Goal: Contribute content: Contribute content

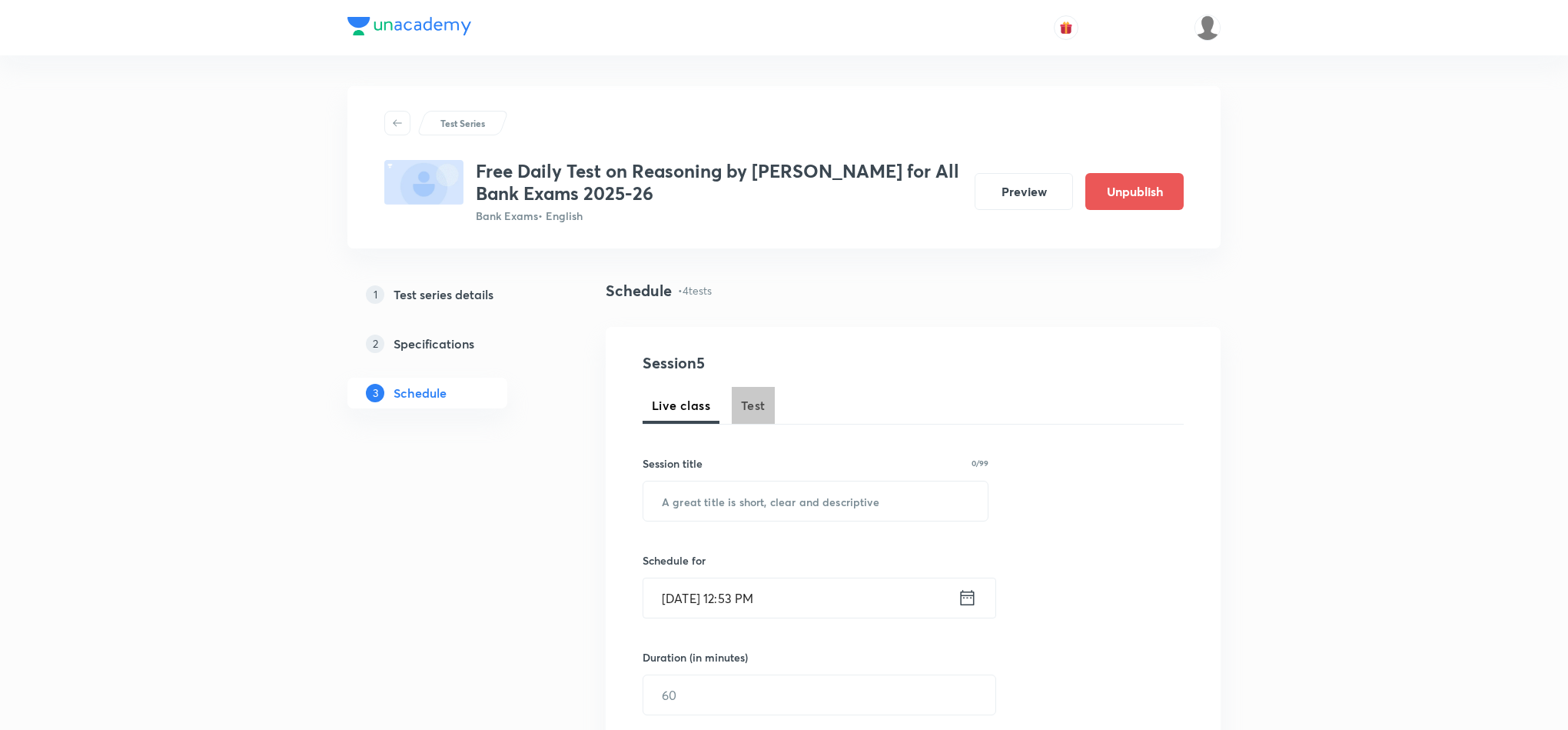
click at [757, 392] on button "Test" at bounding box center [753, 404] width 43 height 37
click at [710, 495] on input "text" at bounding box center [815, 501] width 344 height 39
paste input "Free Test on Syllogism"
type input "Free Test on Syllogism"
click at [955, 593] on input "[DATE] 12:53 PM" at bounding box center [800, 598] width 315 height 39
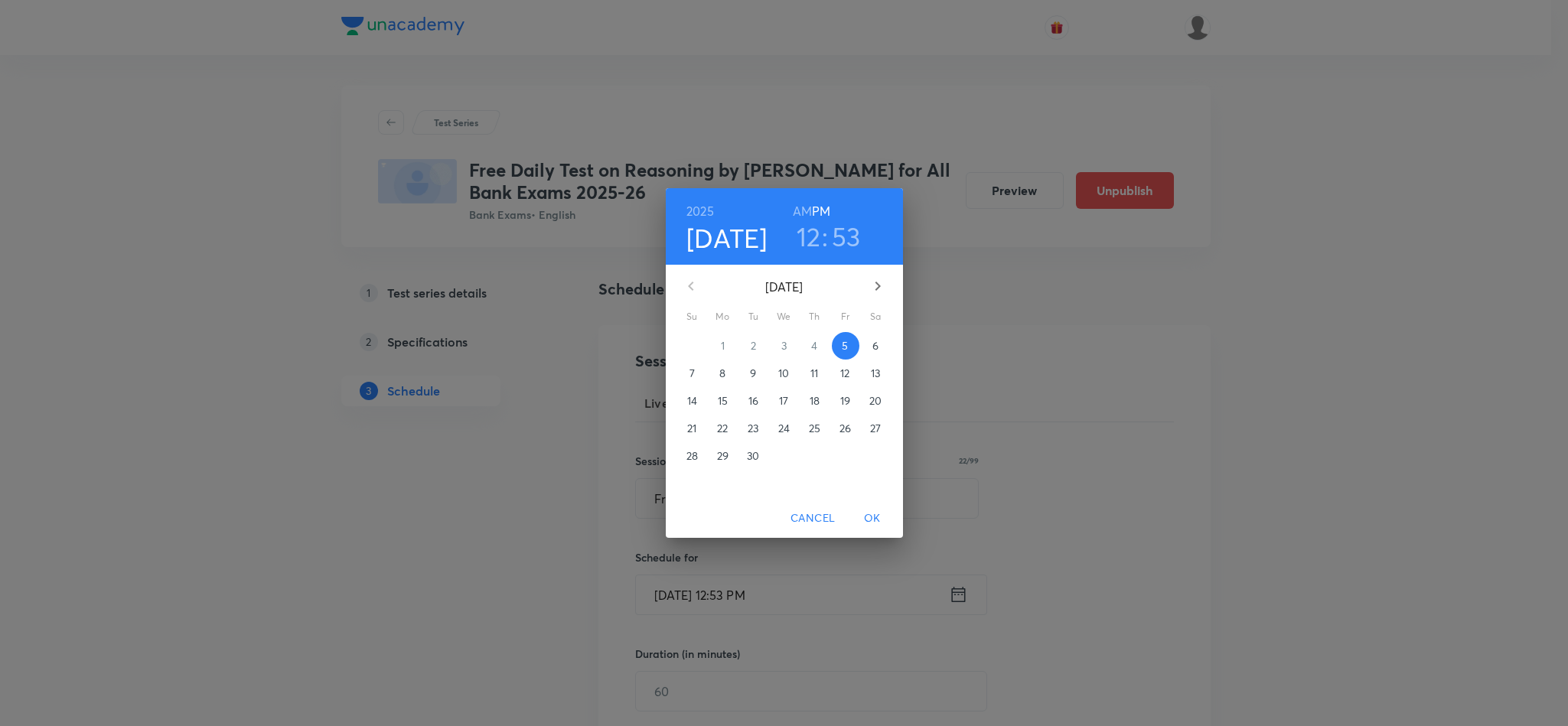
click at [717, 370] on span "8" at bounding box center [723, 373] width 28 height 15
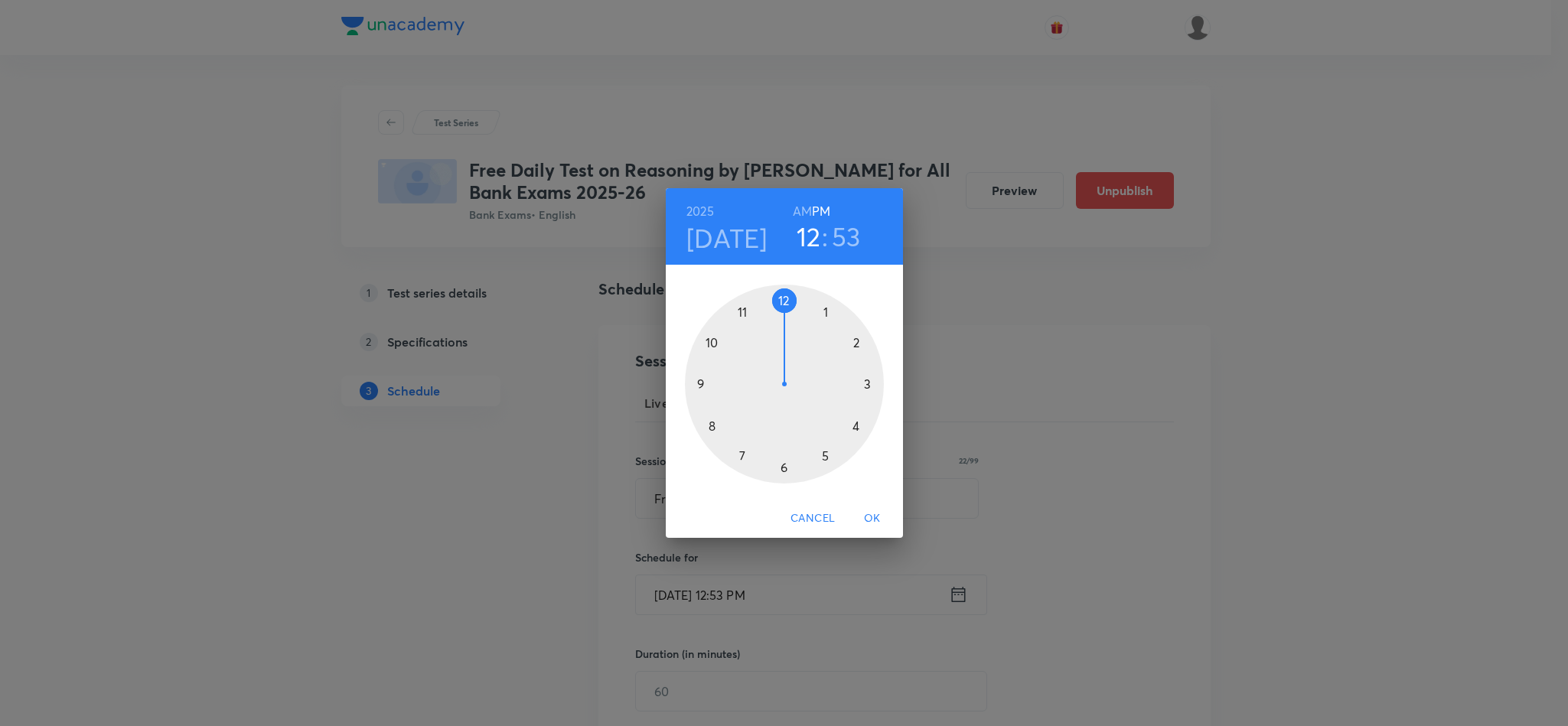
drag, startPoint x: 785, startPoint y: 299, endPoint x: 797, endPoint y: 283, distance: 20.0
click at [797, 283] on div "1 2 3 4 5 6 7 8 9 10 11 12" at bounding box center [784, 381] width 237 height 233
drag, startPoint x: 792, startPoint y: 299, endPoint x: 788, endPoint y: 456, distance: 157.1
click at [788, 456] on div at bounding box center [784, 384] width 199 height 199
click at [820, 235] on h3 "06" at bounding box center [809, 236] width 32 height 32
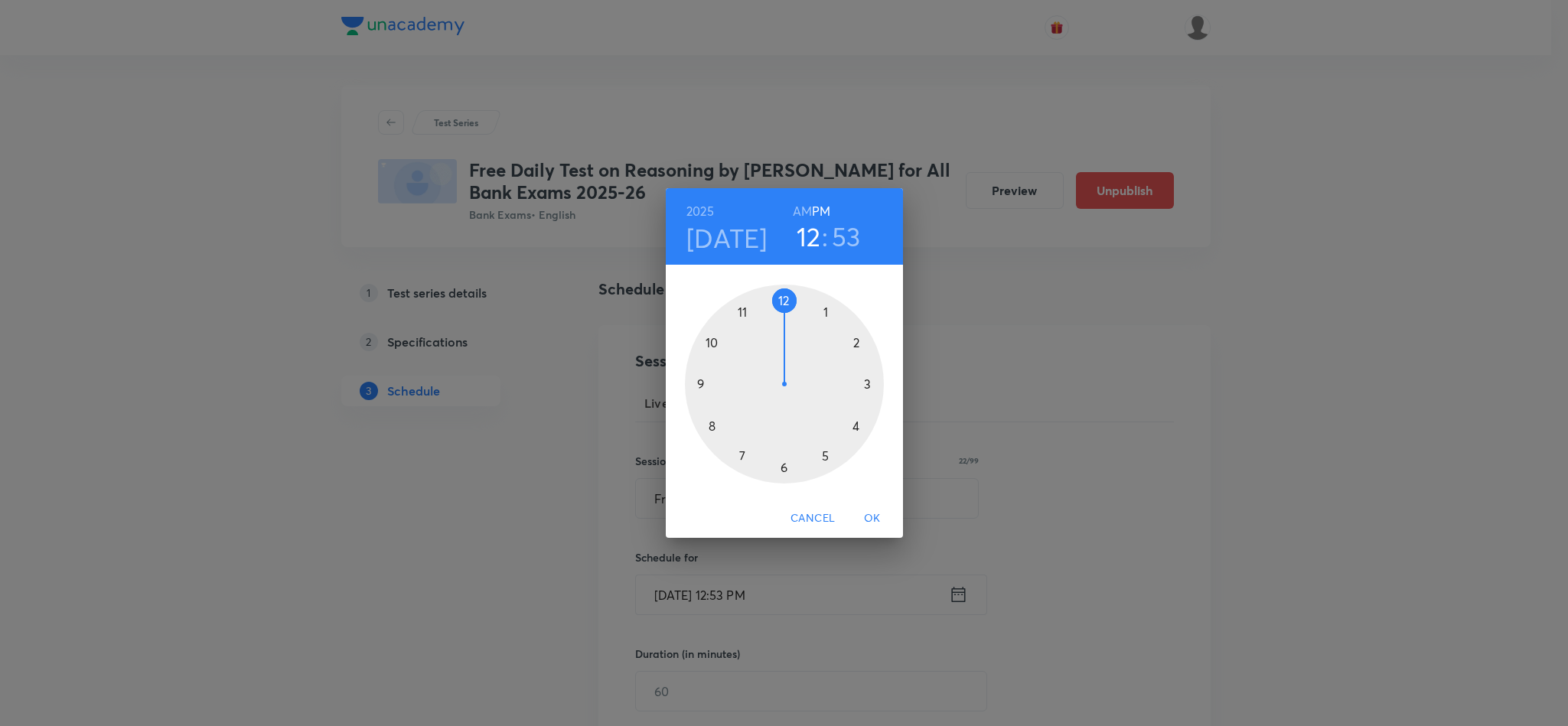
drag, startPoint x: 780, startPoint y: 464, endPoint x: 809, endPoint y: 287, distance: 179.4
click at [780, 304] on div at bounding box center [784, 384] width 199 height 199
drag, startPoint x: 725, startPoint y: 313, endPoint x: 783, endPoint y: 469, distance: 166.4
click at [783, 469] on div at bounding box center [784, 384] width 199 height 199
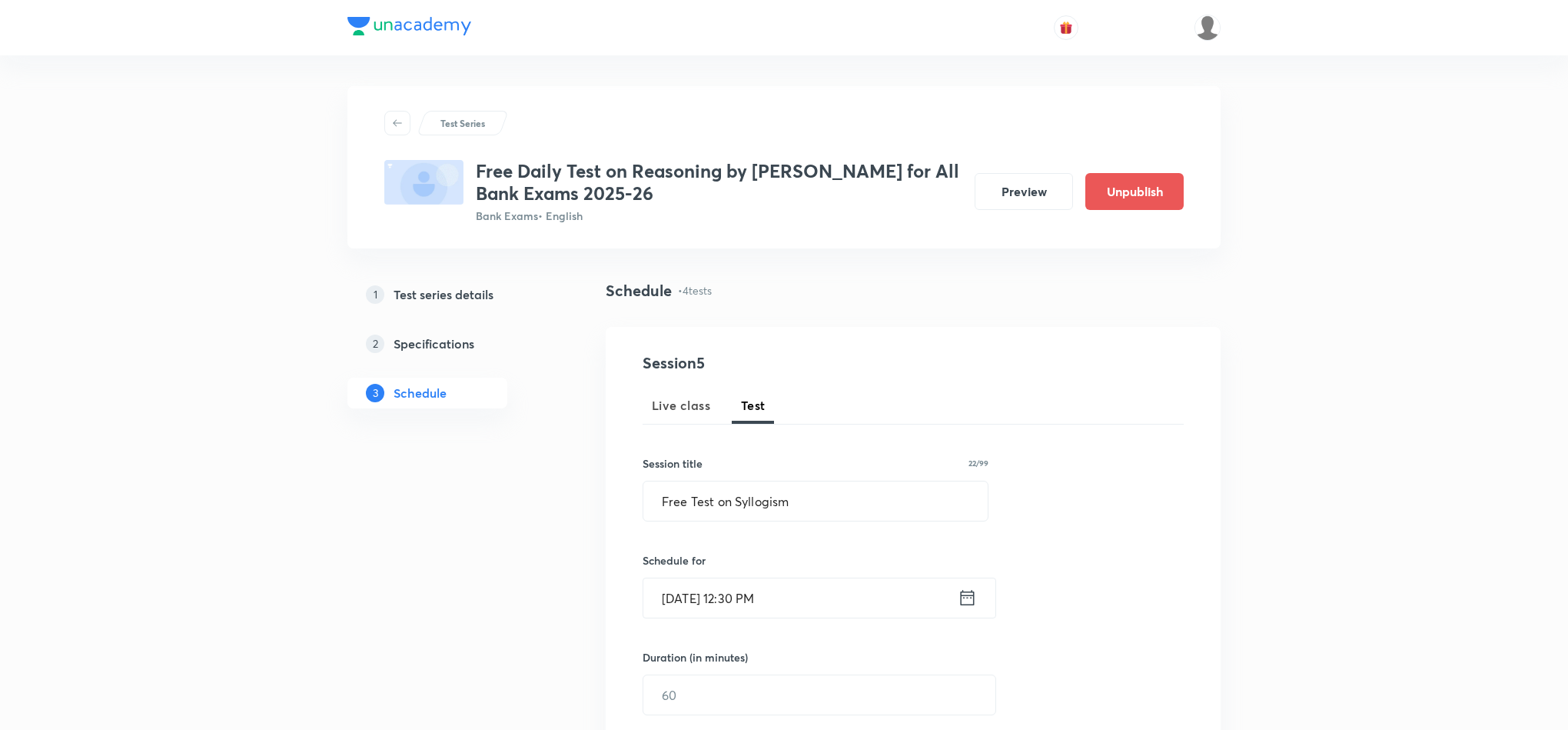
scroll to position [116, 0]
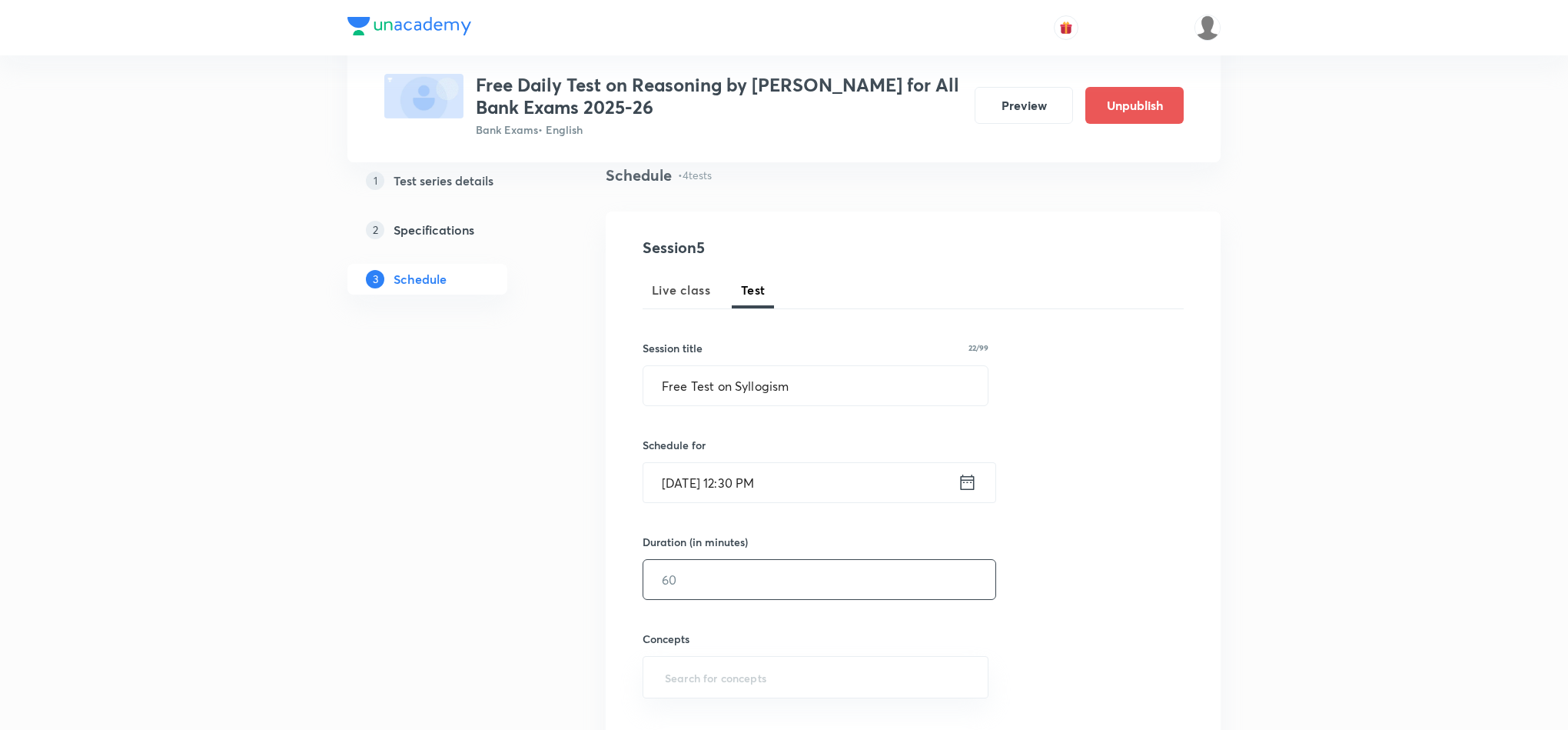
click at [713, 584] on input "text" at bounding box center [819, 579] width 352 height 39
drag, startPoint x: 734, startPoint y: 580, endPoint x: 695, endPoint y: 515, distance: 75.8
click at [734, 580] on input "text" at bounding box center [819, 579] width 352 height 39
type input "10"
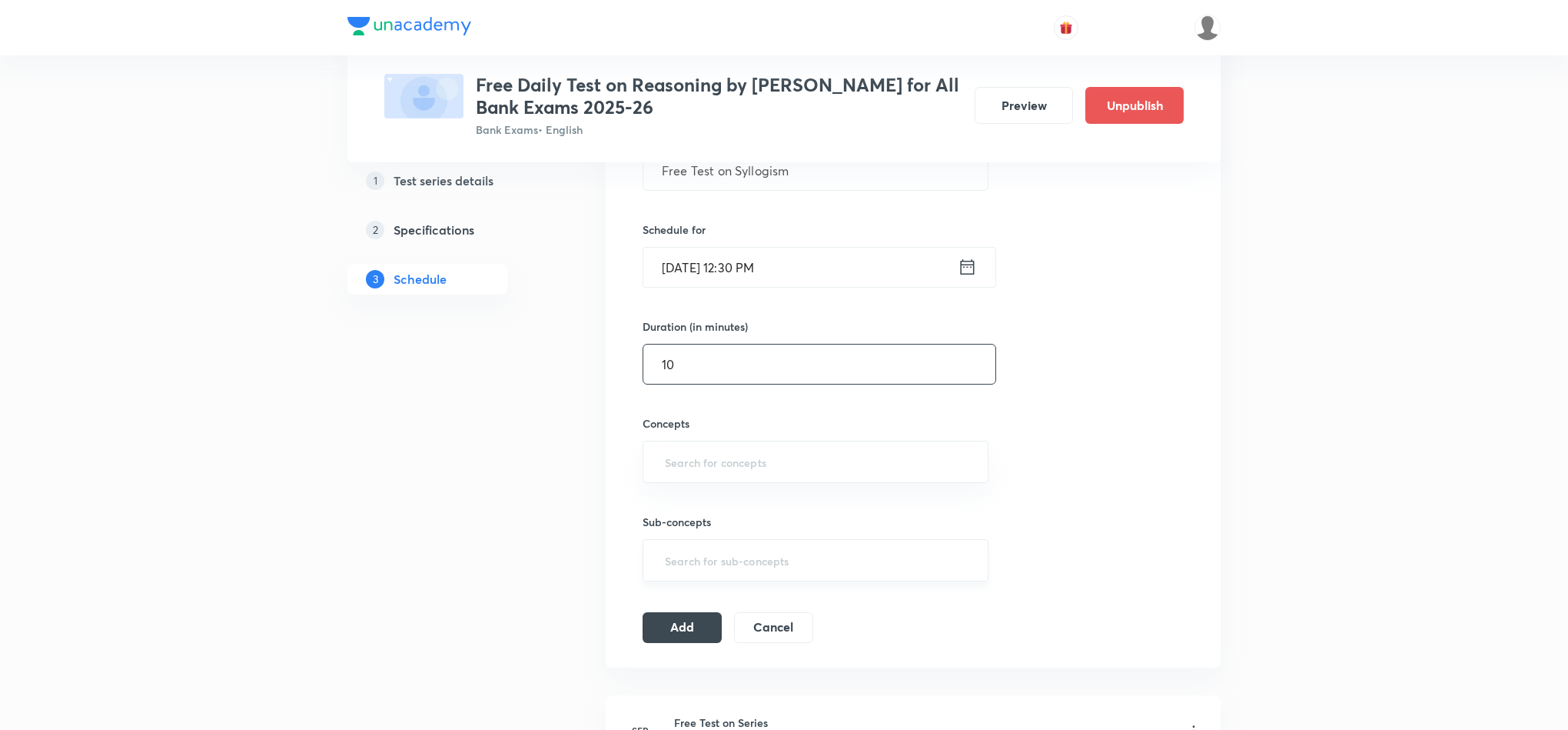
scroll to position [346, 0]
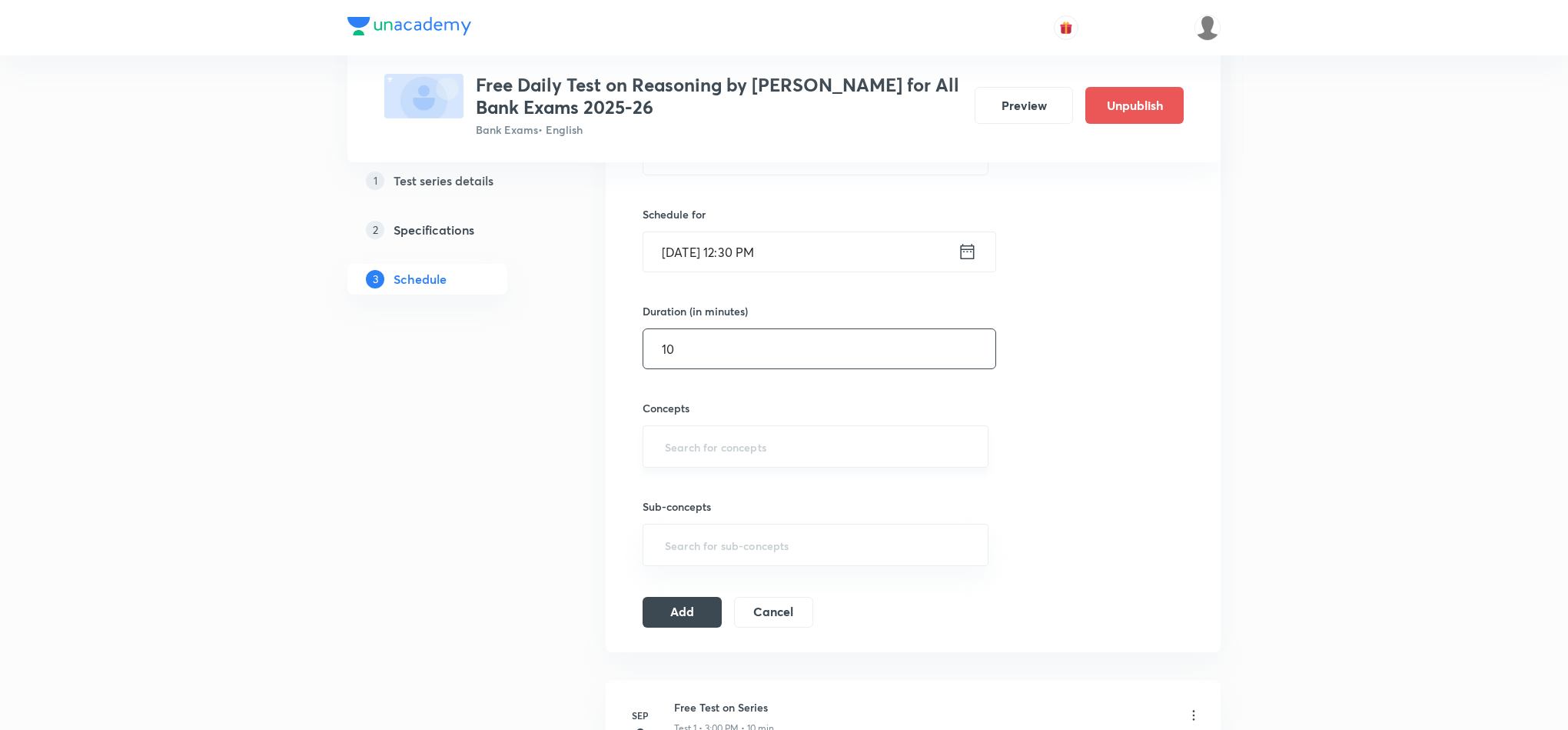
click at [834, 446] on input "text" at bounding box center [816, 446] width 307 height 28
type input "SYLLO"
drag, startPoint x: 745, startPoint y: 501, endPoint x: 747, endPoint y: 492, distance: 9.2
click at [745, 501] on li "Syllogism" at bounding box center [815, 494] width 343 height 28
click at [696, 622] on button "Add" at bounding box center [682, 617] width 79 height 31
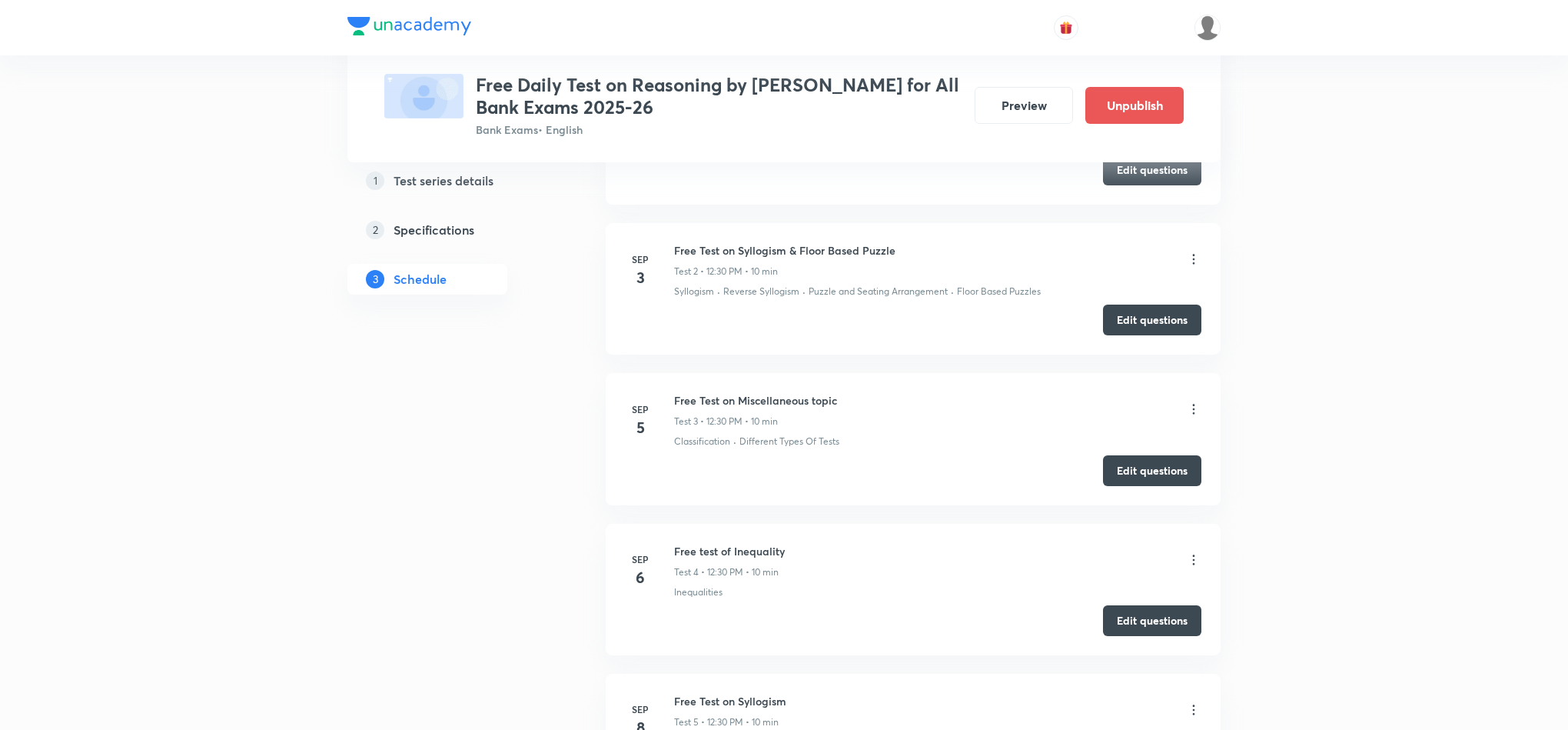
scroll to position [577, 0]
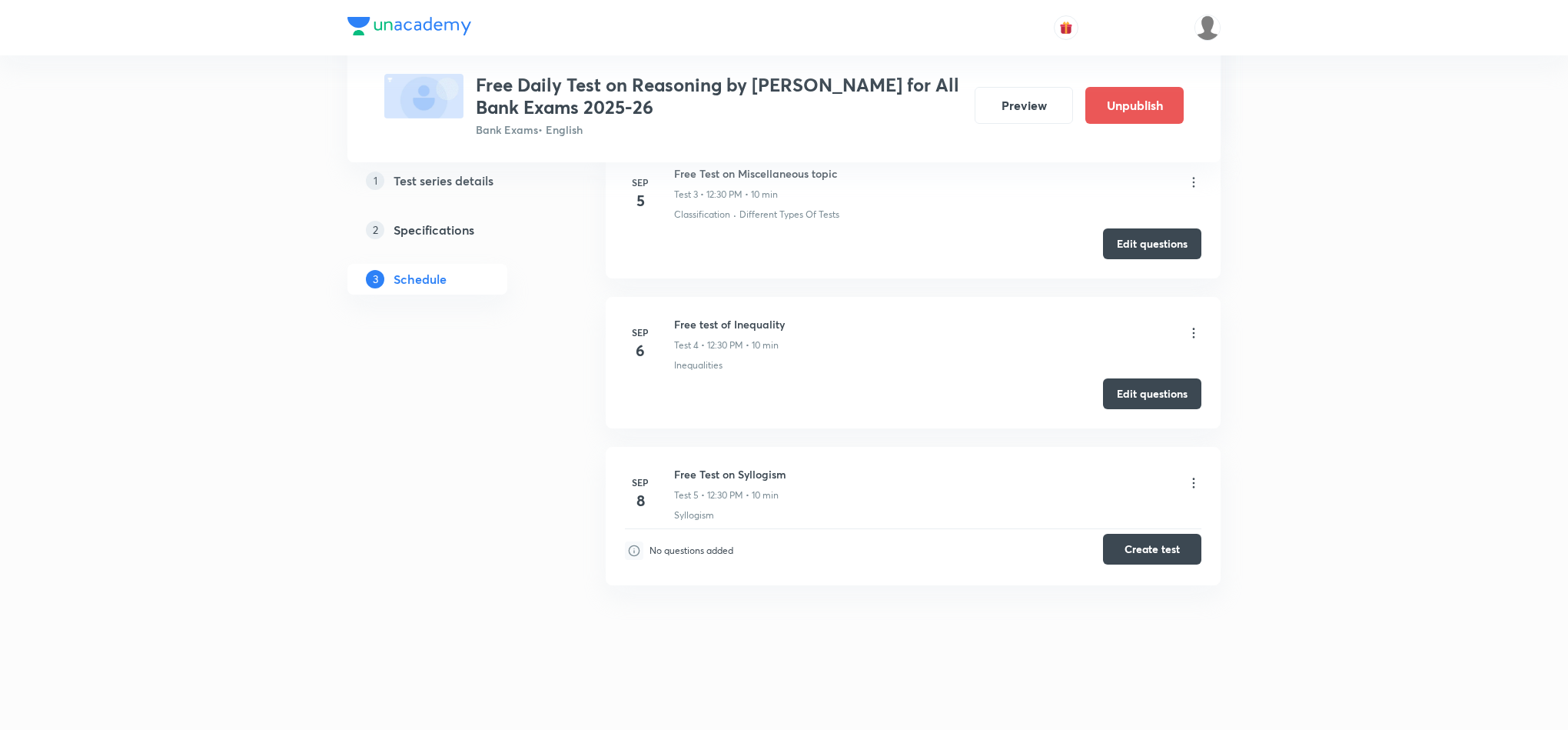
click at [1143, 545] on button "Create test" at bounding box center [1152, 549] width 98 height 31
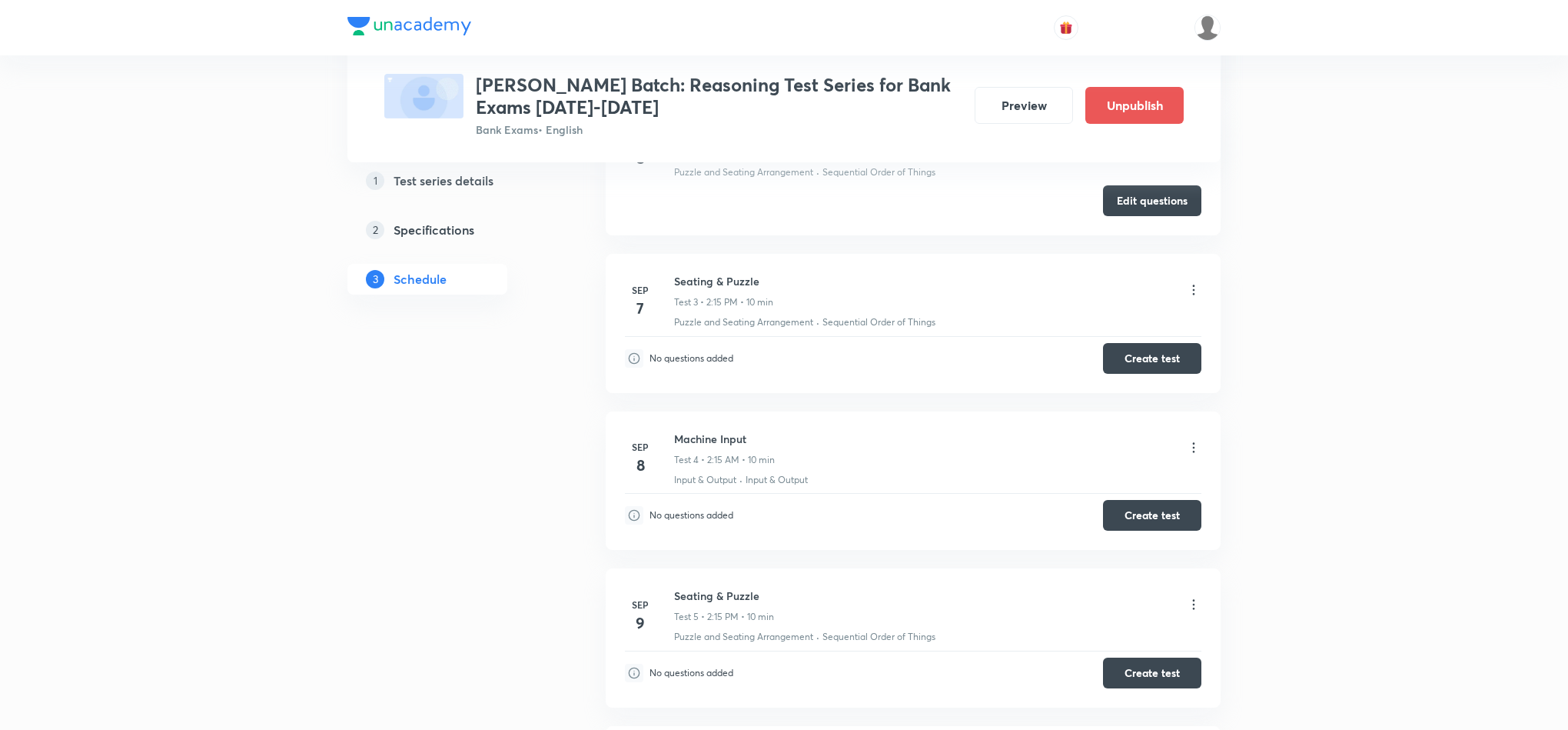
scroll to position [923, 0]
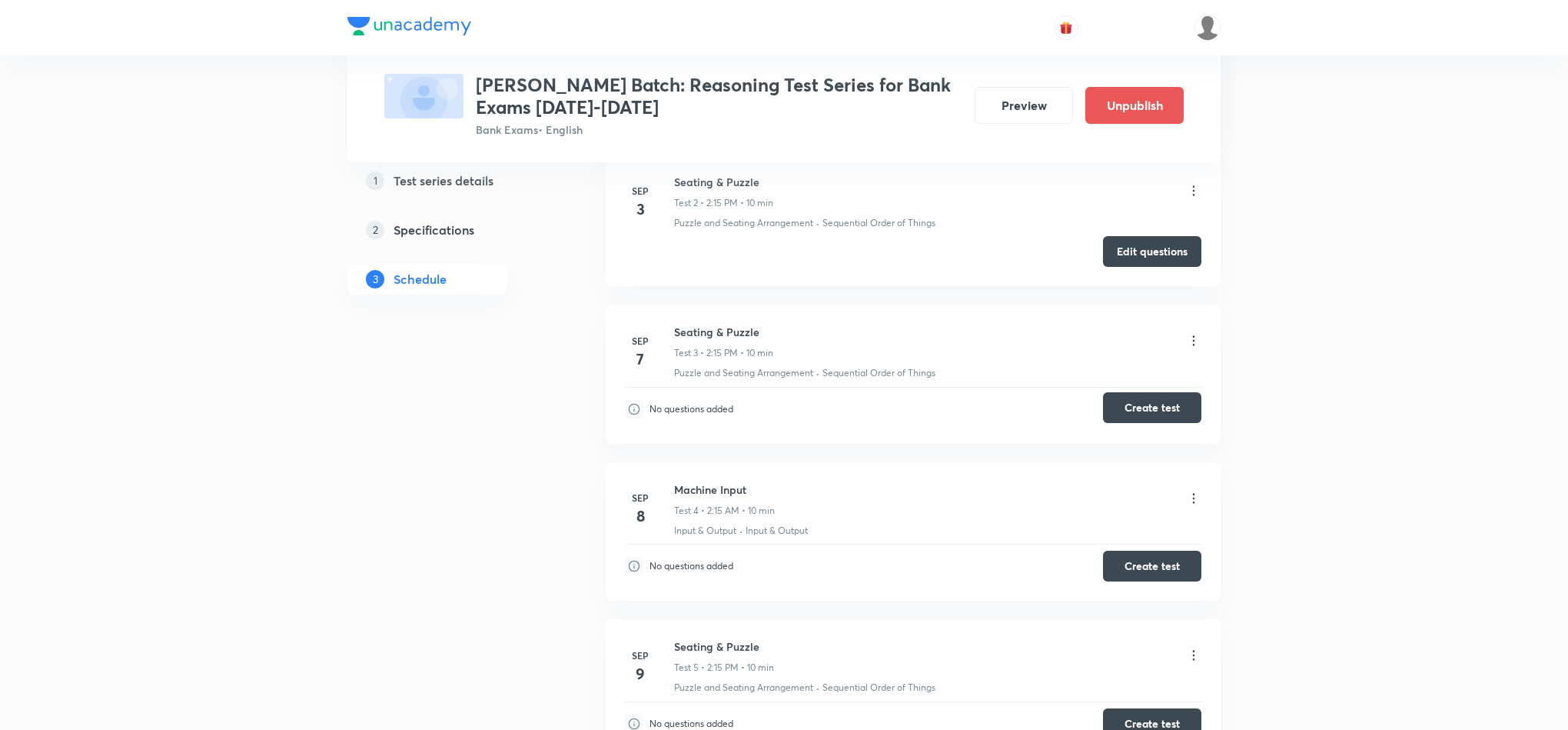
click at [1130, 409] on button "Create test" at bounding box center [1152, 408] width 98 height 31
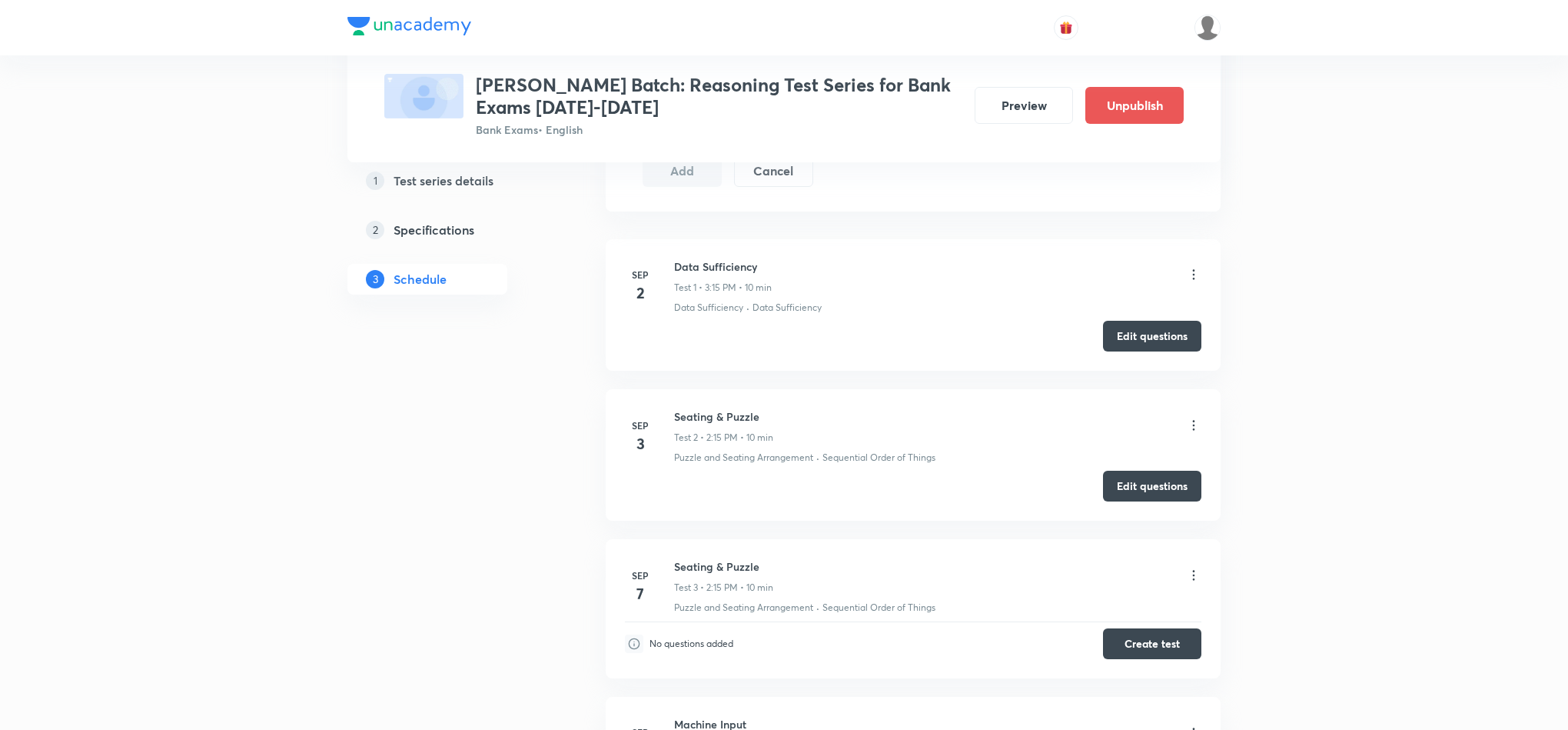
scroll to position [693, 0]
click at [1135, 483] on button "Edit questions" at bounding box center [1152, 481] width 98 height 31
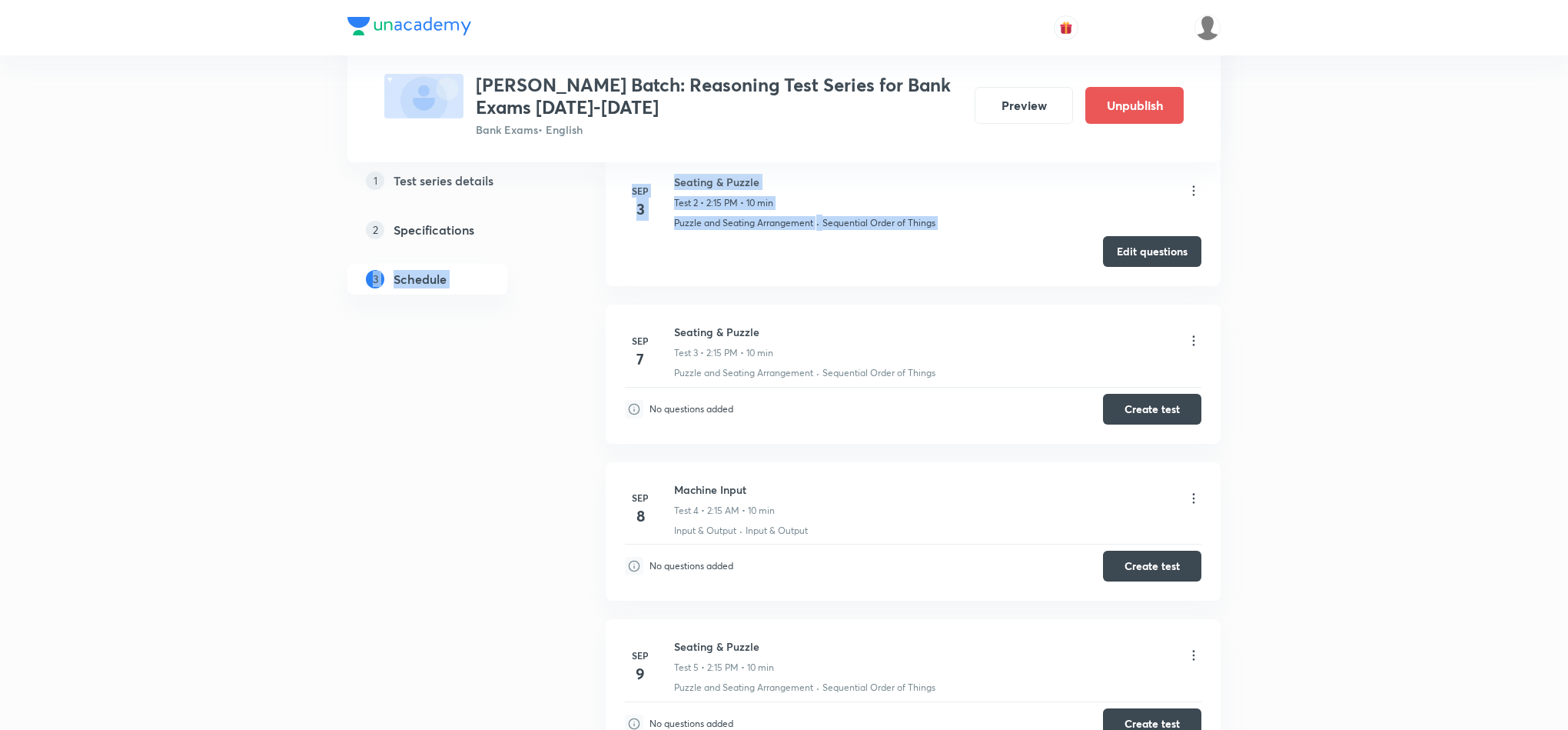
scroll to position [0, 0]
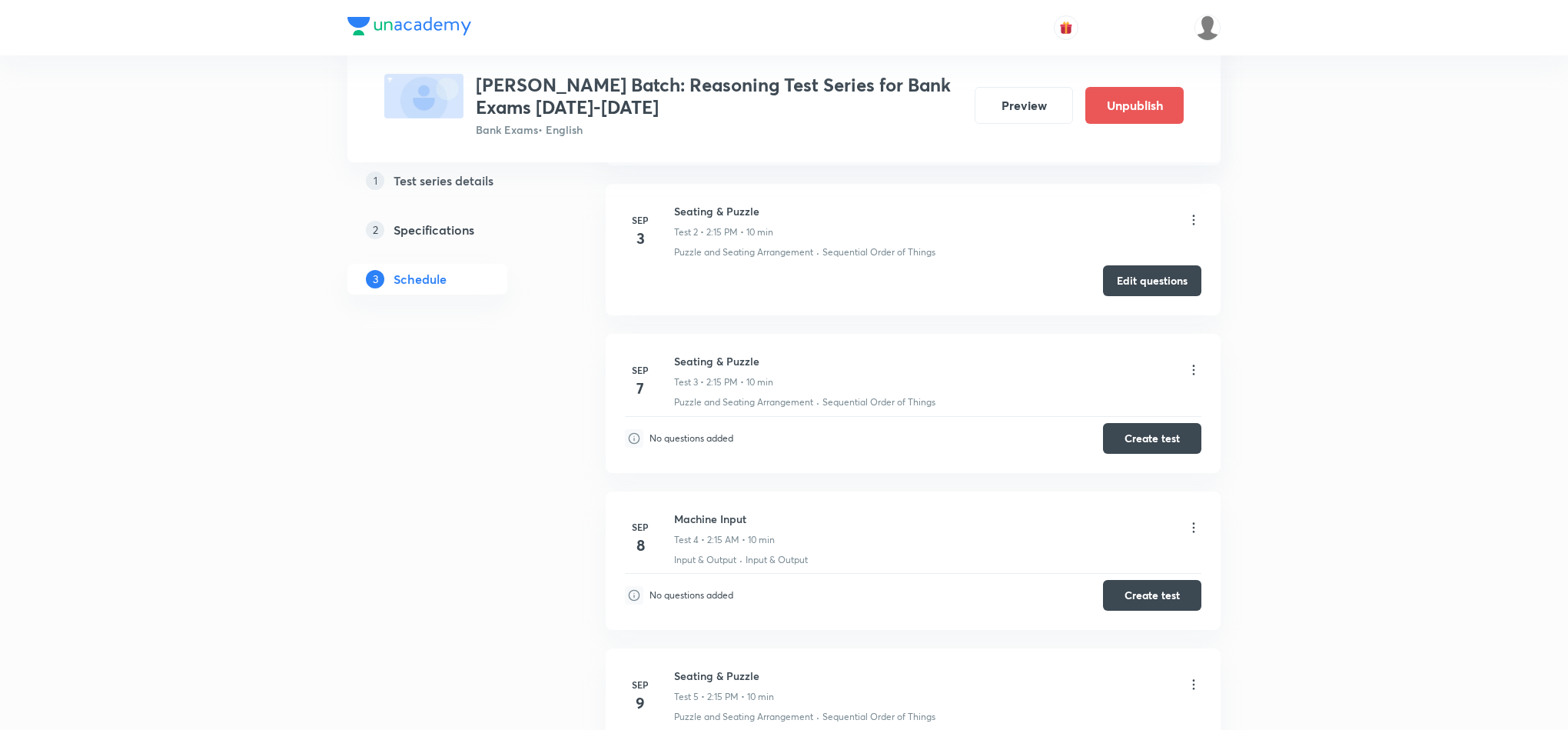
scroll to position [923, 0]
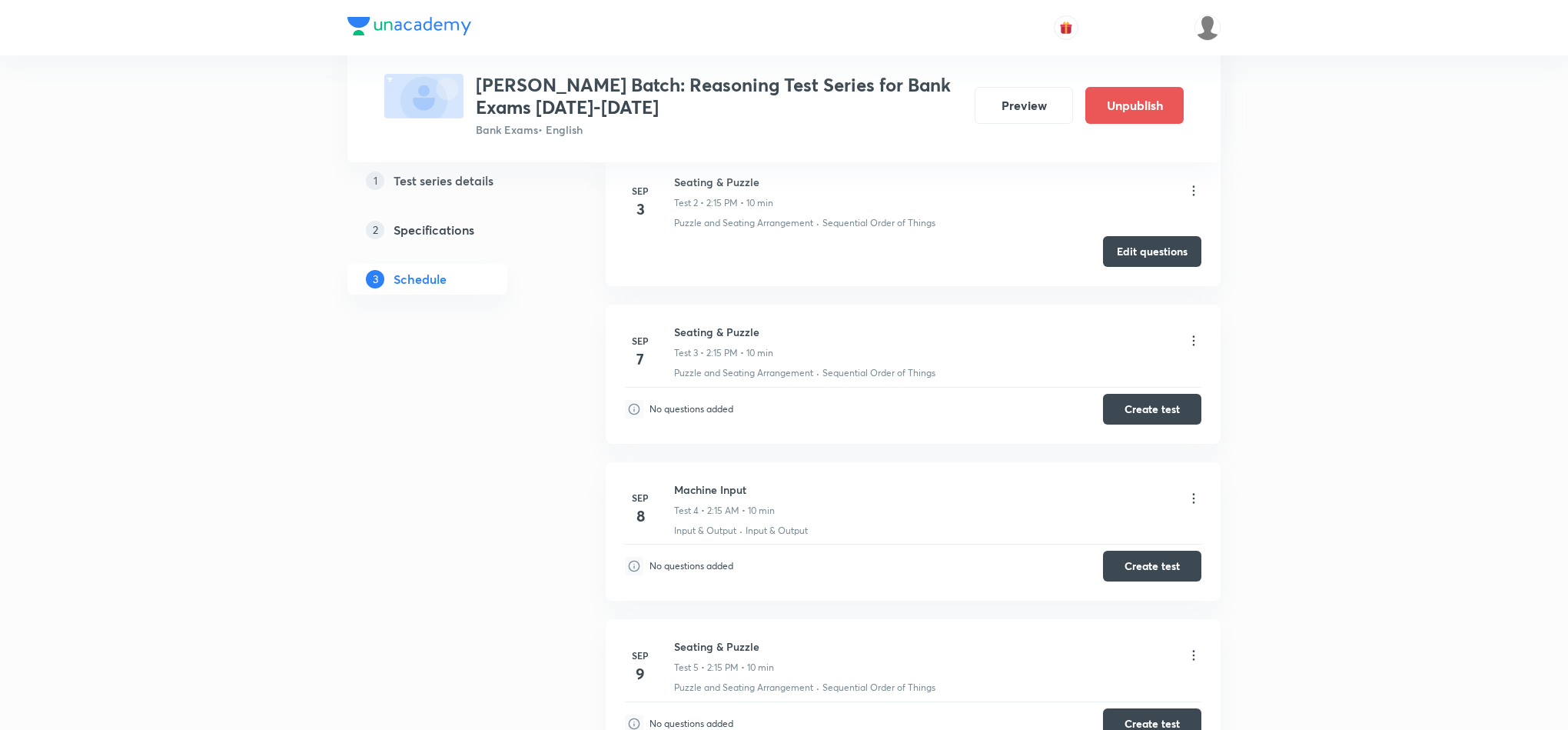
click at [1192, 348] on icon at bounding box center [1193, 340] width 15 height 15
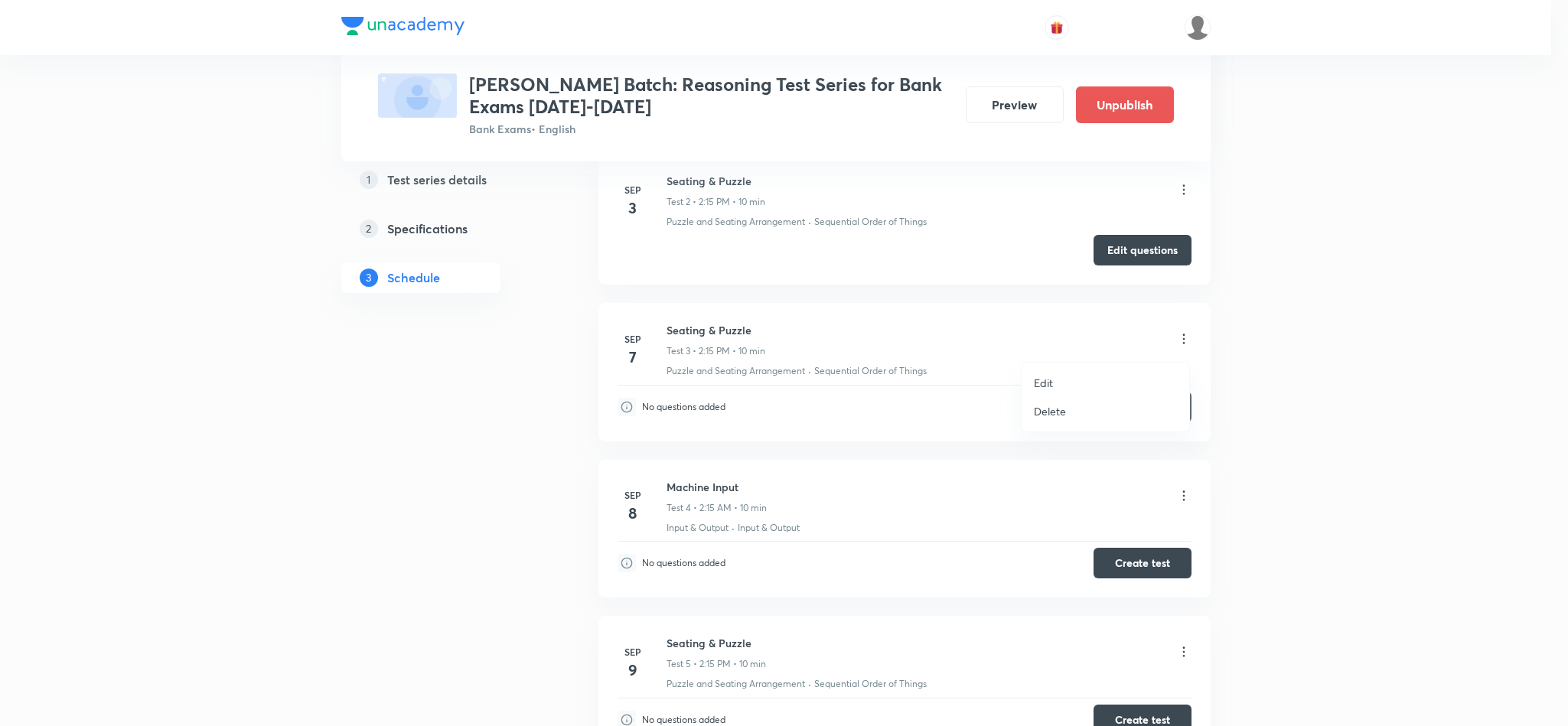
click at [1068, 380] on li "Edit" at bounding box center [1105, 383] width 168 height 28
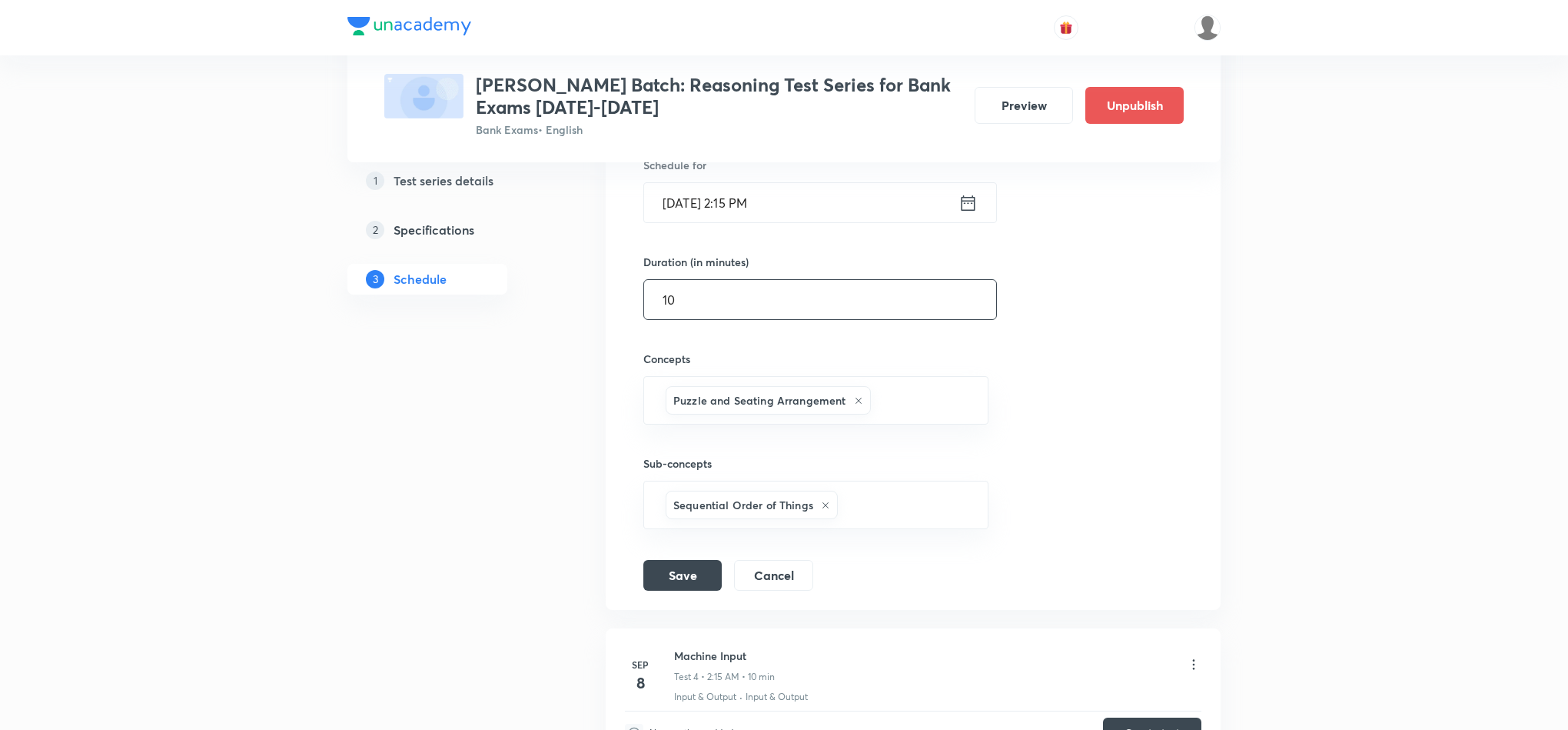
scroll to position [693, 0]
drag, startPoint x: 677, startPoint y: 302, endPoint x: 633, endPoint y: 302, distance: 44.0
click at [633, 302] on div "Seating & Puzzle Test 3 Puzzle and Seating Arrangement · Sequential Order of Th…" at bounding box center [912, 276] width 577 height 632
type input "5"
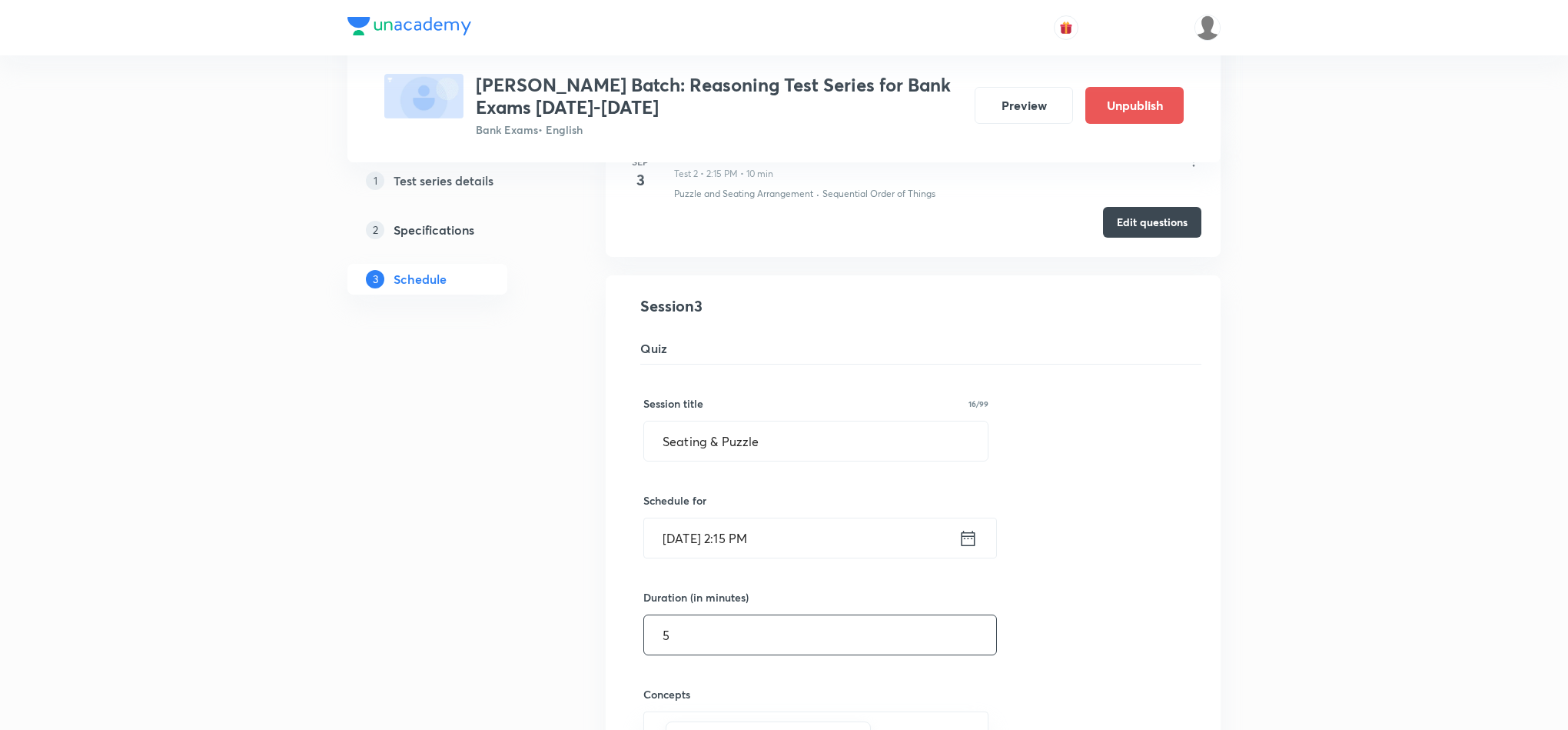
scroll to position [346, 0]
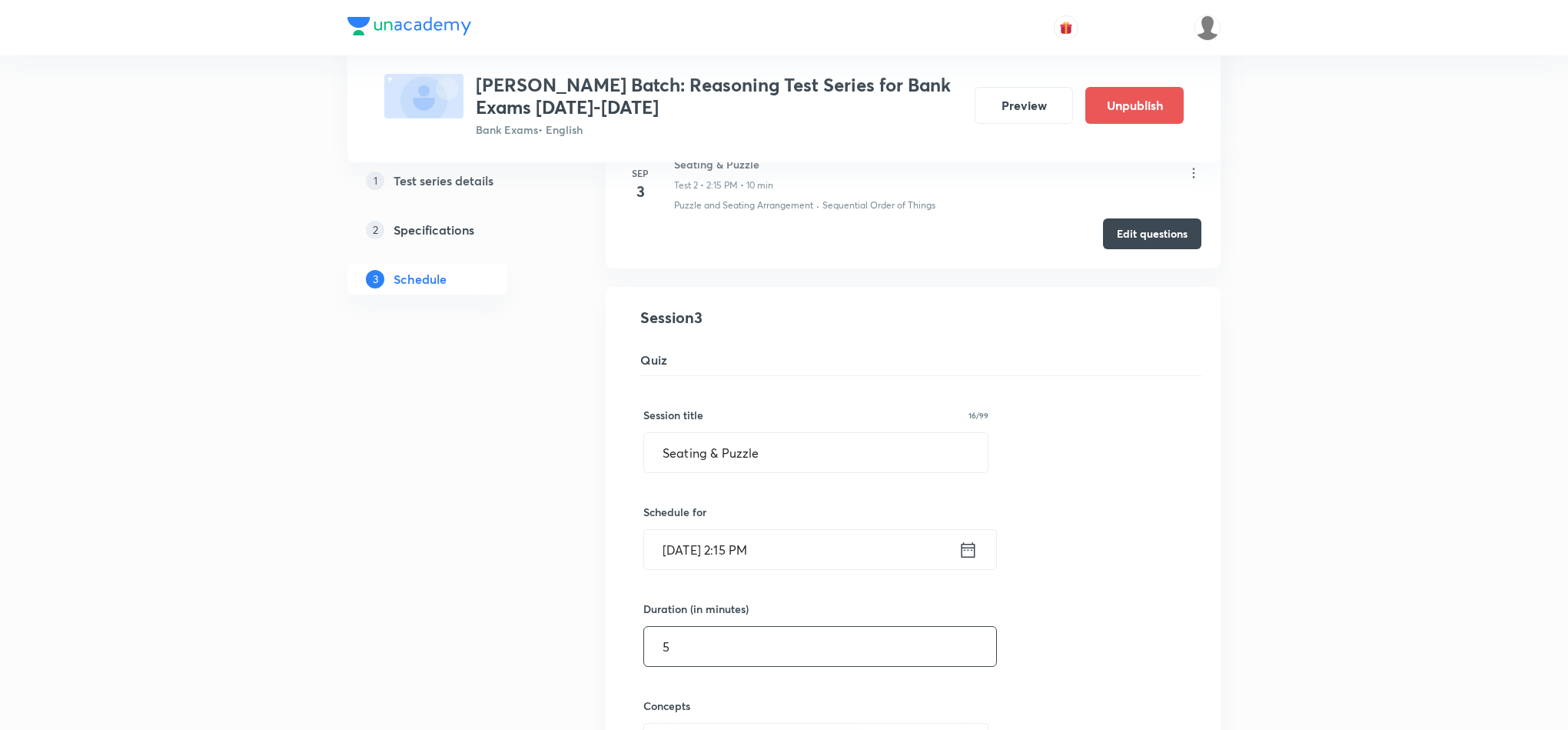
drag, startPoint x: 692, startPoint y: 646, endPoint x: 635, endPoint y: 645, distance: 57.0
click at [635, 645] on div "Seating & Puzzle Test 3 Puzzle and Seating Arrangement · Sequential Order of Th…" at bounding box center [912, 622] width 577 height 632
type input "0"
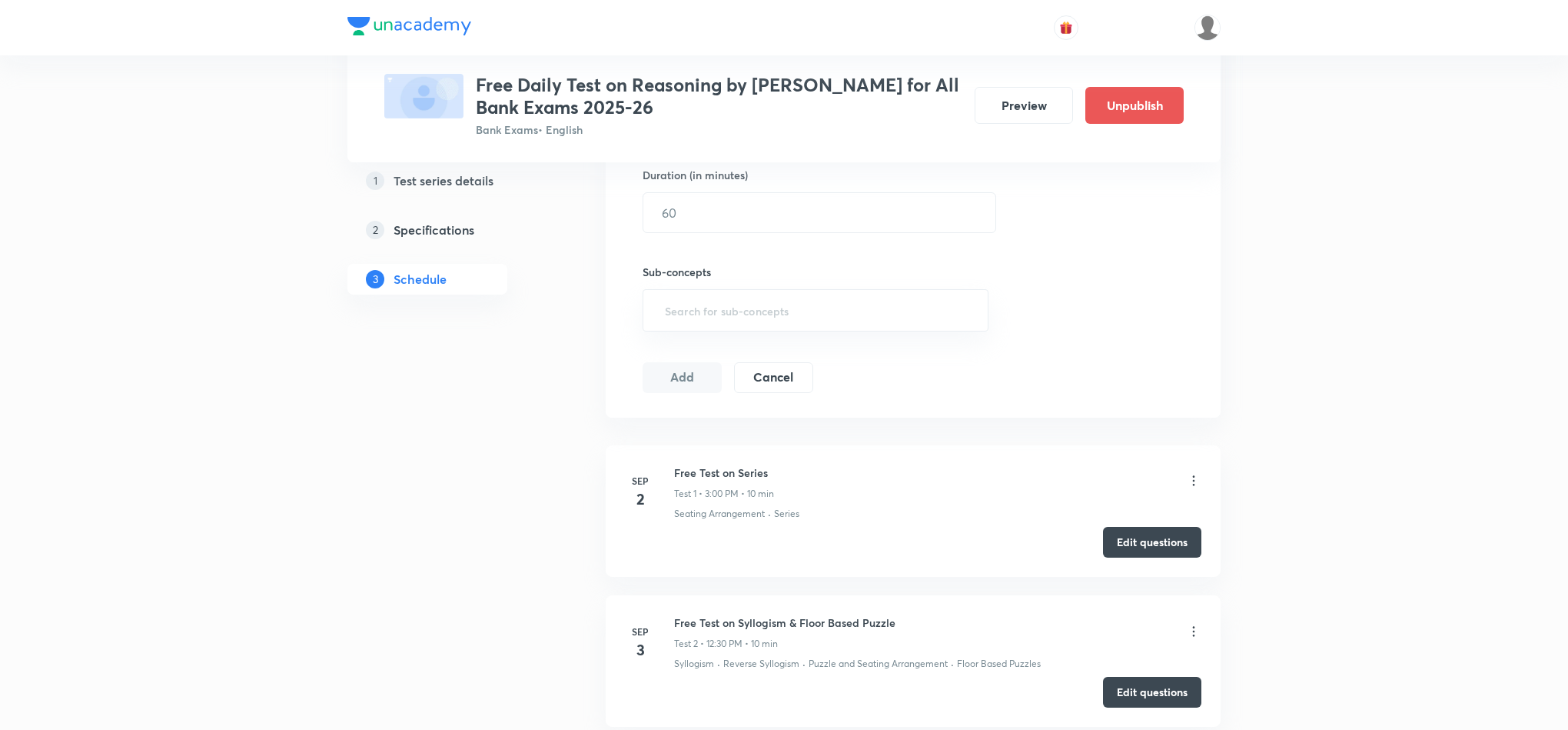
scroll to position [353, 0]
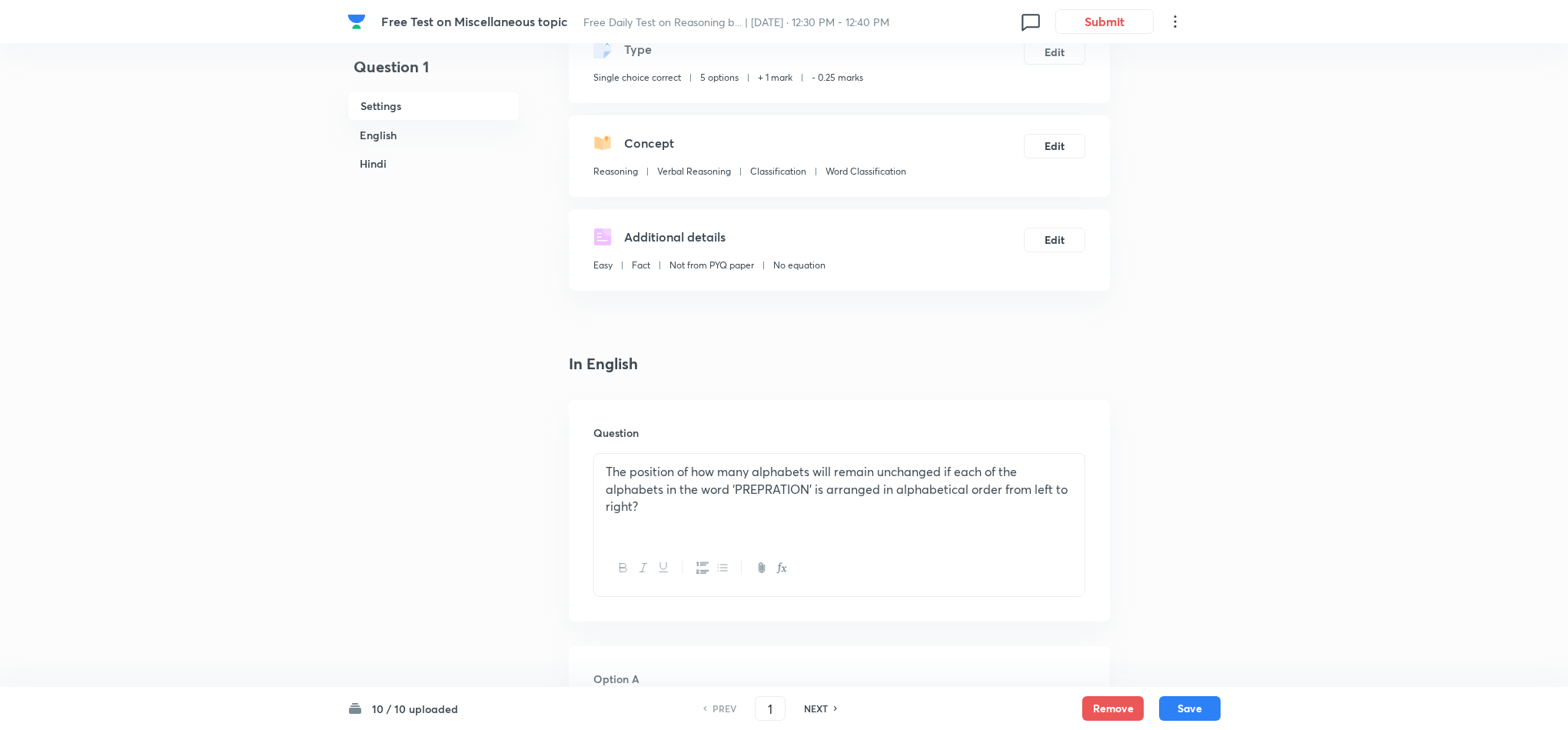
scroll to position [231, 0]
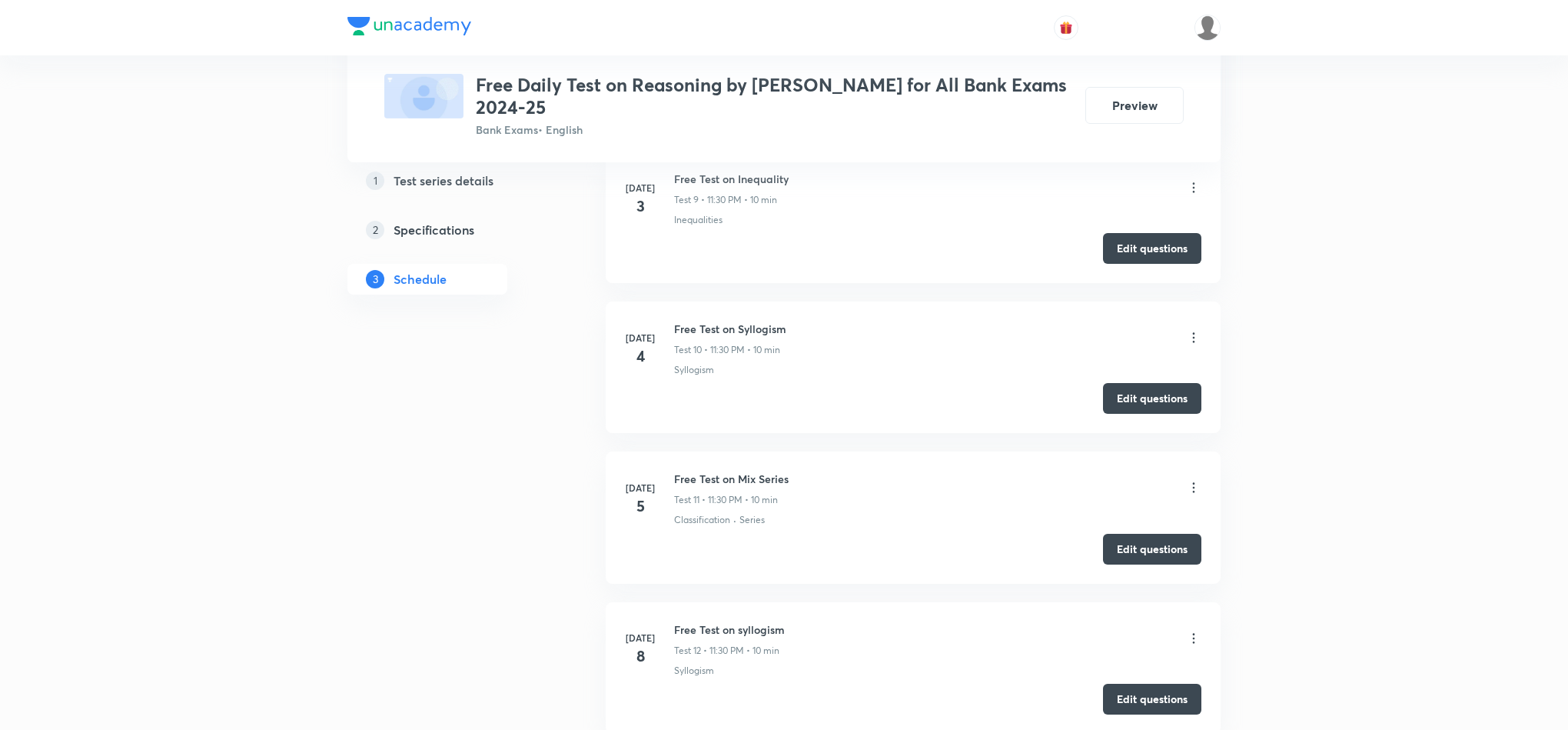
scroll to position [2423, 0]
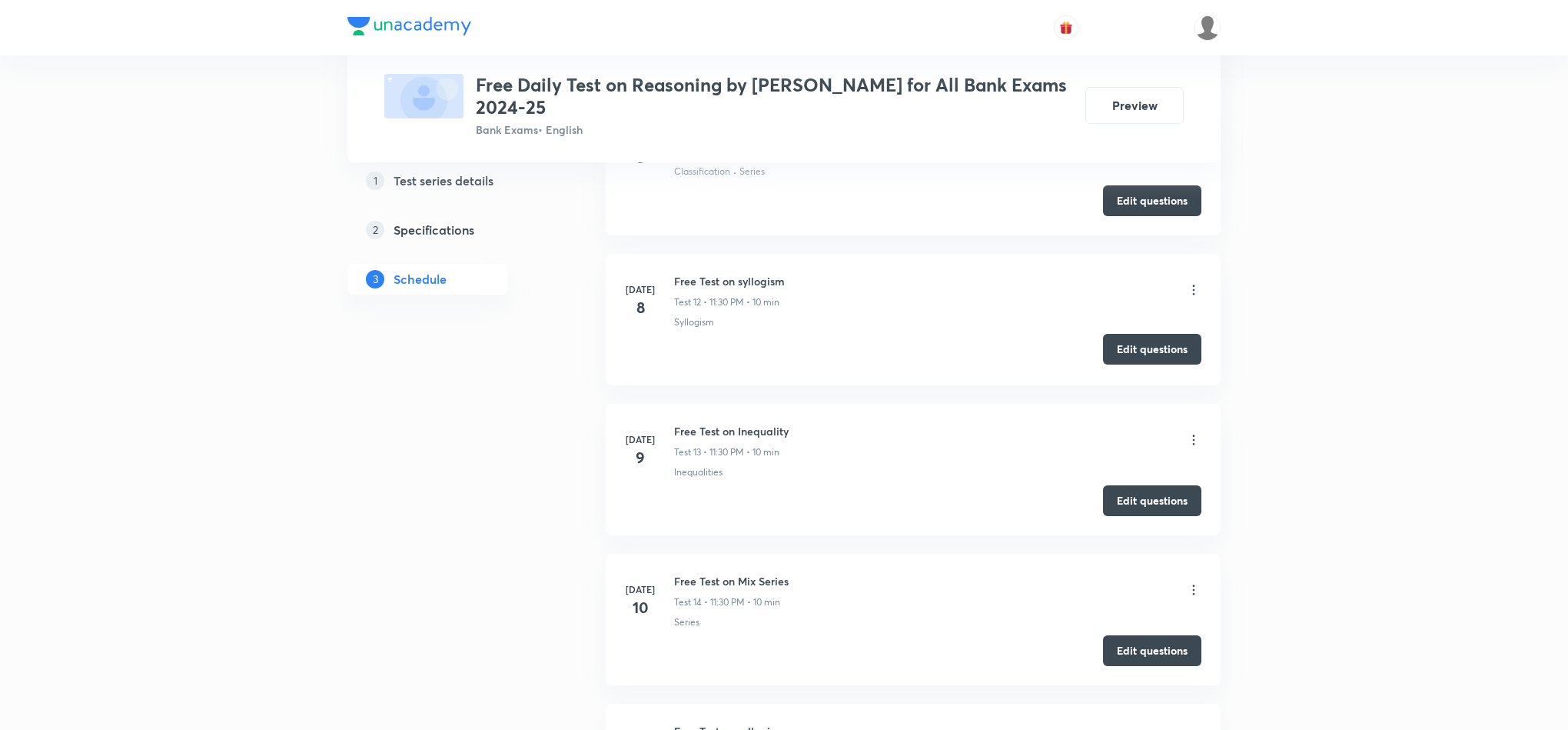
click at [1161, 356] on button "Edit questions" at bounding box center [1152, 349] width 98 height 31
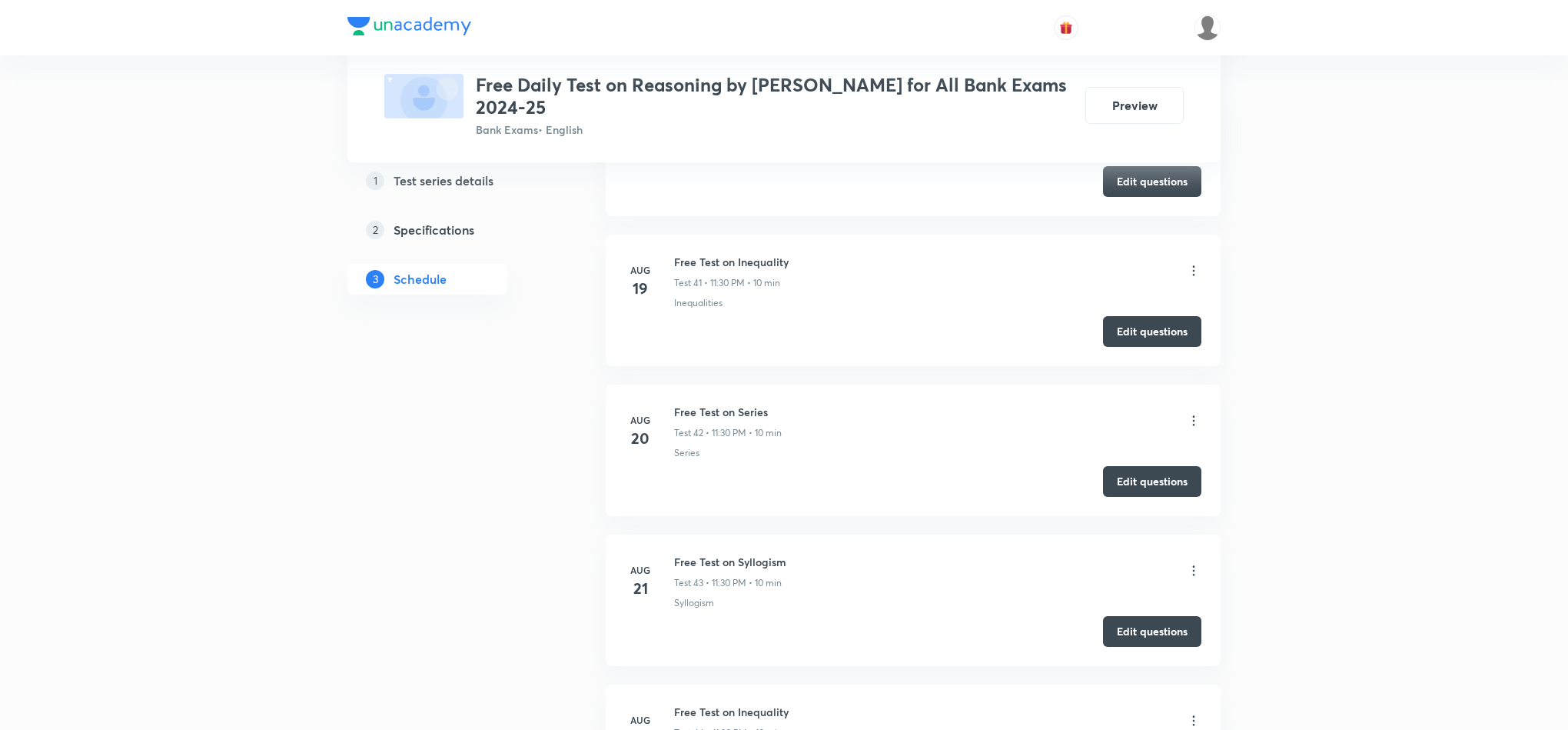
scroll to position [6923, 0]
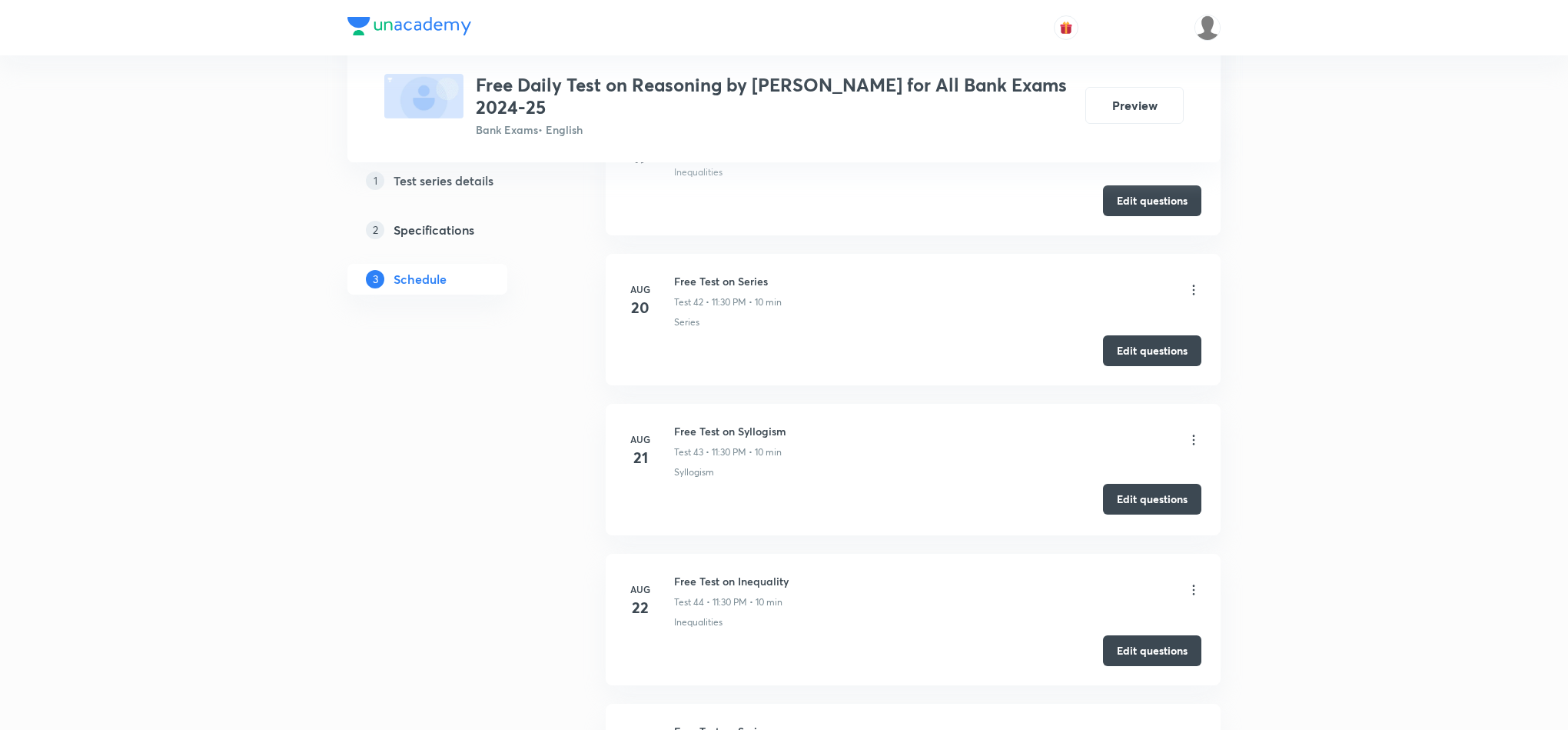
click at [1140, 514] on button "Edit questions" at bounding box center [1152, 500] width 98 height 31
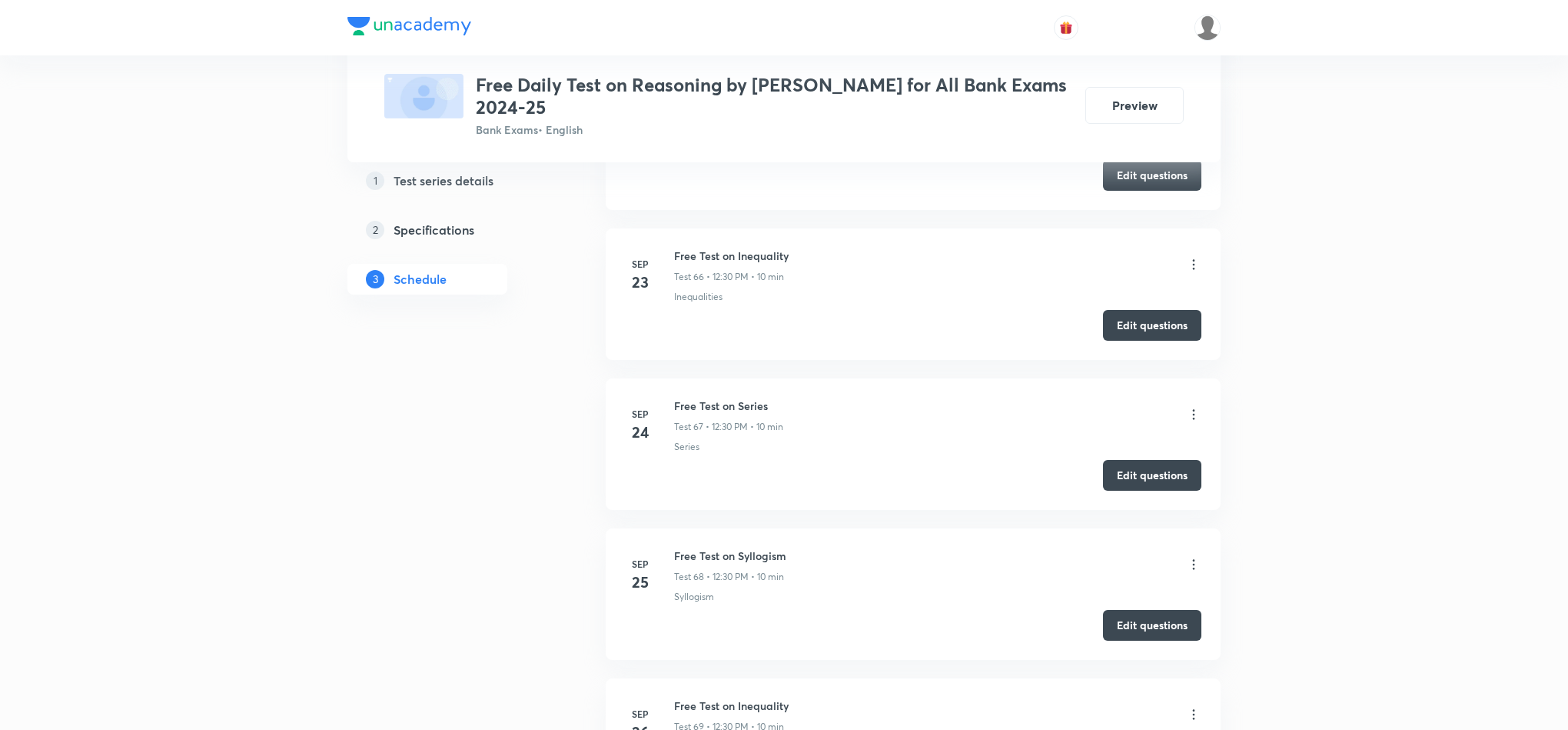
scroll to position [10437, 0]
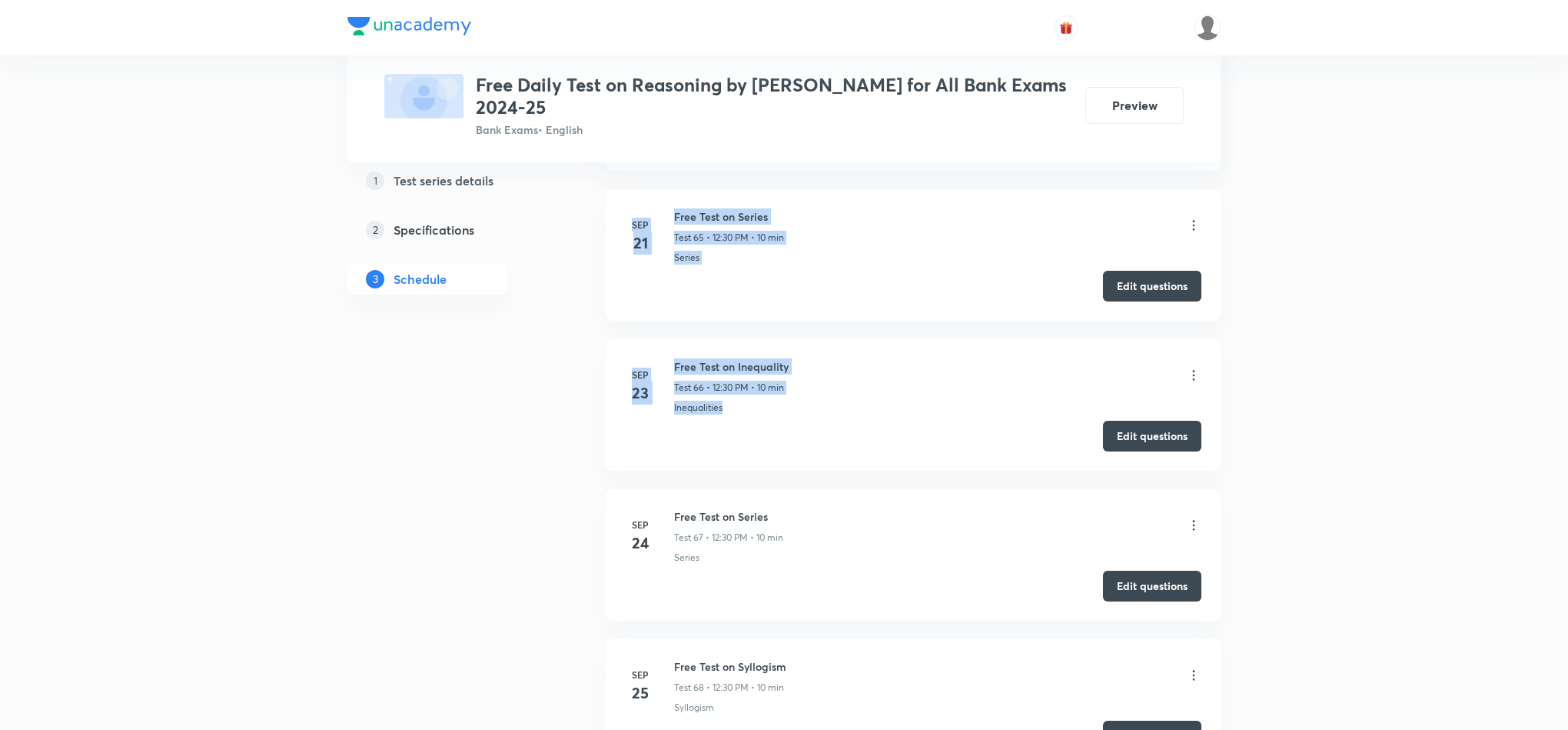
drag, startPoint x: 1566, startPoint y: 172, endPoint x: 1559, endPoint y: 400, distance: 228.1
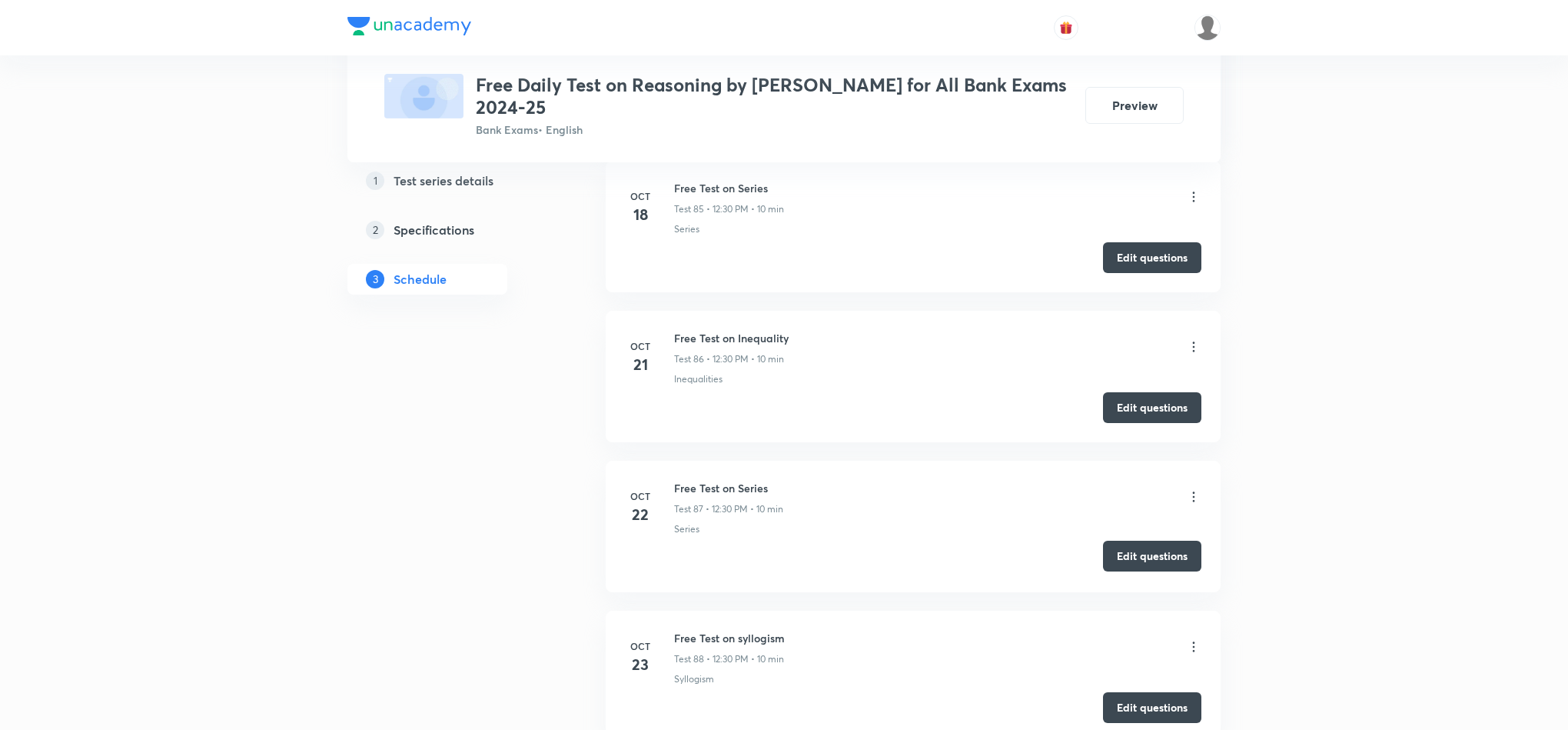
click at [1140, 571] on button "Edit questions" at bounding box center [1152, 556] width 98 height 31
click at [1148, 422] on button "Edit questions" at bounding box center [1152, 406] width 98 height 31
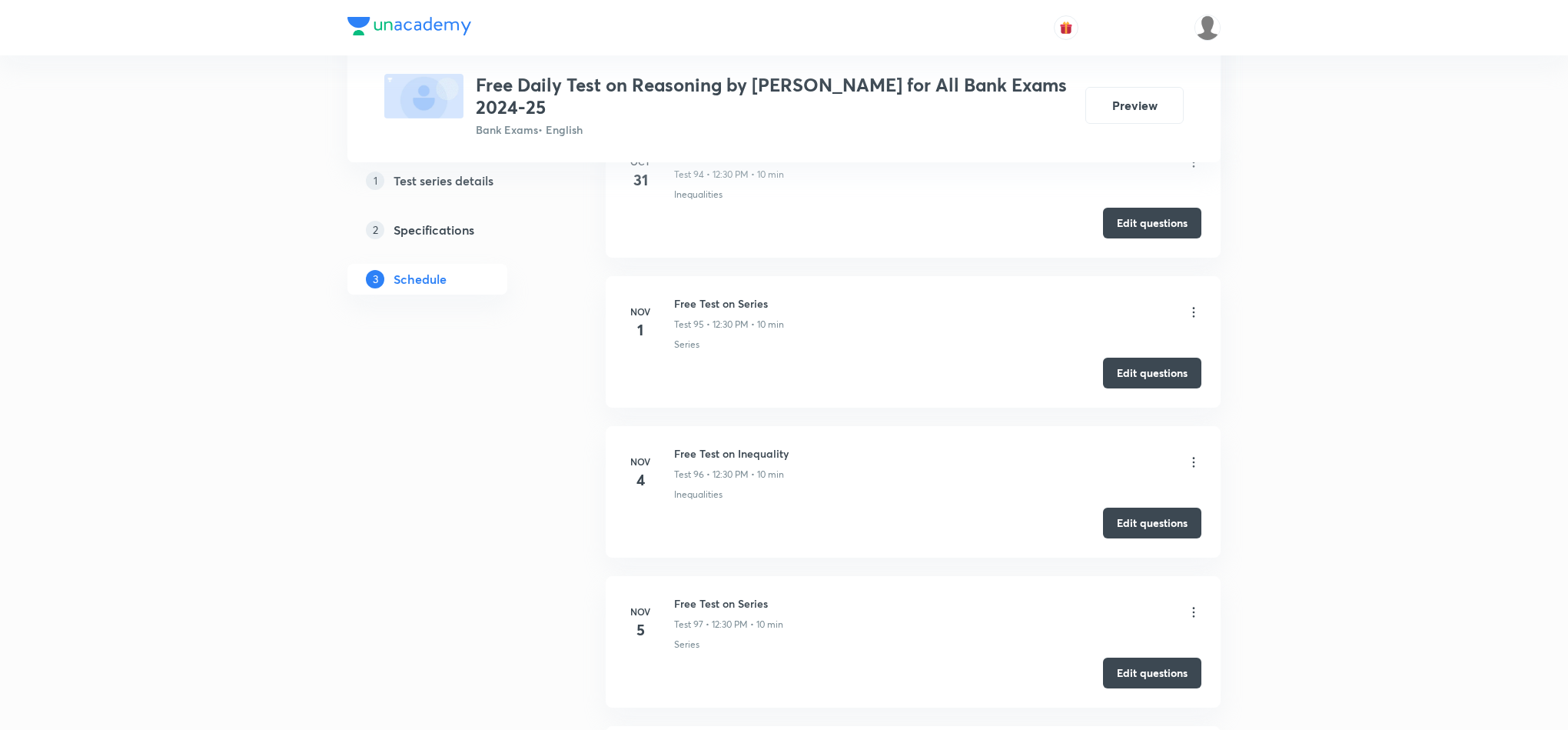
scroll to position [15774, 0]
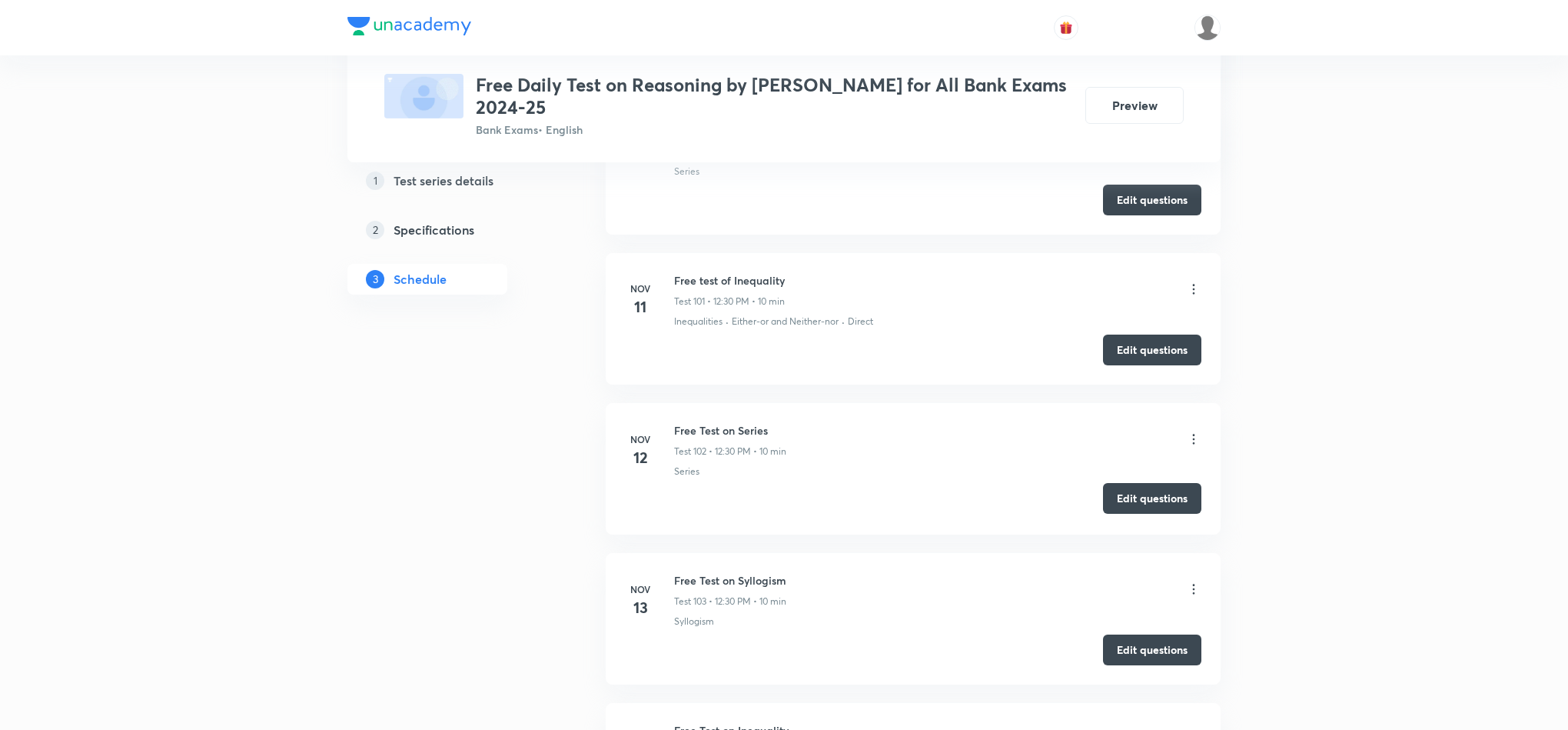
click at [1149, 514] on button "Edit questions" at bounding box center [1152, 499] width 98 height 31
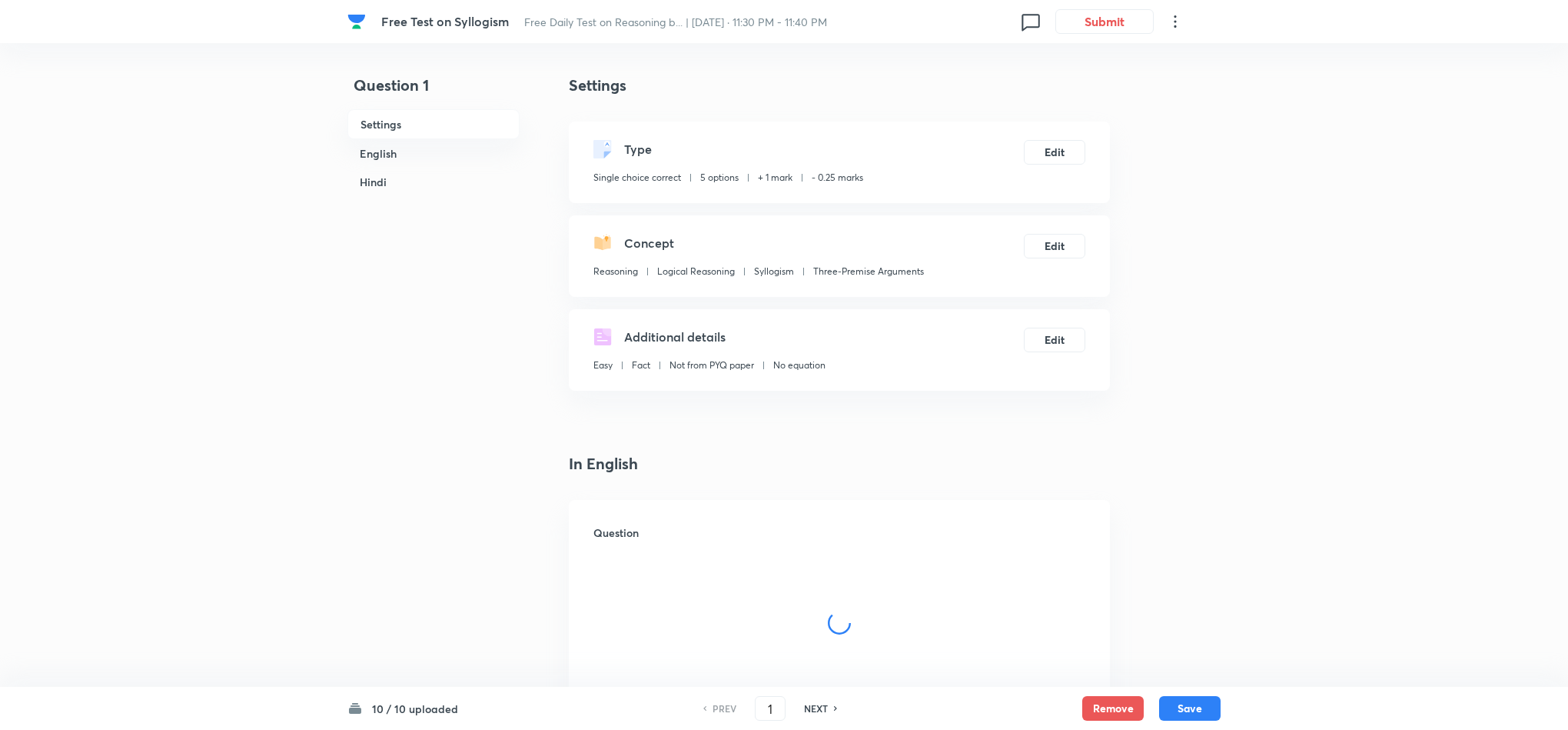
checkbox input "true"
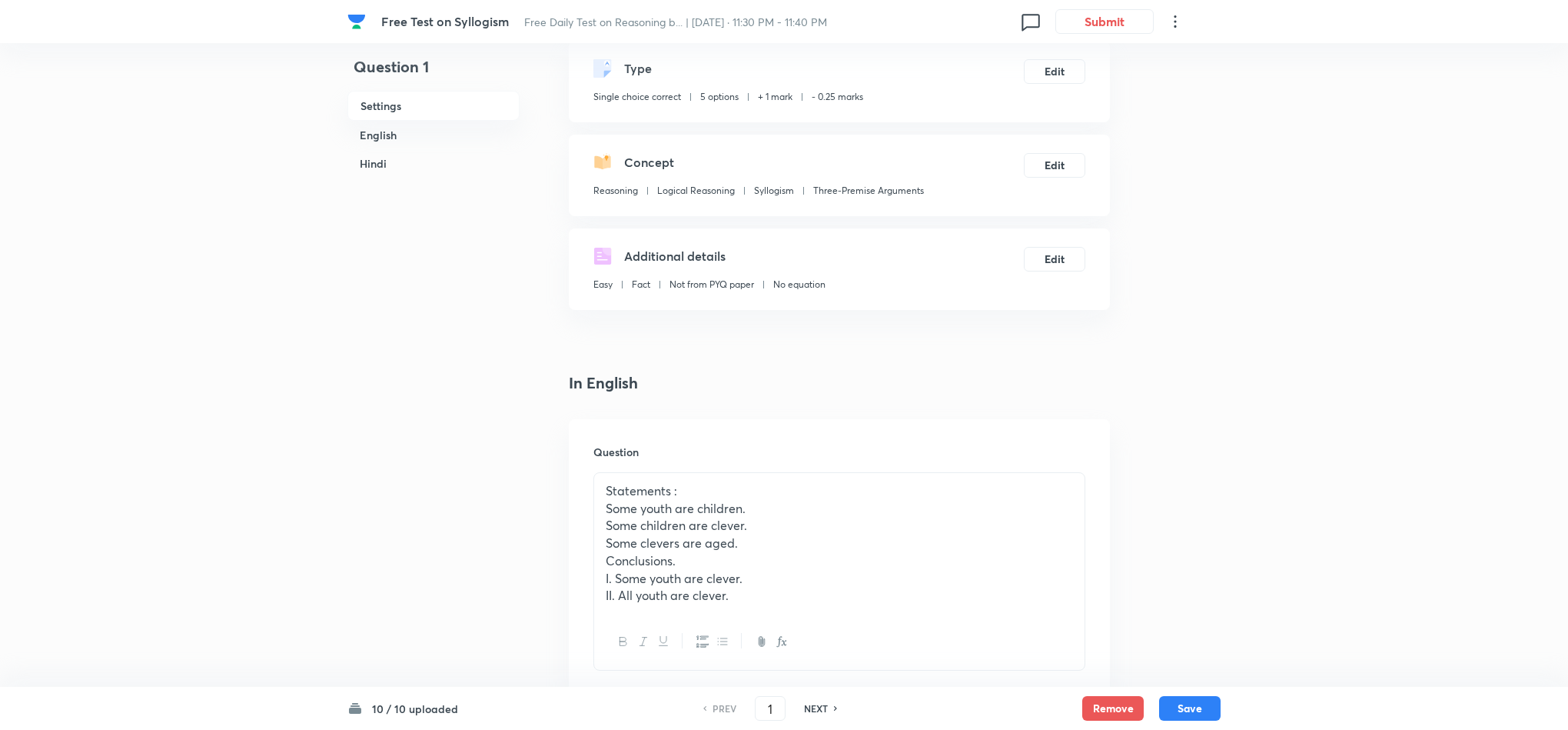
scroll to position [116, 0]
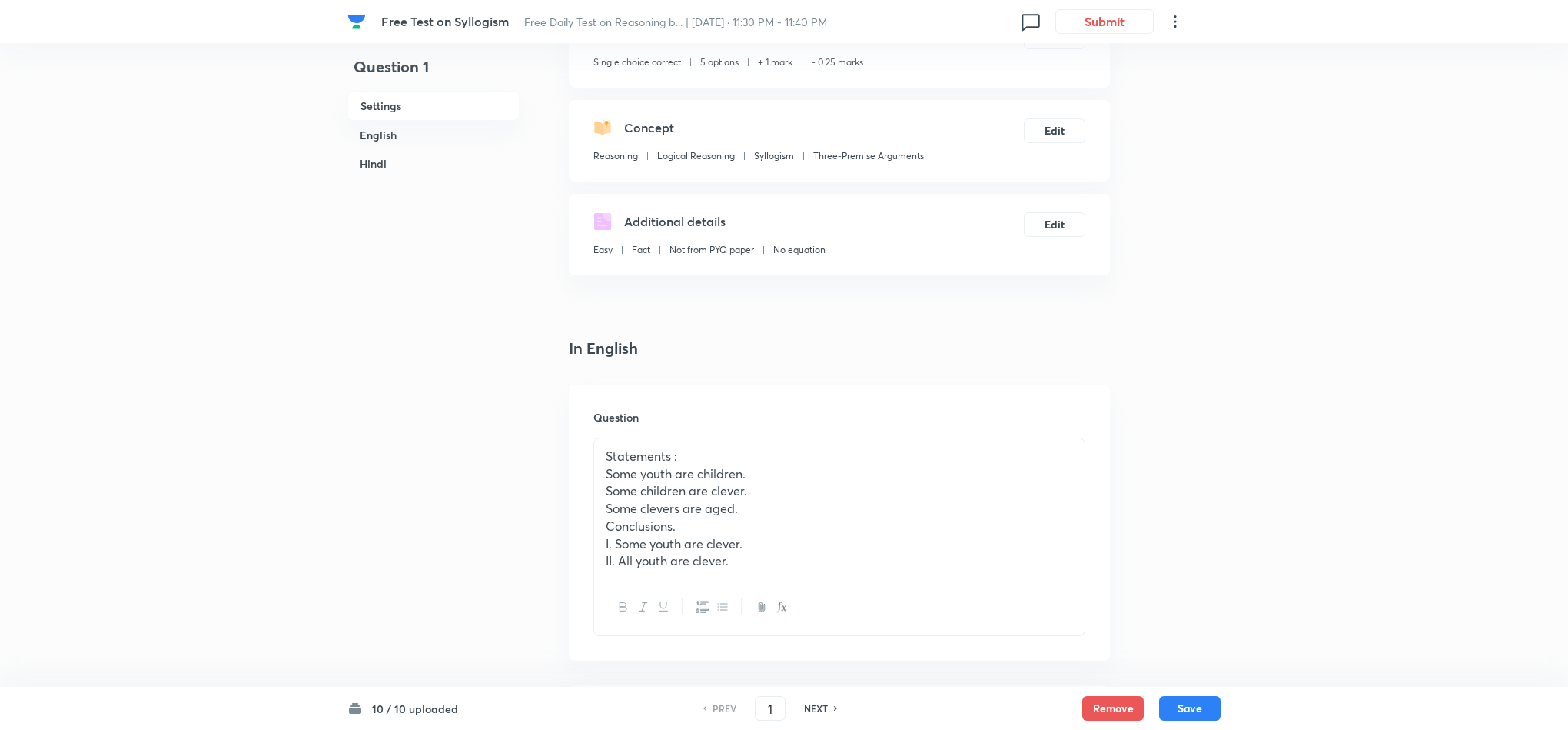
drag, startPoint x: 508, startPoint y: 26, endPoint x: 491, endPoint y: 7, distance: 25.5
click at [378, 24] on div "Free Test on Syllogism Free Daily Test on Reasoning b... | [DATE] · 11:30 PM - …" at bounding box center [784, 21] width 873 height 43
copy span "Free Test on Syllogism"
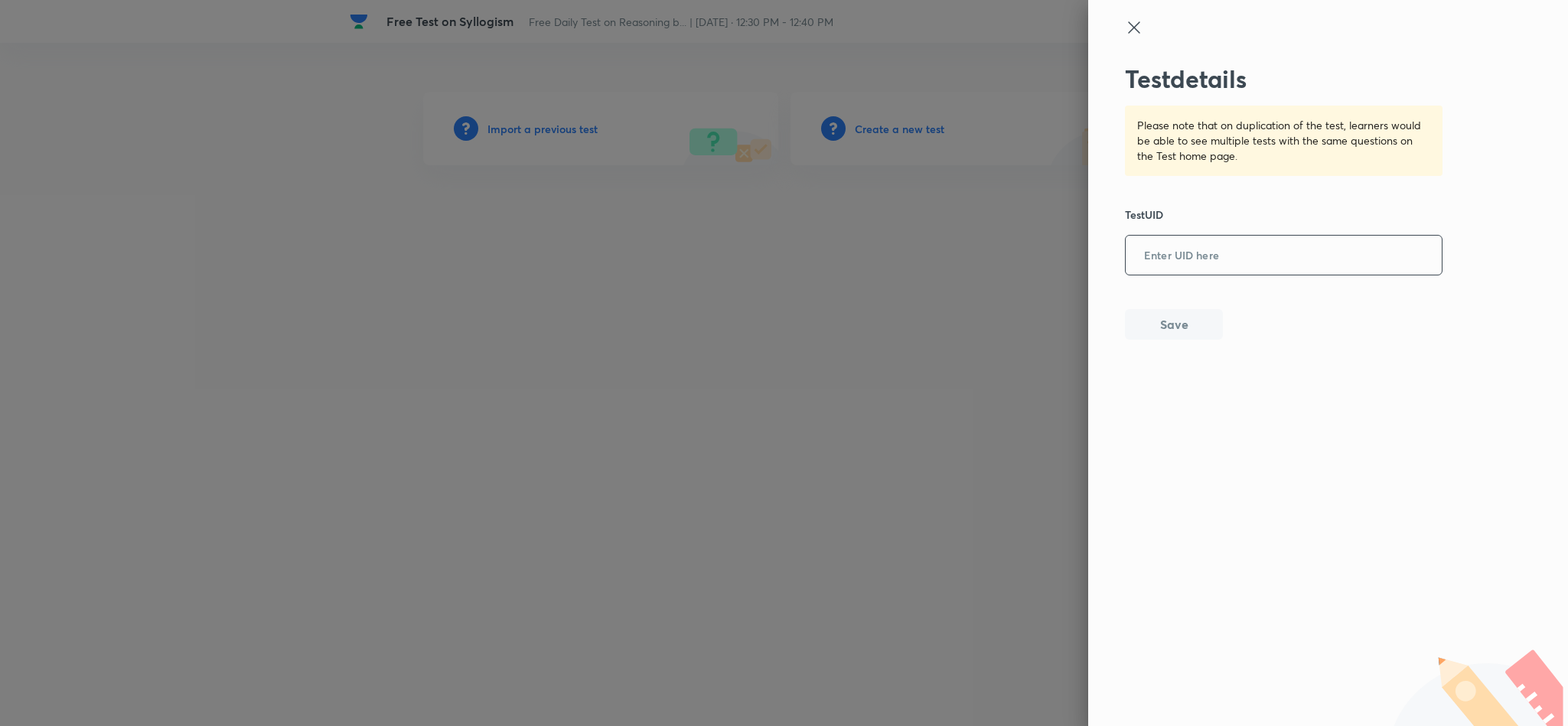
drag, startPoint x: 1155, startPoint y: 241, endPoint x: 1175, endPoint y: 253, distance: 23.3
click at [1168, 250] on input "text" at bounding box center [1283, 256] width 316 height 37
paste input "RTHX51DUFT"
type input "RTHX51DUFT"
click at [1169, 331] on button "Save" at bounding box center [1173, 323] width 98 height 31
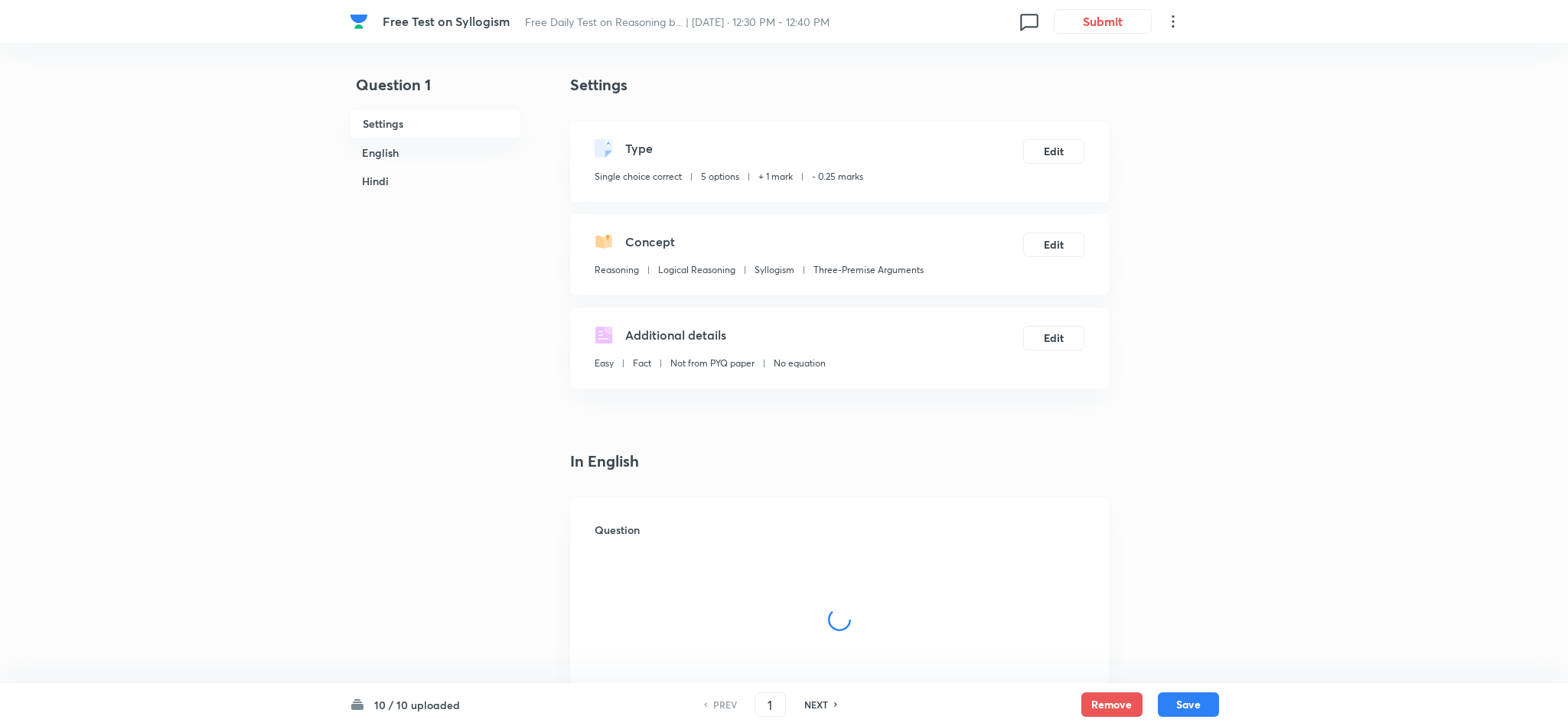
checkbox input "true"
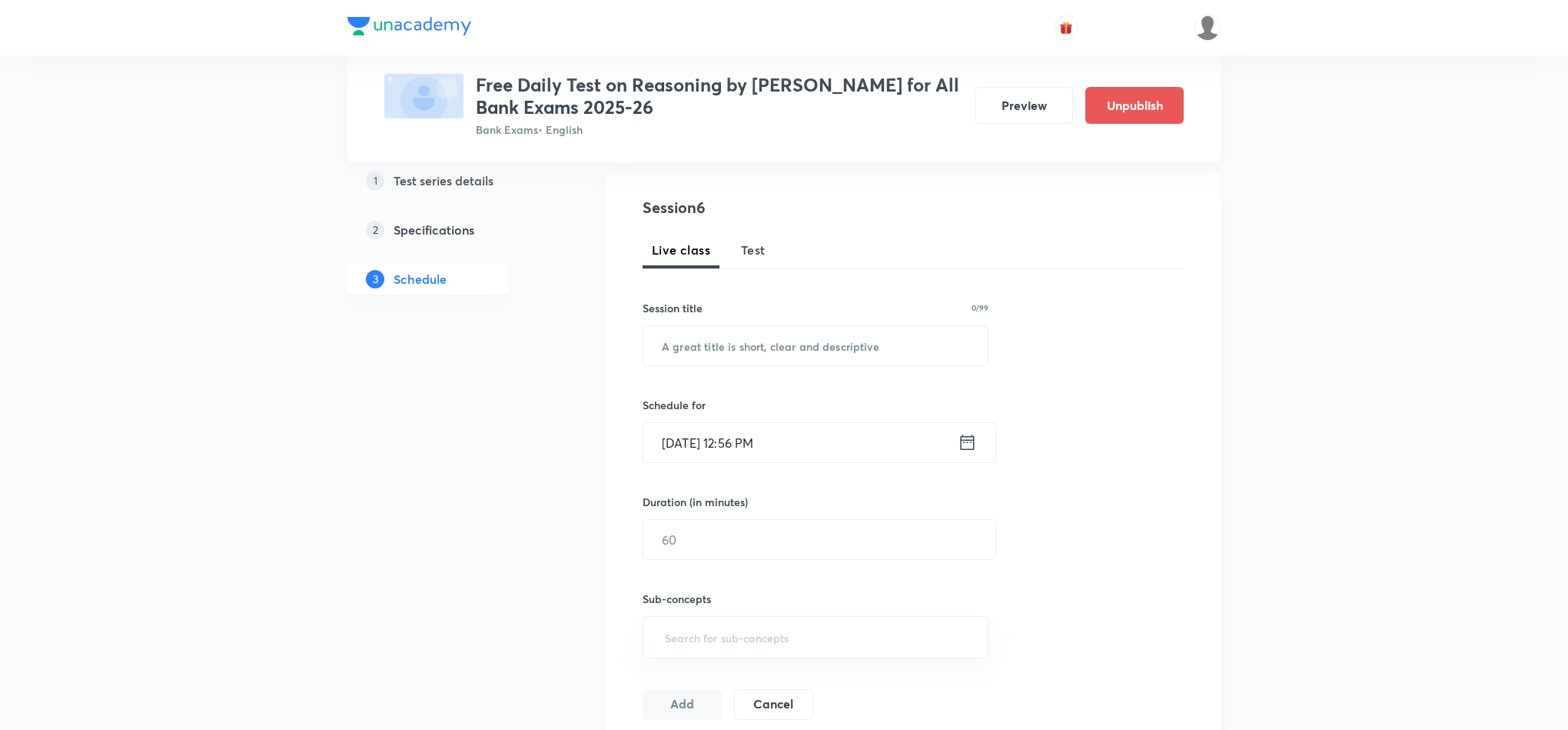
scroll to position [116, 0]
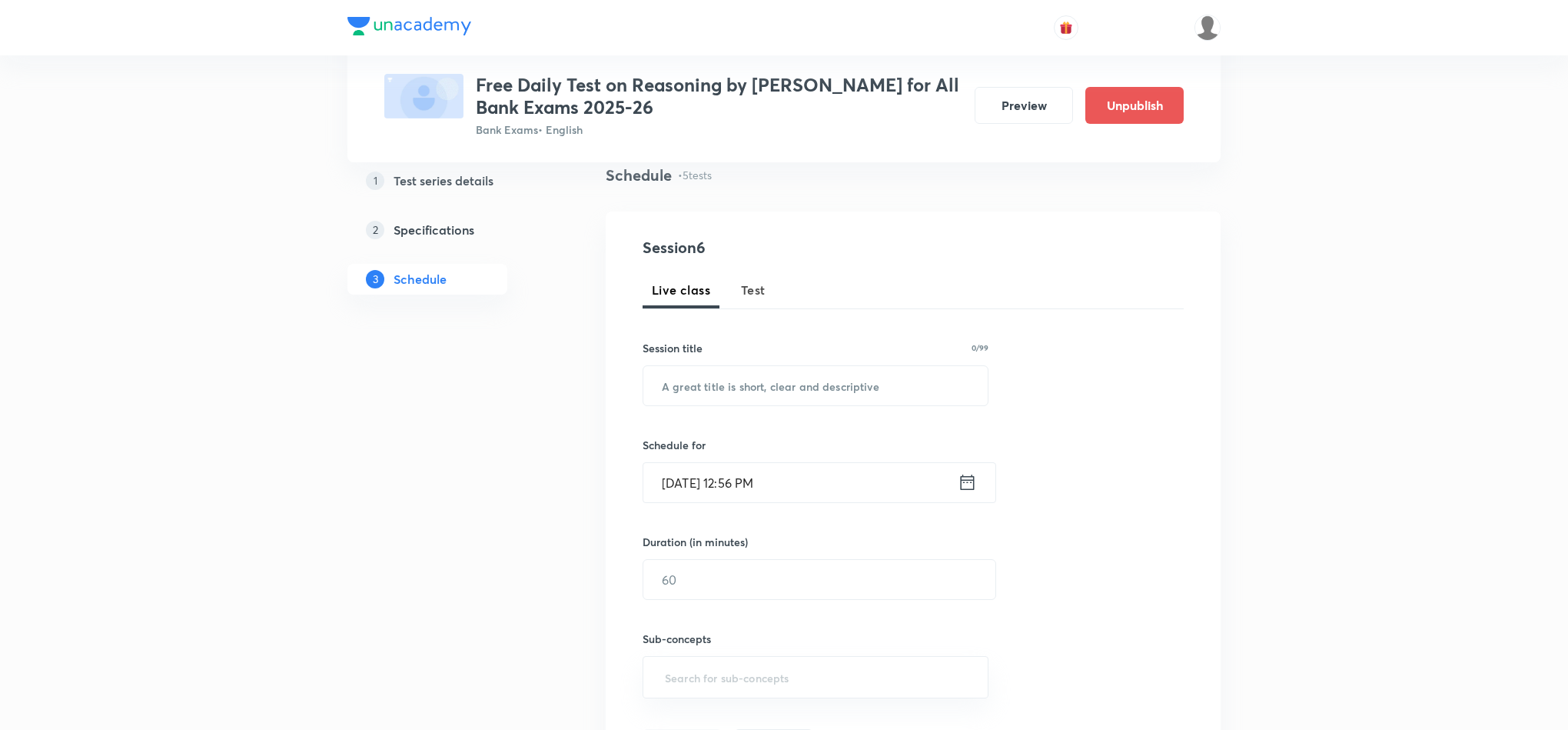
click at [764, 294] on button "Test" at bounding box center [753, 290] width 43 height 37
click at [759, 386] on input "text" at bounding box center [815, 386] width 344 height 39
paste input "Free Test on Series"
type input "Free Test on Series"
click at [962, 492] on icon at bounding box center [968, 482] width 20 height 21
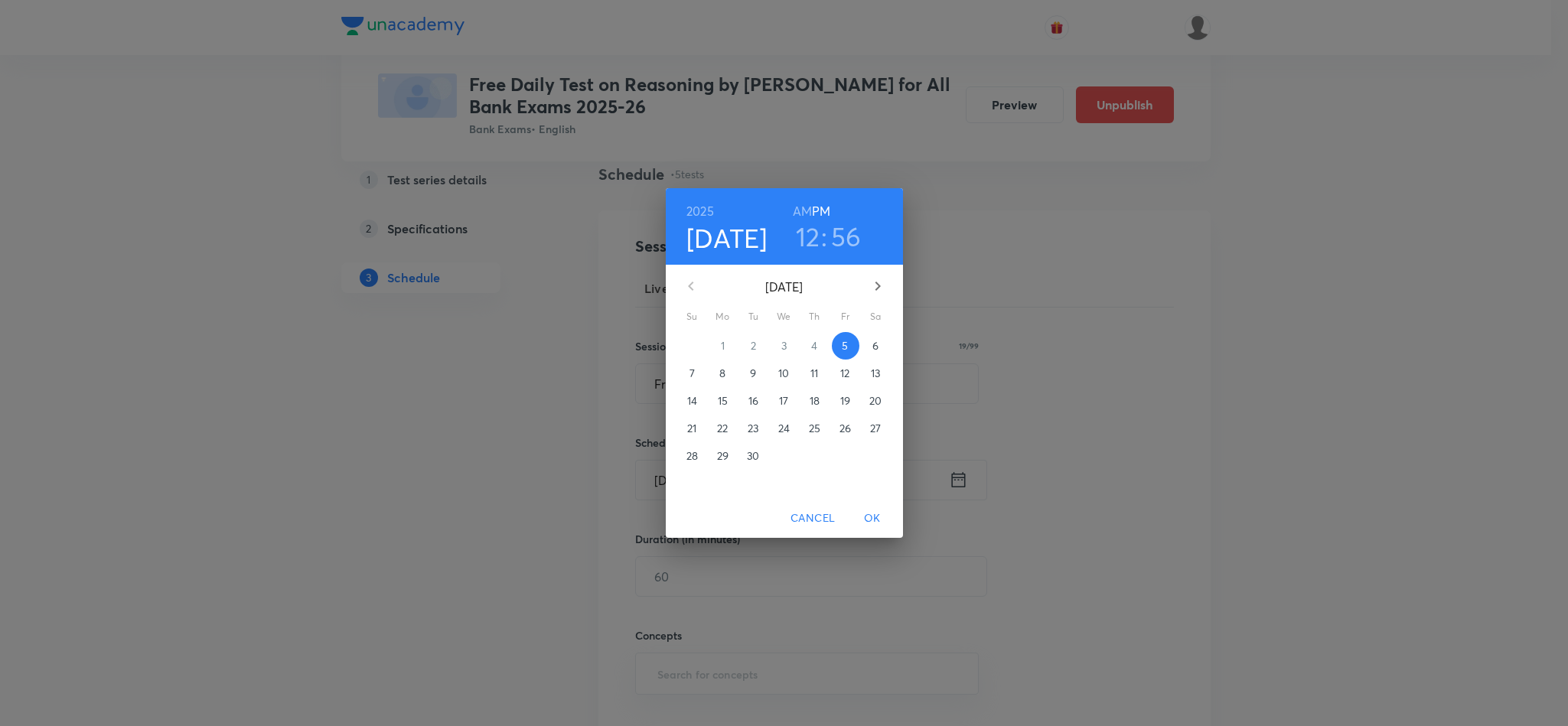
click at [754, 377] on p "9" at bounding box center [753, 373] width 6 height 15
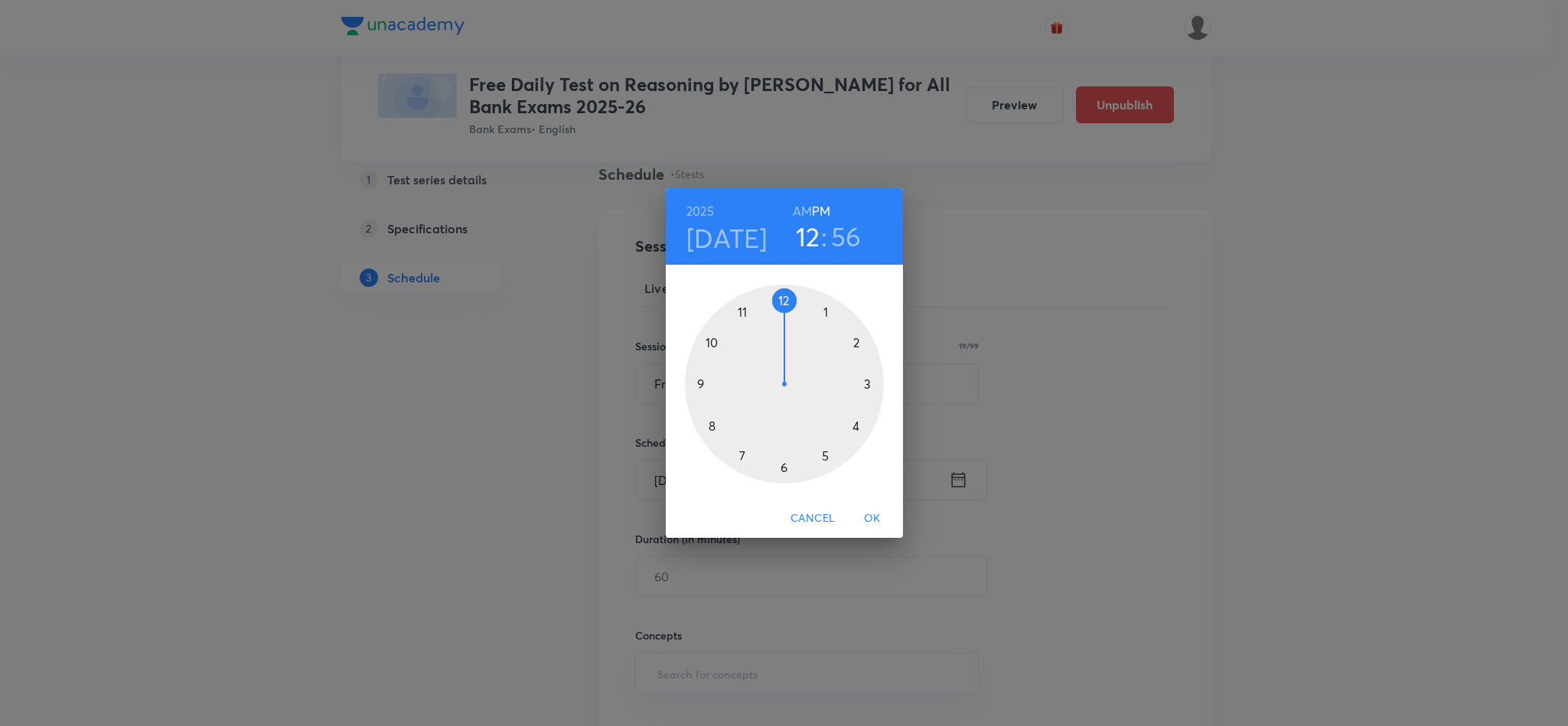
click at [829, 237] on div "12 : 56" at bounding box center [827, 236] width 106 height 32
click at [836, 242] on h3 "56" at bounding box center [846, 236] width 31 height 32
drag, startPoint x: 745, startPoint y: 312, endPoint x: 783, endPoint y: 448, distance: 141.2
click at [783, 448] on div at bounding box center [784, 384] width 199 height 199
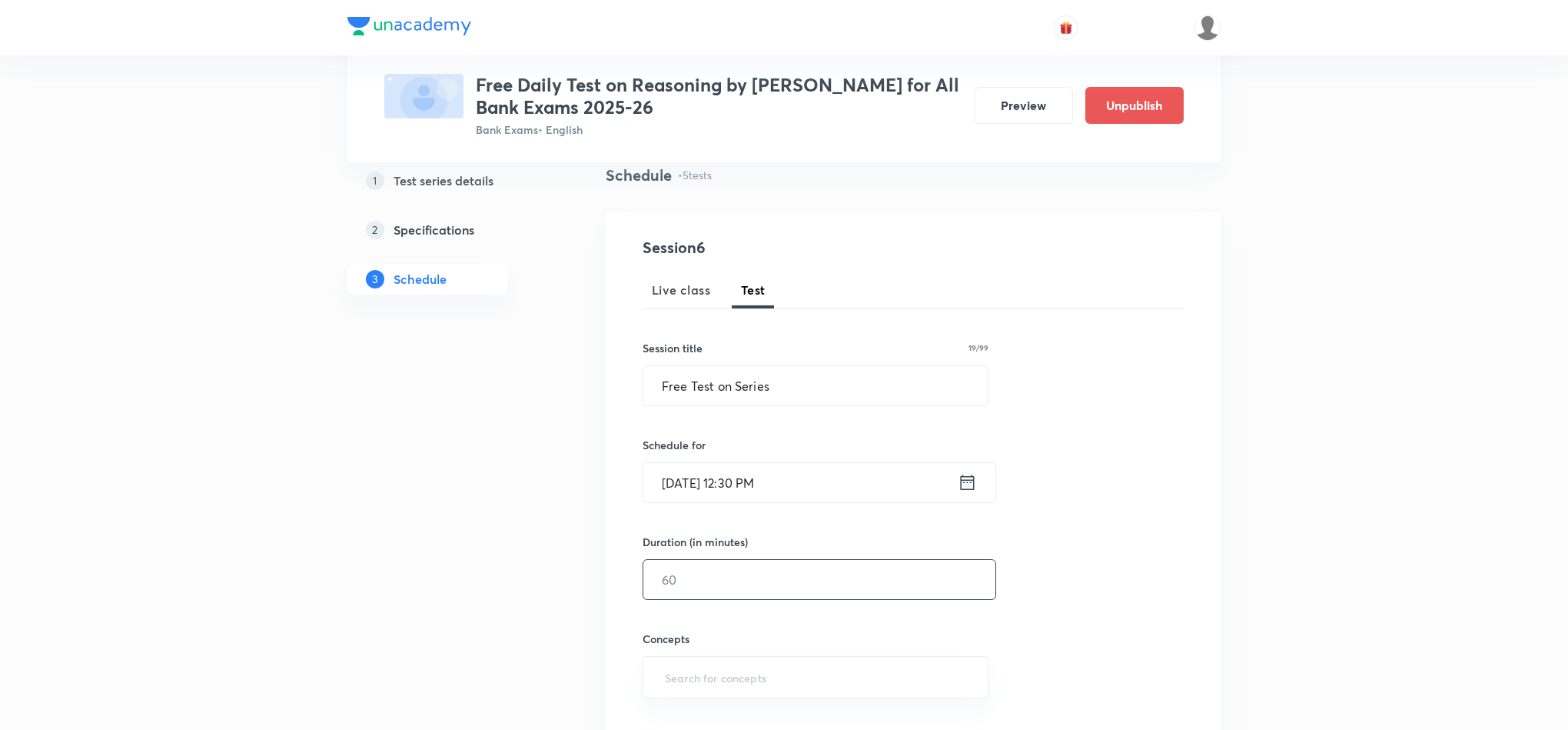
click at [740, 570] on input "text" at bounding box center [819, 579] width 352 height 39
click at [710, 584] on input "text" at bounding box center [819, 579] width 352 height 39
type input "10"
click at [680, 680] on input "text" at bounding box center [816, 677] width 307 height 28
type input "SERI"
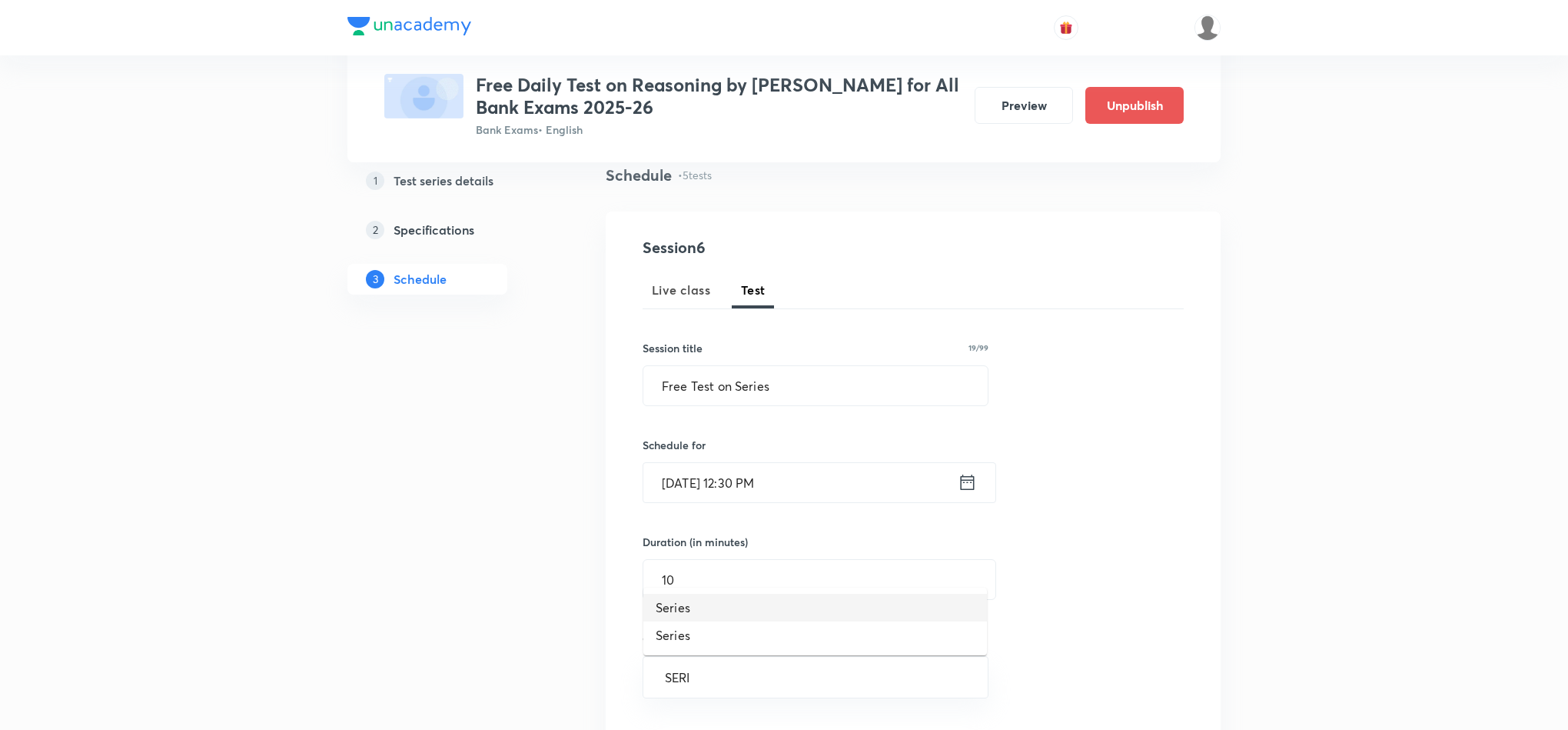
click at [707, 602] on li "Series" at bounding box center [815, 608] width 343 height 28
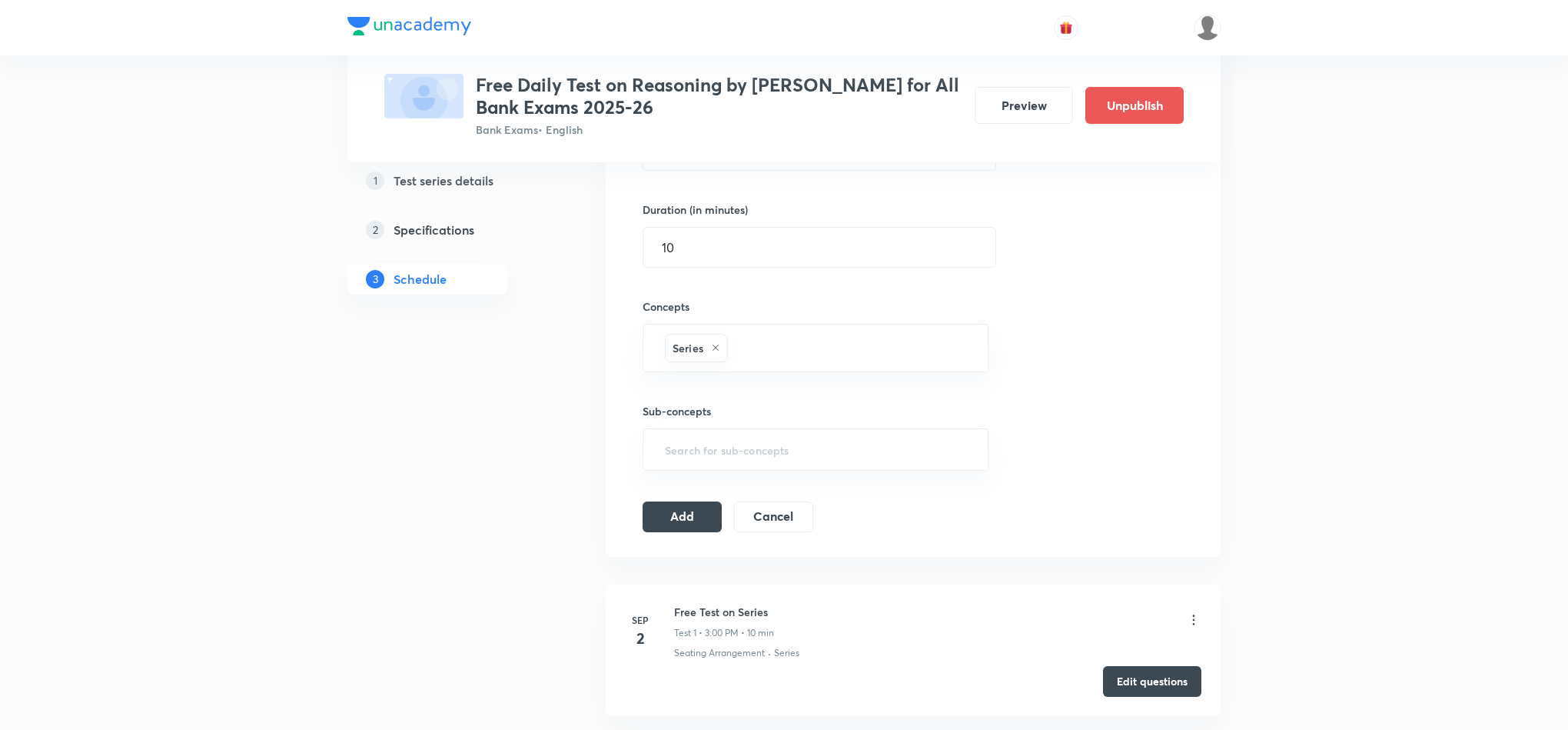
scroll to position [461, 0]
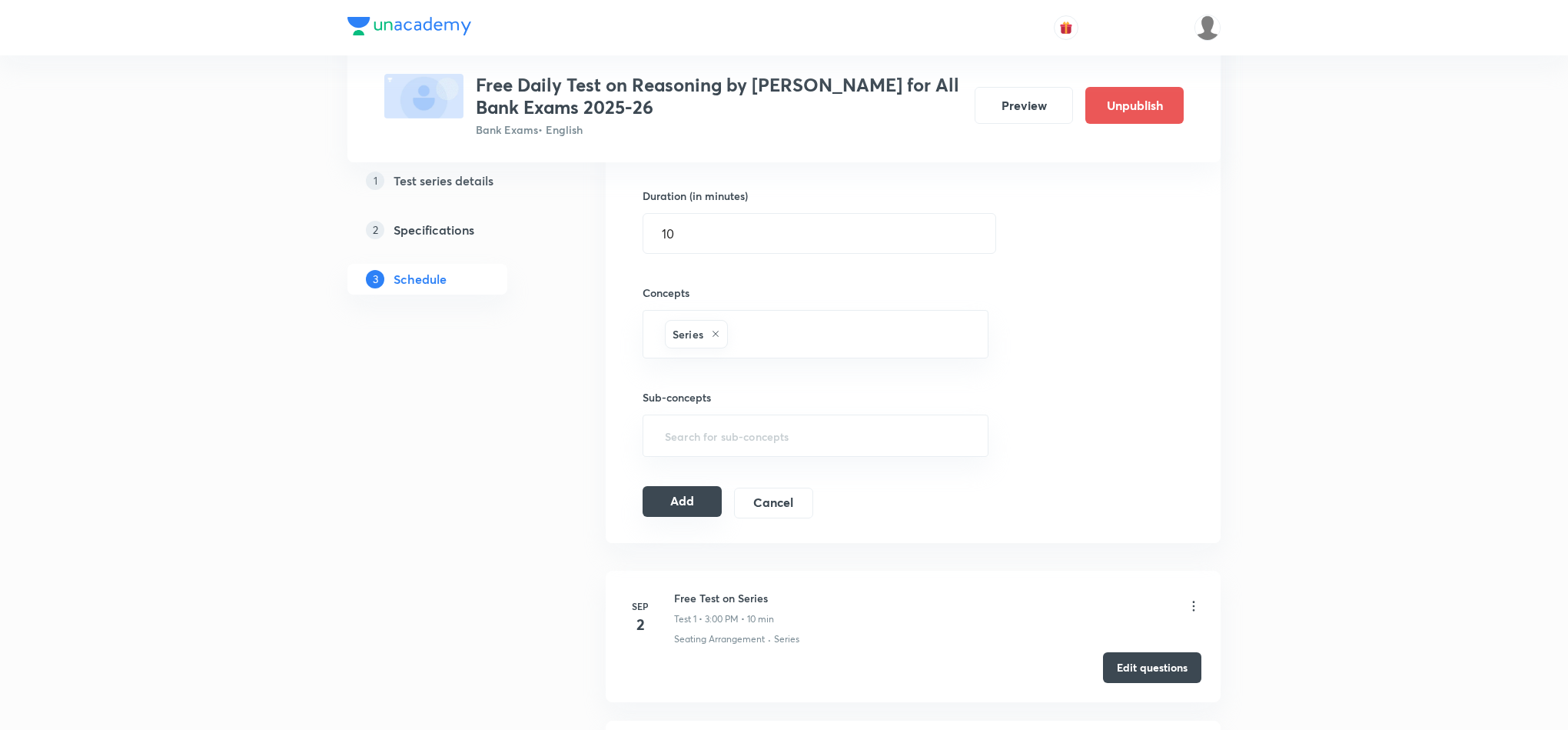
click at [707, 512] on button "Add" at bounding box center [682, 501] width 79 height 31
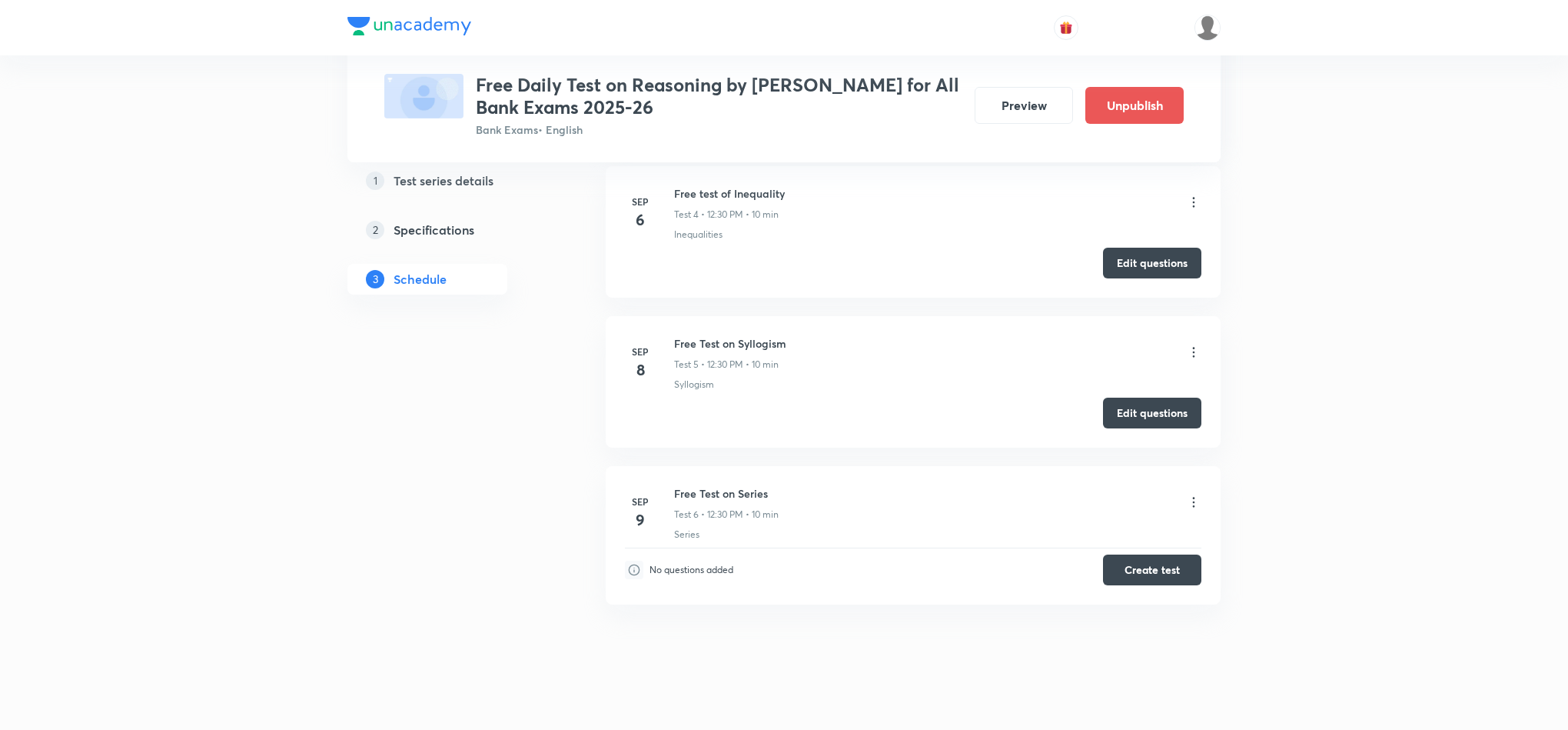
scroll to position [727, 0]
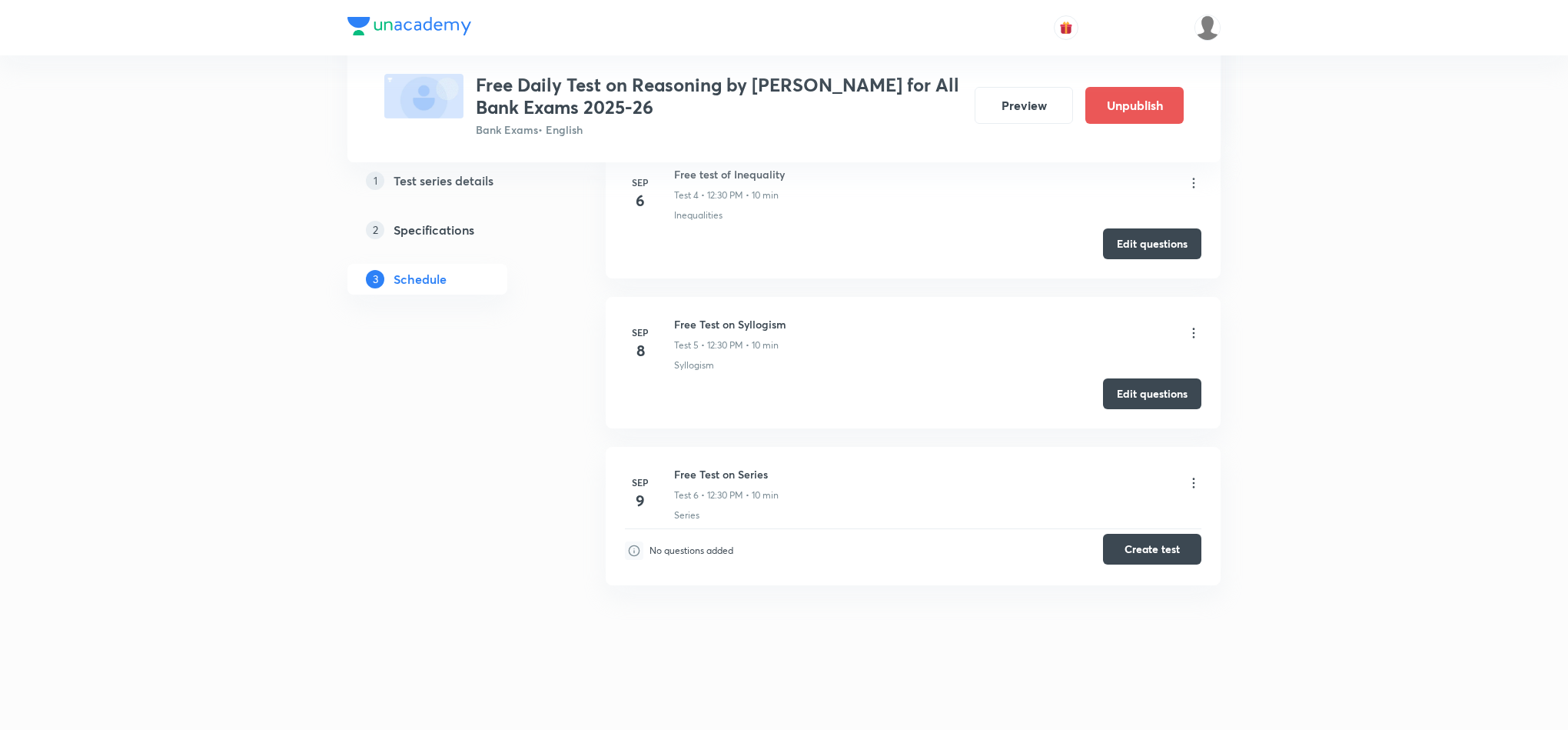
click at [1147, 536] on button "Create test" at bounding box center [1152, 549] width 98 height 31
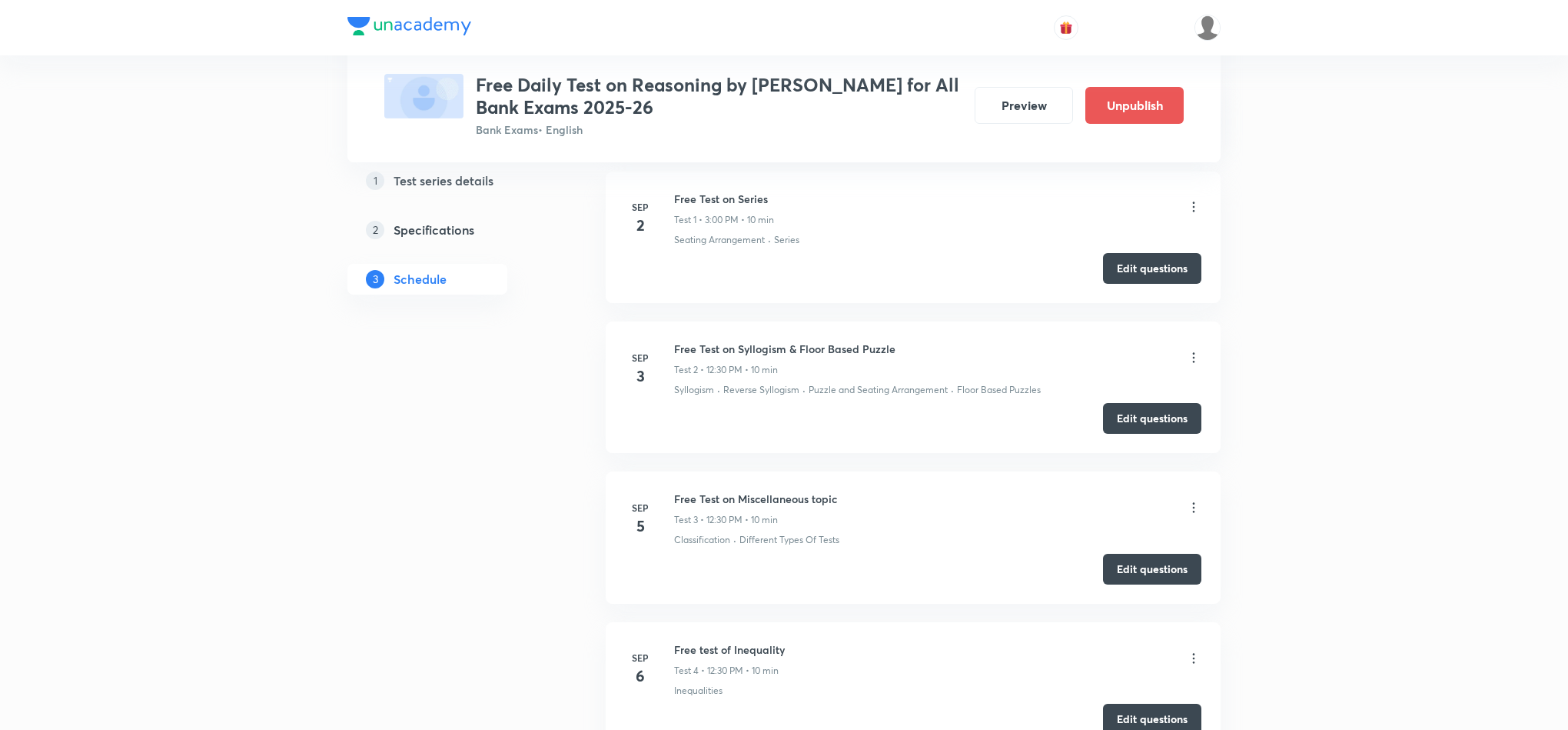
scroll to position [265, 0]
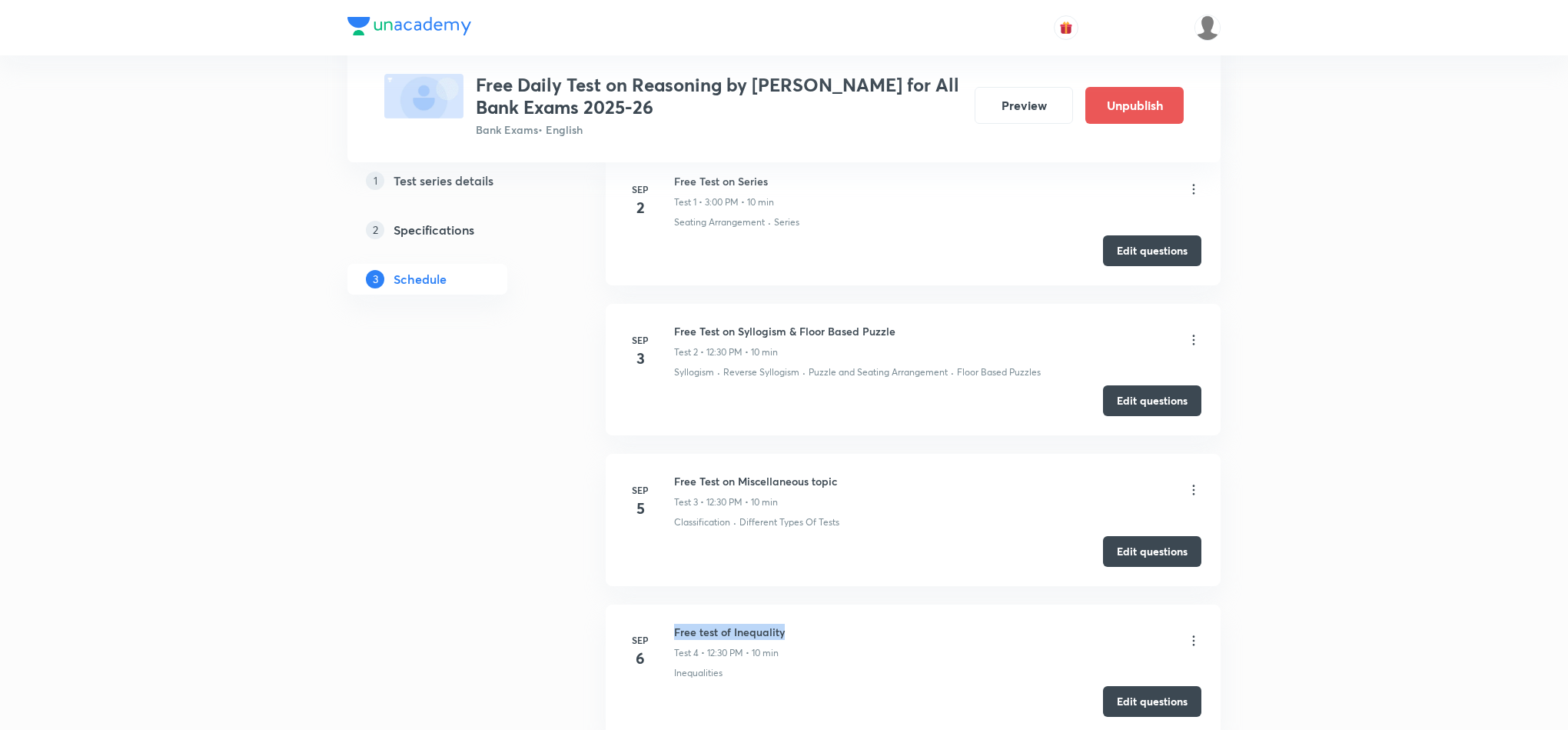
drag, startPoint x: 812, startPoint y: 633, endPoint x: 676, endPoint y: 633, distance: 136.0
click at [676, 633] on div "Free test of Inequality Test 4 • 12:30 PM • 10 min" at bounding box center [938, 642] width 527 height 36
copy h6 "Free test of Inequality"
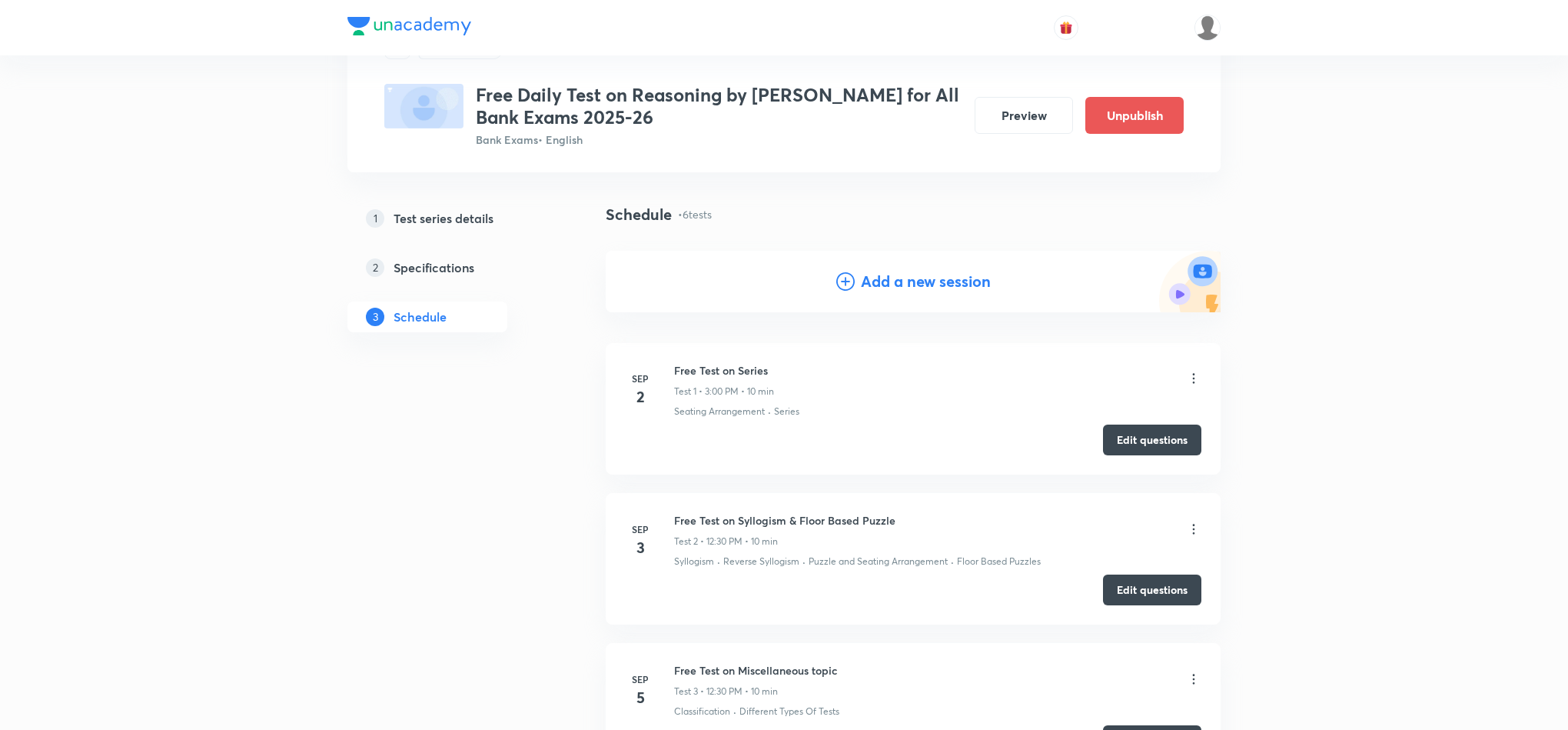
scroll to position [0, 0]
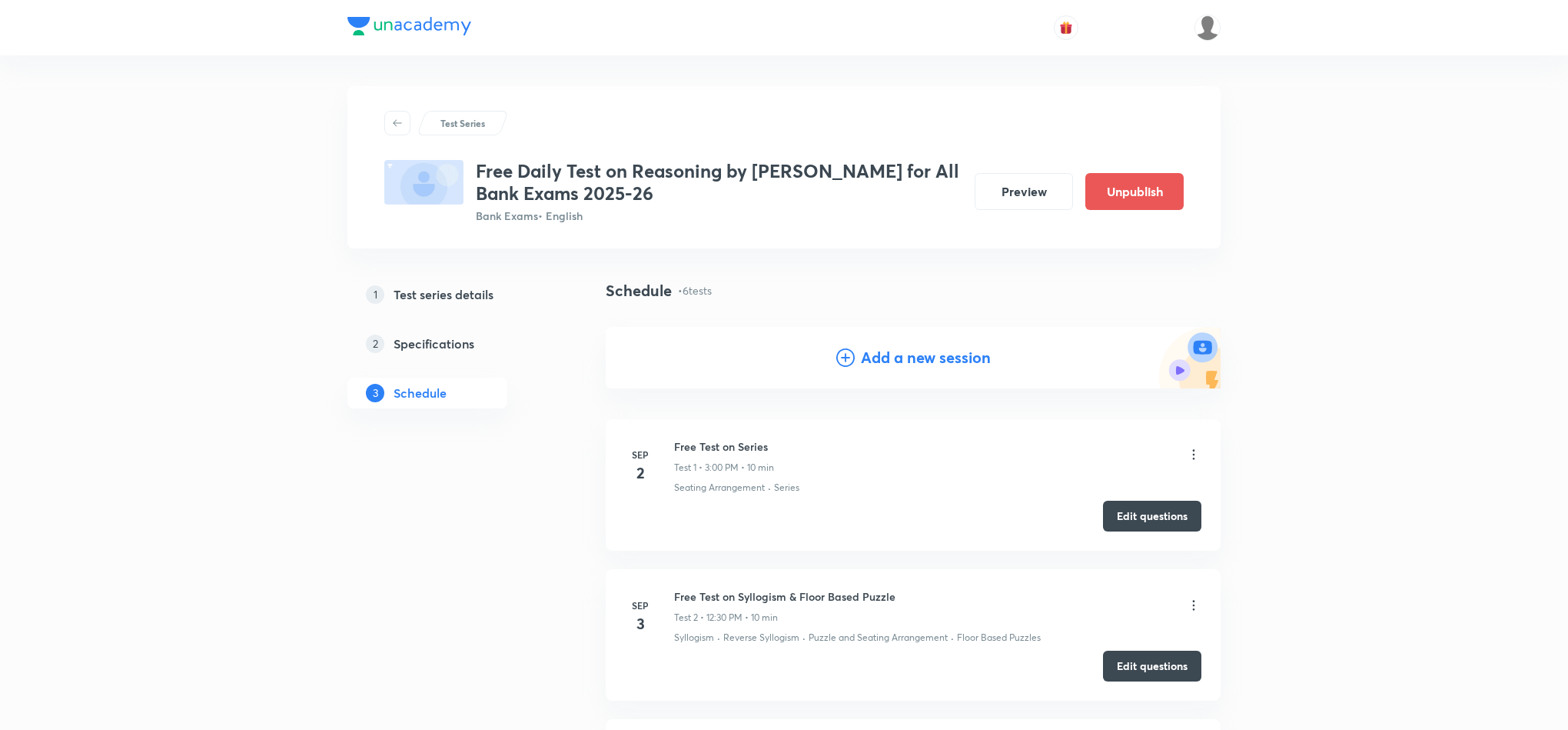
drag, startPoint x: 891, startPoint y: 356, endPoint x: 862, endPoint y: 372, distance: 33.1
click at [892, 356] on h4 "Add a new session" at bounding box center [926, 357] width 130 height 23
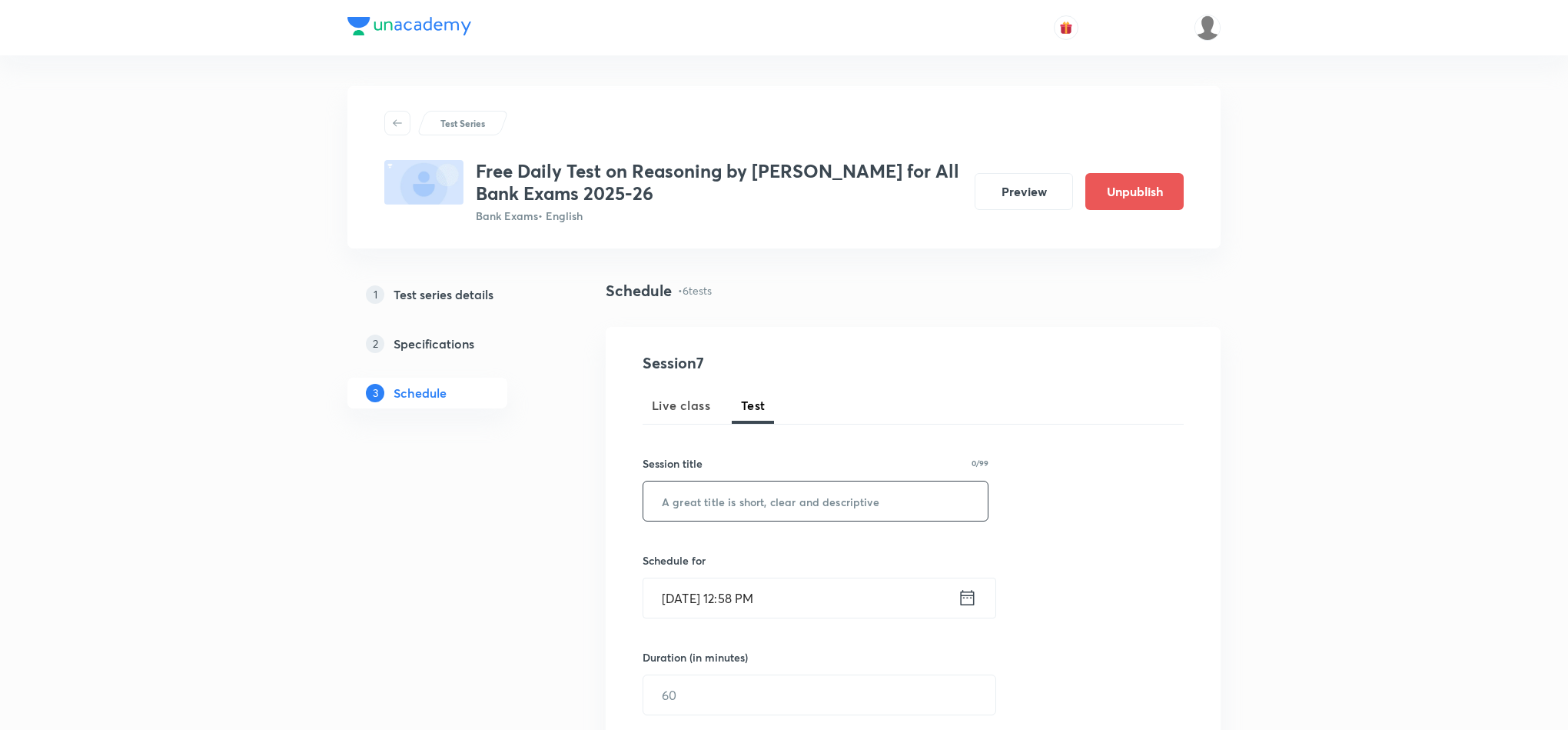
click at [715, 512] on input "text" at bounding box center [815, 501] width 344 height 39
paste input "Free test of Inequality"
type input "Free test of Inequality"
click at [973, 614] on div "Sep 5, 2025, 12:58 PM ​" at bounding box center [819, 598] width 354 height 41
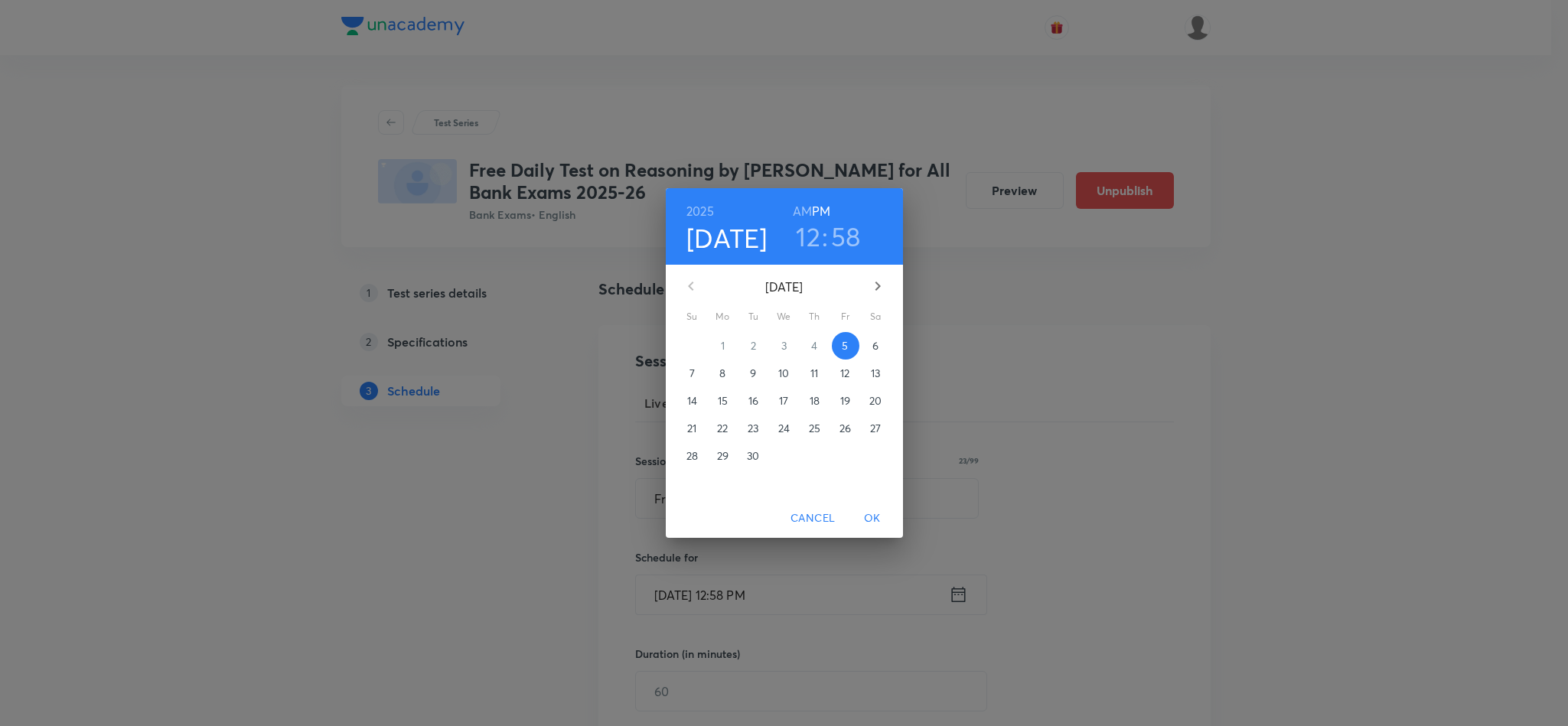
click at [784, 371] on p "10" at bounding box center [783, 373] width 11 height 15
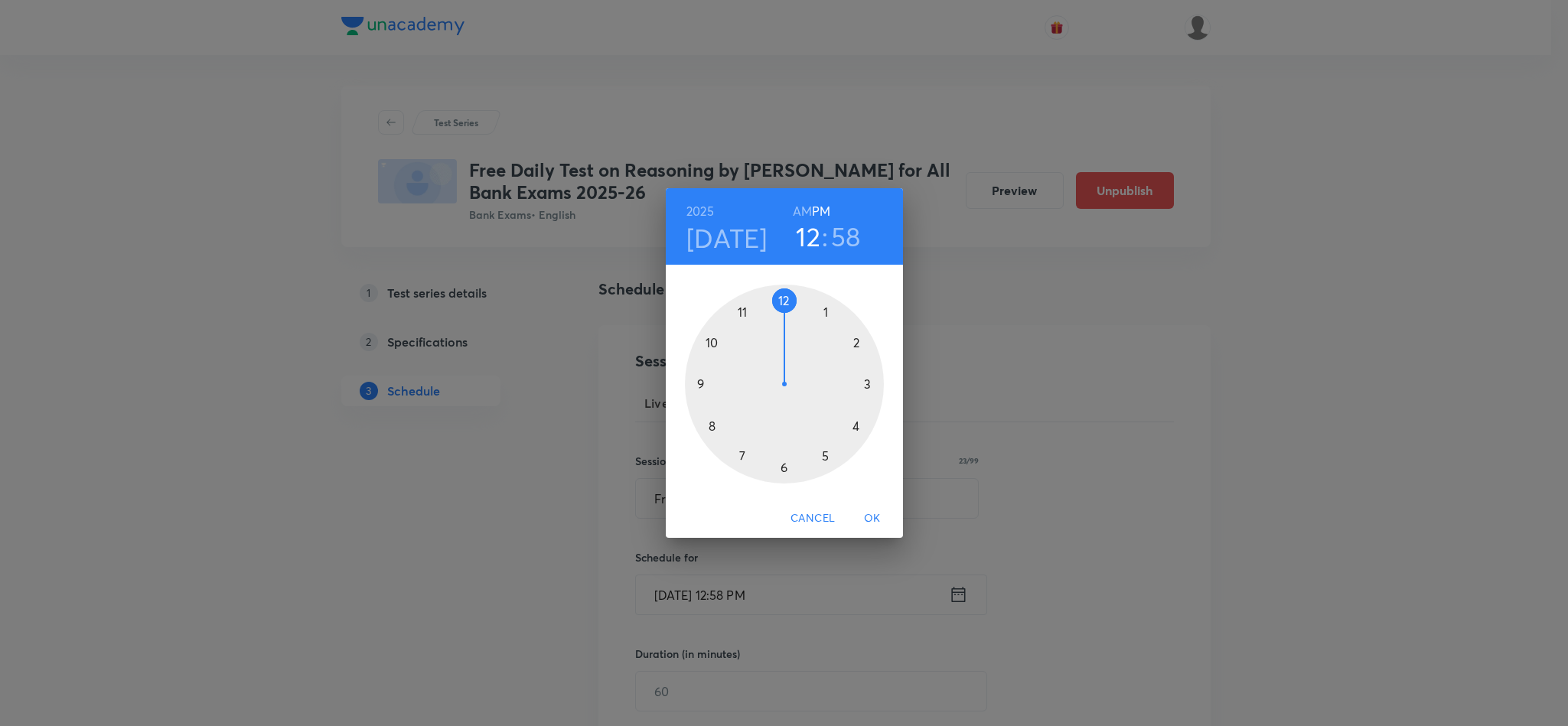
drag, startPoint x: 786, startPoint y: 297, endPoint x: 790, endPoint y: 316, distance: 19.4
click at [790, 316] on div at bounding box center [784, 384] width 199 height 199
drag, startPoint x: 771, startPoint y: 299, endPoint x: 785, endPoint y: 475, distance: 176.6
click at [785, 475] on div at bounding box center [784, 384] width 199 height 199
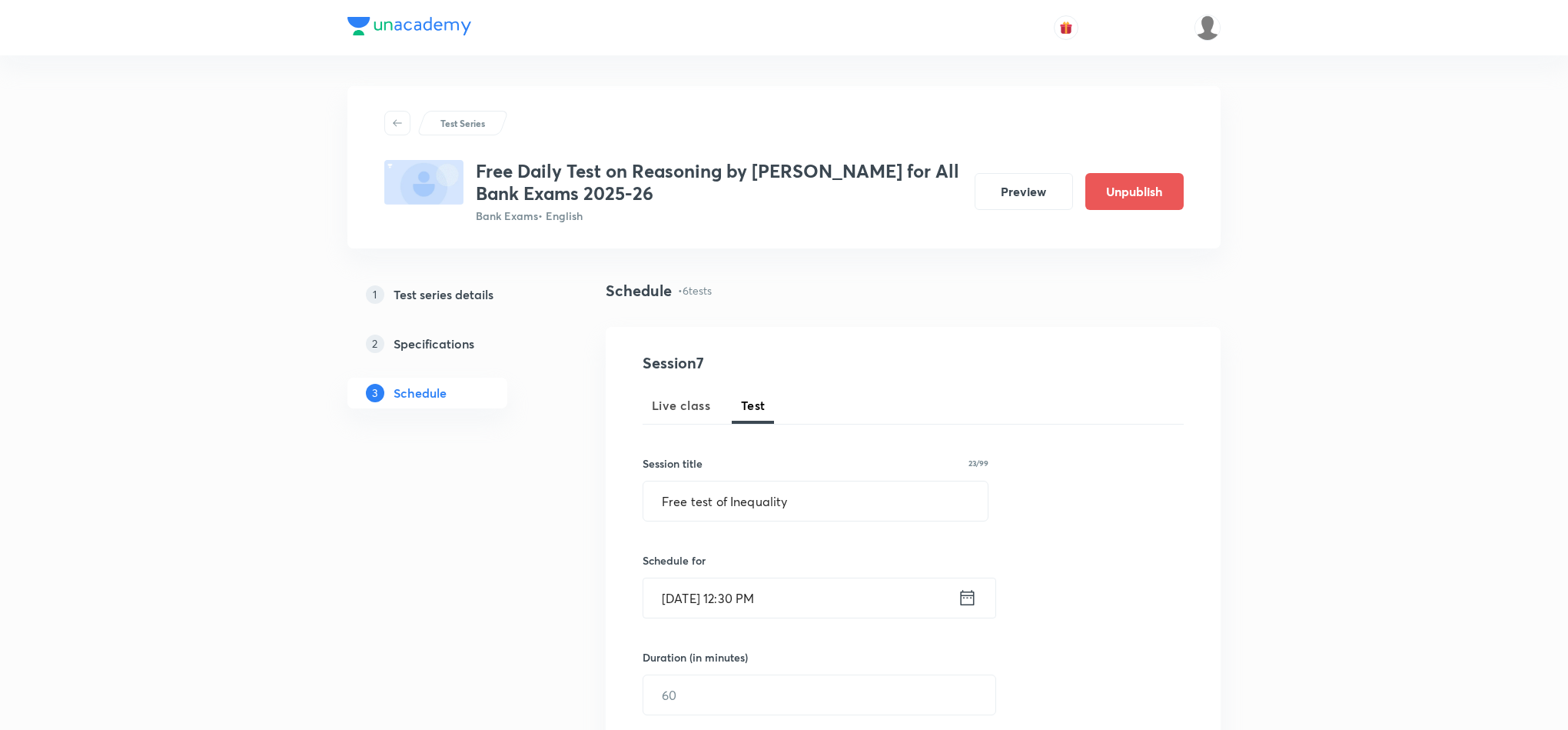
scroll to position [116, 0]
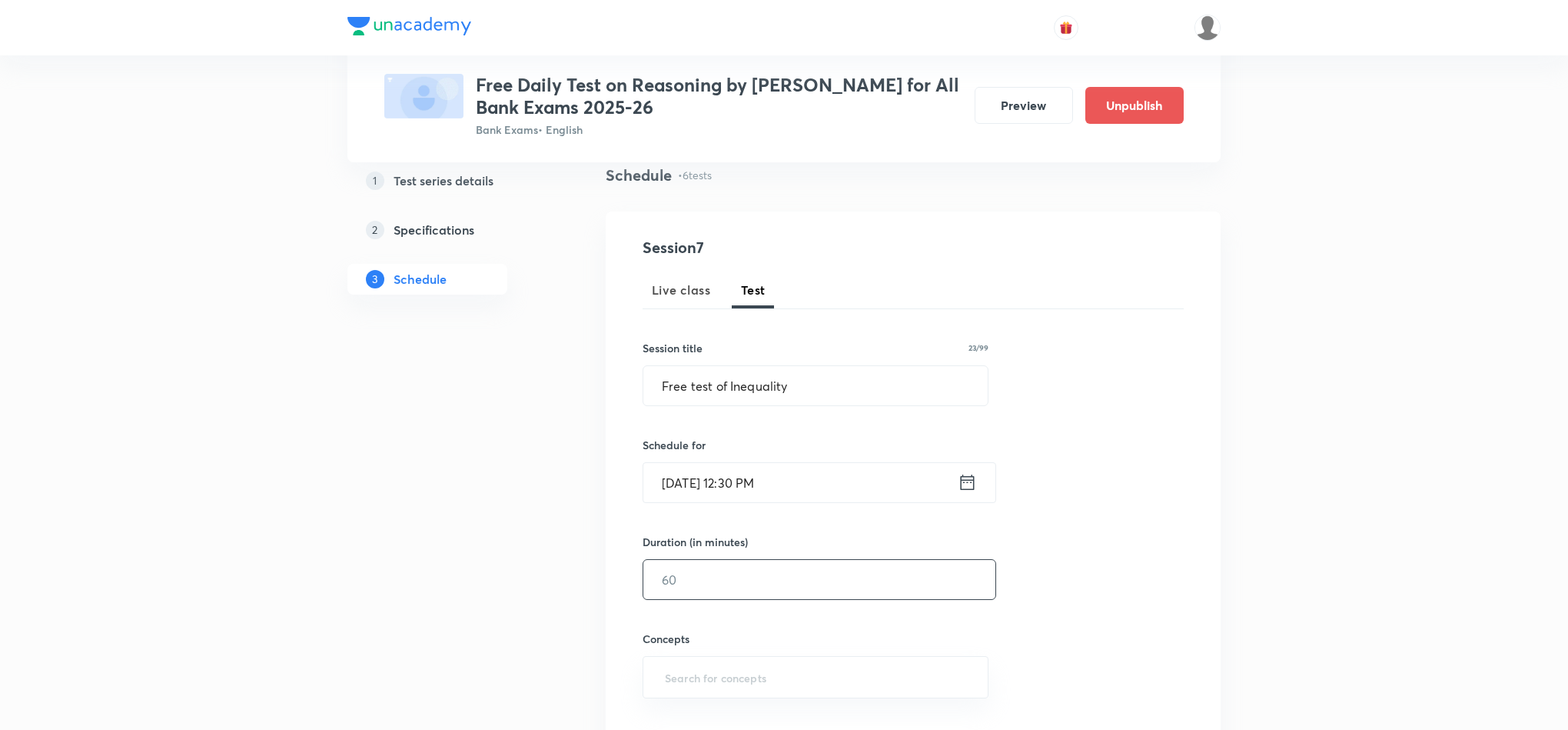
drag, startPoint x: 741, startPoint y: 563, endPoint x: 845, endPoint y: 671, distance: 149.9
click at [741, 566] on input "text" at bounding box center [819, 579] width 352 height 39
click at [707, 584] on input "text" at bounding box center [819, 579] width 352 height 39
type input "10"
click at [721, 674] on input "text" at bounding box center [816, 677] width 307 height 28
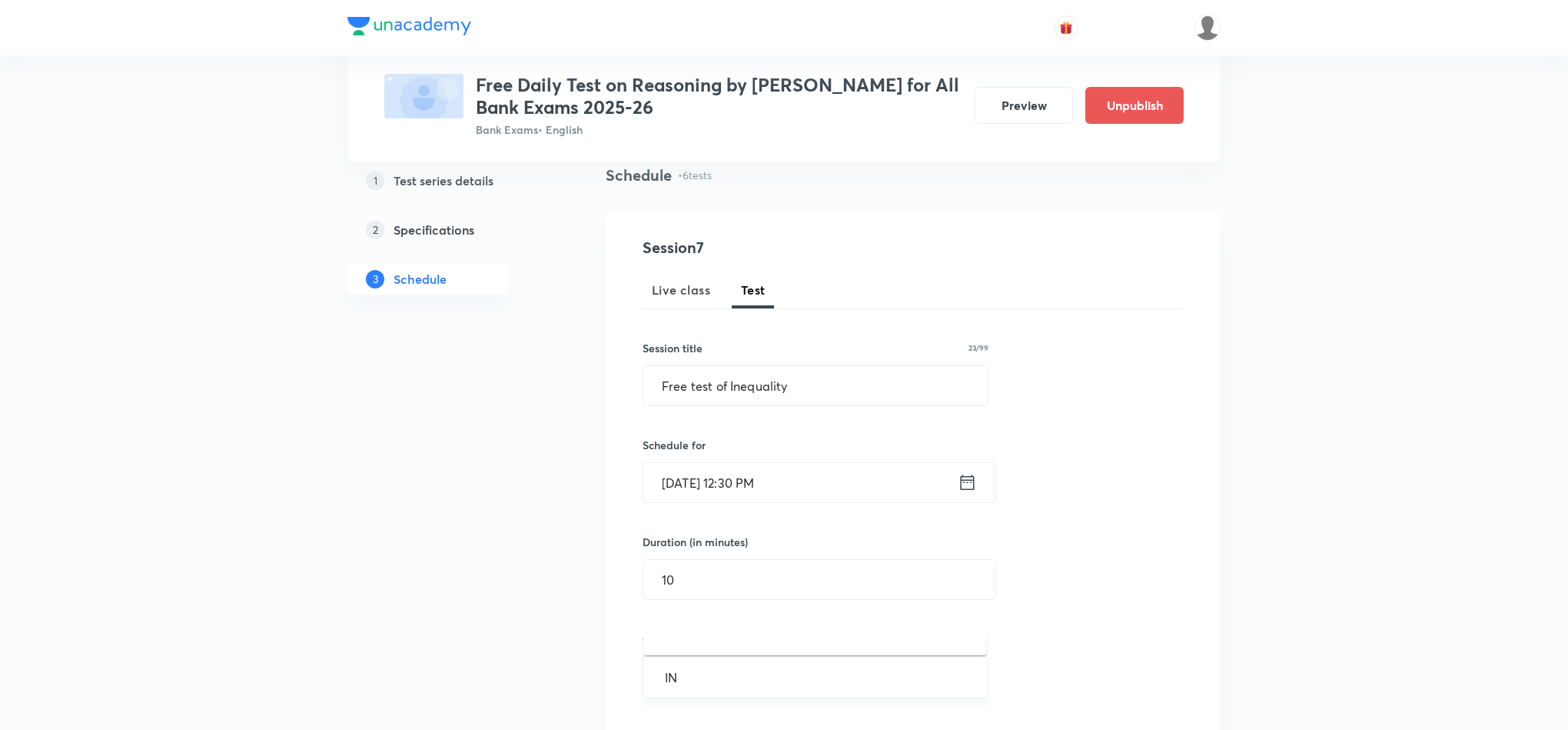
type input "INE"
click at [712, 642] on li "Inequalities" at bounding box center [815, 636] width 343 height 28
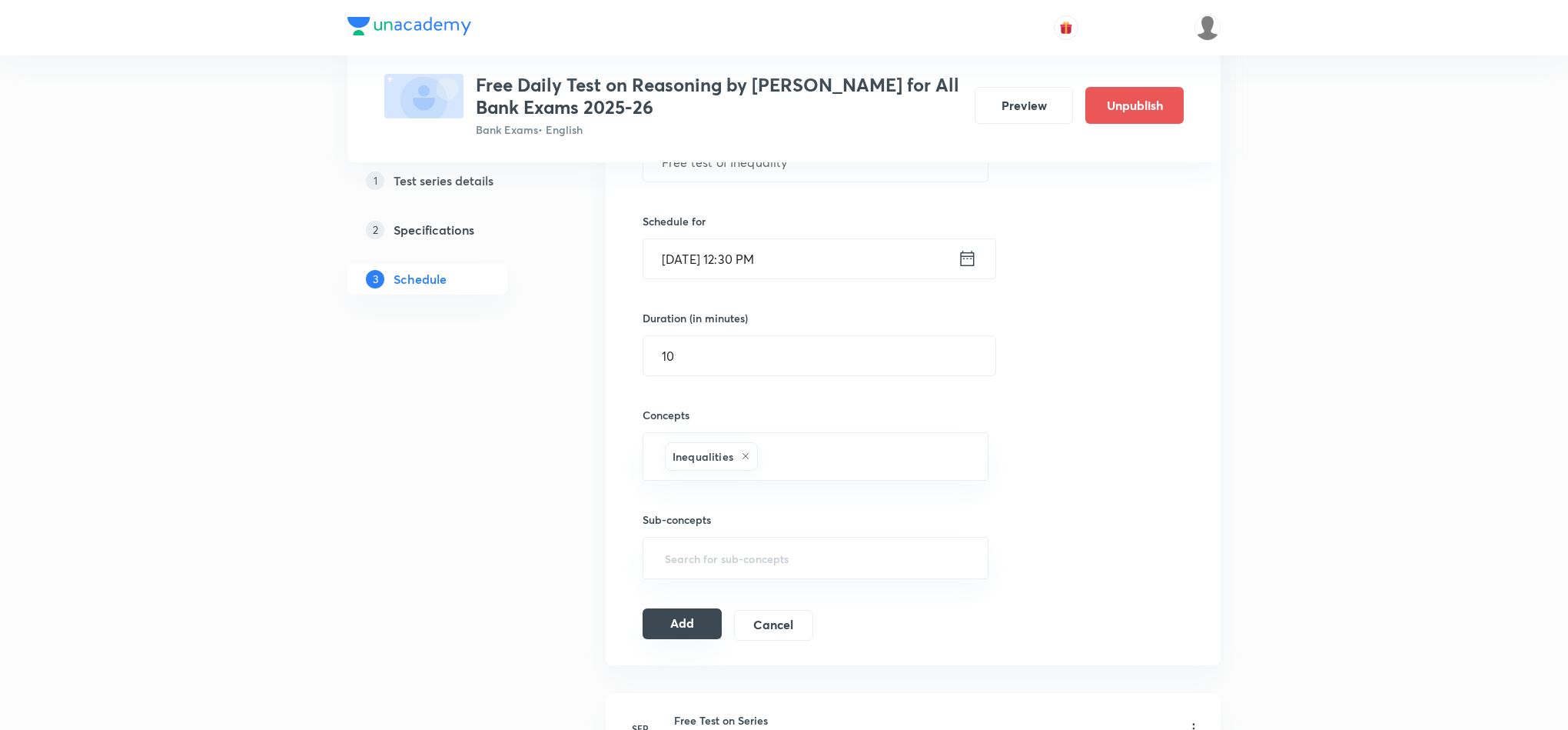
scroll to position [346, 0]
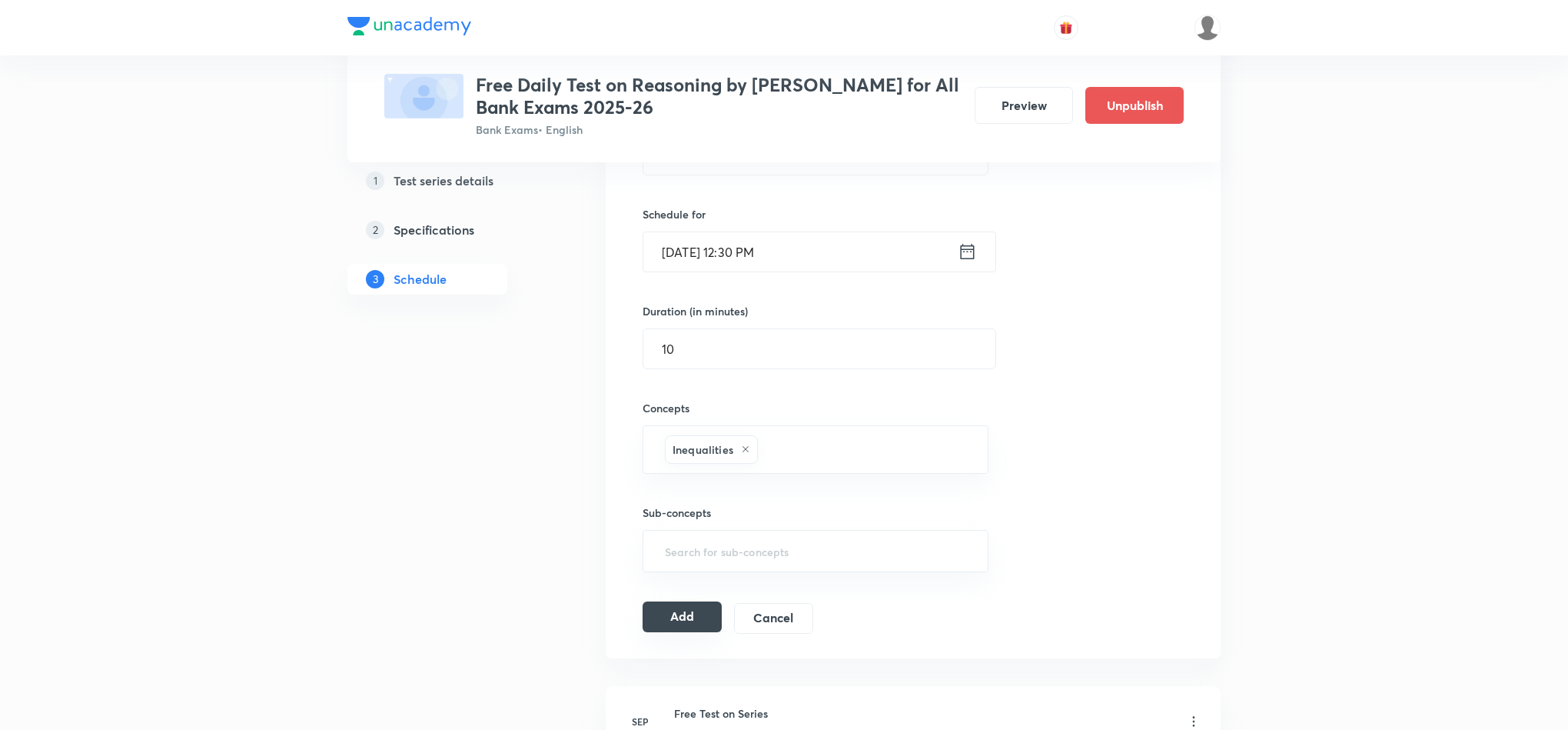
click at [693, 614] on button "Add" at bounding box center [682, 617] width 79 height 31
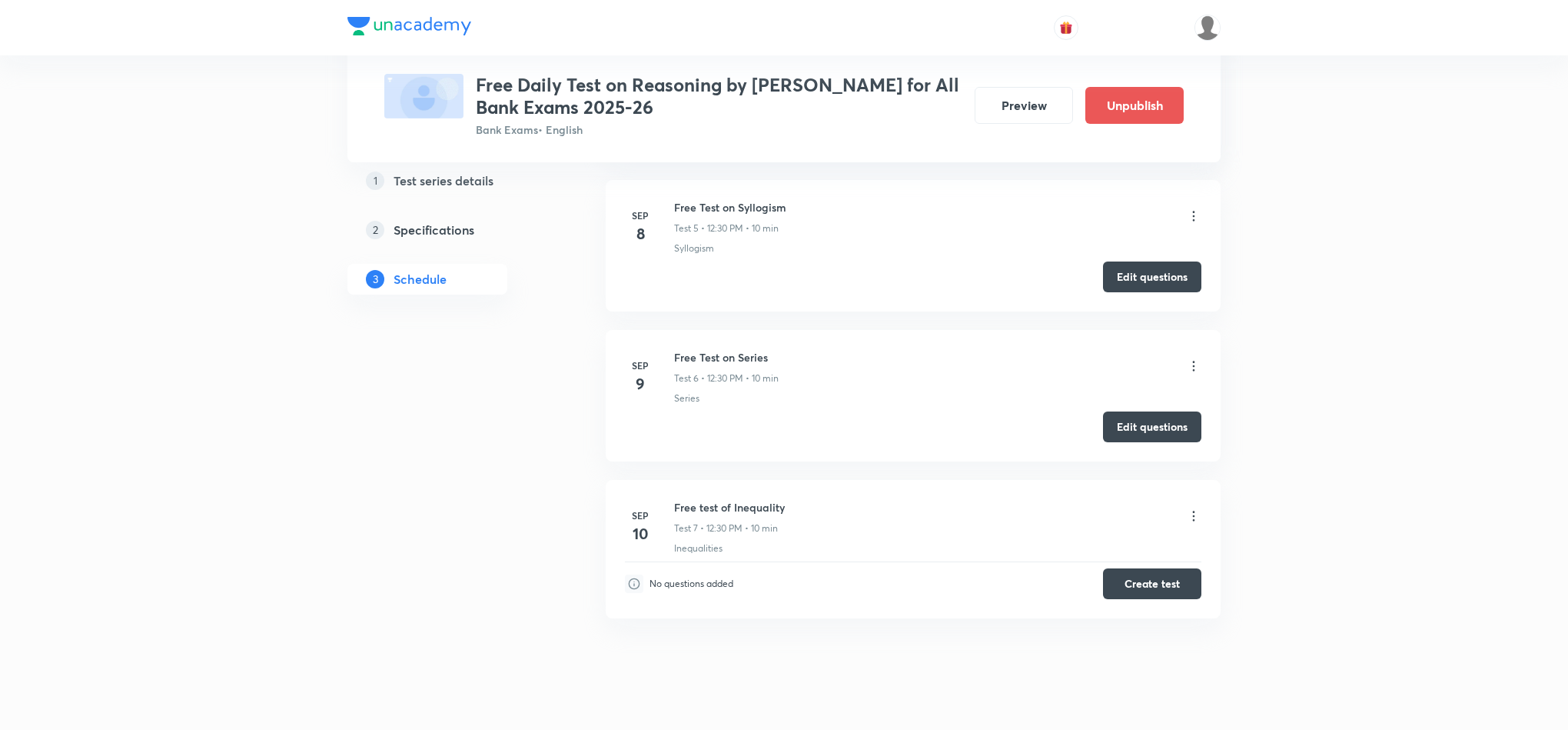
scroll to position [877, 0]
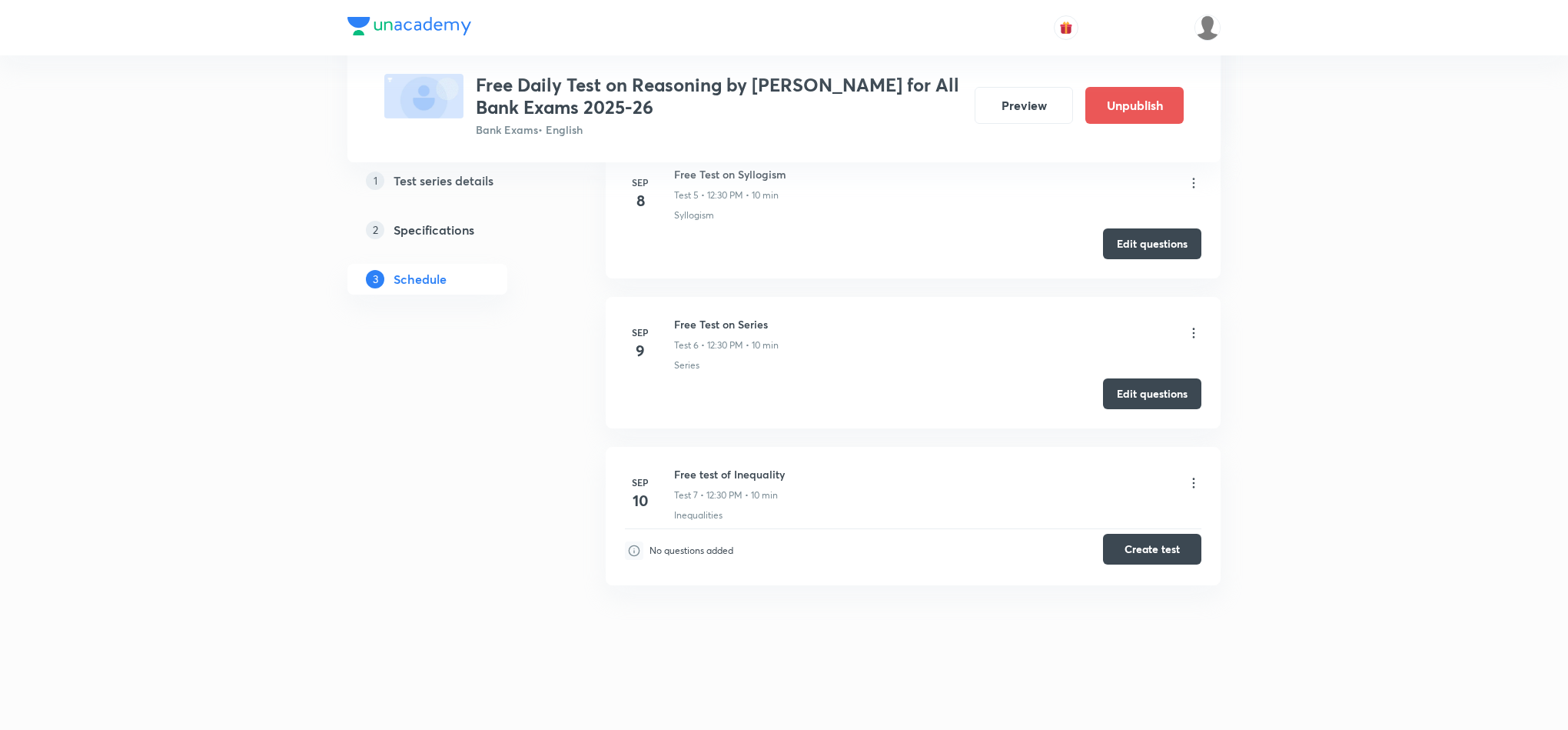
click at [1154, 540] on button "Create test" at bounding box center [1152, 549] width 98 height 31
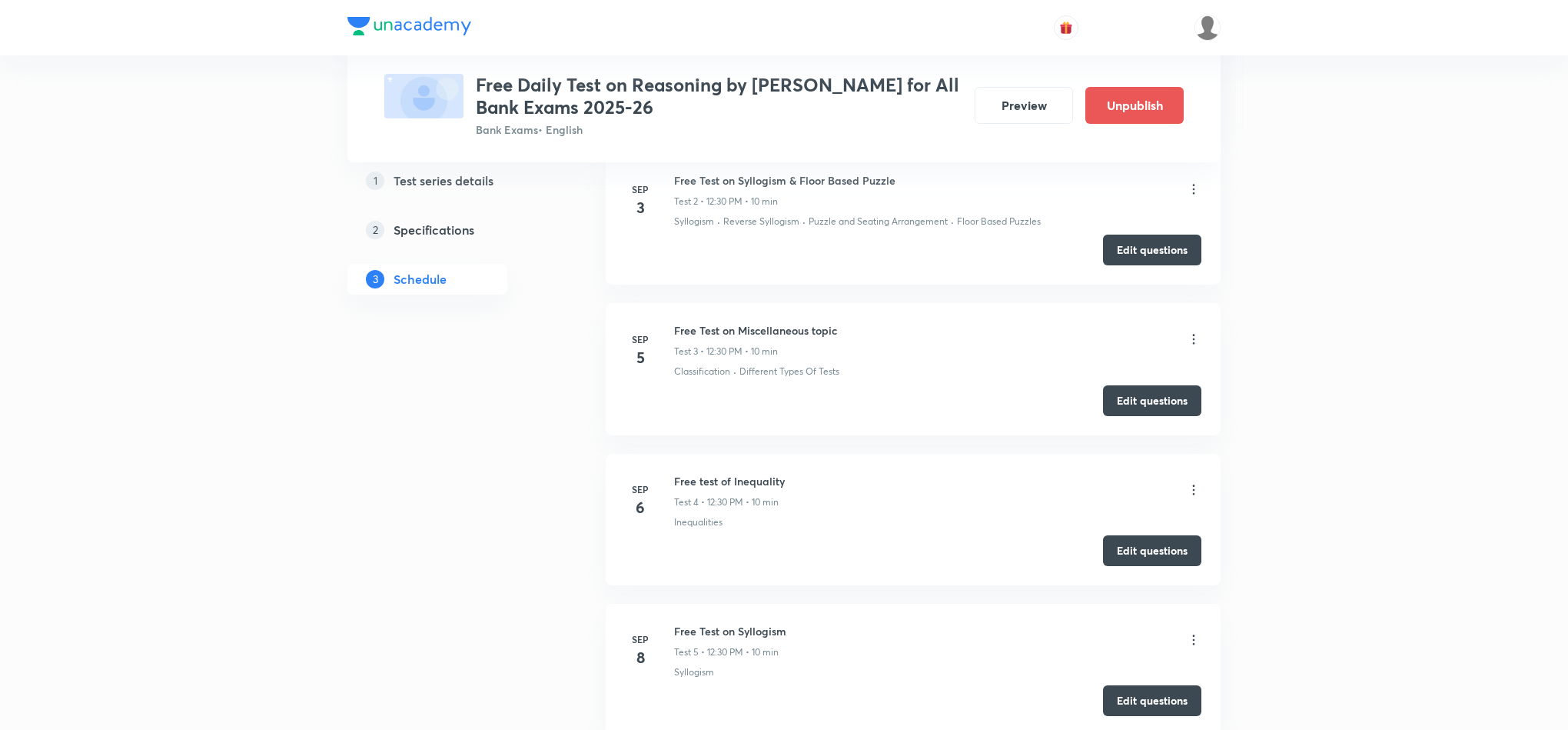
scroll to position [0, 0]
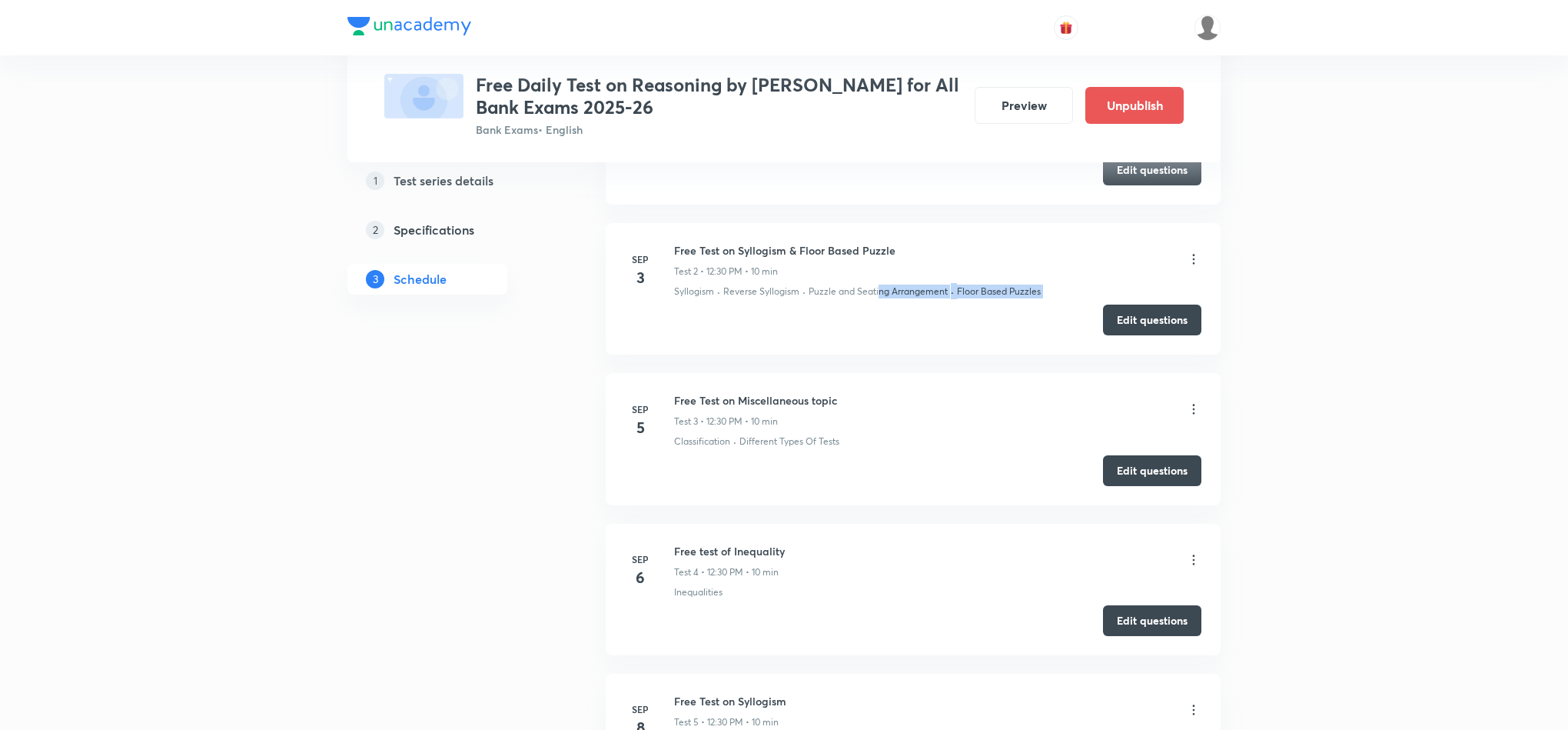
click at [877, 300] on li "Sep 3 Free Test on Syllogism & Floor Based Puzzle Test 2 • 12:30 PM • 10 min Sy…" at bounding box center [913, 289] width 615 height 132
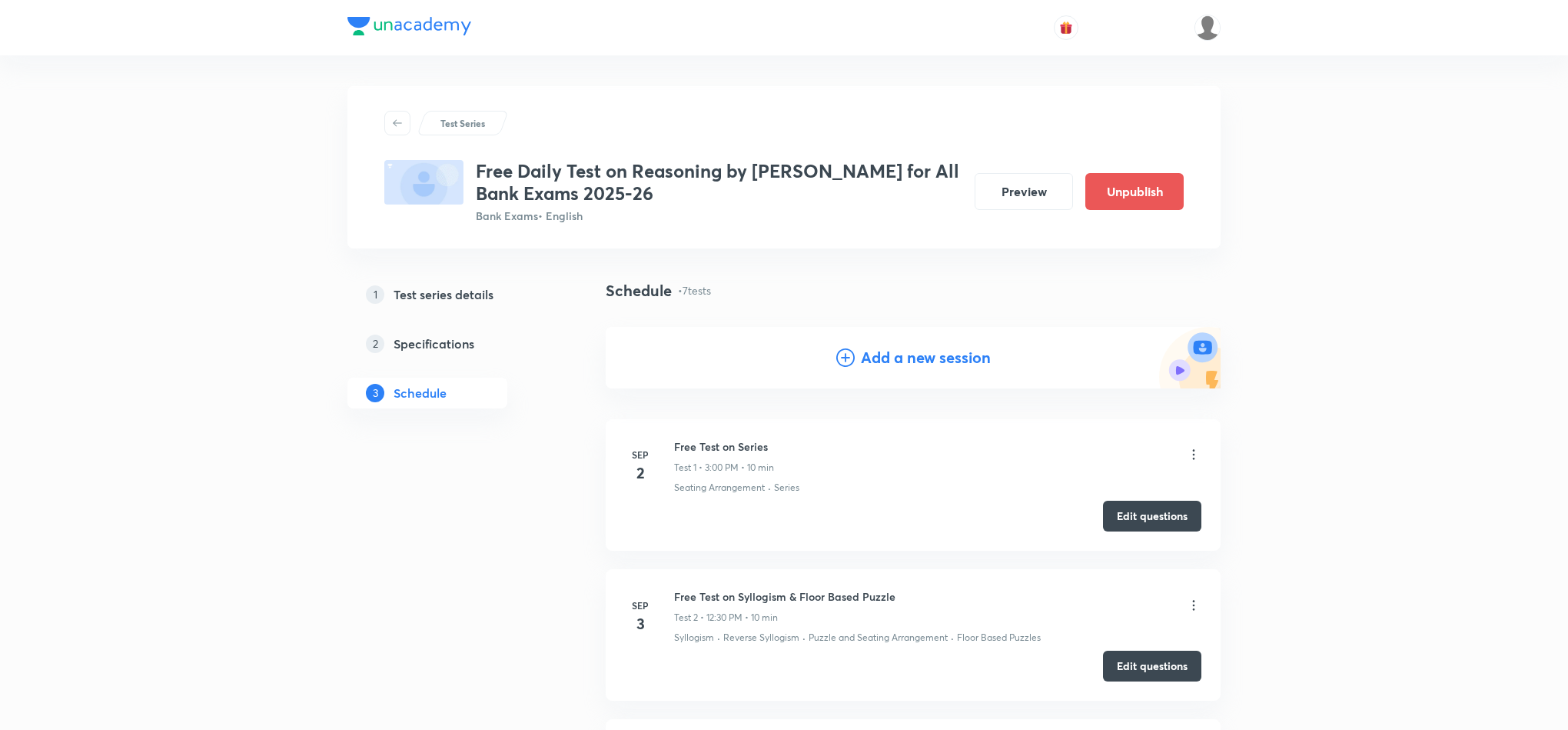
click at [928, 354] on h4 "Add a new session" at bounding box center [926, 357] width 130 height 23
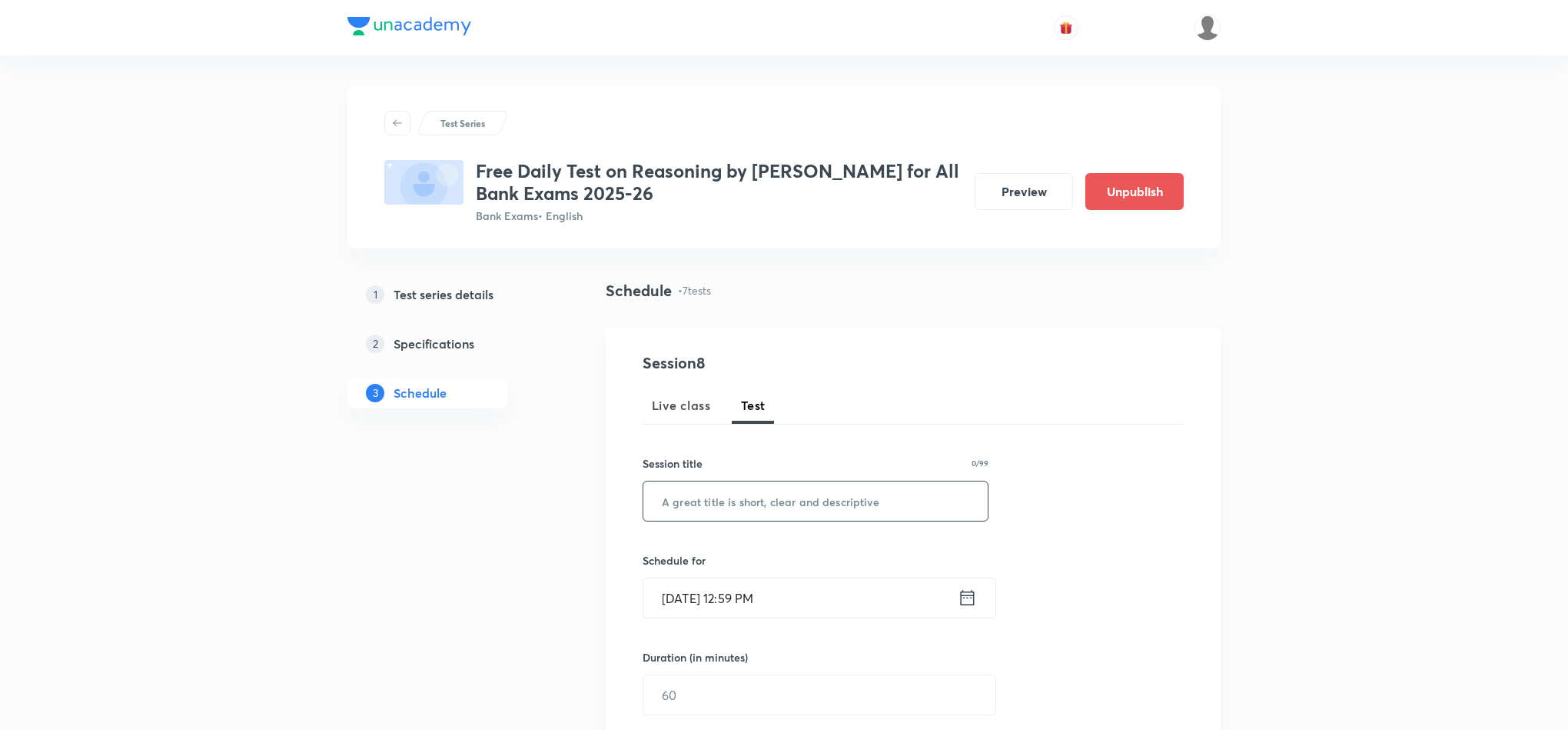
click at [771, 494] on input "text" at bounding box center [815, 501] width 344 height 39
paste input "Free Test on Sequence & Order Puzzle"
type input "Free Test on Sequence & Order Puzzle"
click at [969, 605] on icon at bounding box center [968, 597] width 20 height 21
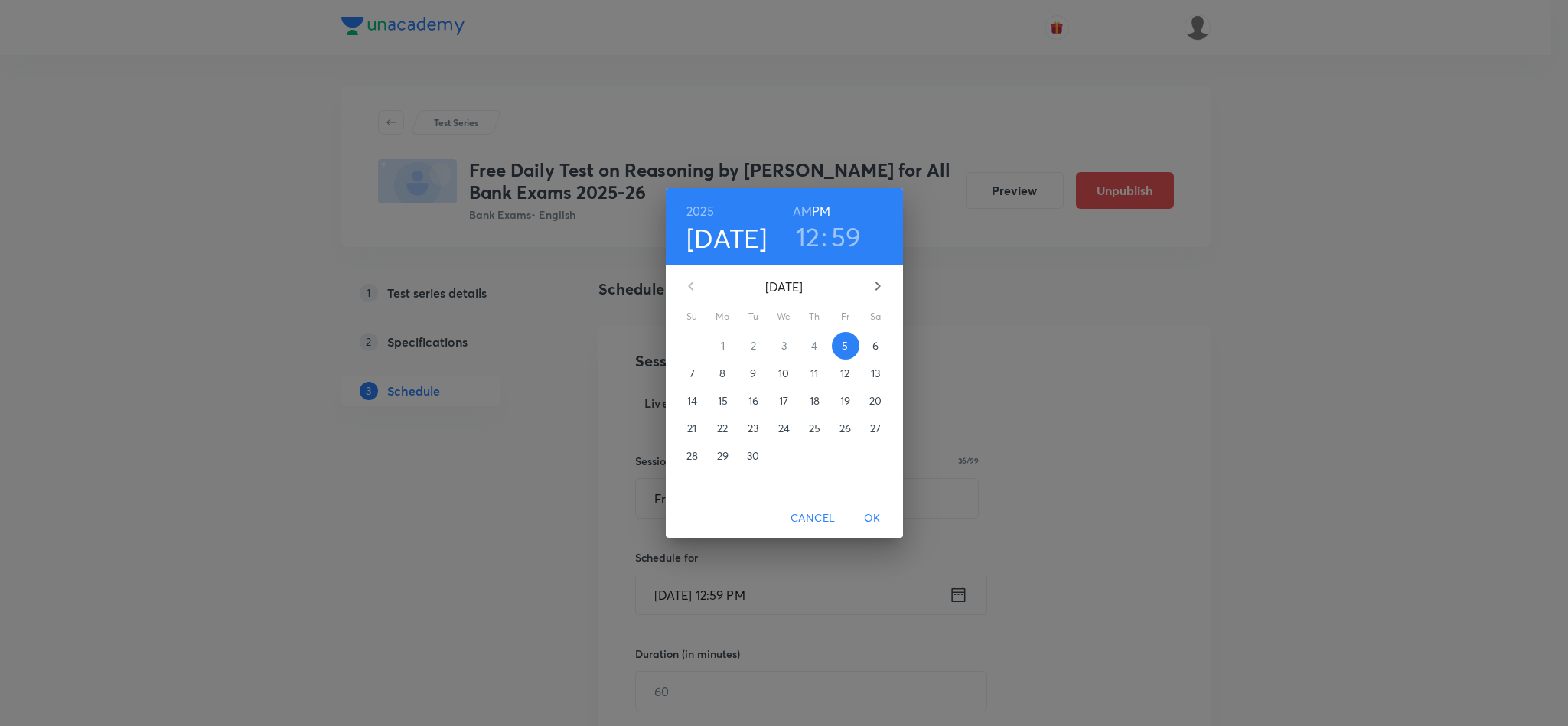
click at [809, 375] on span "11" at bounding box center [815, 373] width 28 height 15
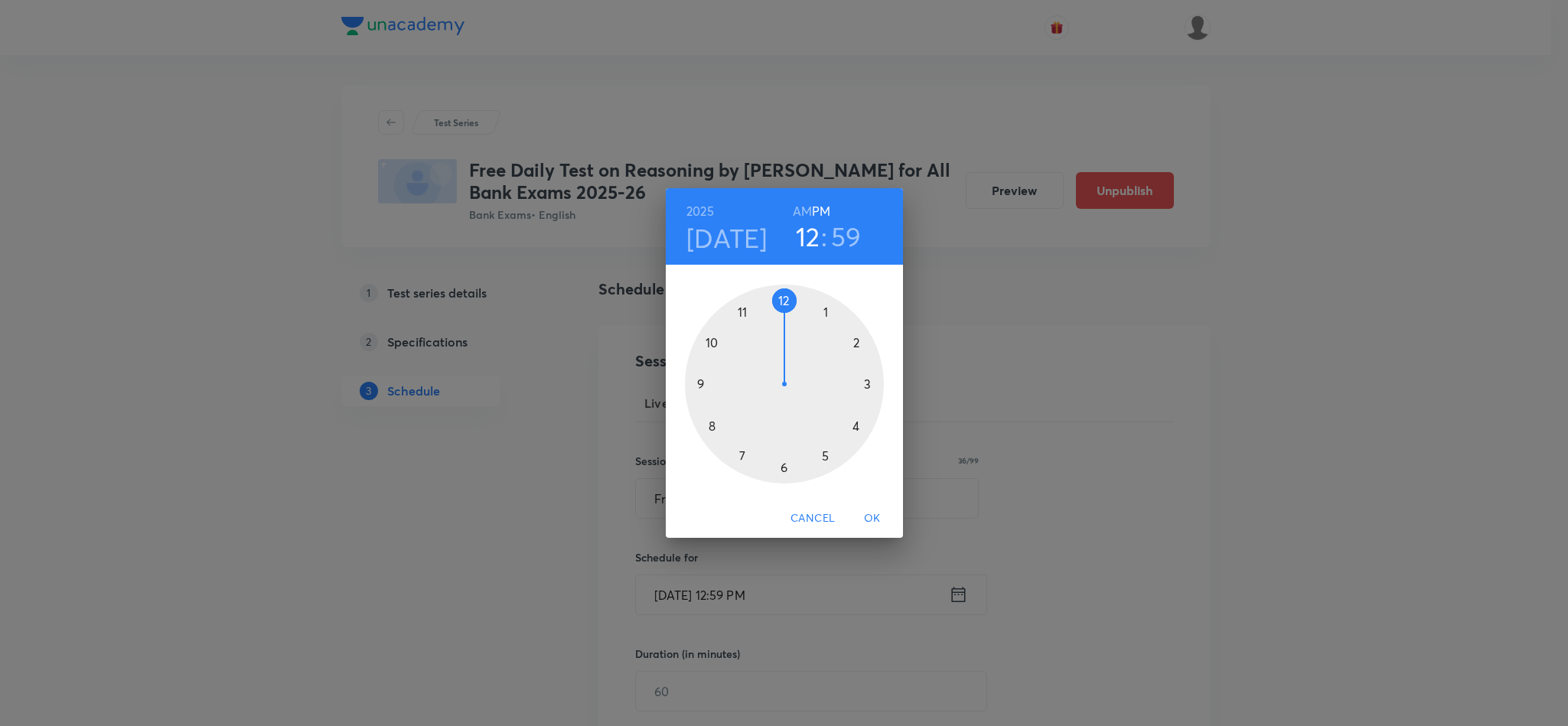
drag, startPoint x: 784, startPoint y: 299, endPoint x: 784, endPoint y: 327, distance: 28.0
click at [784, 327] on div at bounding box center [784, 384] width 199 height 199
drag, startPoint x: 776, startPoint y: 304, endPoint x: 783, endPoint y: 489, distance: 185.1
click at [783, 489] on div "00 05 10 15 20 25 30 35 40 45 50 55" at bounding box center [784, 381] width 237 height 233
click at [865, 516] on span "OK" at bounding box center [872, 519] width 36 height 19
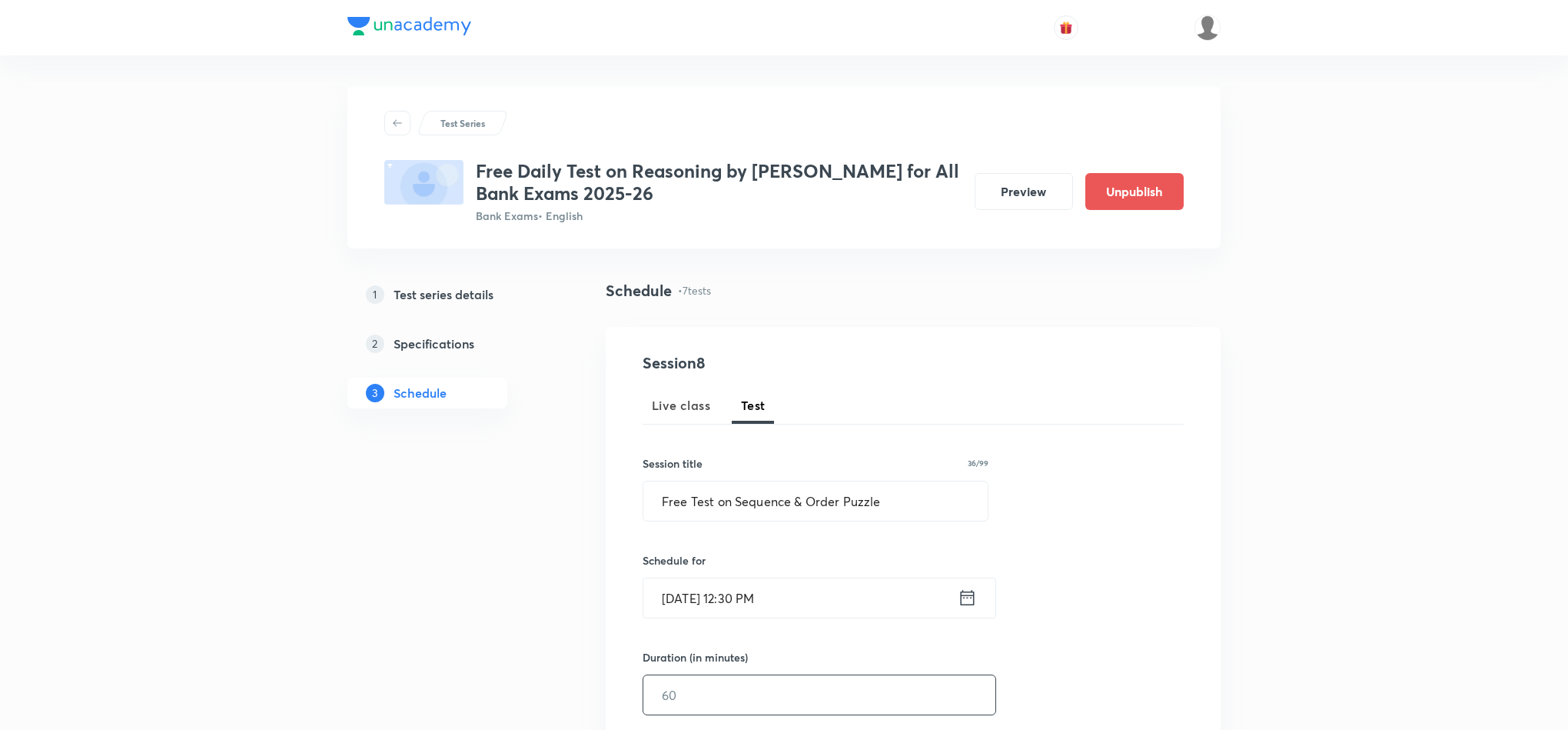
click at [766, 704] on input "text" at bounding box center [819, 695] width 352 height 39
drag, startPoint x: 729, startPoint y: 695, endPoint x: 721, endPoint y: 653, distance: 42.8
click at [729, 695] on input "text" at bounding box center [819, 695] width 352 height 39
type input "10"
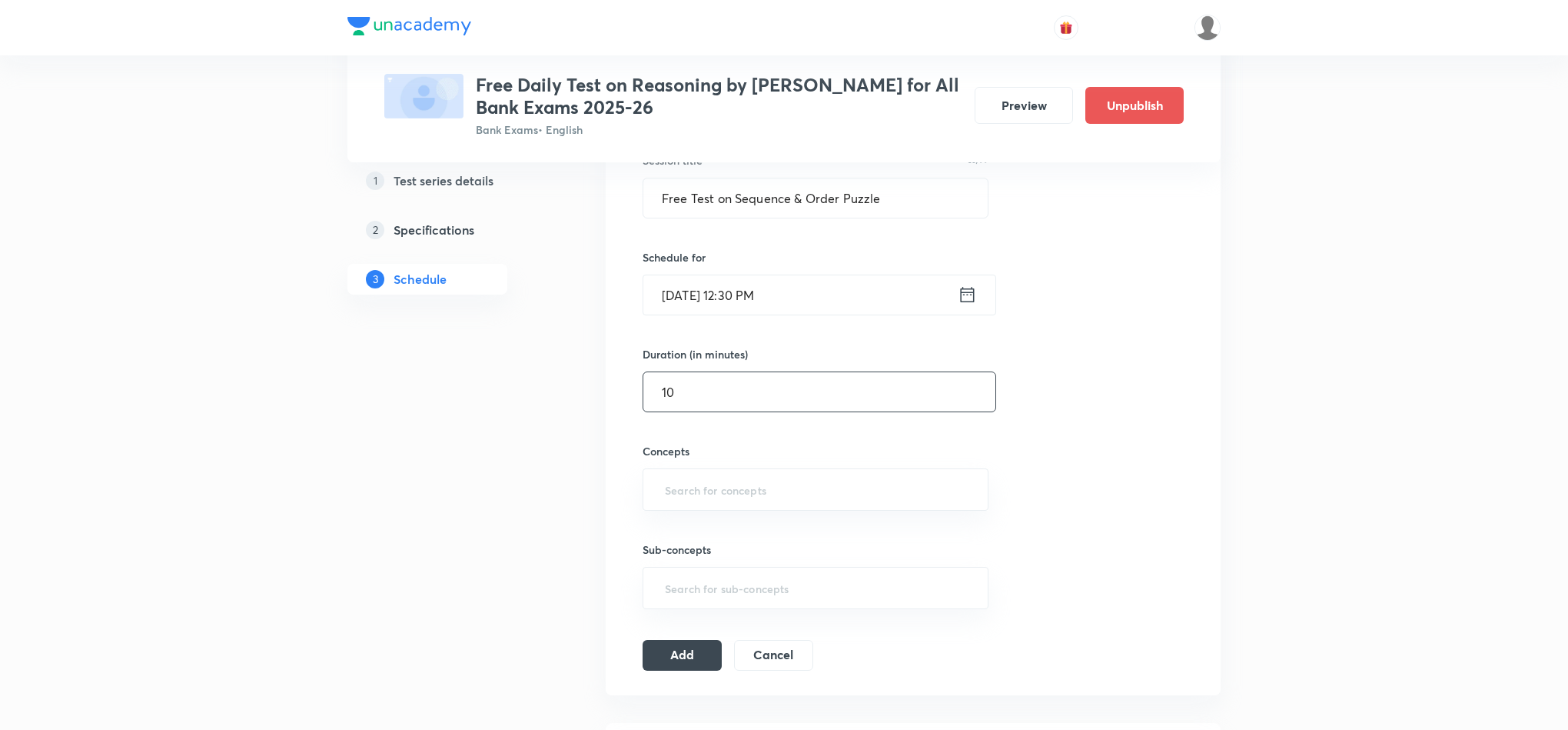
scroll to position [346, 0]
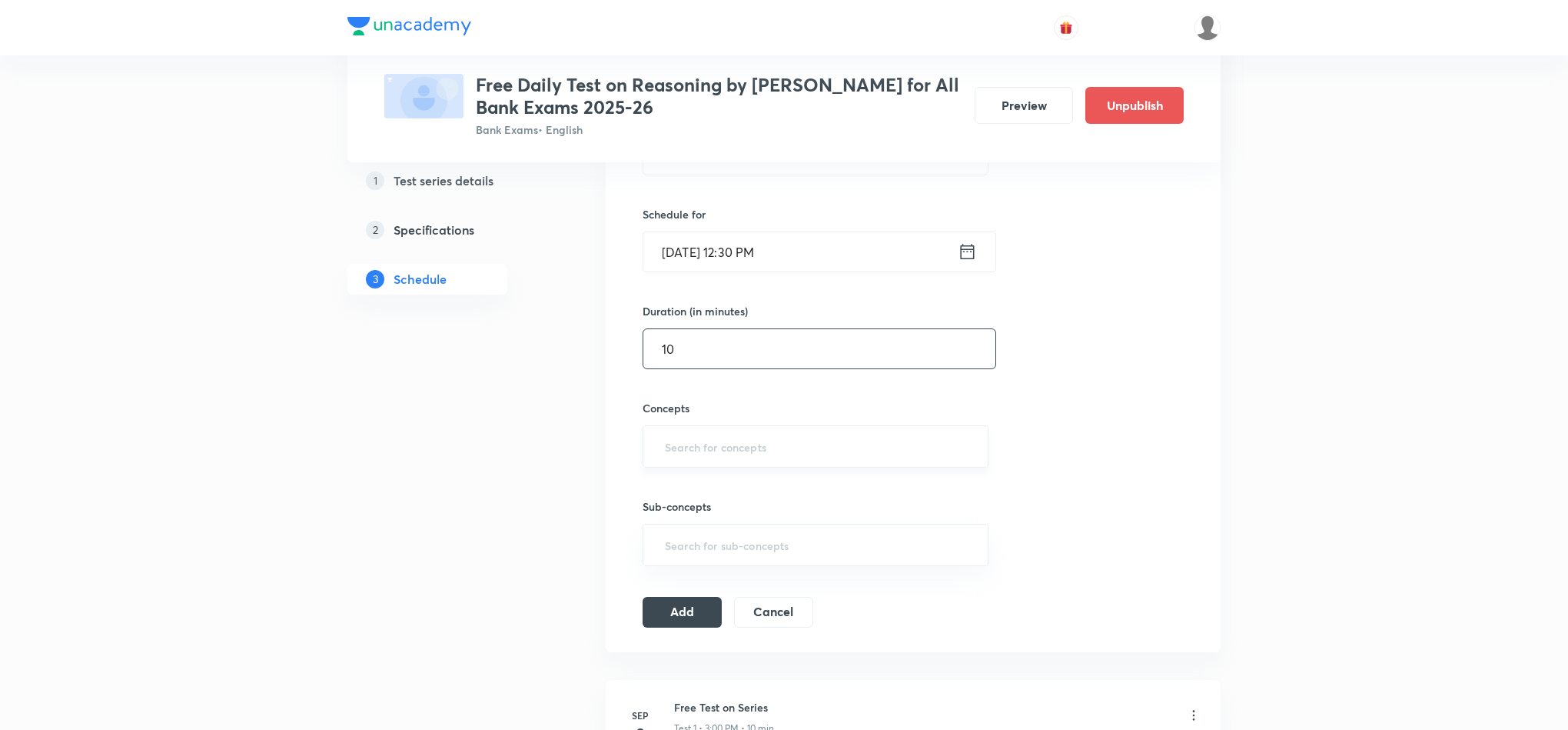
click at [789, 442] on input "text" at bounding box center [816, 446] width 307 height 28
type input "PU"
click at [727, 504] on li "Puzzle and Seating Arrangement" at bounding box center [815, 494] width 343 height 28
click at [688, 621] on button "Add" at bounding box center [682, 617] width 79 height 31
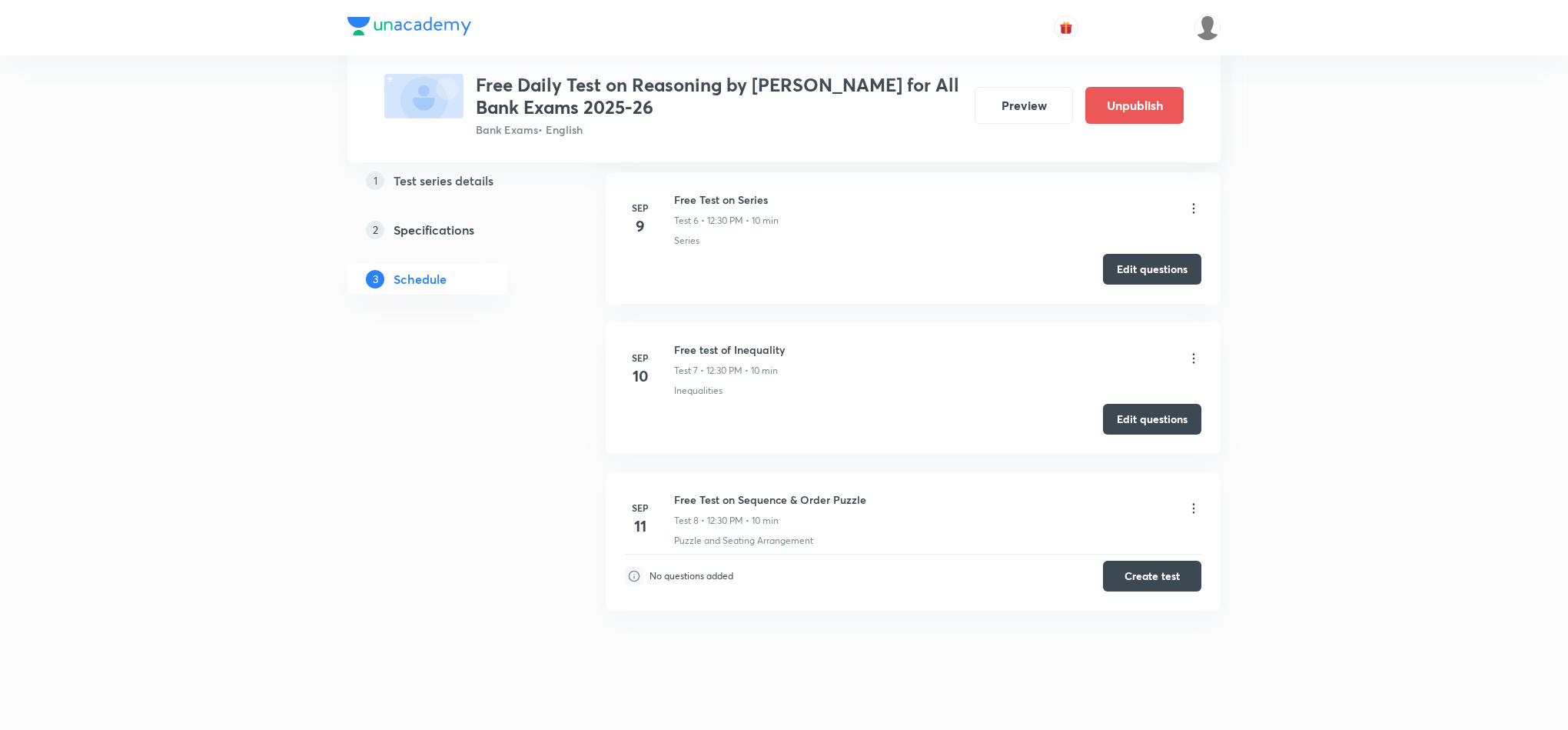
scroll to position [1029, 0]
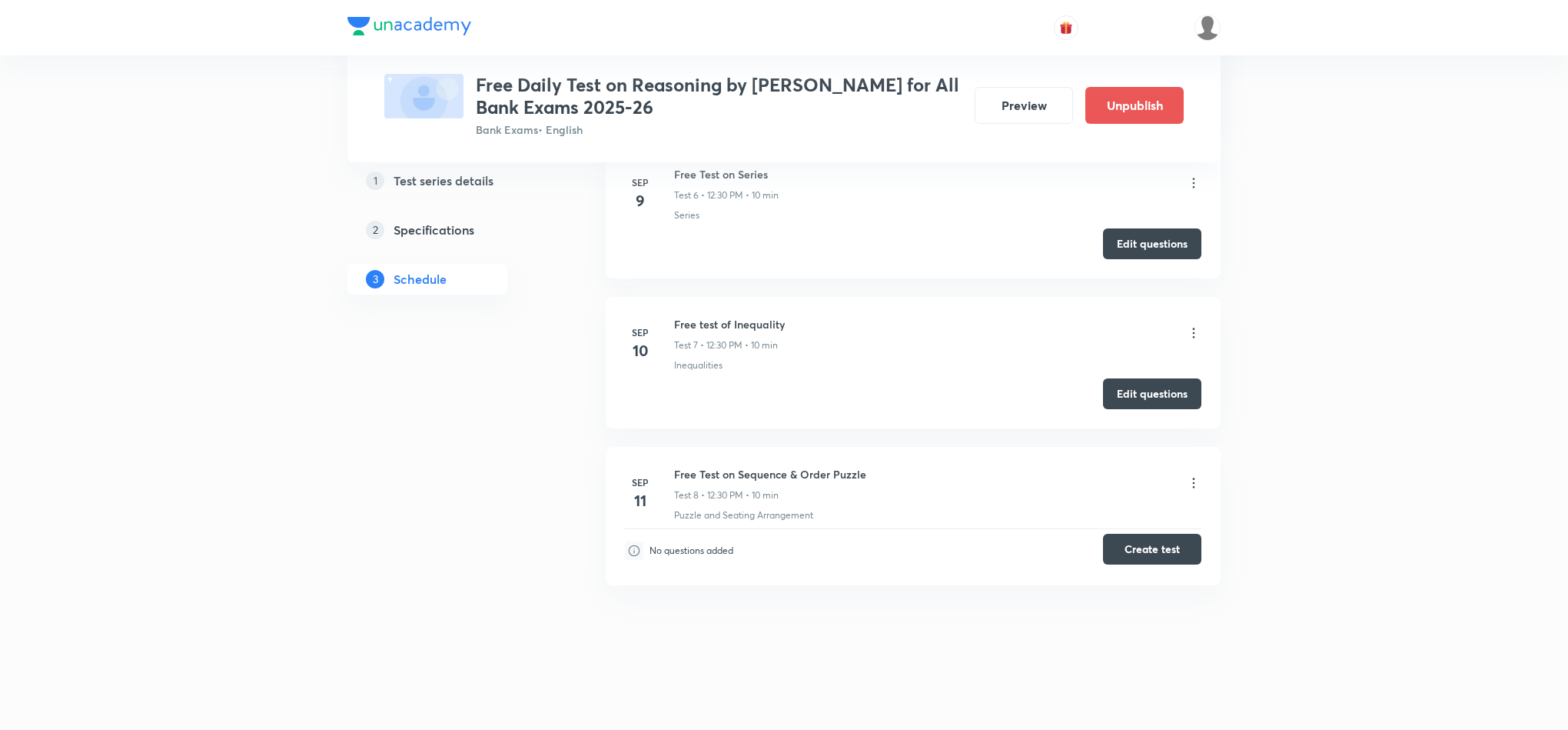
click at [1182, 540] on button "Create test" at bounding box center [1152, 549] width 98 height 31
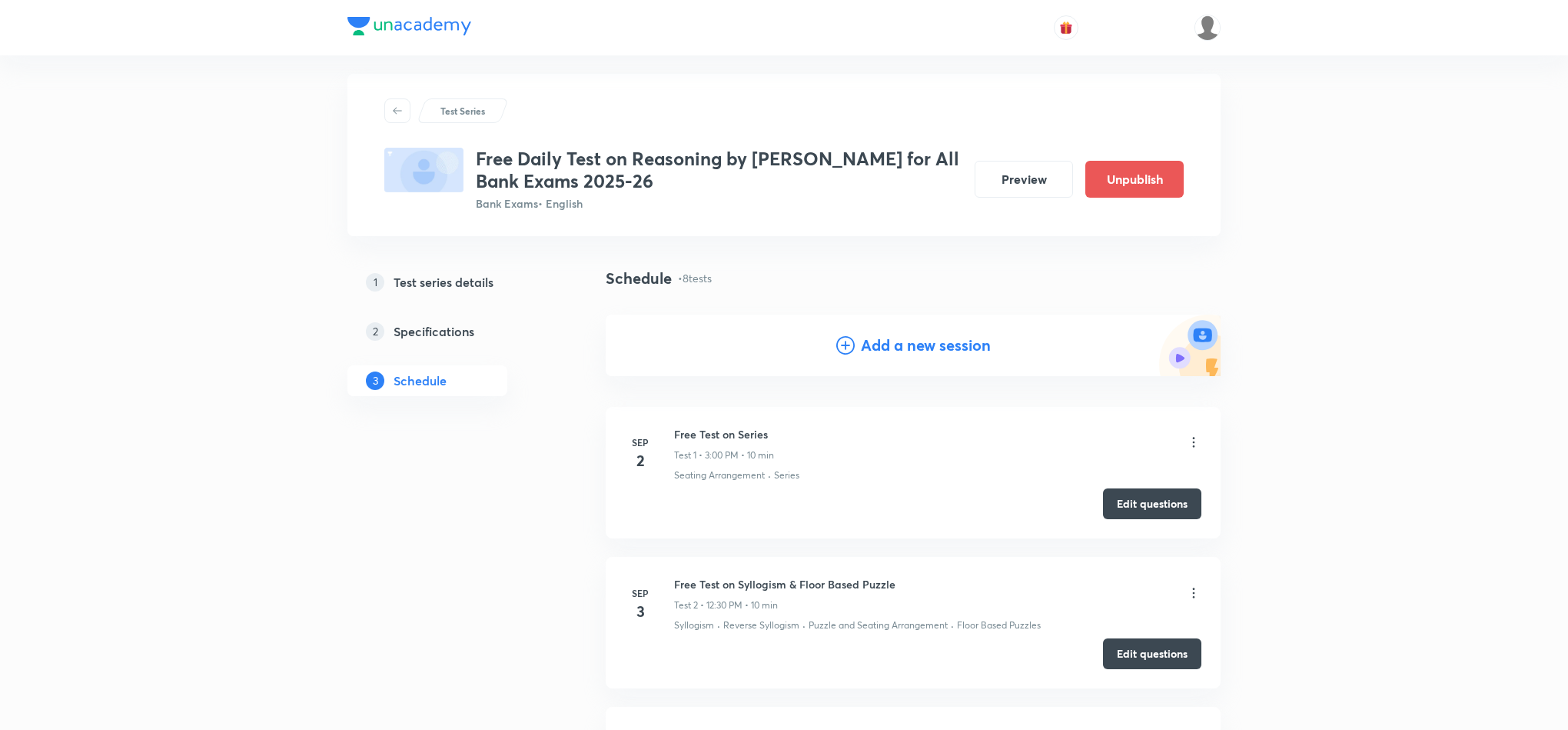
scroll to position [0, 0]
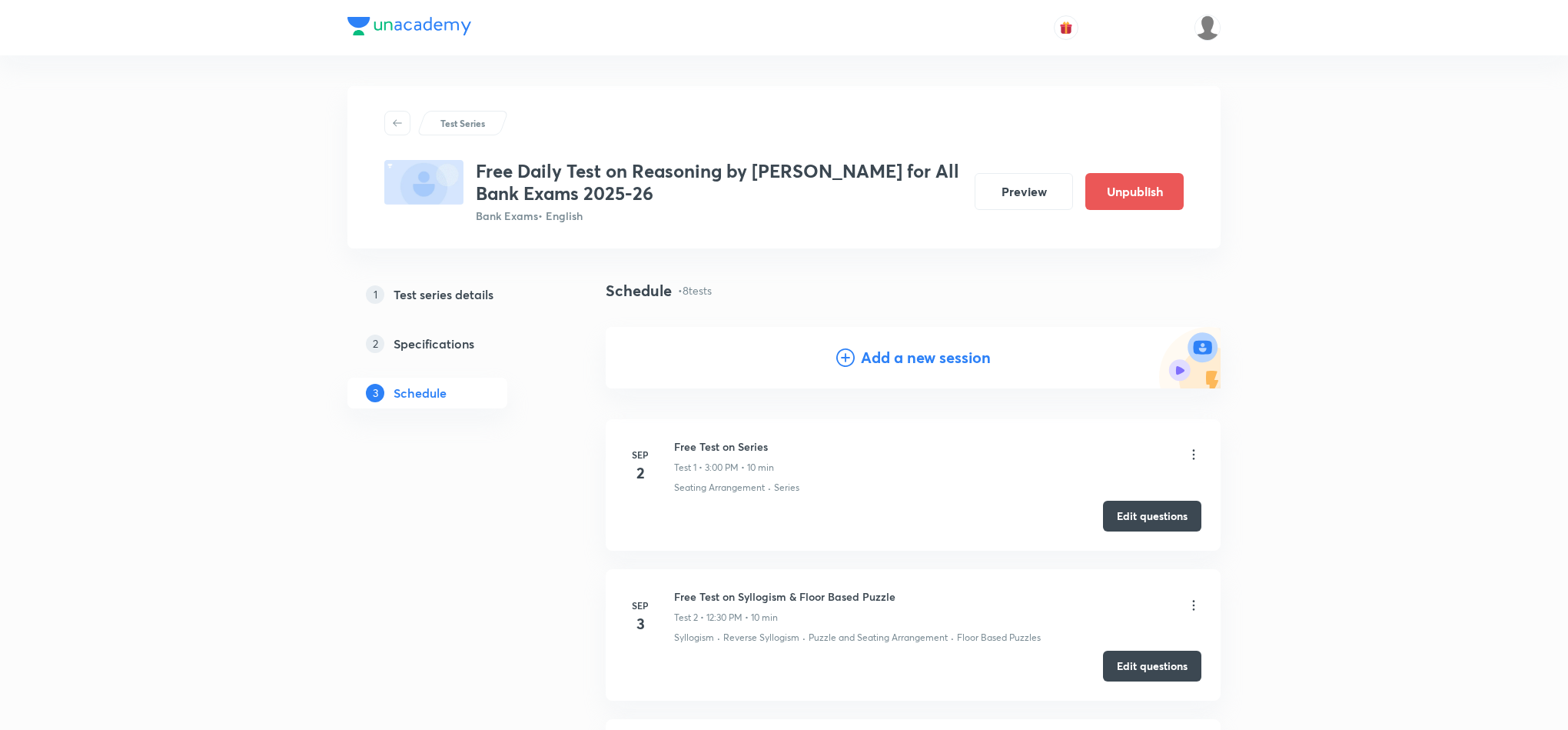
click at [893, 352] on h4 "Add a new session" at bounding box center [926, 357] width 130 height 23
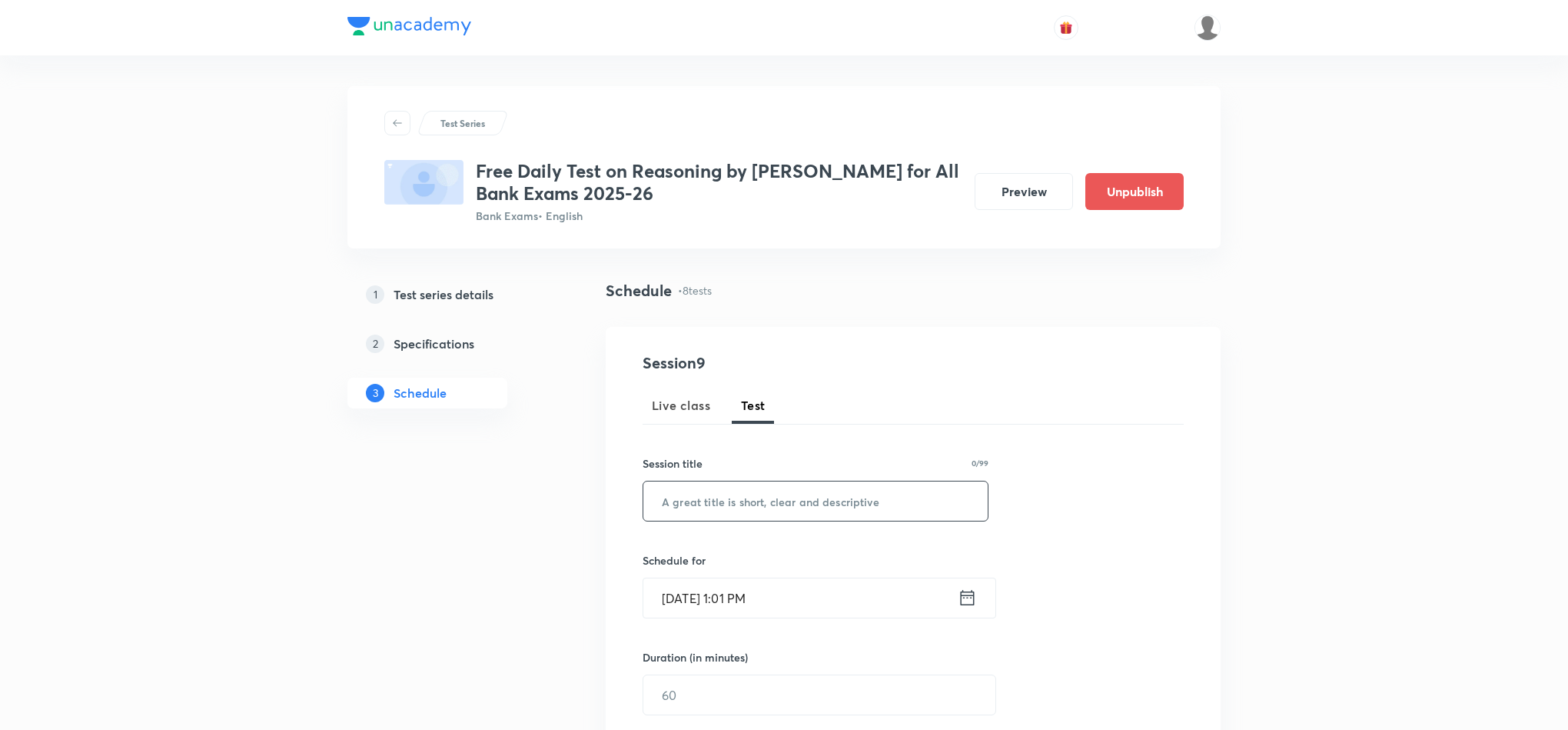
click at [795, 508] on input "text" at bounding box center [815, 501] width 344 height 39
paste input "Free Test on Series"
type input "Free Test on Series"
click at [961, 597] on icon at bounding box center [968, 597] width 20 height 21
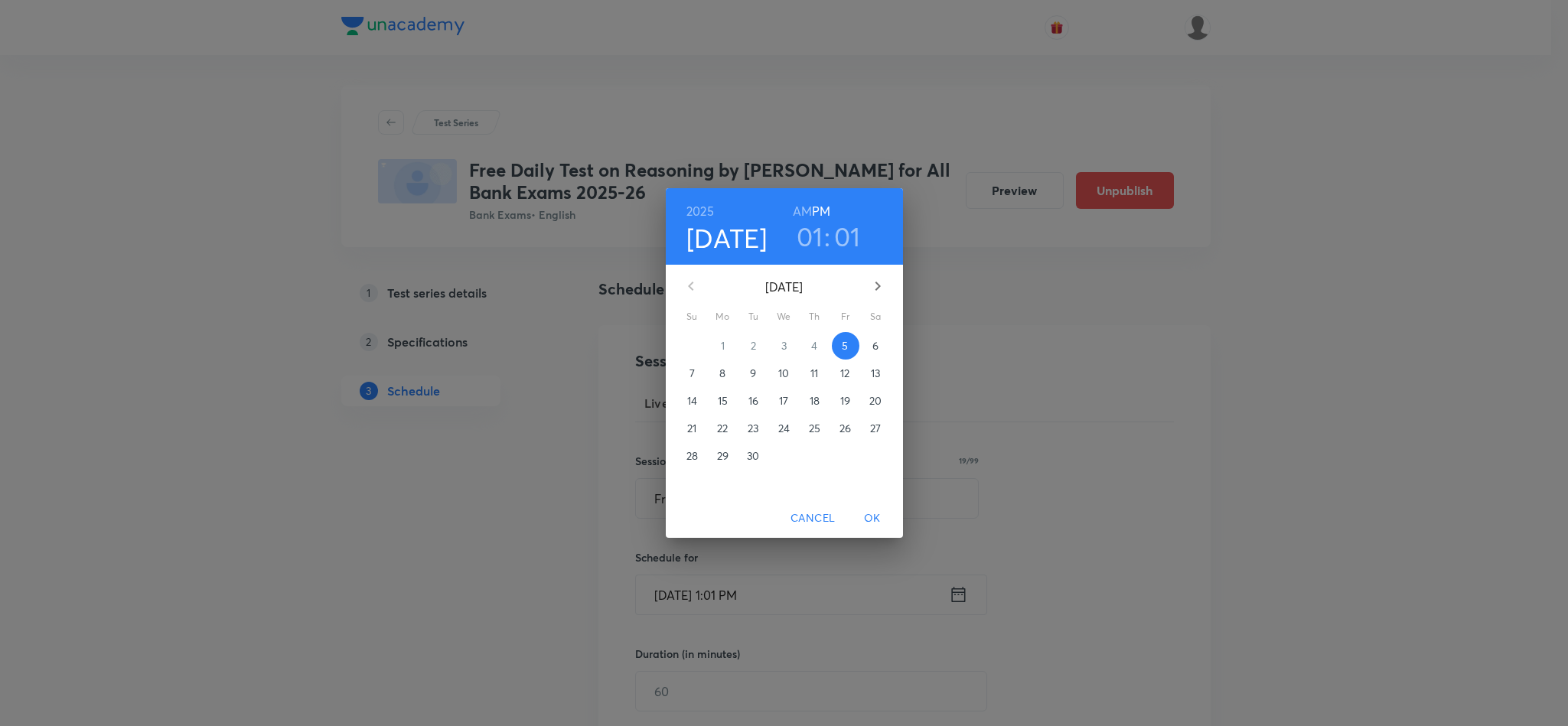
click at [847, 372] on p "12" at bounding box center [844, 373] width 9 height 15
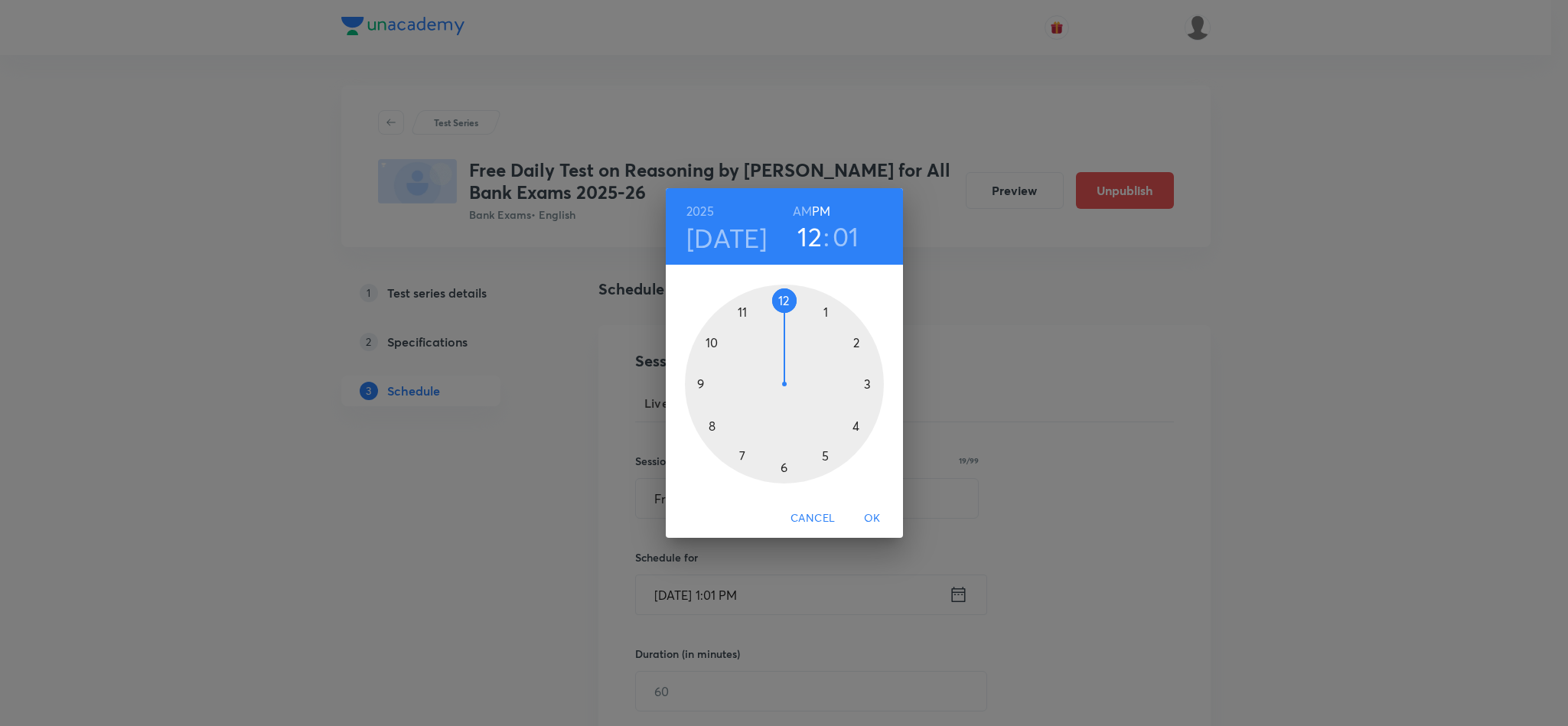
drag, startPoint x: 819, startPoint y: 311, endPoint x: 783, endPoint y: 297, distance: 38.6
click at [783, 297] on div at bounding box center [784, 384] width 199 height 199
drag, startPoint x: 799, startPoint y: 303, endPoint x: 785, endPoint y: 457, distance: 154.6
click at [785, 457] on div at bounding box center [784, 384] width 199 height 199
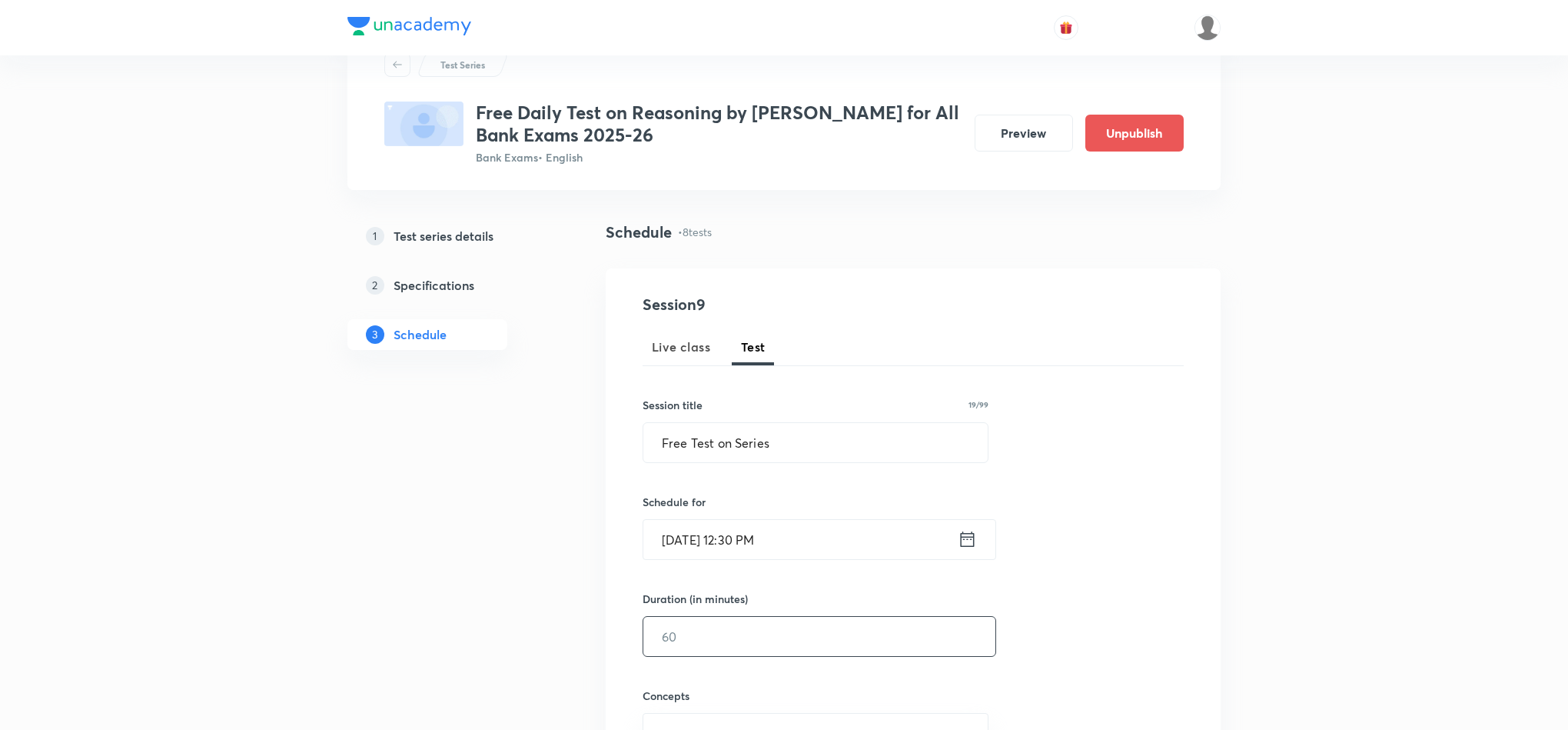
scroll to position [116, 0]
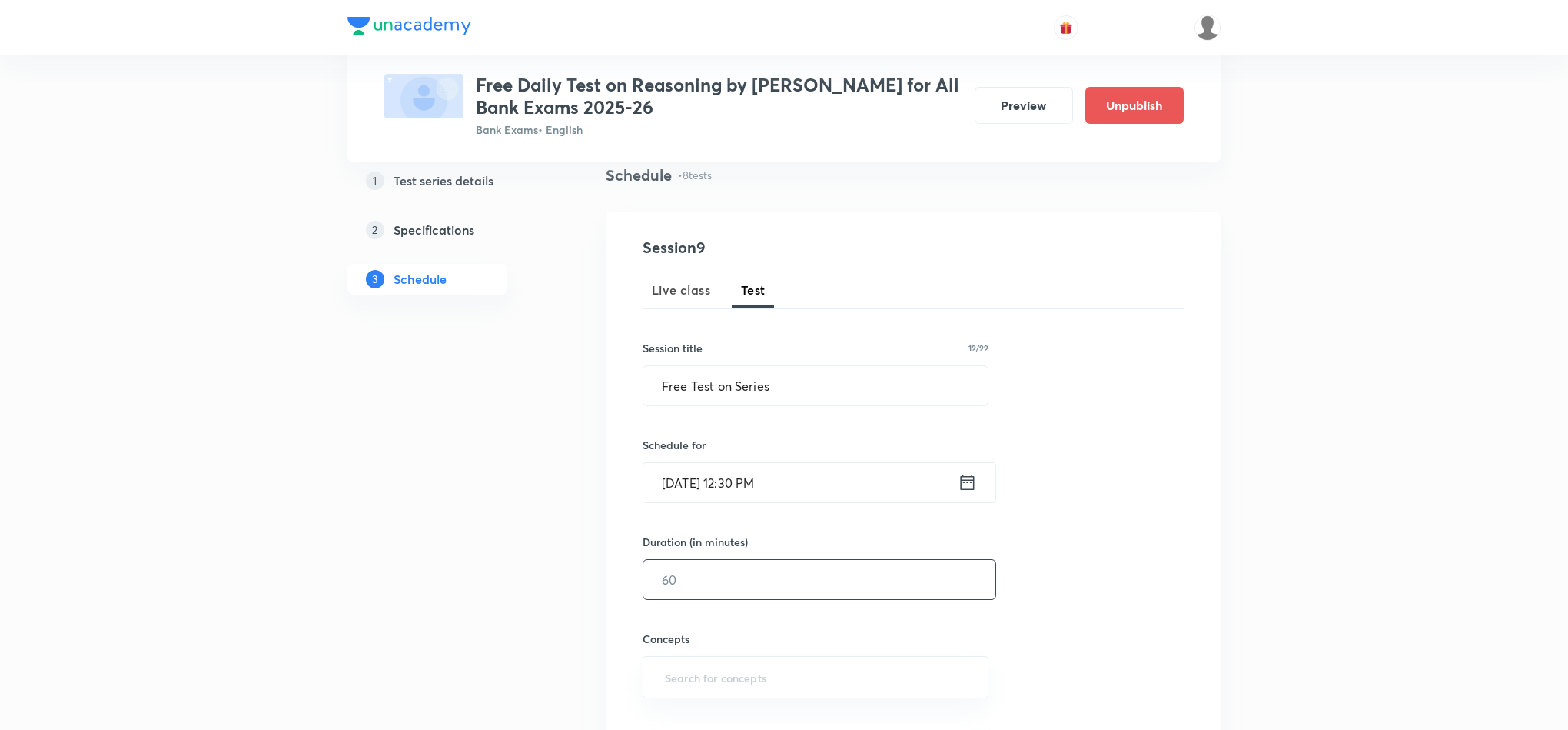
click at [722, 584] on input "text" at bounding box center [819, 579] width 352 height 39
click at [713, 564] on input "text" at bounding box center [819, 579] width 352 height 39
type input "10"
drag, startPoint x: 1103, startPoint y: 638, endPoint x: 1102, endPoint y: 626, distance: 12.0
click at [1105, 638] on div "Session 9 Live class Test Session title 19/99 Free Test on Series ​ Schedule fo…" at bounding box center [912, 547] width 541 height 623
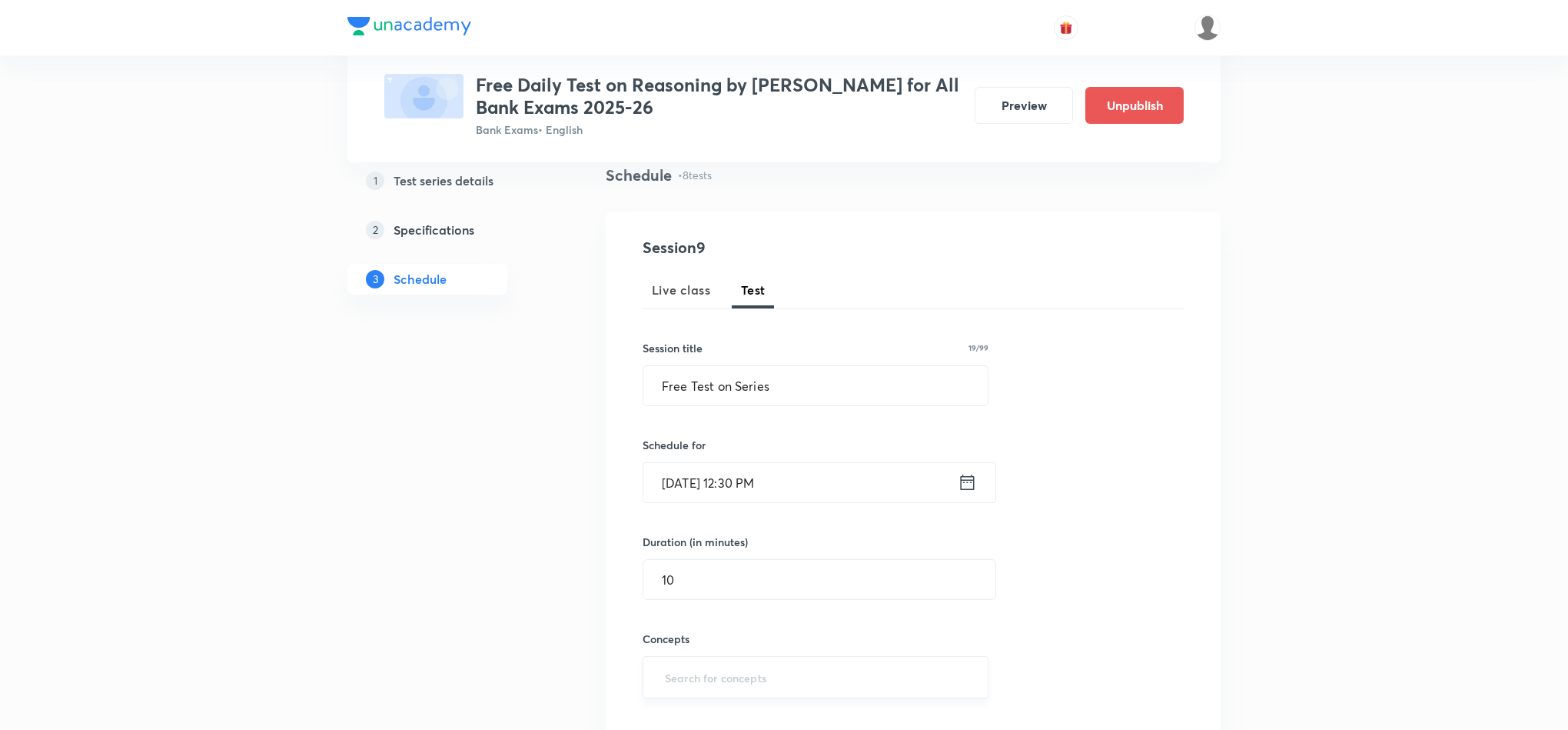
click at [704, 671] on input "text" at bounding box center [816, 677] width 307 height 28
type input "SE"
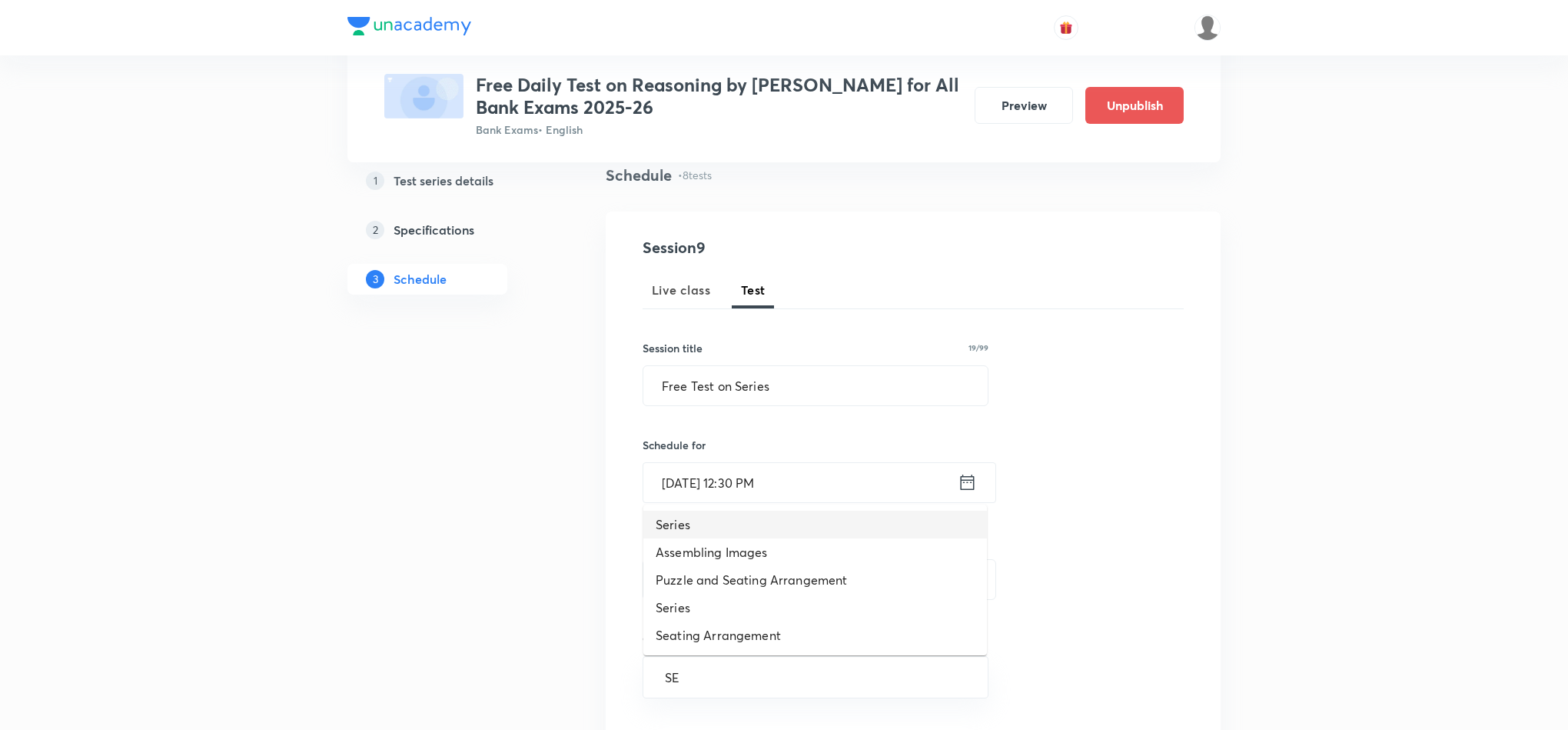
drag, startPoint x: 704, startPoint y: 529, endPoint x: 750, endPoint y: 527, distance: 46.0
click at [706, 529] on li "Series" at bounding box center [815, 525] width 343 height 28
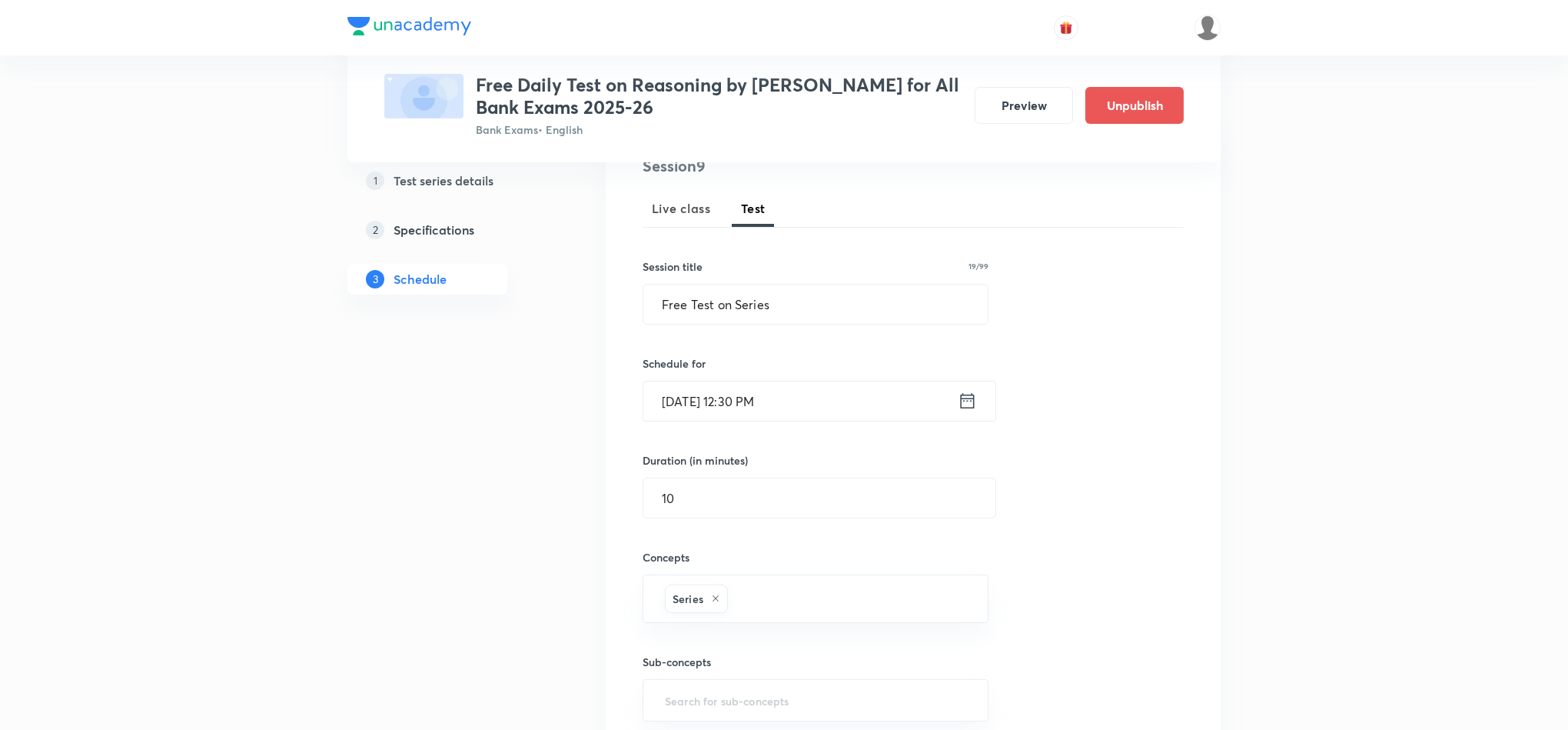
scroll to position [346, 0]
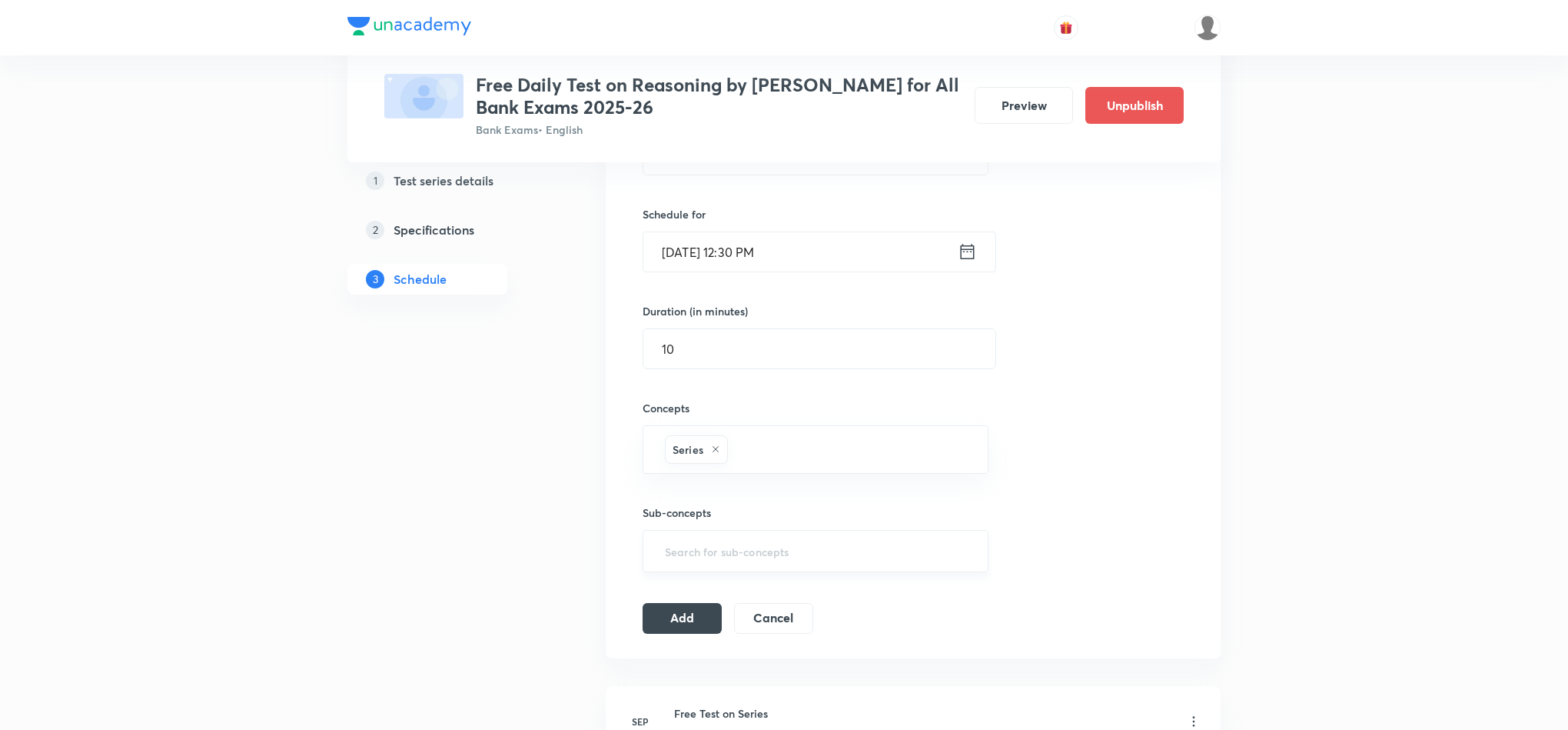
drag, startPoint x: 682, startPoint y: 610, endPoint x: 725, endPoint y: 558, distance: 67.5
click at [682, 614] on button "Add" at bounding box center [682, 619] width 79 height 31
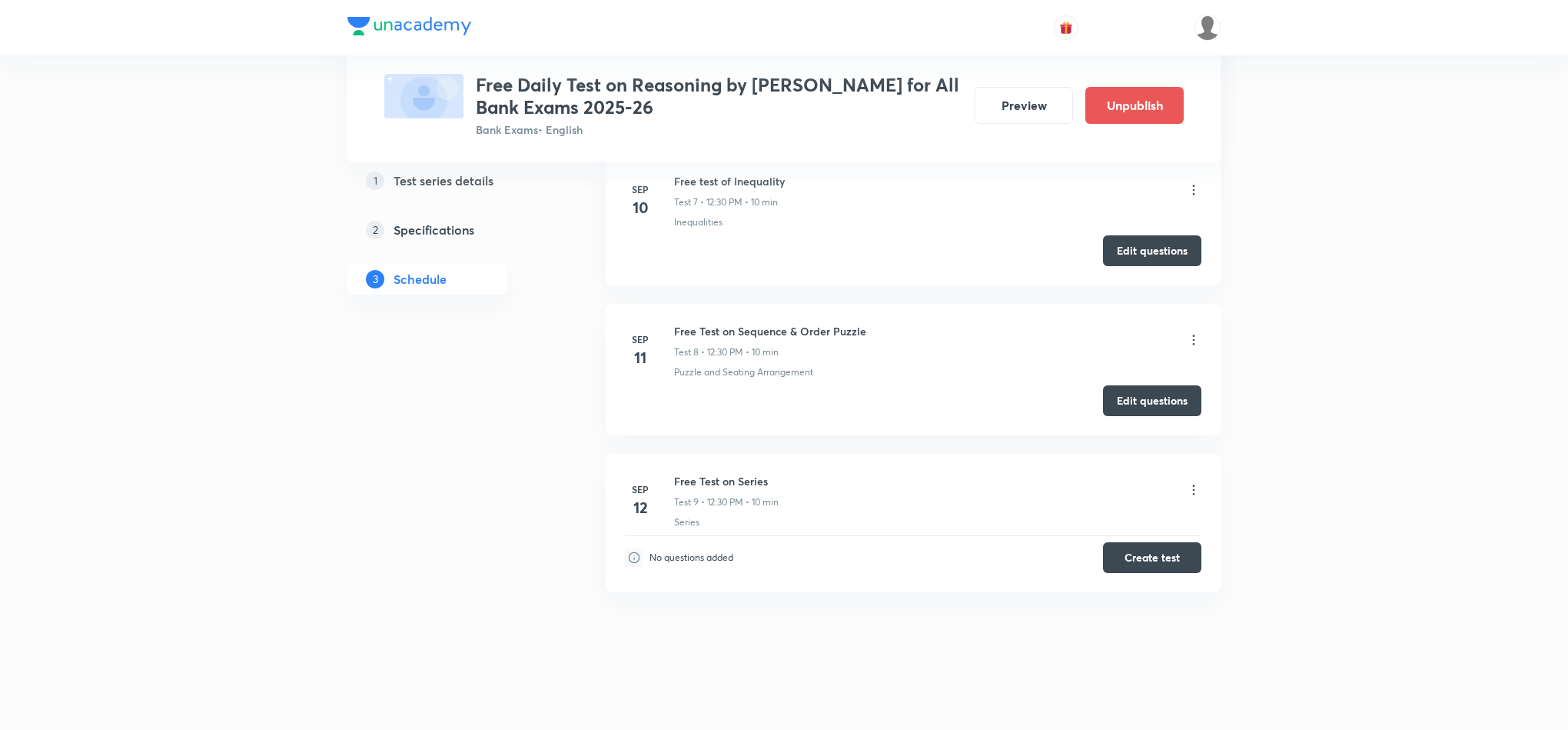
scroll to position [1179, 0]
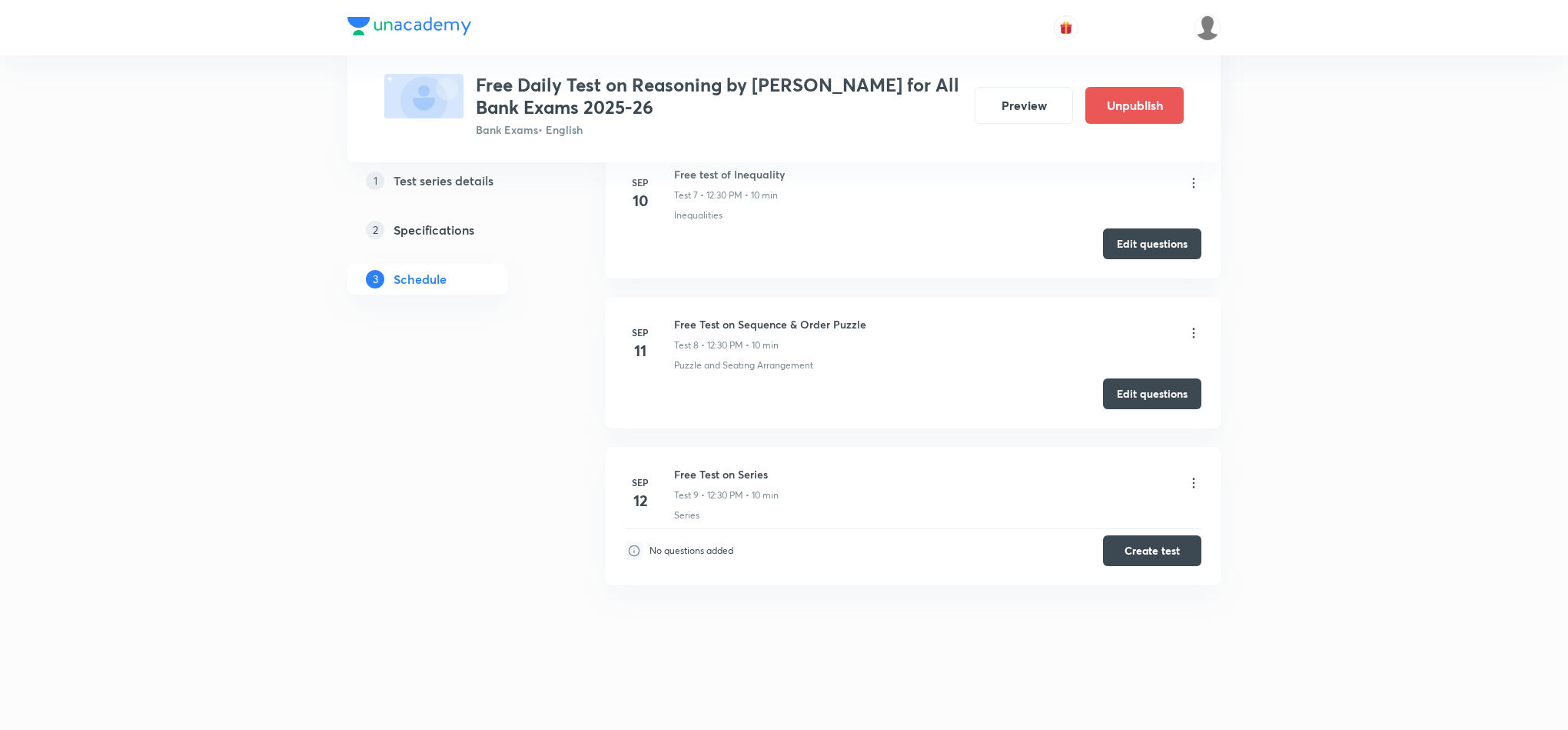
click at [1143, 566] on li "Sep 12 Free Test on Series Test 9 • 12:30 PM • 10 min Series No questions added…" at bounding box center [913, 516] width 615 height 138
click at [1143, 545] on button "Create test" at bounding box center [1152, 549] width 98 height 31
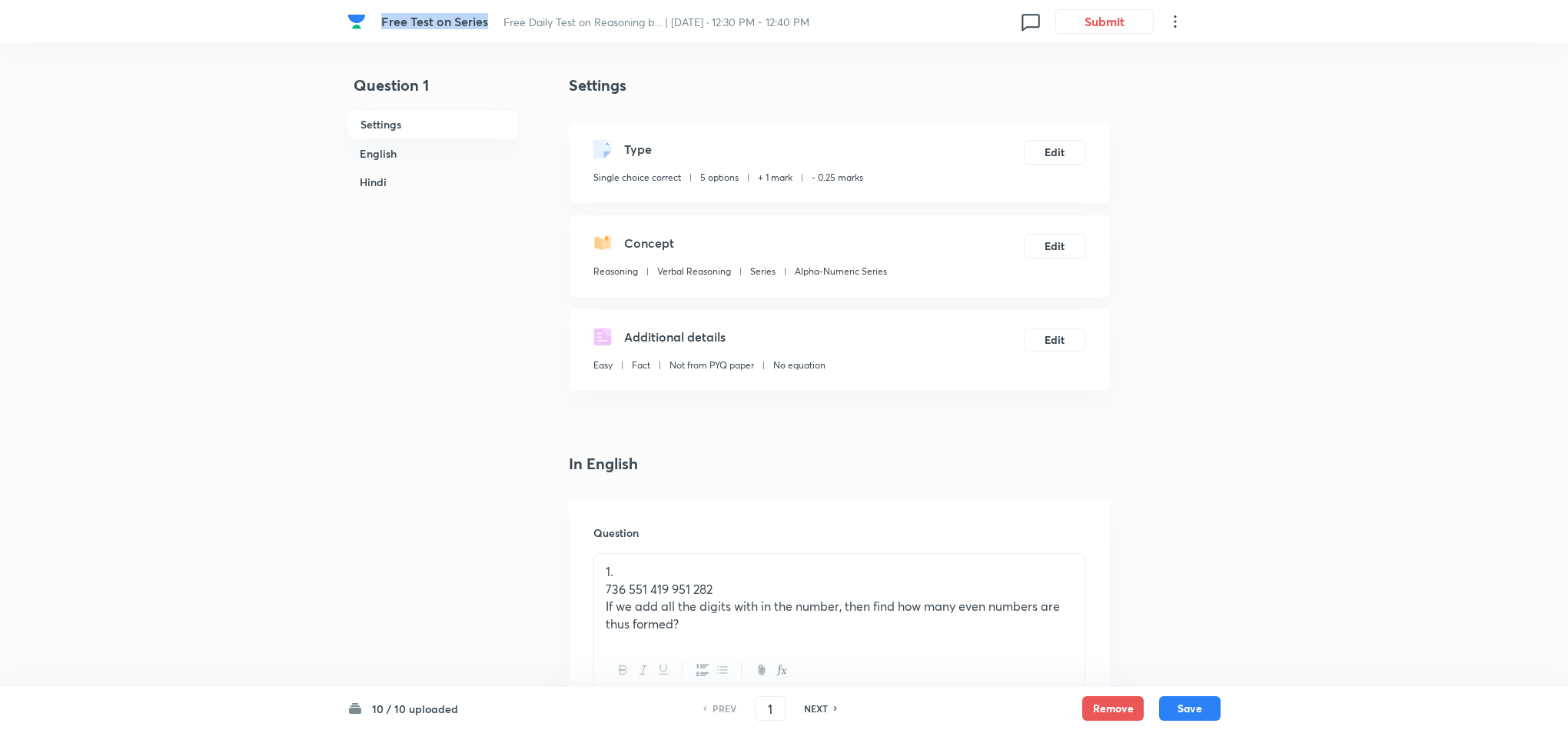
drag, startPoint x: 492, startPoint y: 25, endPoint x: 384, endPoint y: 28, distance: 108.0
click at [384, 28] on div "Free Test on Series Free Daily Test on Reasoning b... | [DATE] · 12:30 PM - 12:…" at bounding box center [694, 21] width 625 height 14
drag, startPoint x: 402, startPoint y: 20, endPoint x: 427, endPoint y: 28, distance: 26.2
copy span "Free Test on Series"
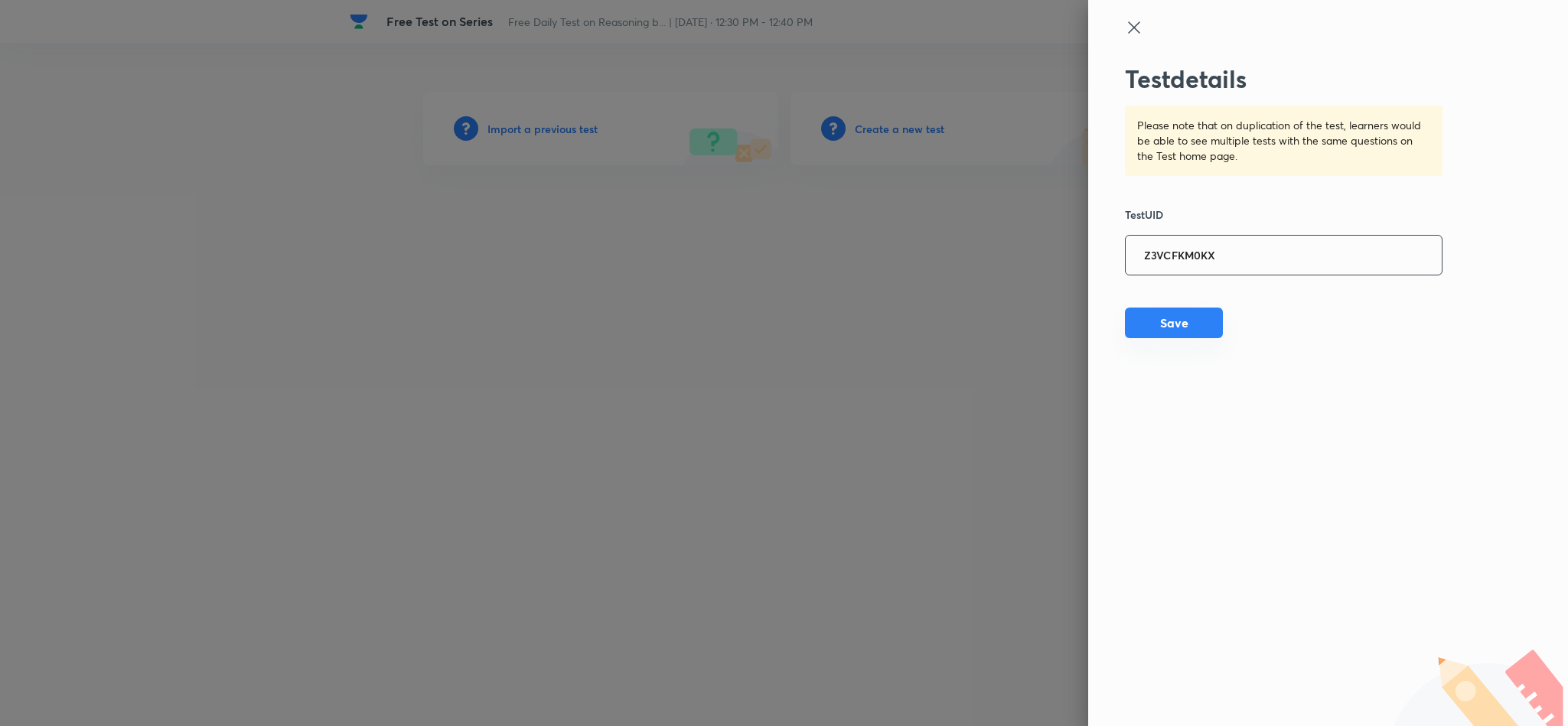
type input "Z3VCFKM0KX"
click at [1178, 326] on button "Save" at bounding box center [1173, 323] width 98 height 31
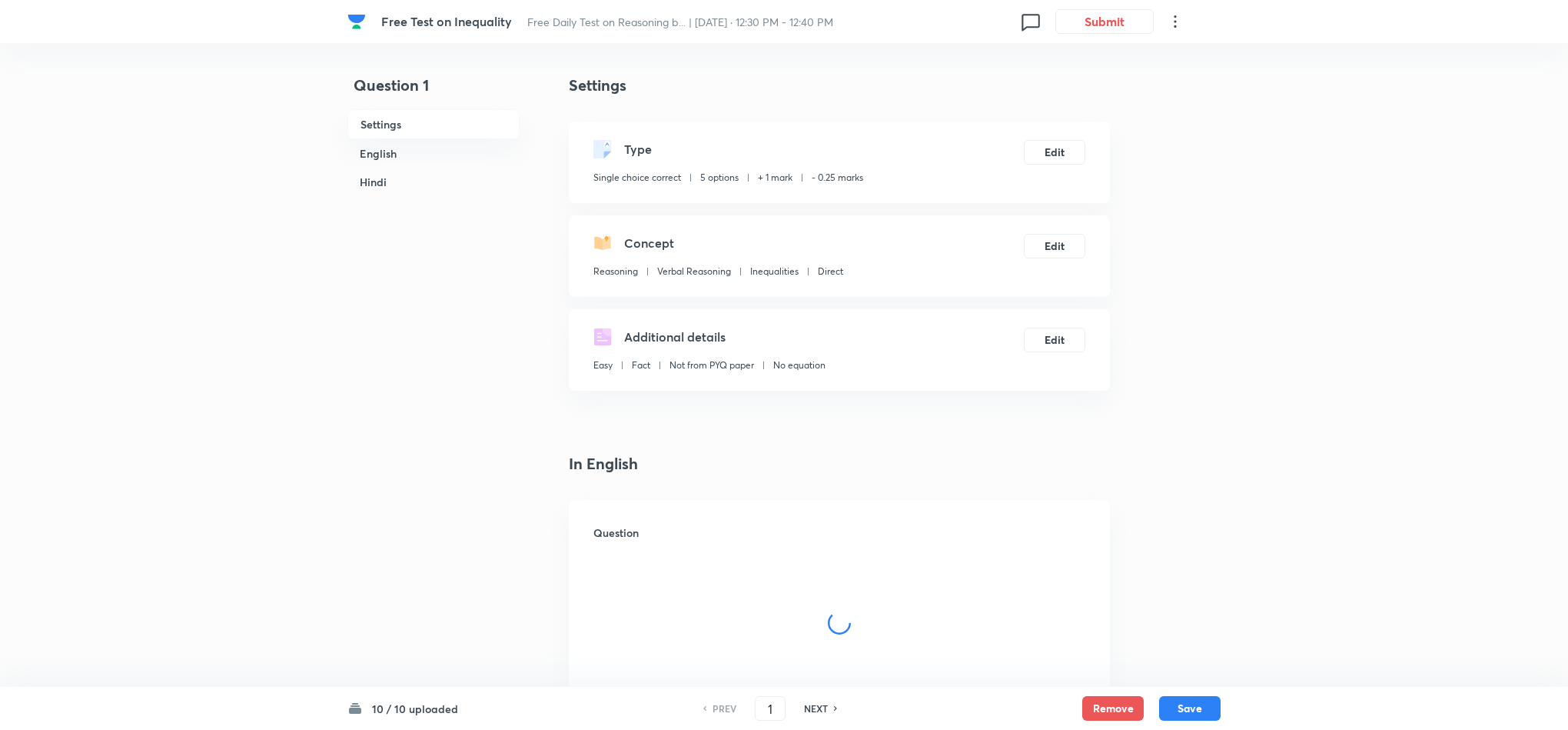
checkbox input "true"
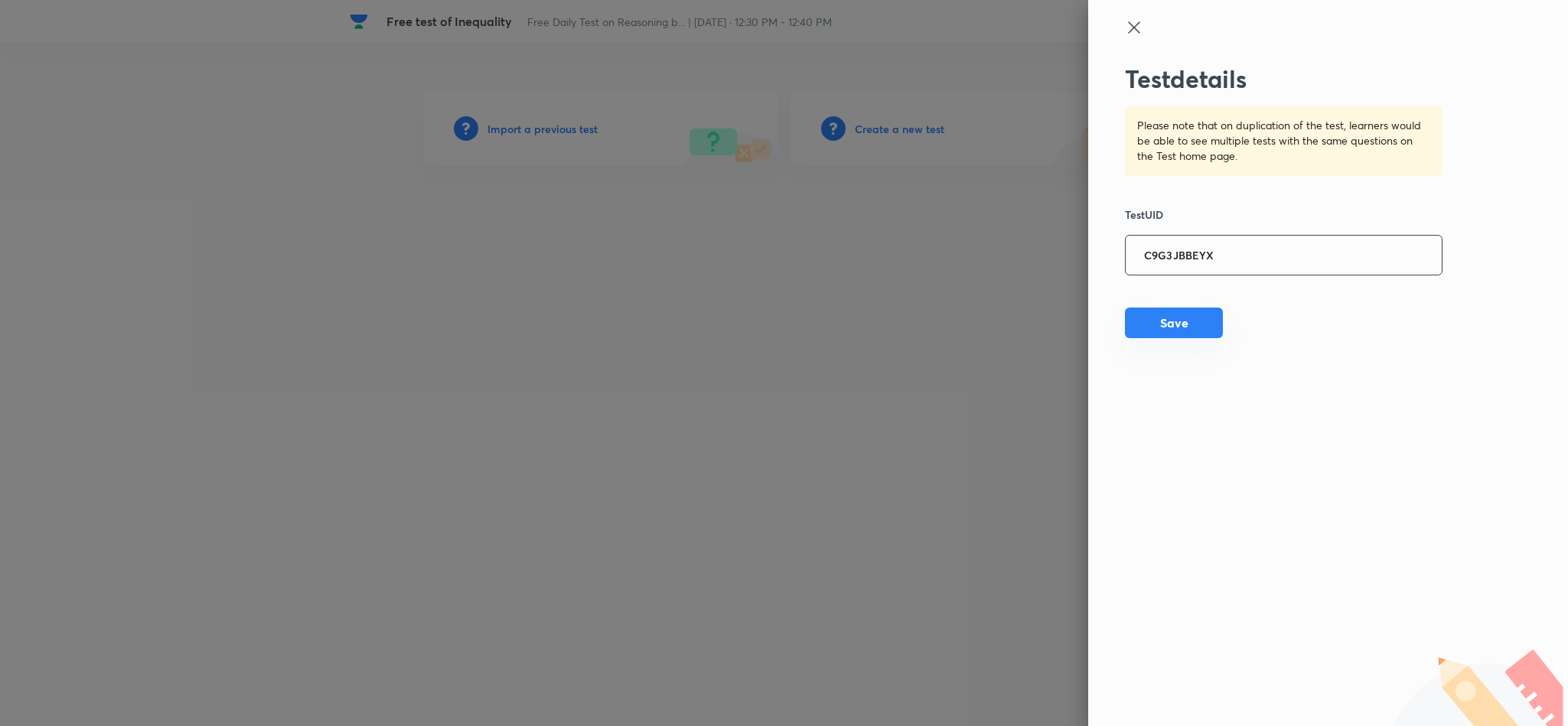
type input "C9G3JBBEYX"
click at [1204, 331] on button "Save" at bounding box center [1173, 323] width 98 height 31
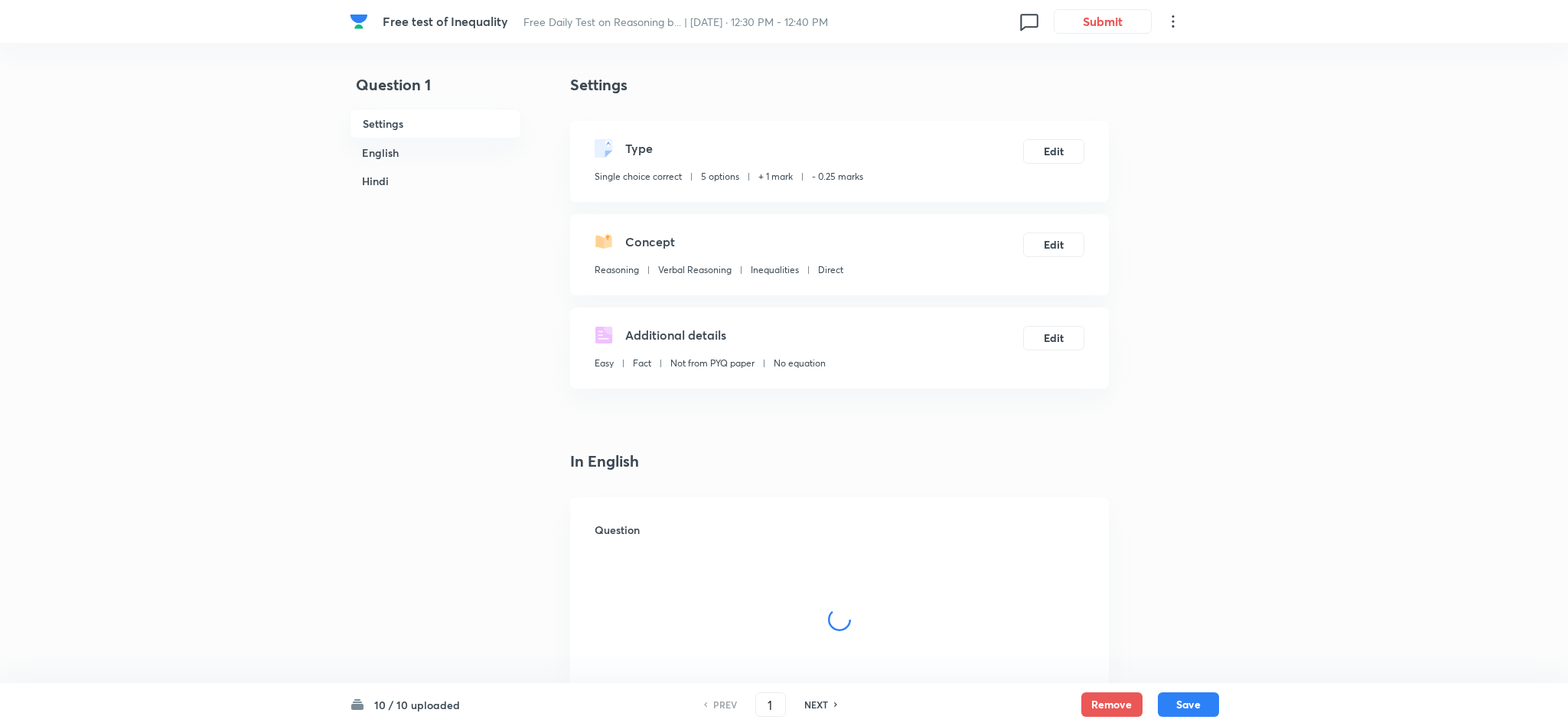
checkbox input "true"
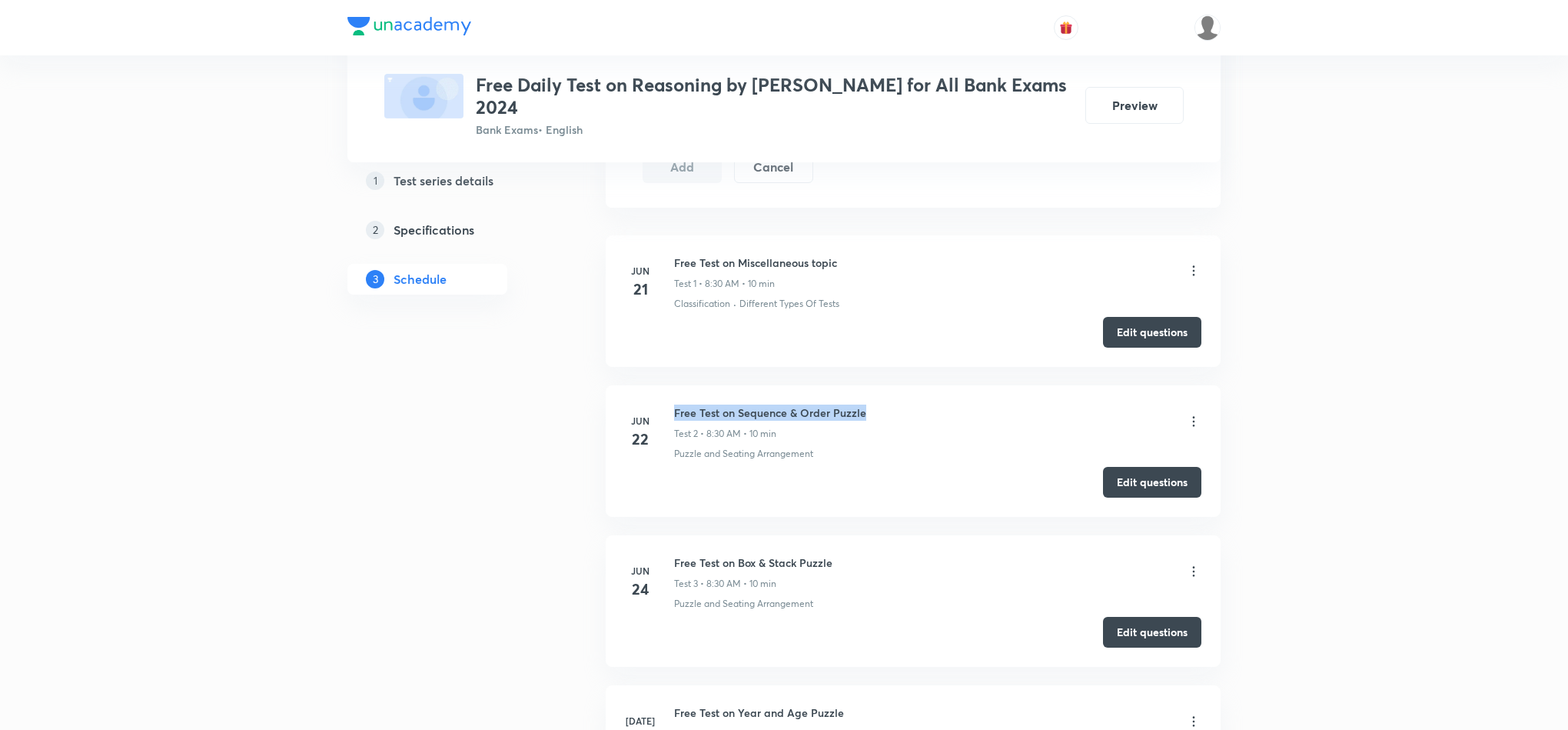
drag, startPoint x: 900, startPoint y: 414, endPoint x: 673, endPoint y: 421, distance: 227.1
click at [674, 421] on div "Free Test on Sequence & Order Puzzle Test 2 • 8:30 AM • 10 min" at bounding box center [938, 422] width 527 height 36
copy h6 "Free Test on Sequence & Order Puzzle"
click at [1126, 481] on button "Edit questions" at bounding box center [1152, 481] width 98 height 31
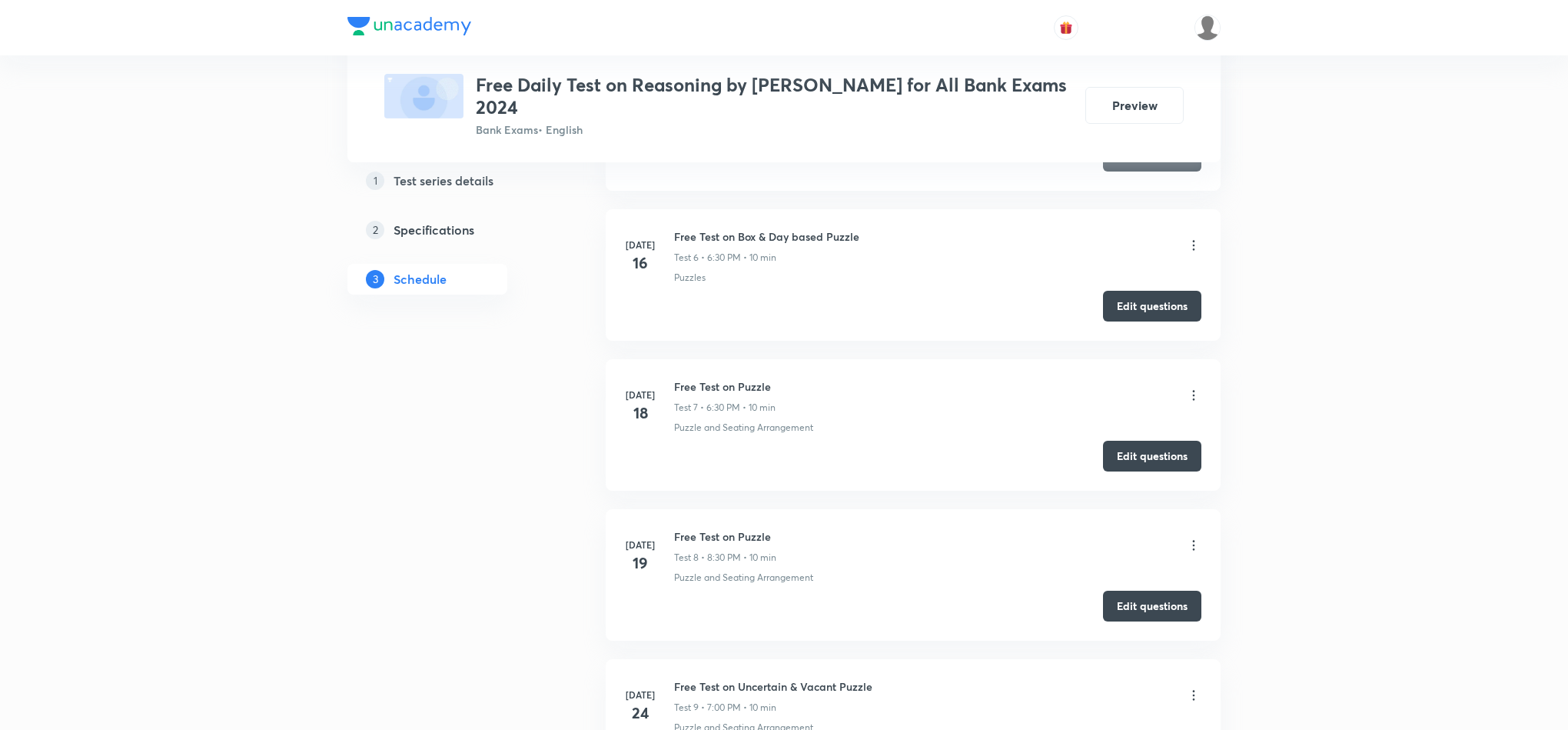
scroll to position [1443, 0]
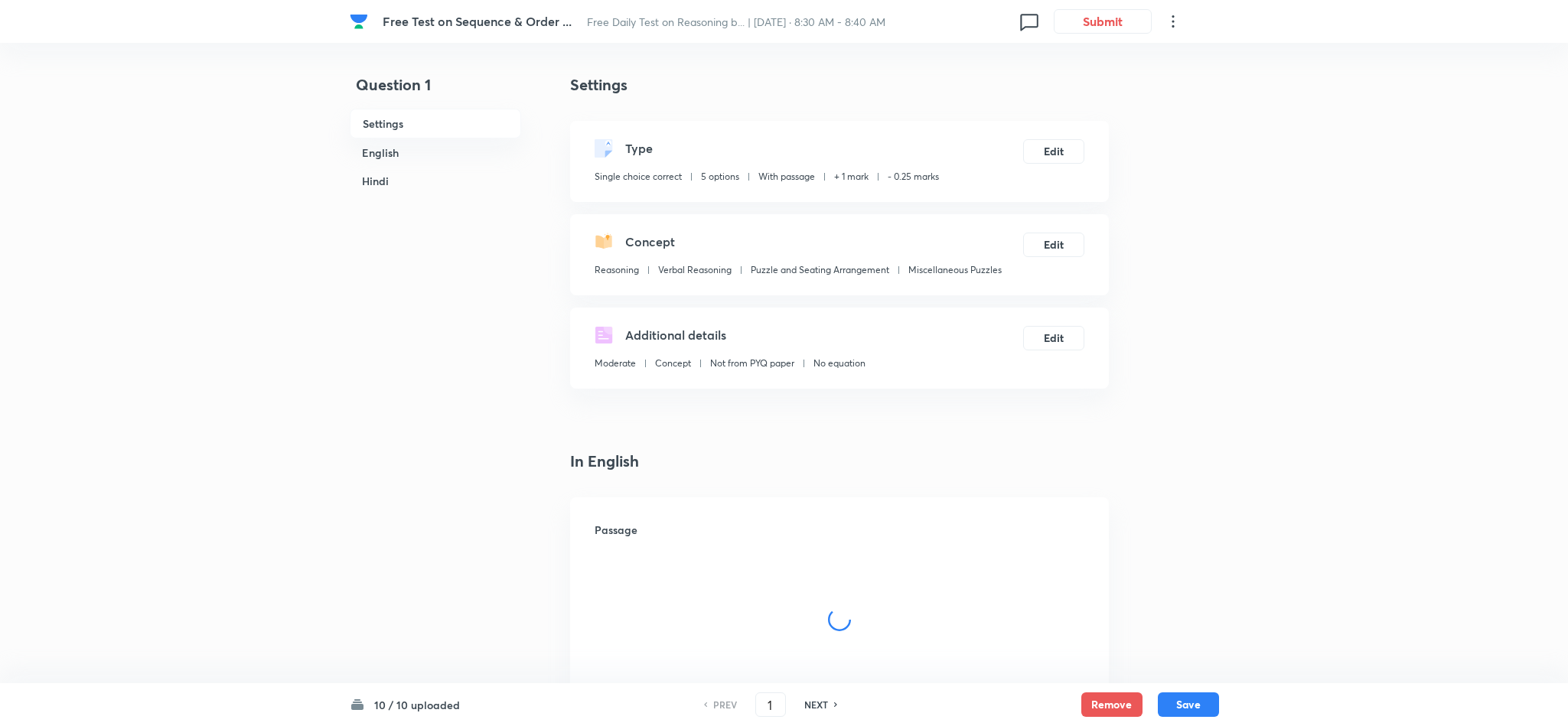
checkbox input "true"
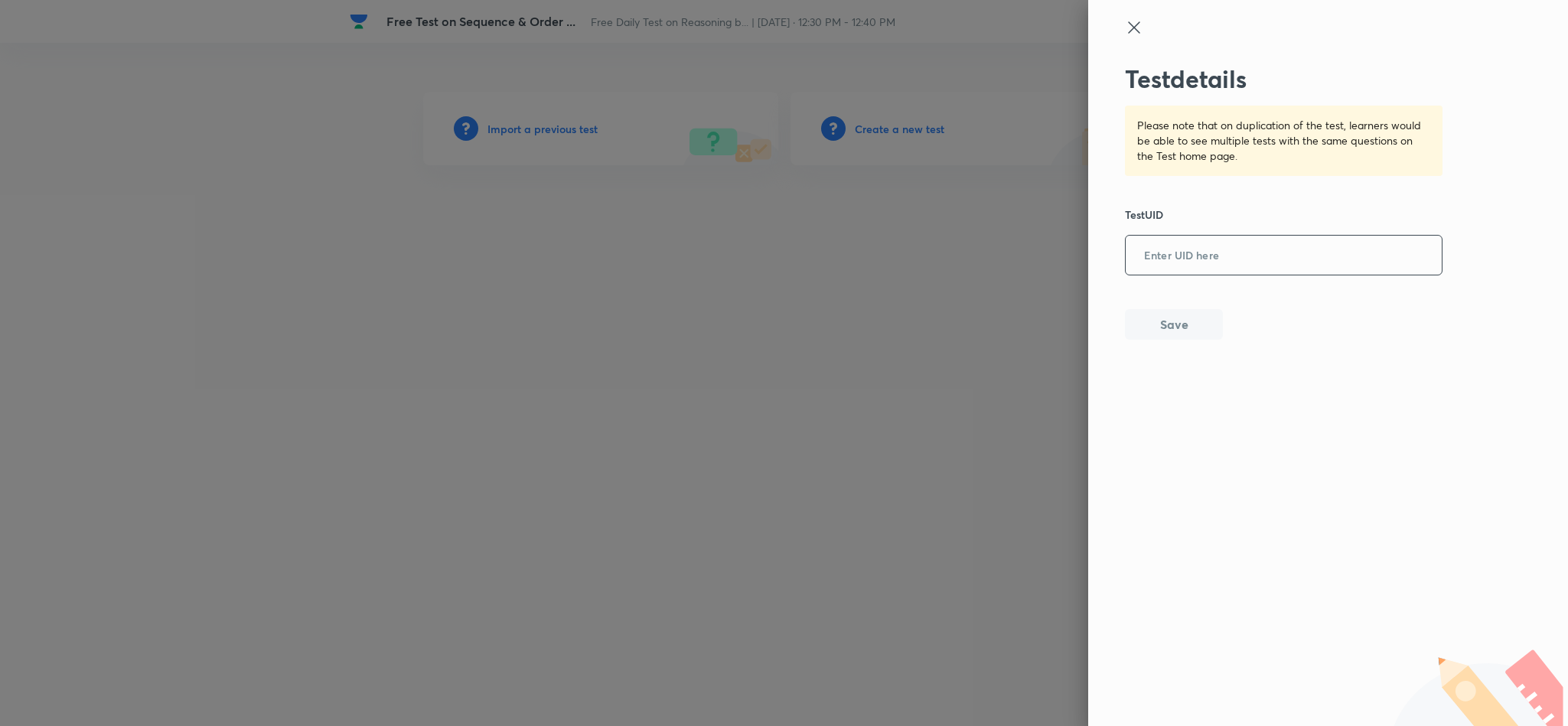
drag, startPoint x: 0, startPoint y: 0, endPoint x: 1148, endPoint y: 258, distance: 1176.6
click at [1139, 256] on input "text" at bounding box center [1283, 256] width 316 height 37
paste input "XXRJS9HSC5"
type input "XXRJS9HSC5"
click at [1189, 324] on button "Save" at bounding box center [1173, 323] width 98 height 31
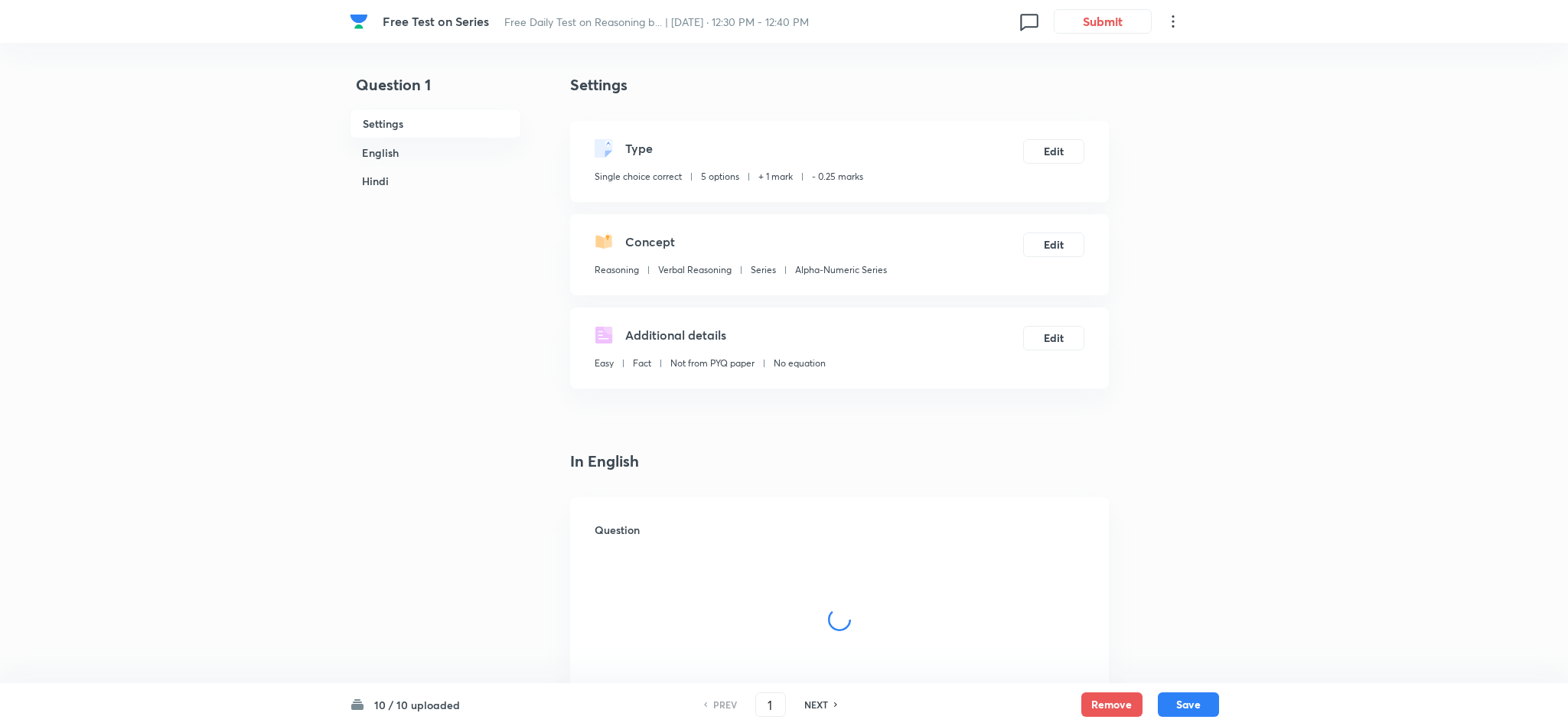
checkbox input "true"
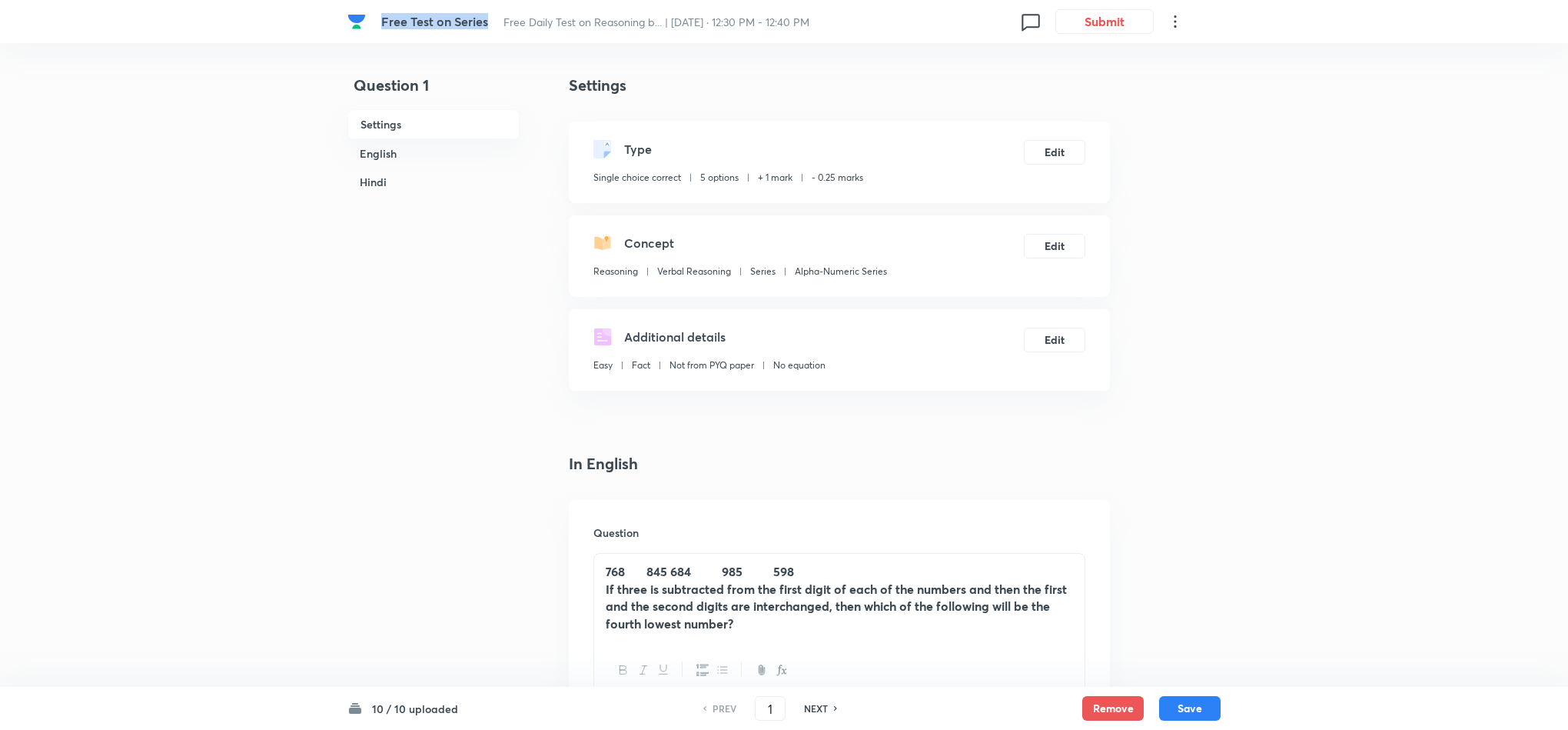
drag, startPoint x: 489, startPoint y: 21, endPoint x: 378, endPoint y: 24, distance: 111.0
click at [378, 24] on div "Free Test on Series Free Daily Test on Reasoning b... | [DATE] · 12:30 PM - 12:…" at bounding box center [784, 21] width 873 height 43
drag, startPoint x: 384, startPoint y: 21, endPoint x: 392, endPoint y: 21, distance: 8.0
copy span "Free Test on Series"
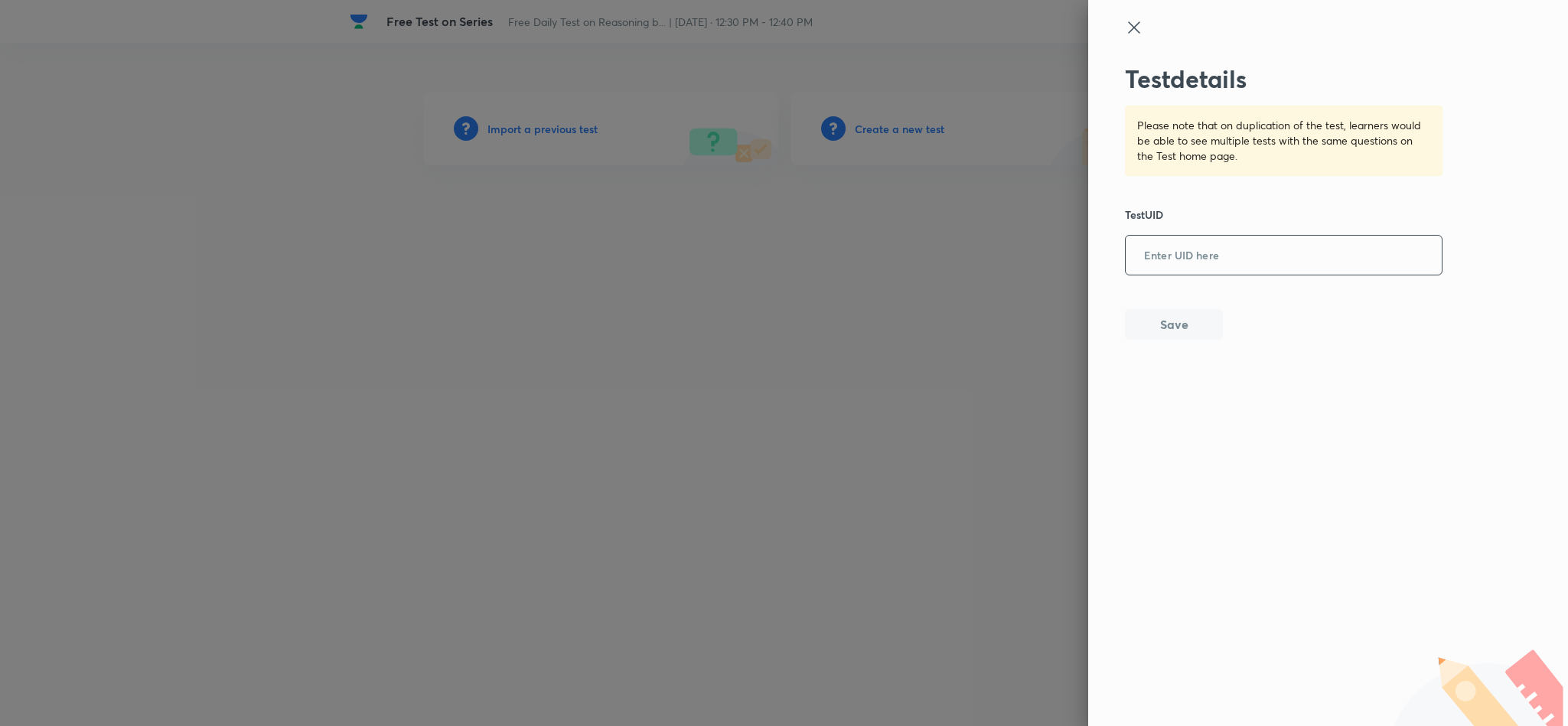
click at [1160, 244] on input "text" at bounding box center [1283, 256] width 316 height 37
paste input "5AR0G5H5MD"
type input "5AR0G5H5MD"
click at [1185, 330] on button "Save" at bounding box center [1173, 323] width 98 height 31
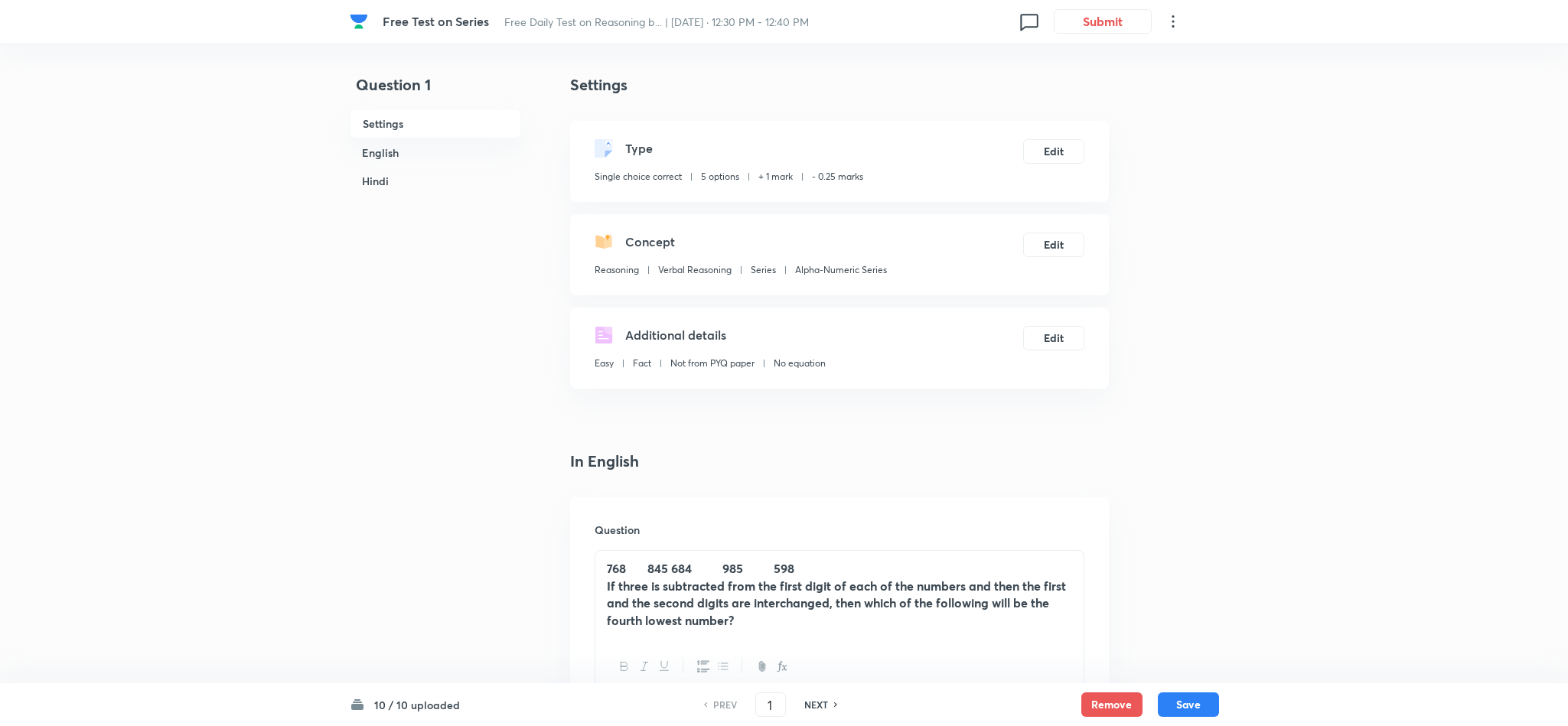
checkbox input "true"
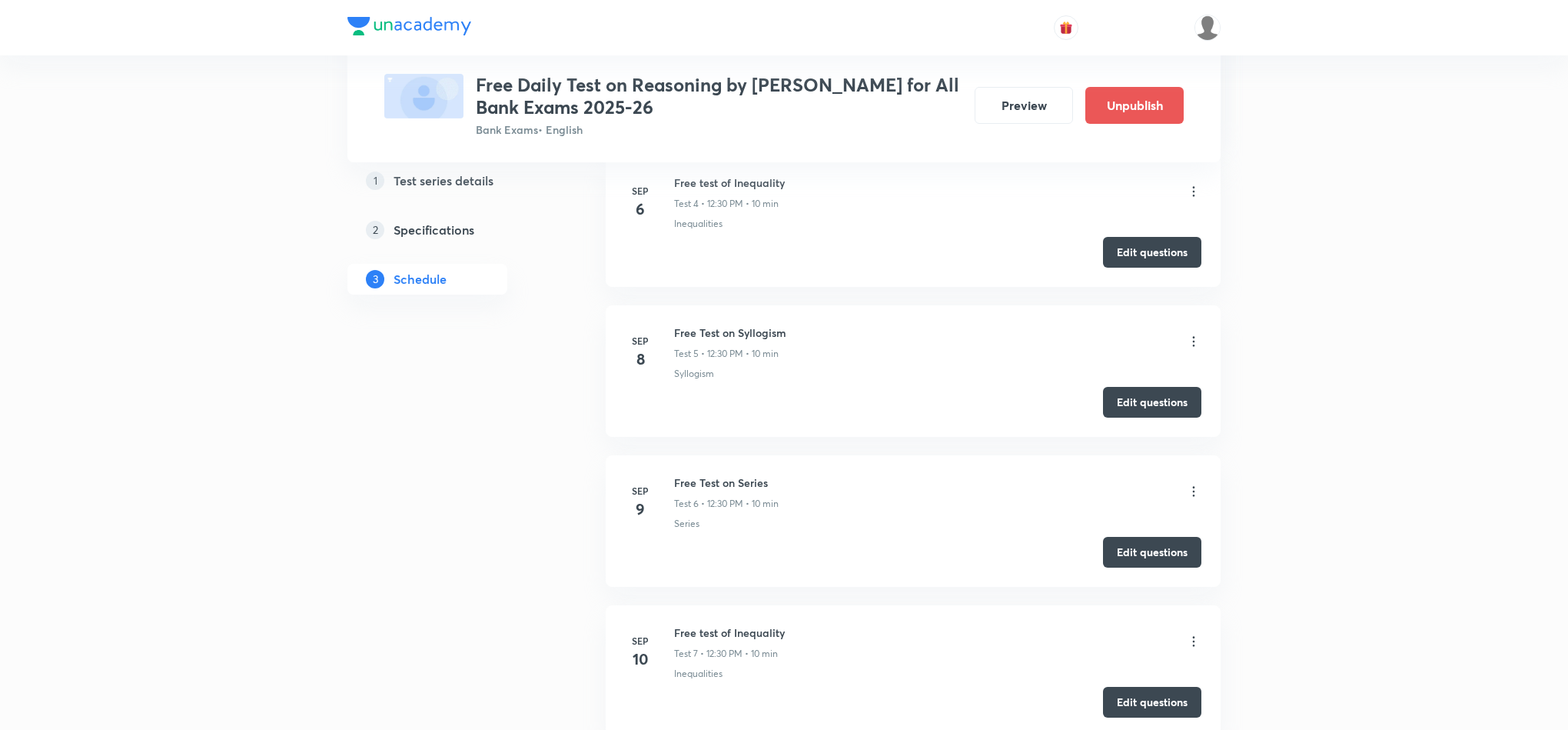
scroll to position [1222, 0]
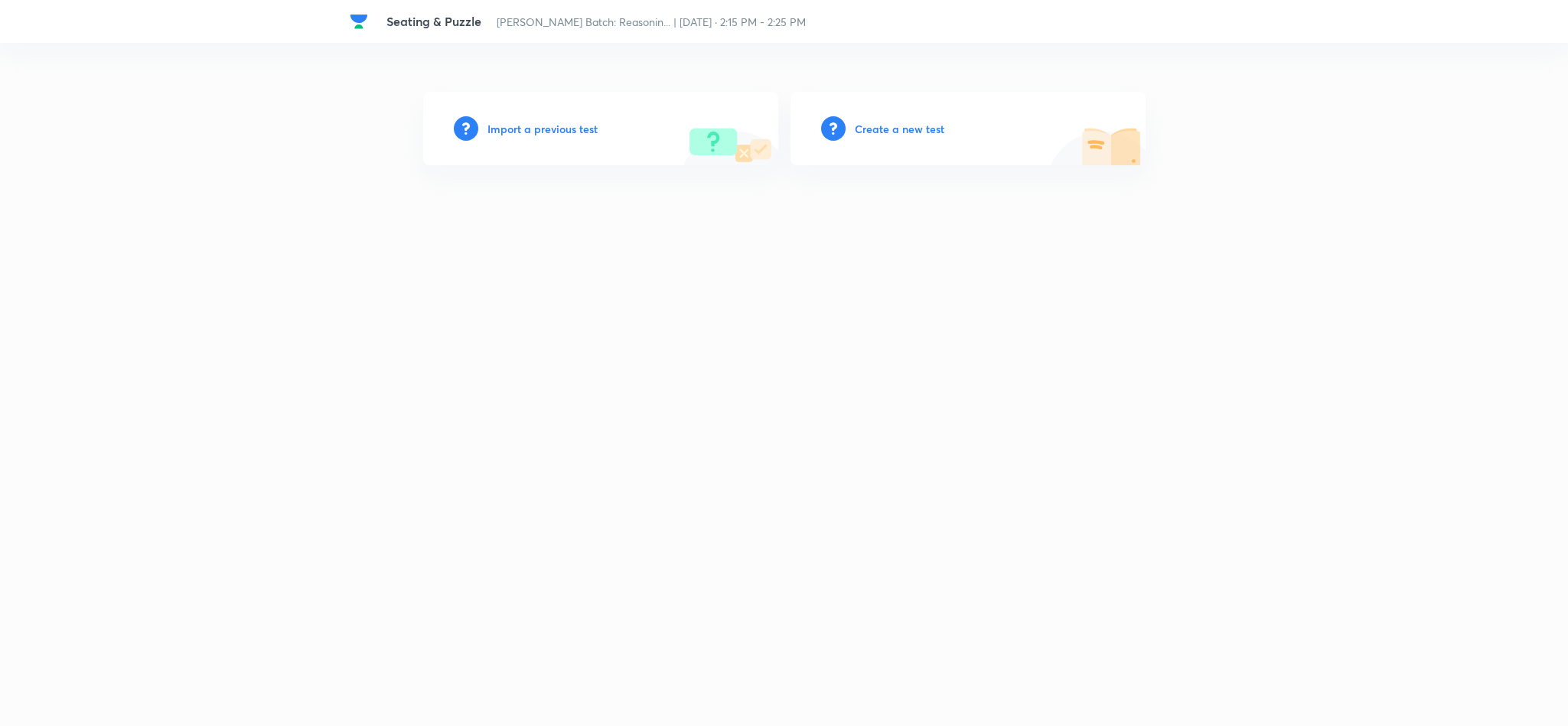
drag, startPoint x: 0, startPoint y: 0, endPoint x: 888, endPoint y: 118, distance: 895.8
click at [888, 118] on div "Create a new test" at bounding box center [967, 128] width 355 height 74
click at [888, 121] on h6 "Create a new test" at bounding box center [899, 129] width 90 height 16
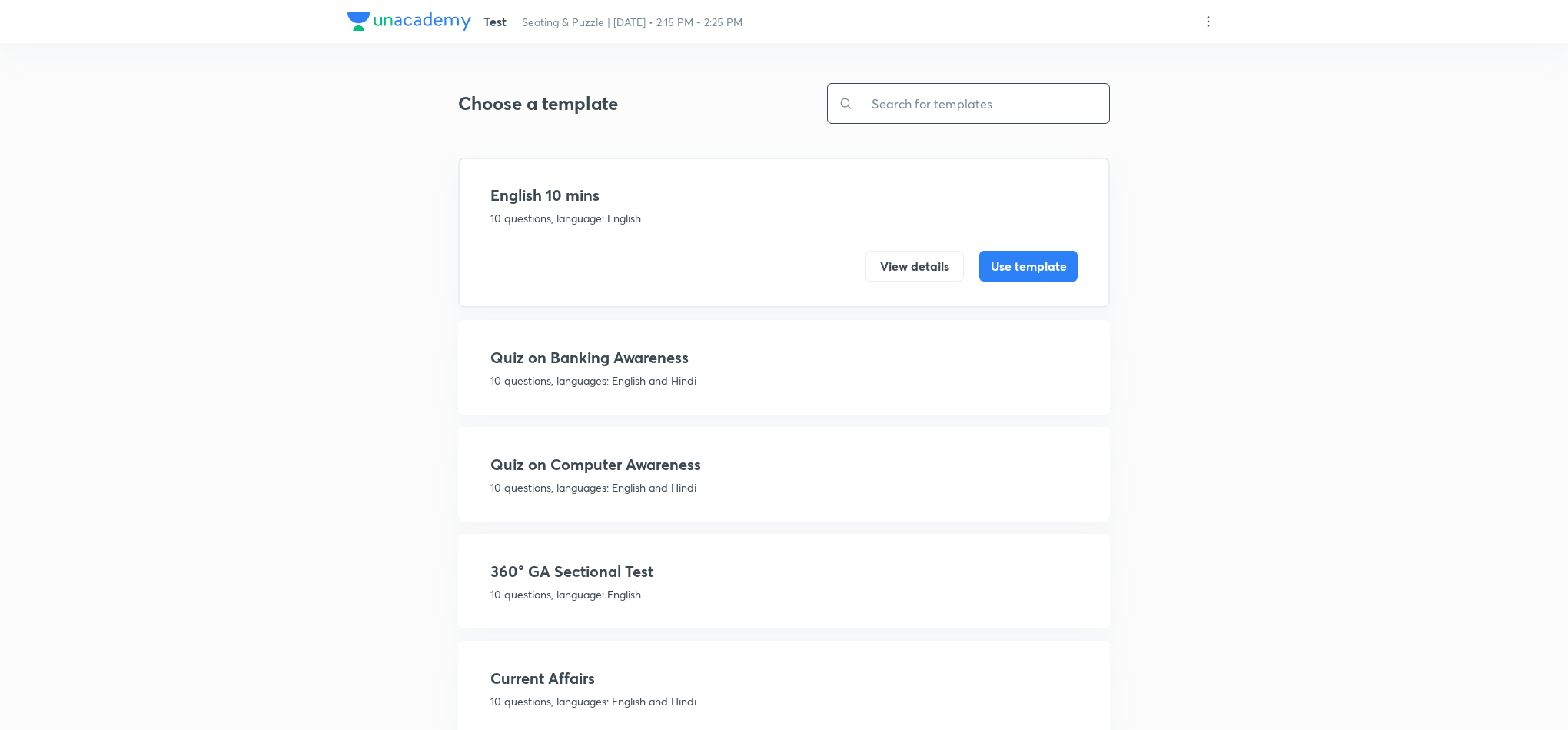
click at [900, 99] on input "text" at bounding box center [981, 103] width 256 height 39
type input "M"
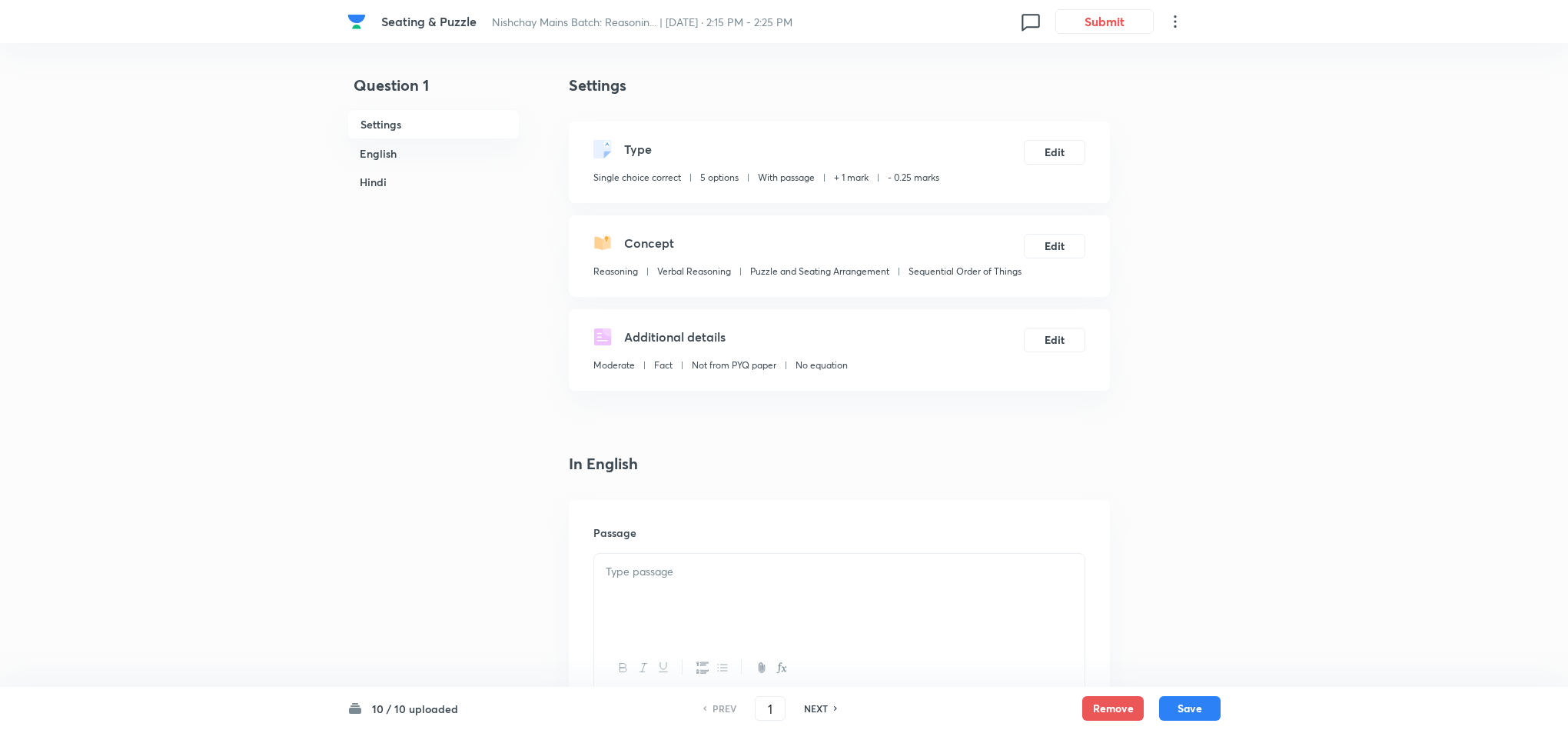
checkbox input "true"
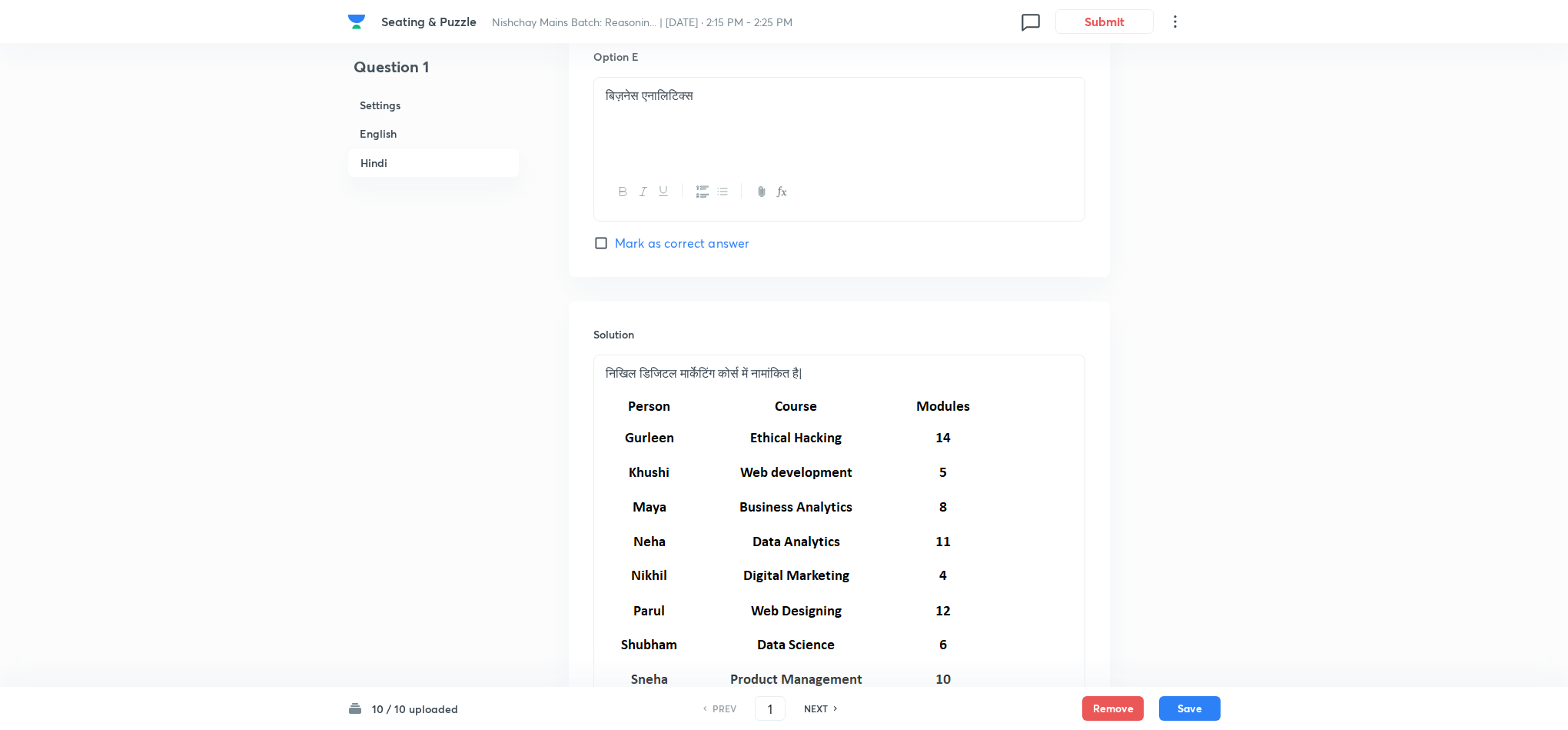
scroll to position [4828, 0]
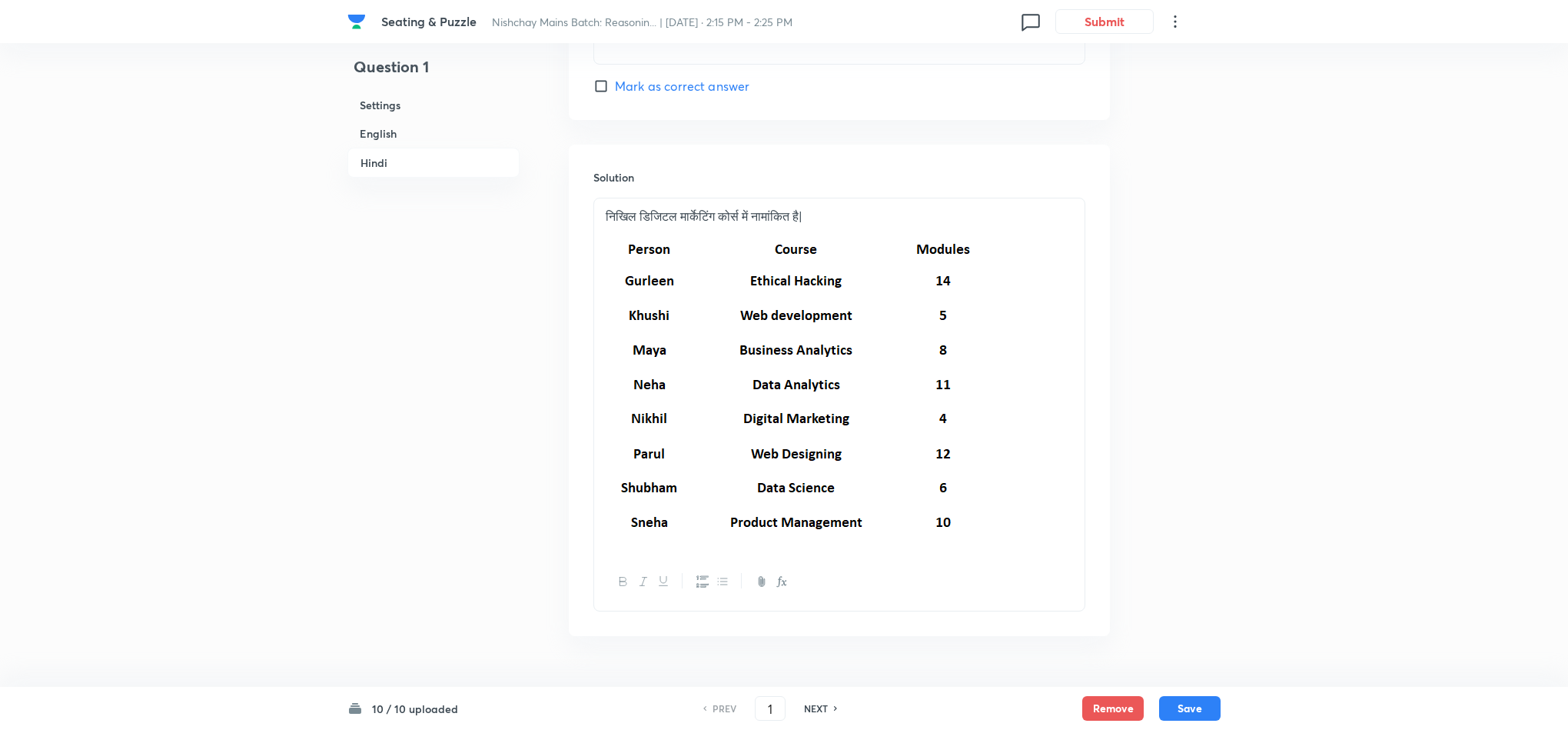
click at [810, 707] on h6 "NEXT" at bounding box center [816, 708] width 24 height 14
type input "2"
checkbox input "false"
click at [812, 707] on h6 "NEXT" at bounding box center [816, 708] width 24 height 14
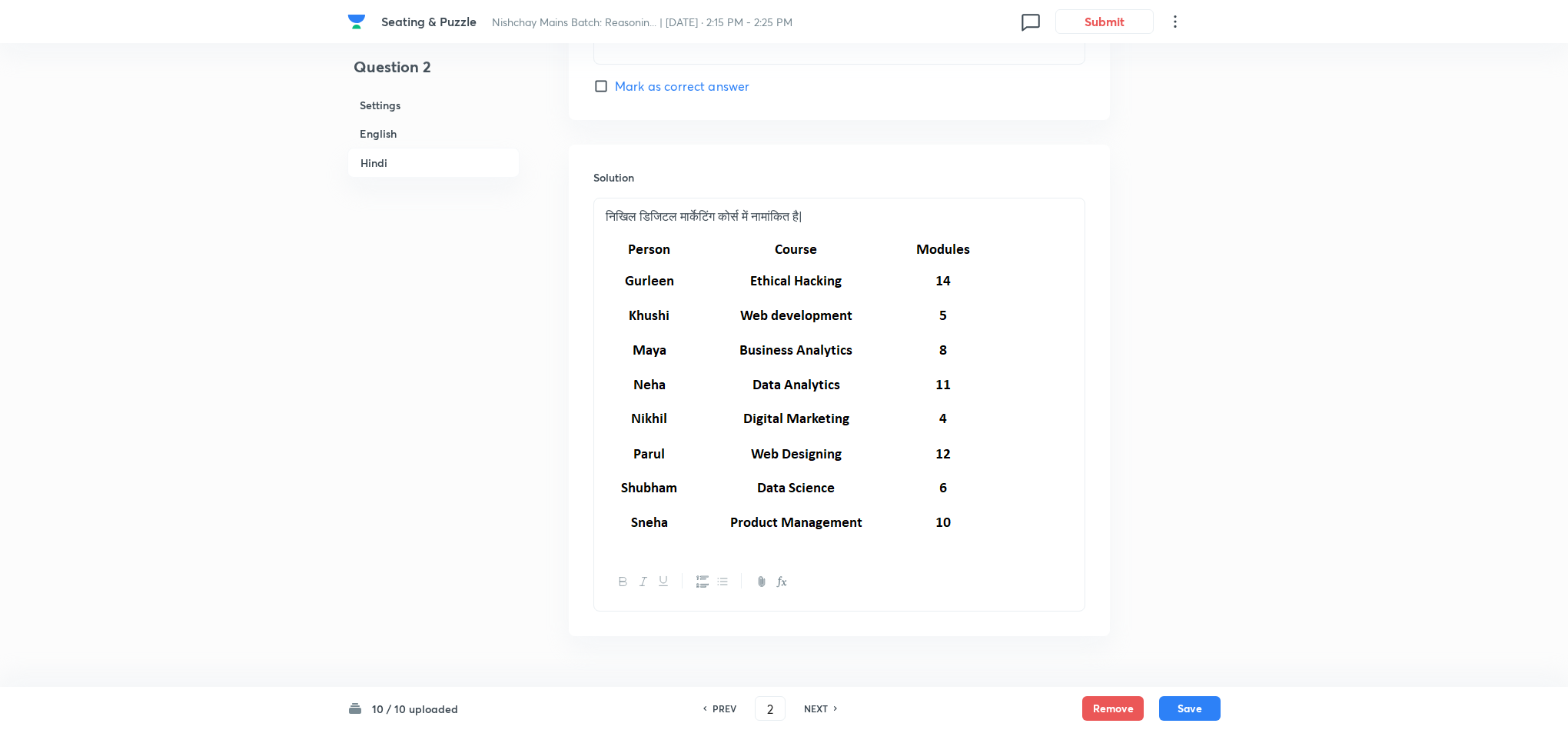
checkbox input "true"
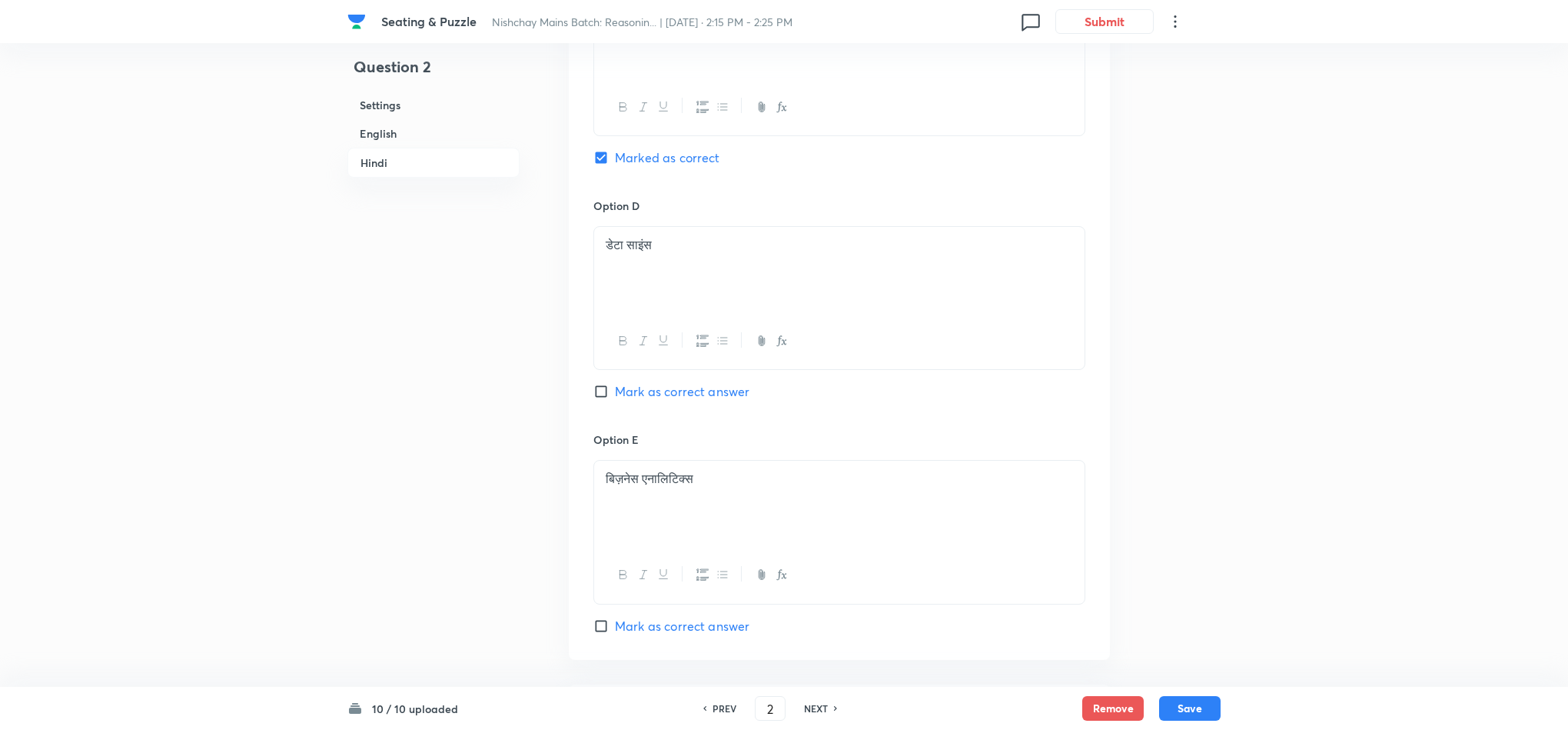
type input "3"
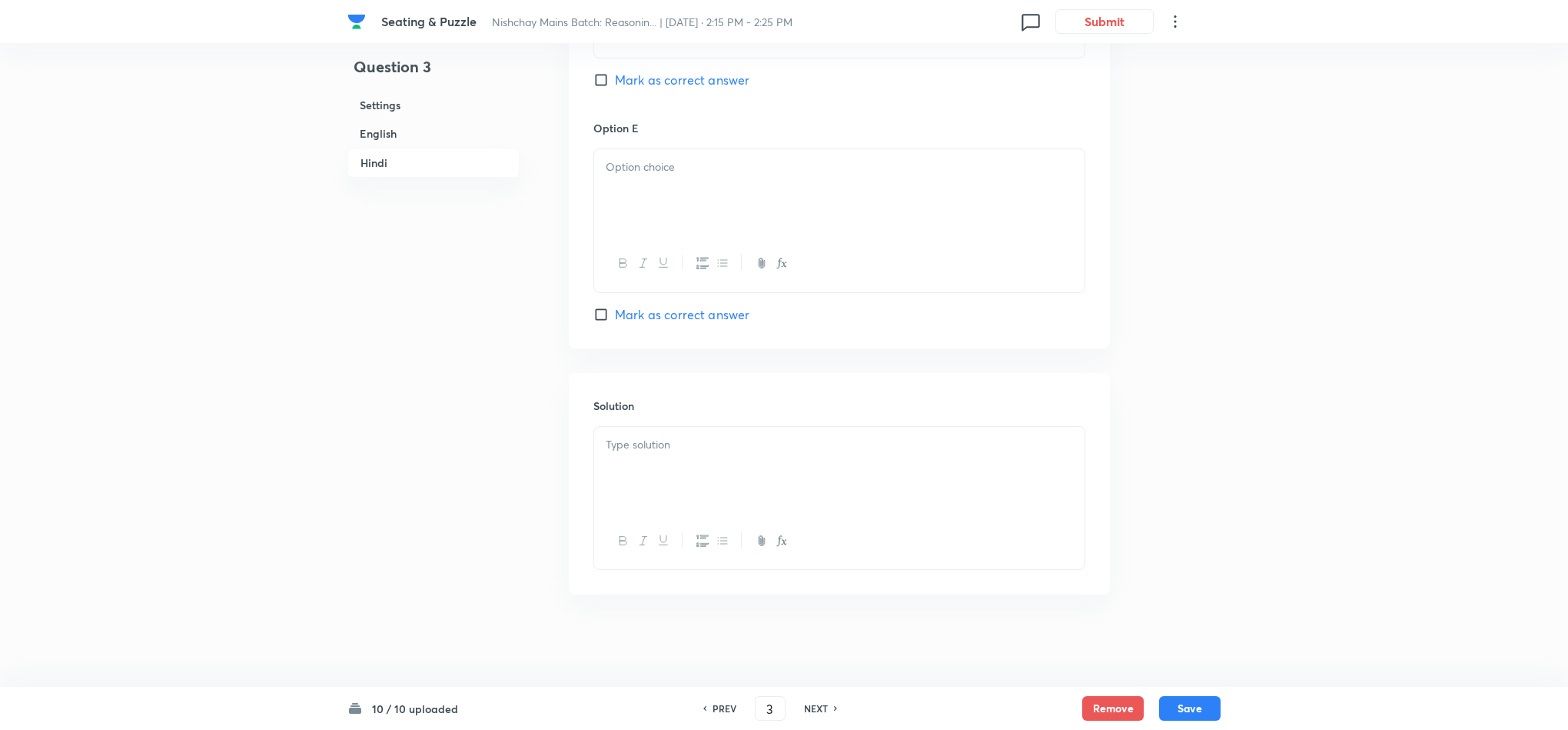
checkbox input "false"
checkbox input "true"
click at [812, 705] on h6 "NEXT" at bounding box center [816, 708] width 24 height 14
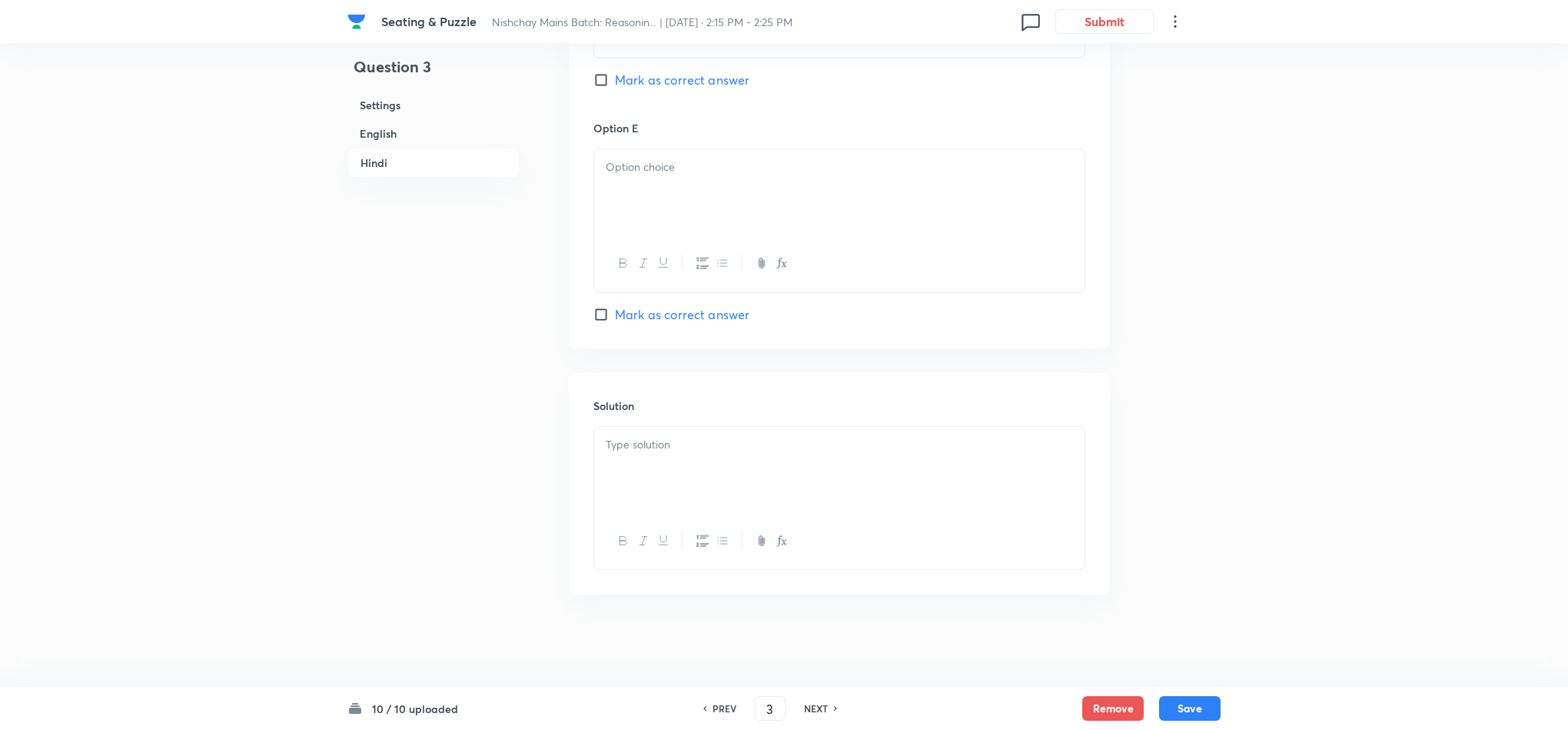
type input "4"
checkbox input "false"
click at [814, 705] on h6 "NEXT" at bounding box center [816, 708] width 24 height 14
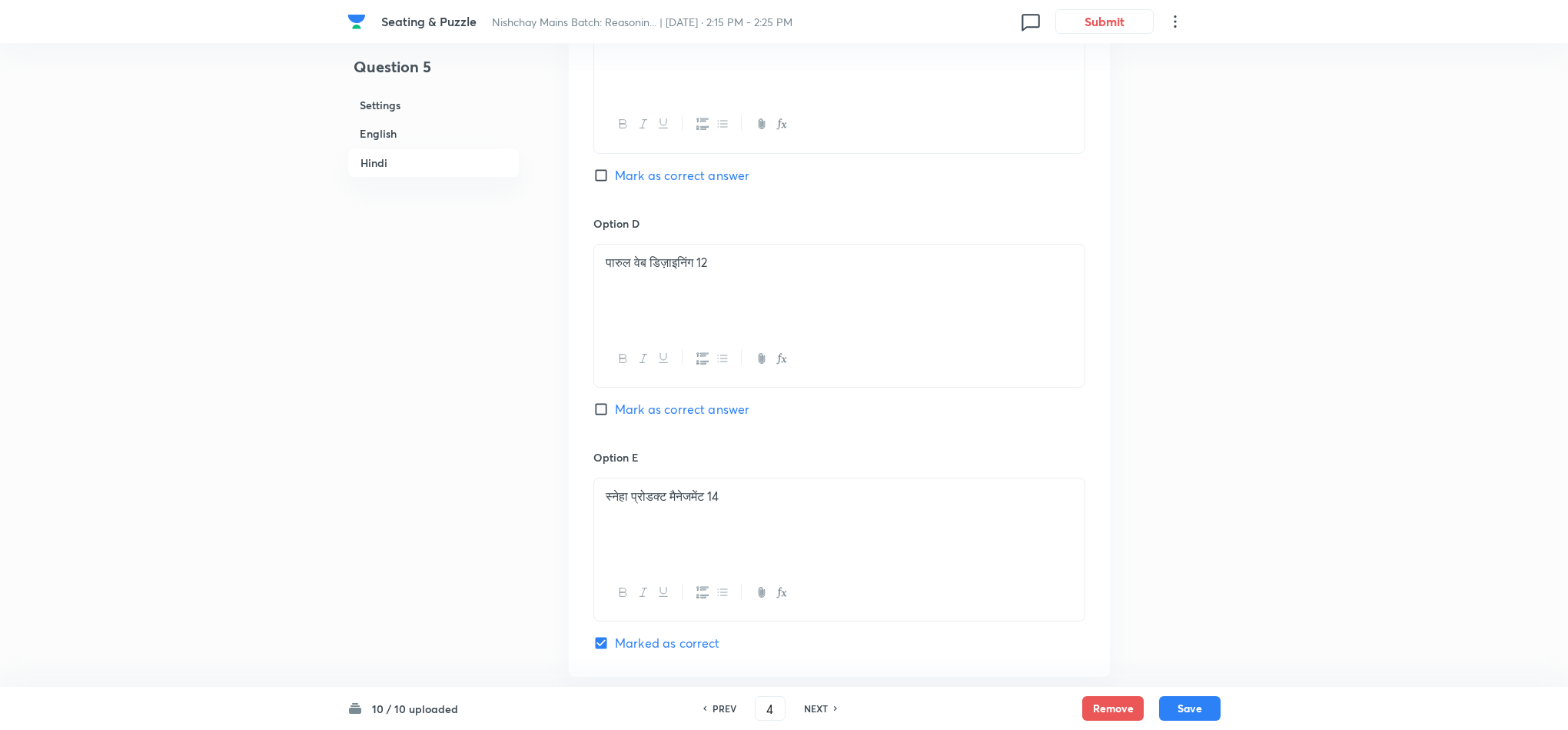
checkbox input "true"
type input "5"
checkbox input "false"
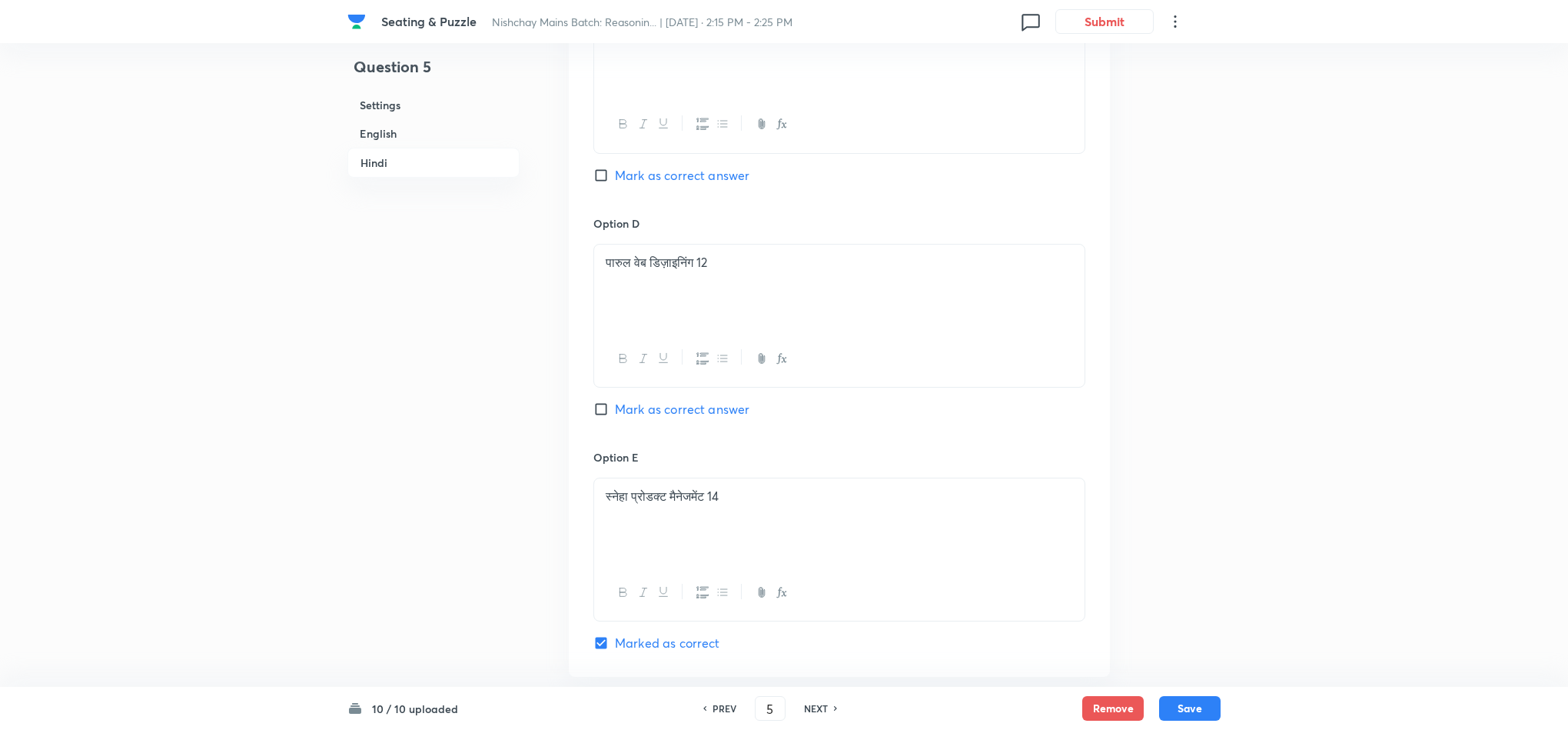
checkbox input "true"
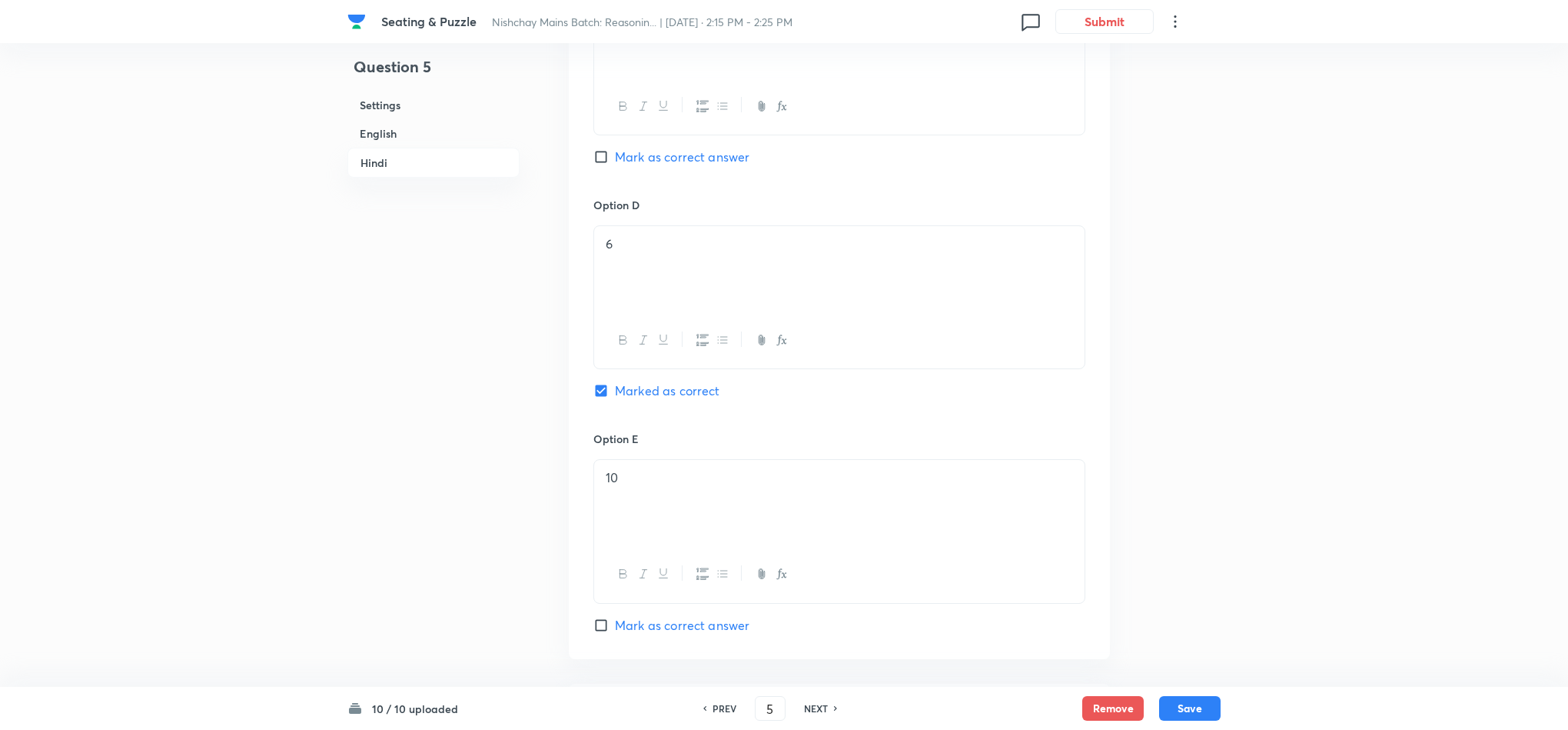
click at [815, 707] on h6 "NEXT" at bounding box center [816, 708] width 24 height 14
type input "6"
checkbox input "false"
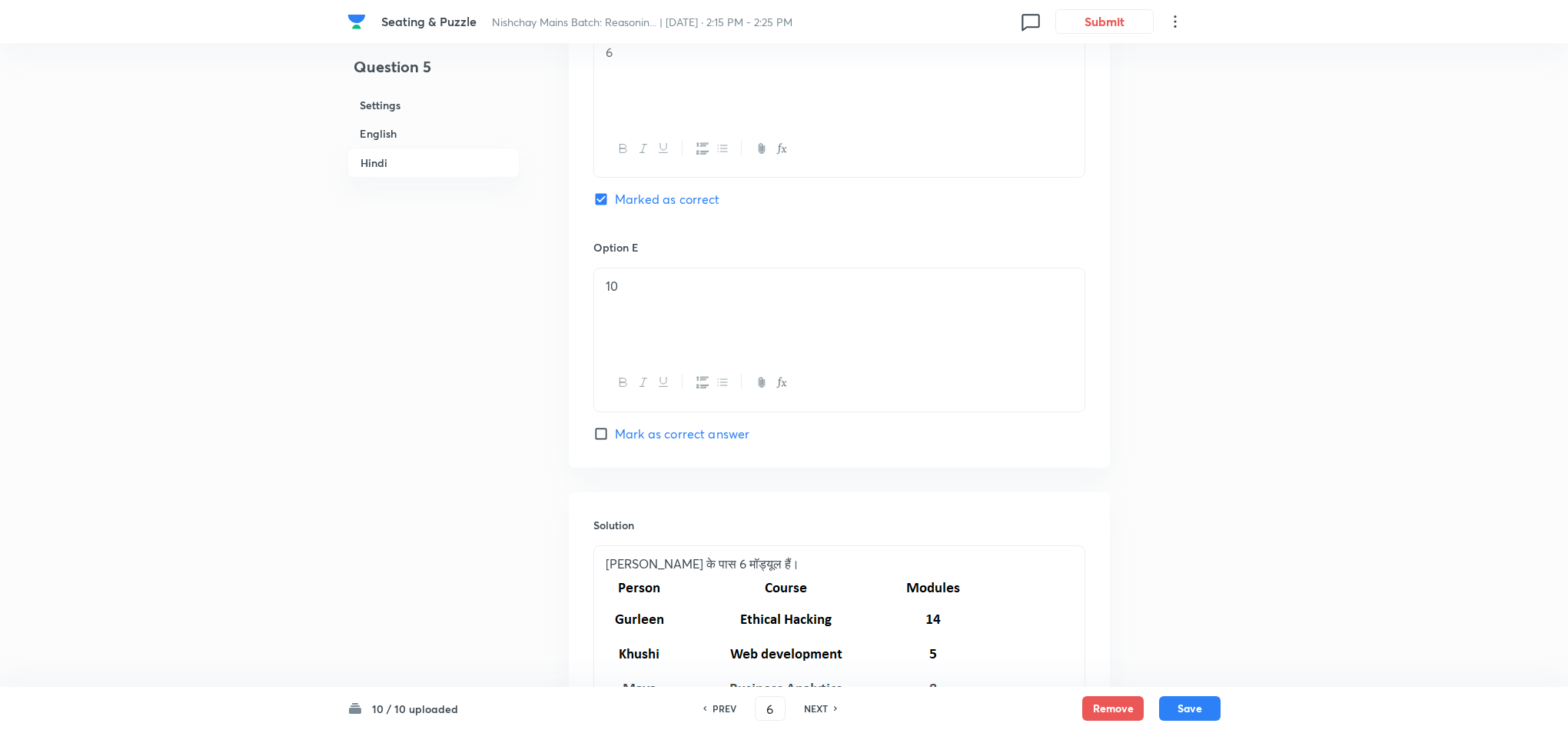
checkbox input "true"
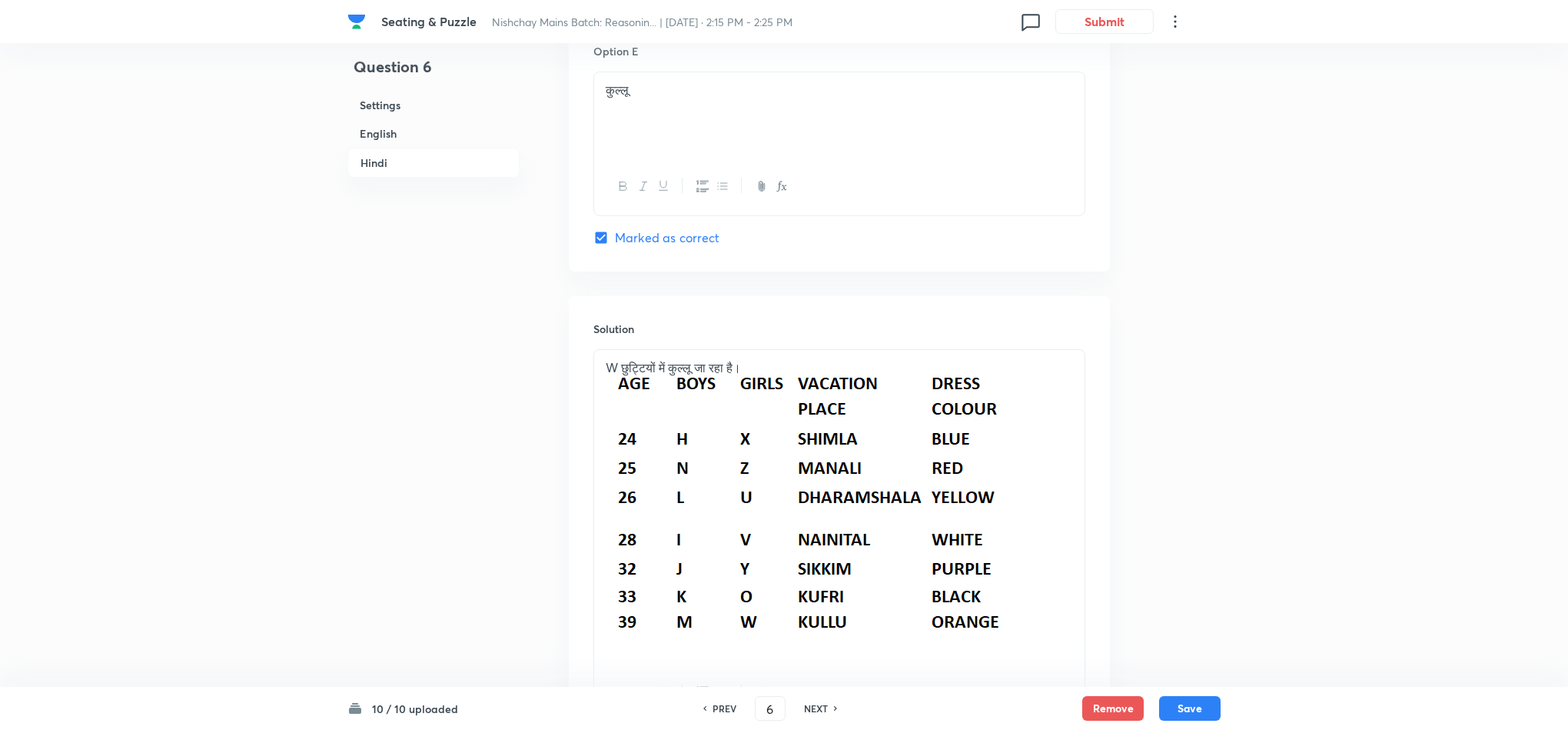
click at [817, 709] on h6 "NEXT" at bounding box center [816, 708] width 24 height 14
type input "7"
checkbox input "false"
checkbox input "true"
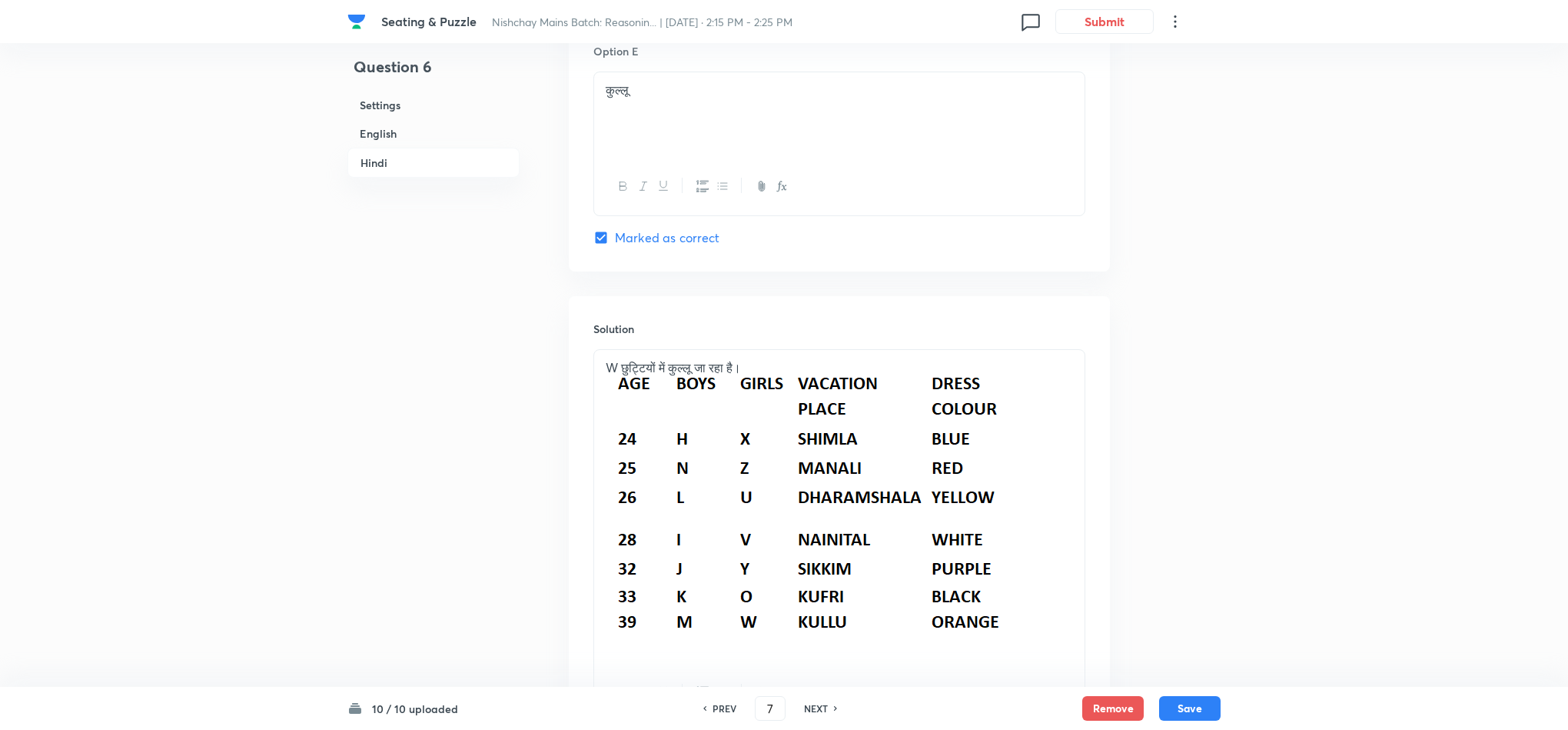
checkbox input "true"
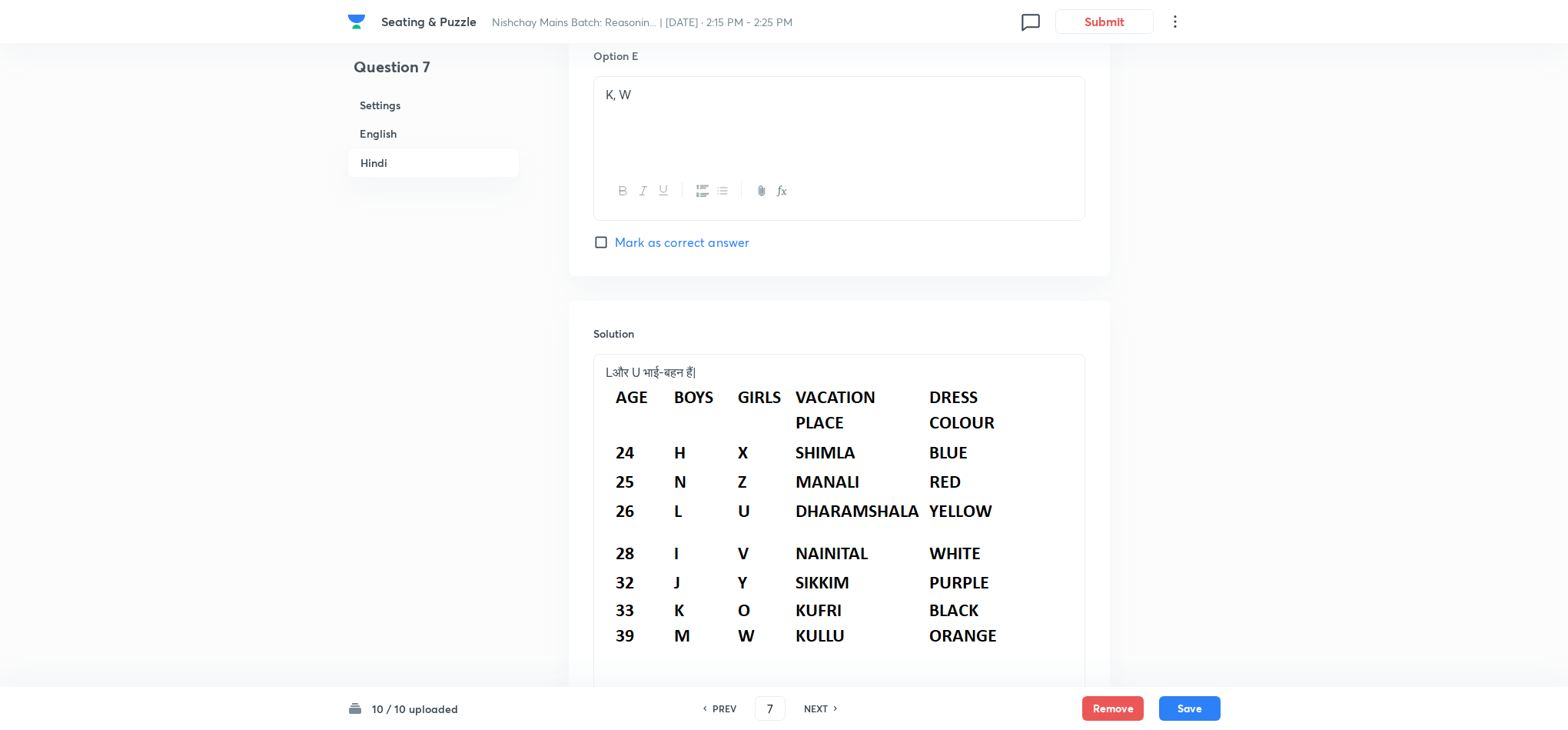
click at [817, 709] on h6 "NEXT" at bounding box center [816, 708] width 24 height 14
type input "8"
checkbox input "false"
checkbox input "true"
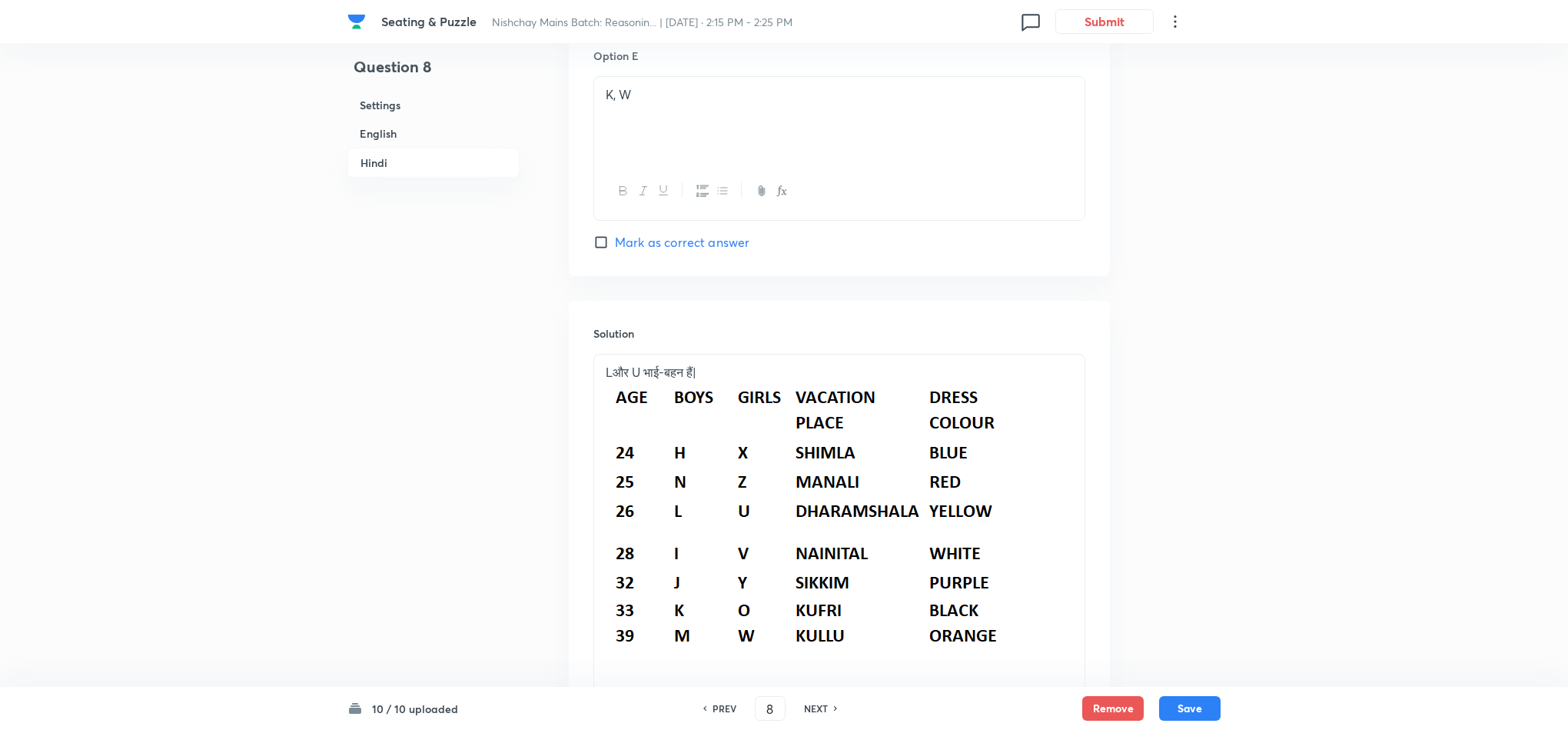
checkbox input "true"
click at [812, 705] on h6 "NEXT" at bounding box center [816, 708] width 24 height 14
type input "9"
checkbox input "false"
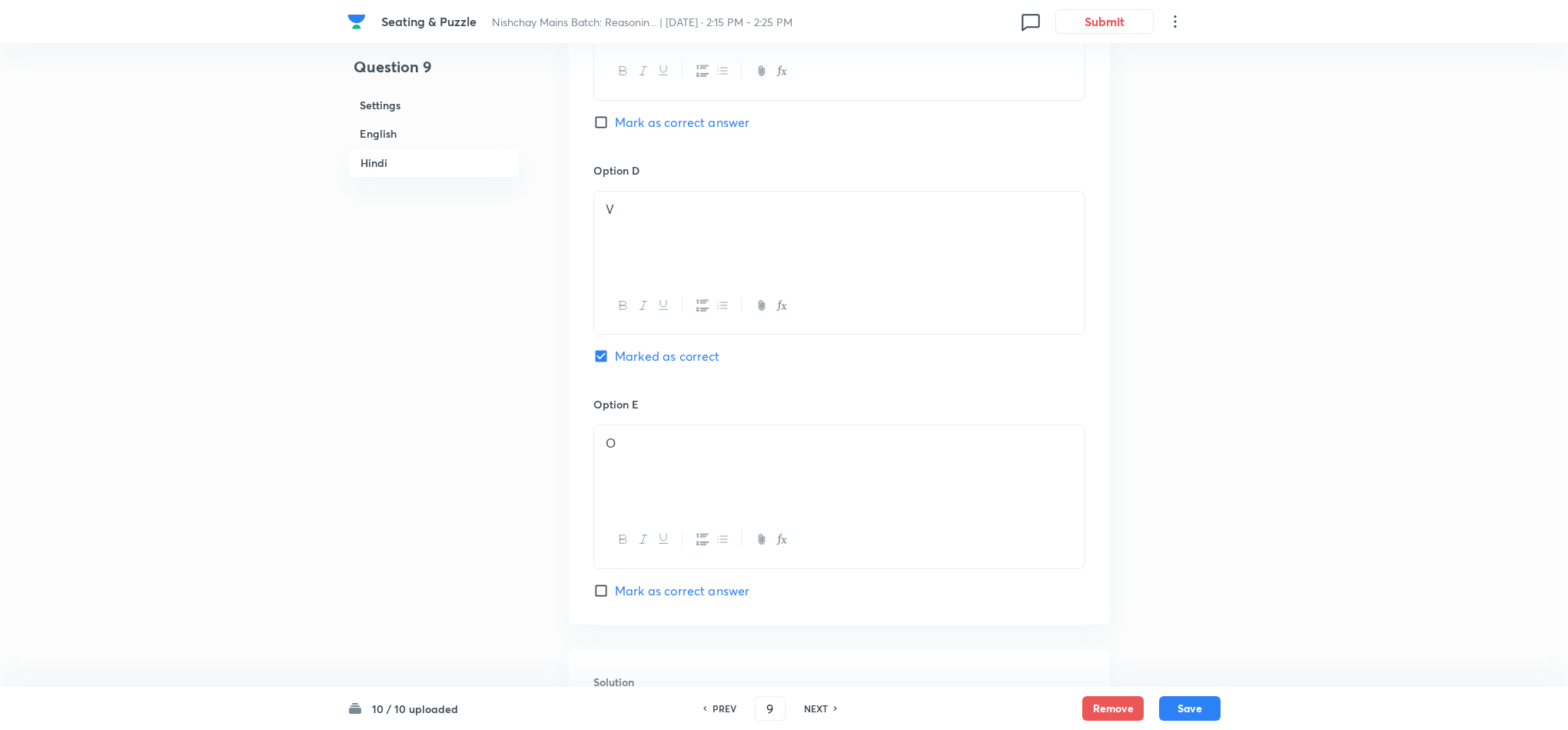
checkbox input "true"
click at [810, 704] on h6 "NEXT" at bounding box center [816, 708] width 24 height 14
type input "10"
checkbox input "false"
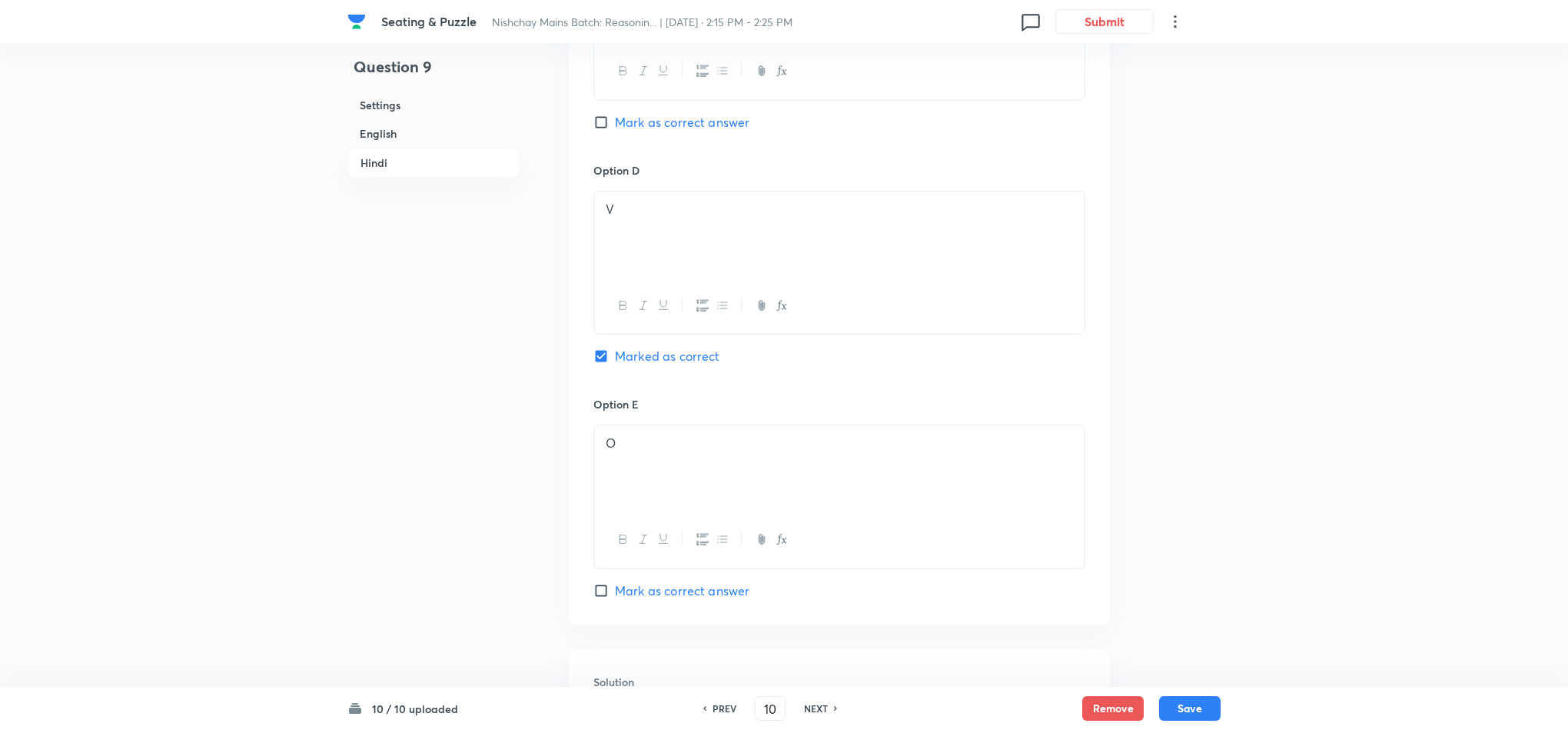
checkbox input "false"
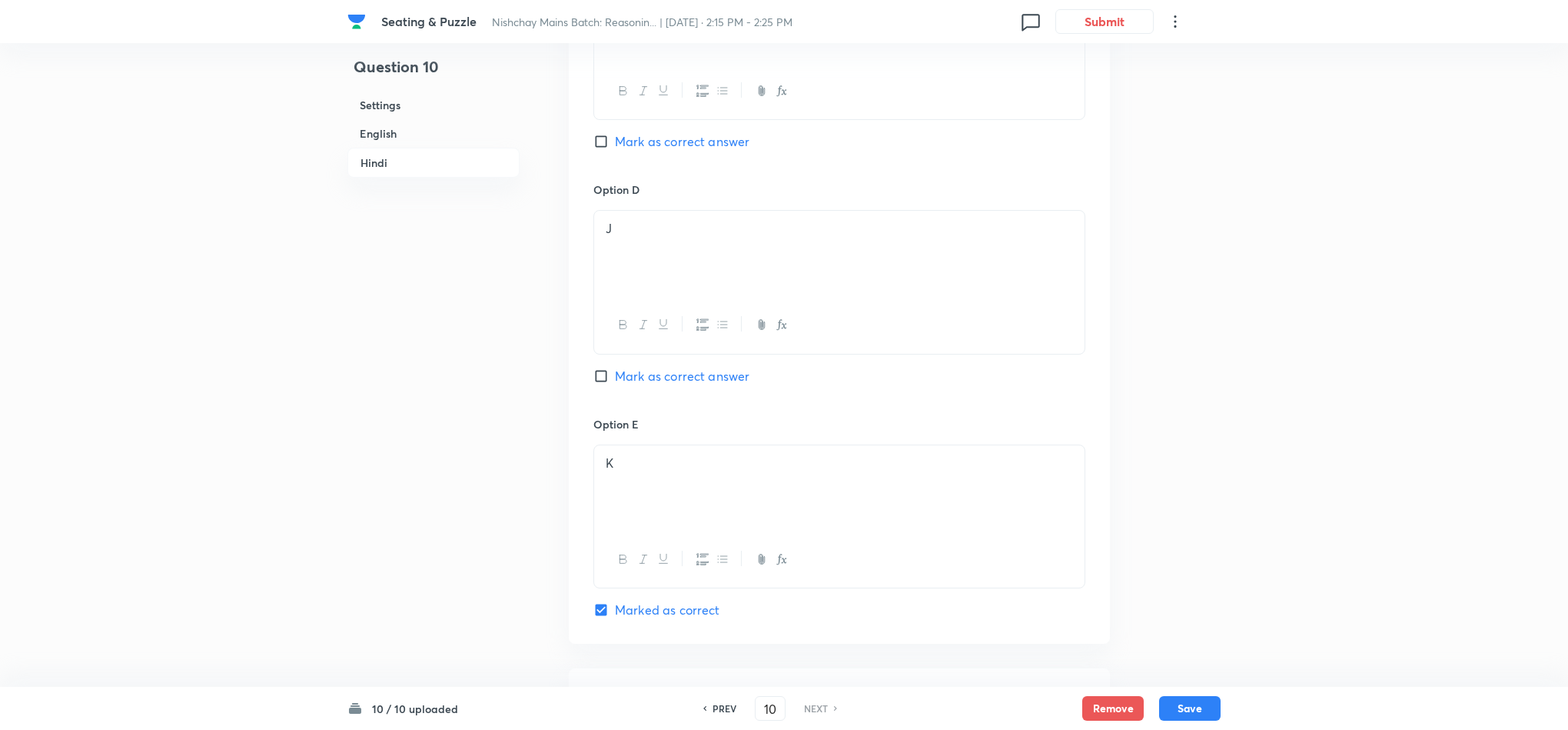
checkbox input "true"
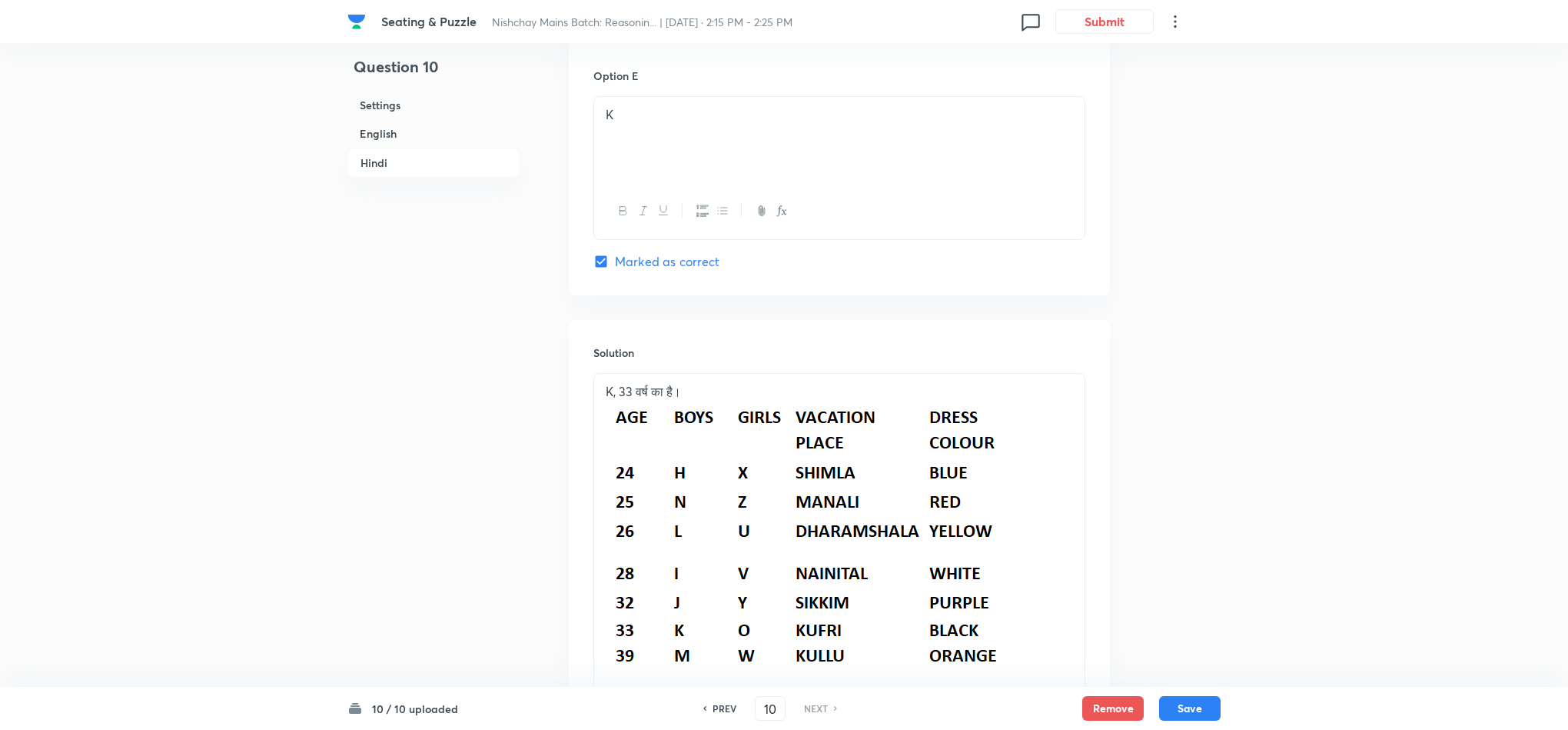
click at [810, 700] on div "PREV 10 ​ NEXT" at bounding box center [770, 708] width 198 height 24
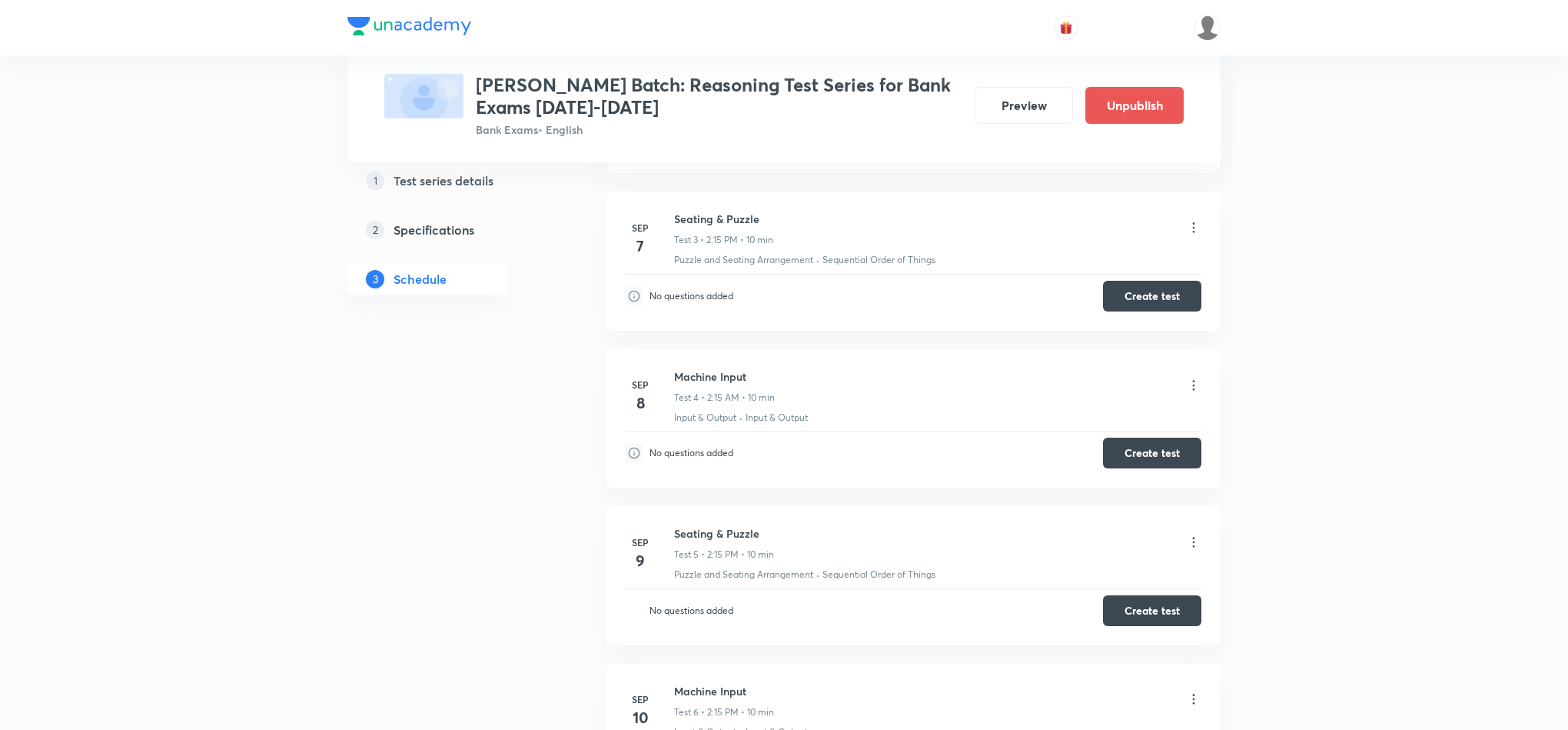
scroll to position [1038, 0]
click at [1143, 305] on button "Create test" at bounding box center [1152, 292] width 98 height 31
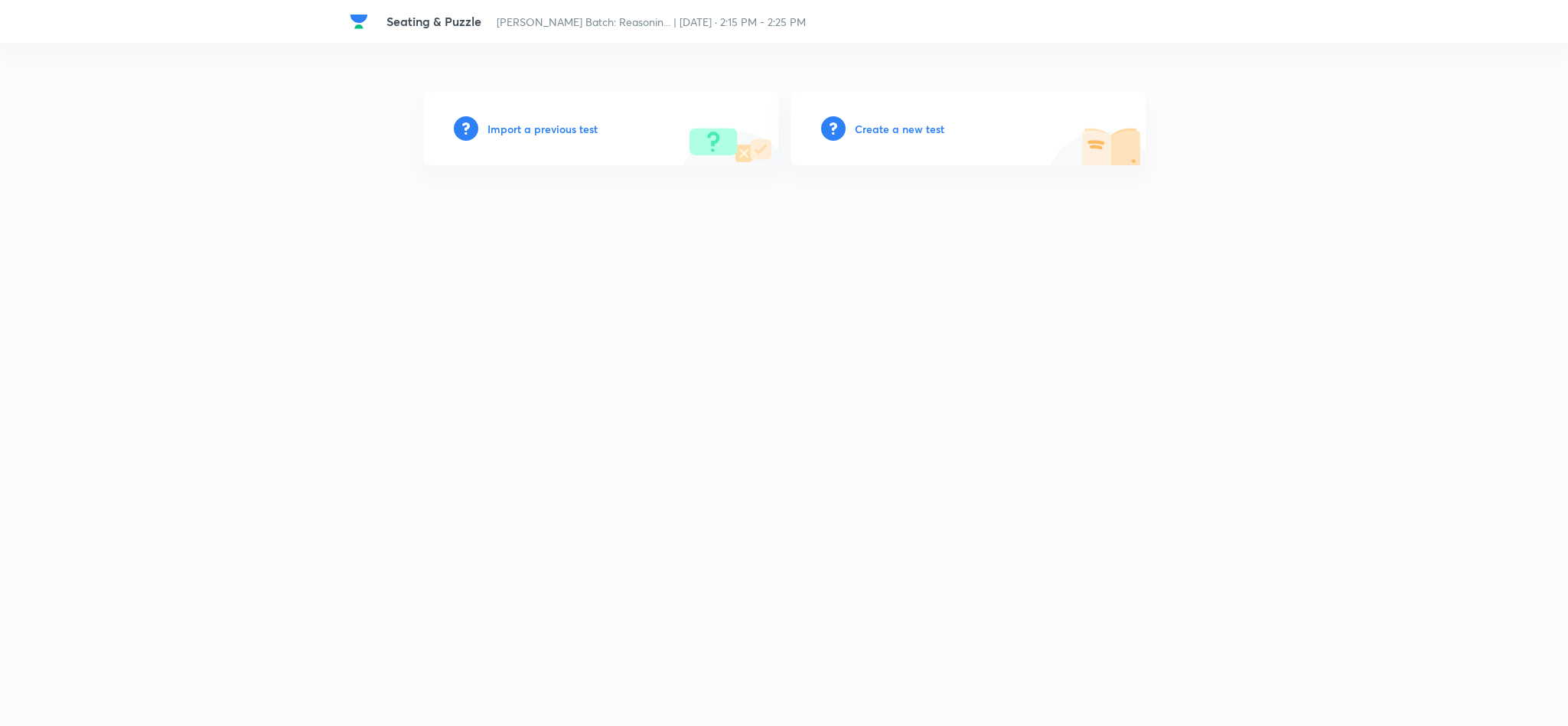
click at [891, 127] on h6 "Create a new test" at bounding box center [899, 129] width 90 height 16
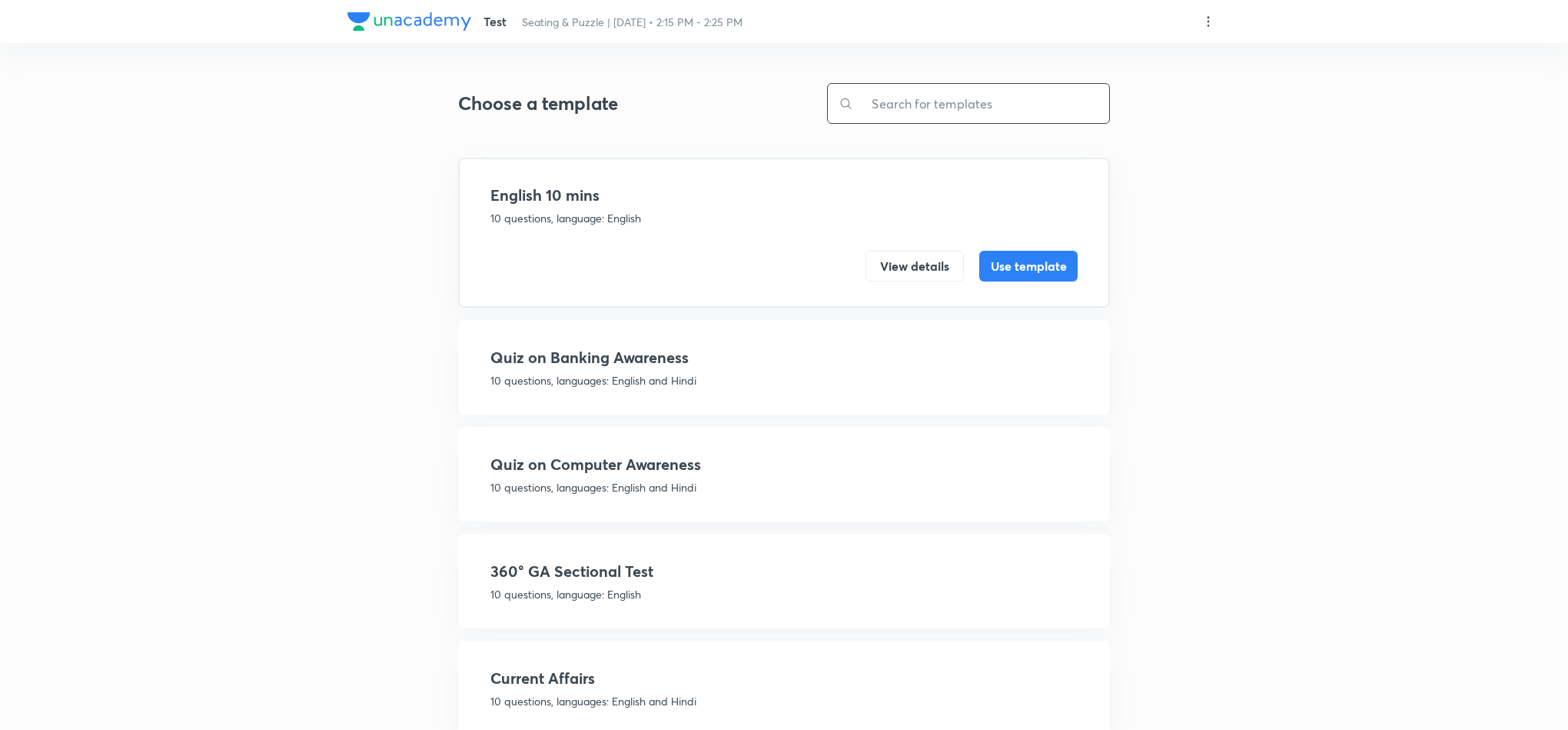
click at [930, 107] on input "text" at bounding box center [981, 103] width 256 height 39
type input "M"
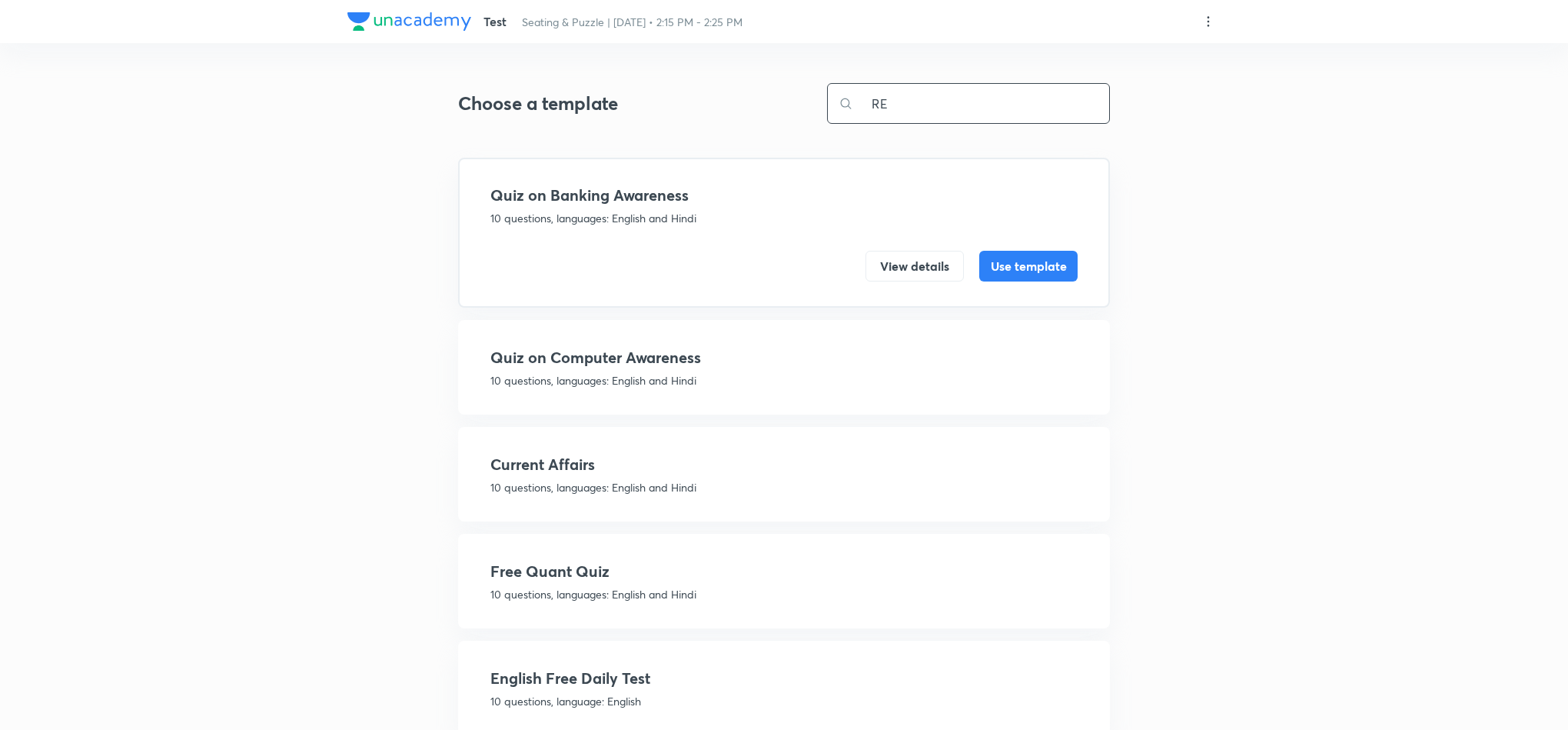
type input "R"
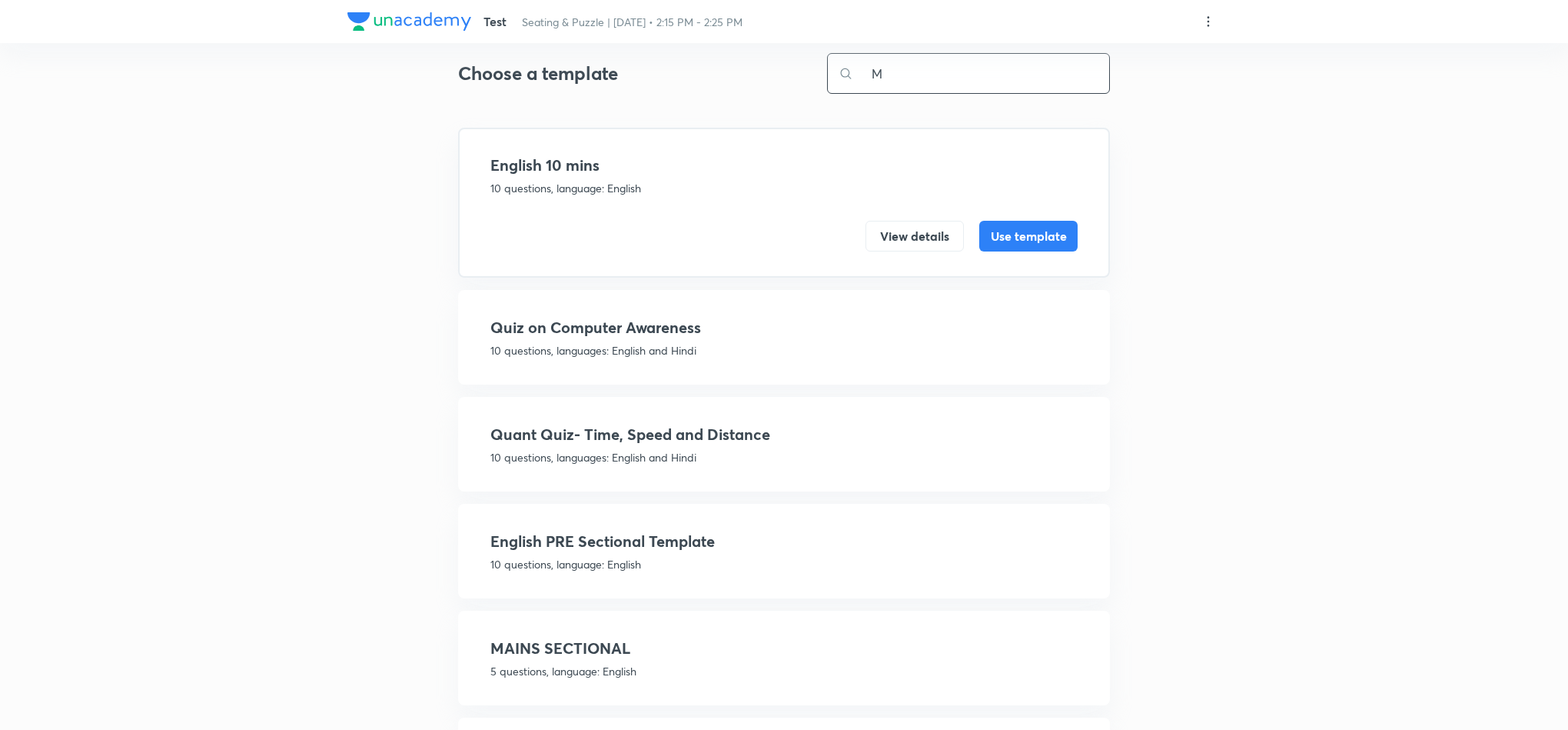
scroll to position [116, 0]
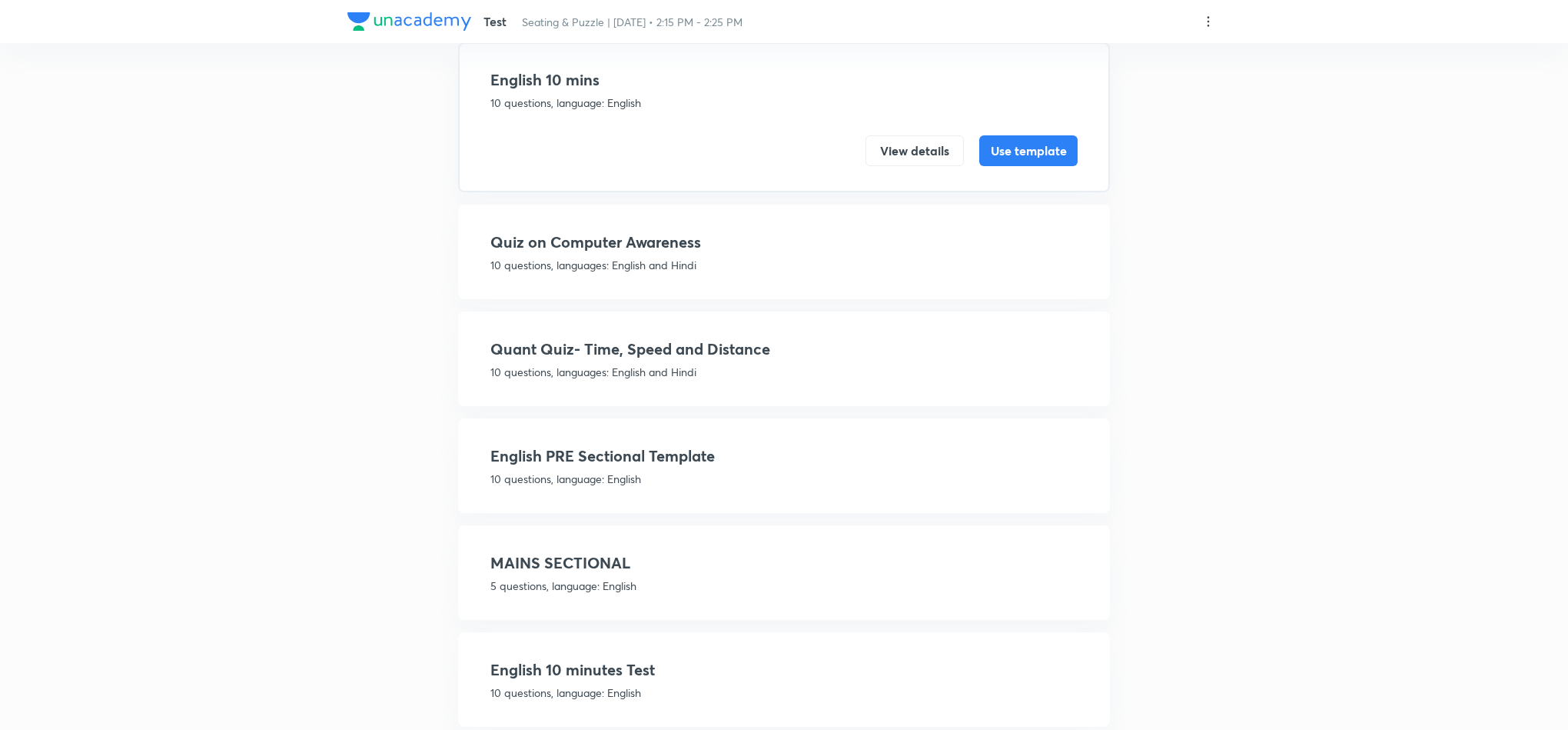
type input "M"
click at [565, 554] on h4 "MAINS SECTIONAL" at bounding box center [784, 563] width 587 height 23
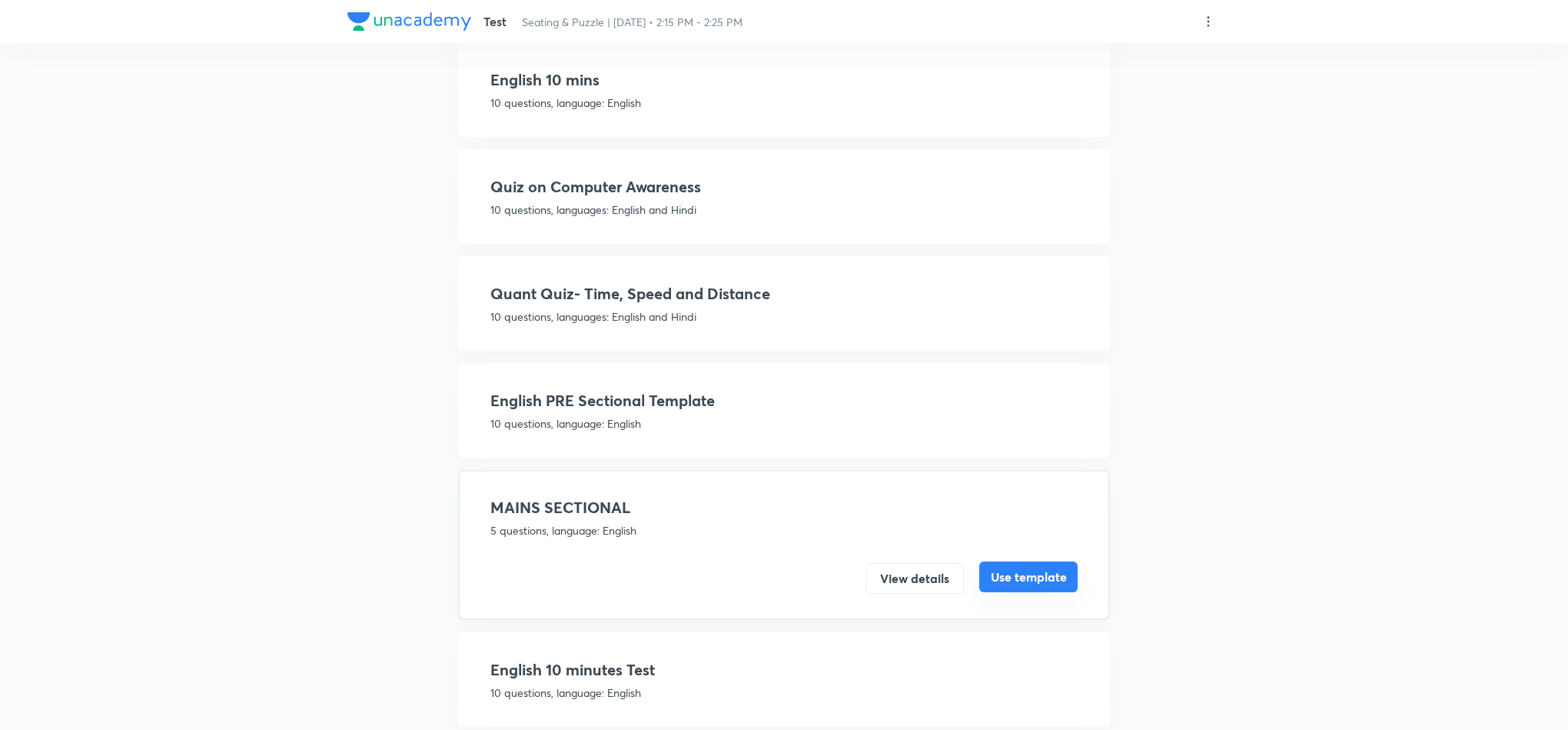
click at [1041, 572] on button "Use template" at bounding box center [1028, 577] width 98 height 31
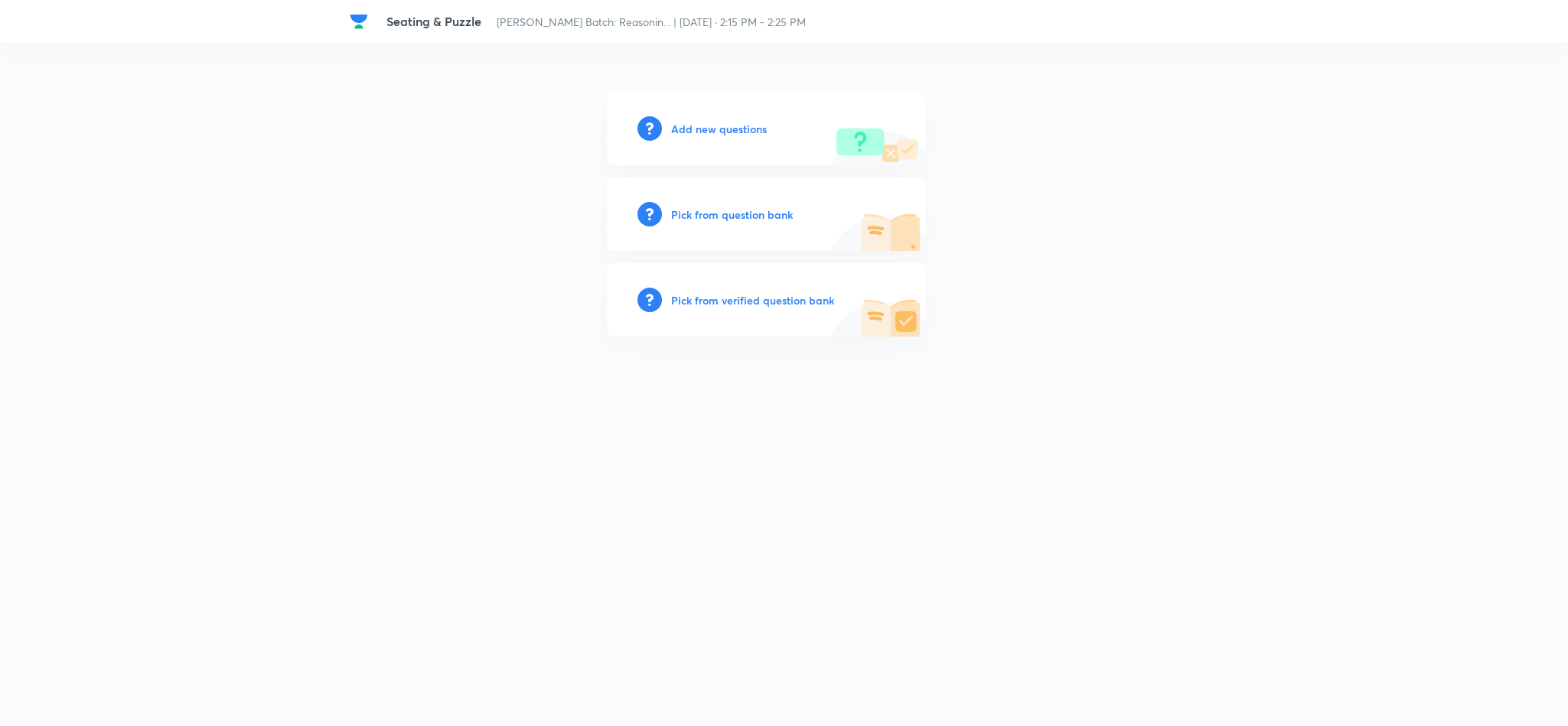
click at [723, 127] on h6 "Add new questions" at bounding box center [719, 129] width 96 height 16
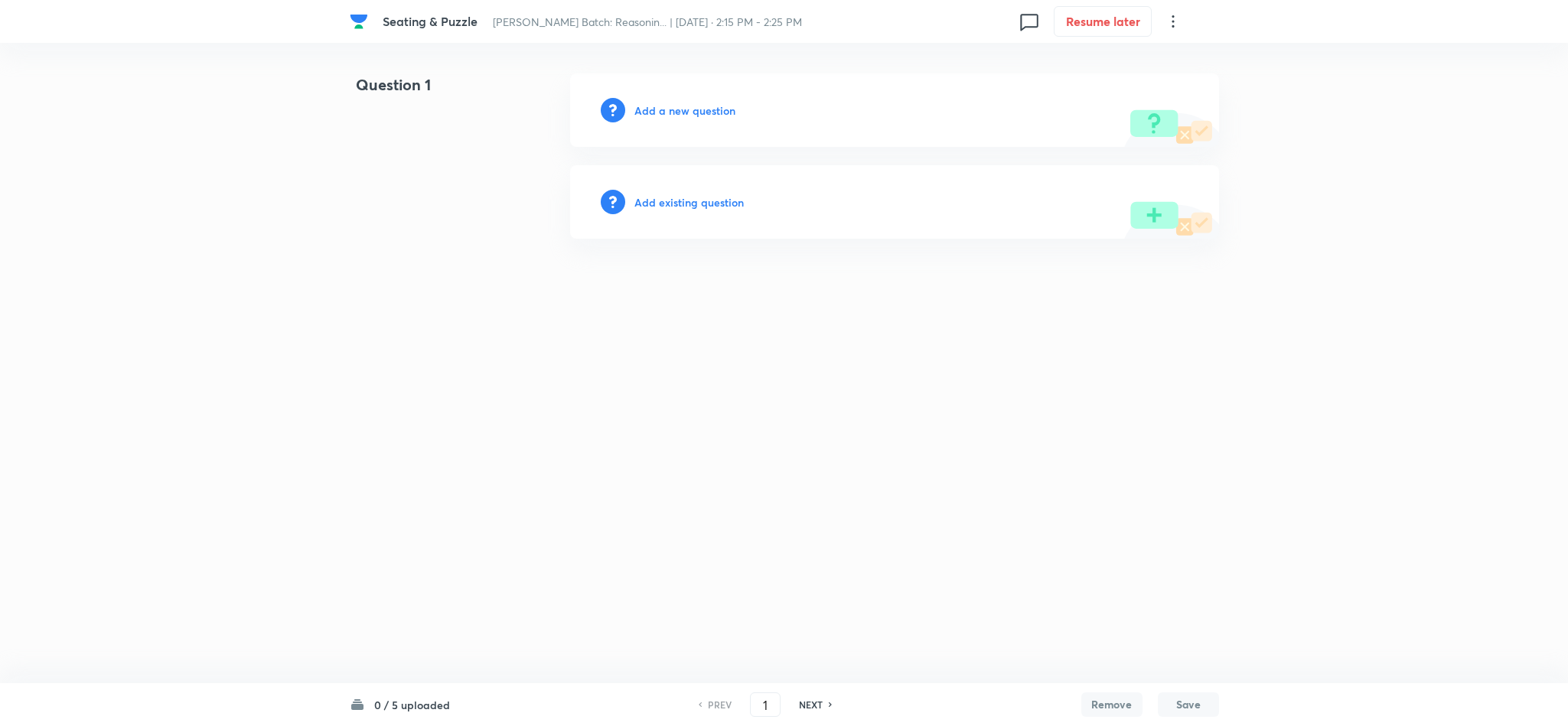
click at [665, 110] on h6 "Add a new question" at bounding box center [685, 111] width 101 height 16
click at [668, 108] on h6 "Choose a question type" at bounding box center [694, 111] width 118 height 16
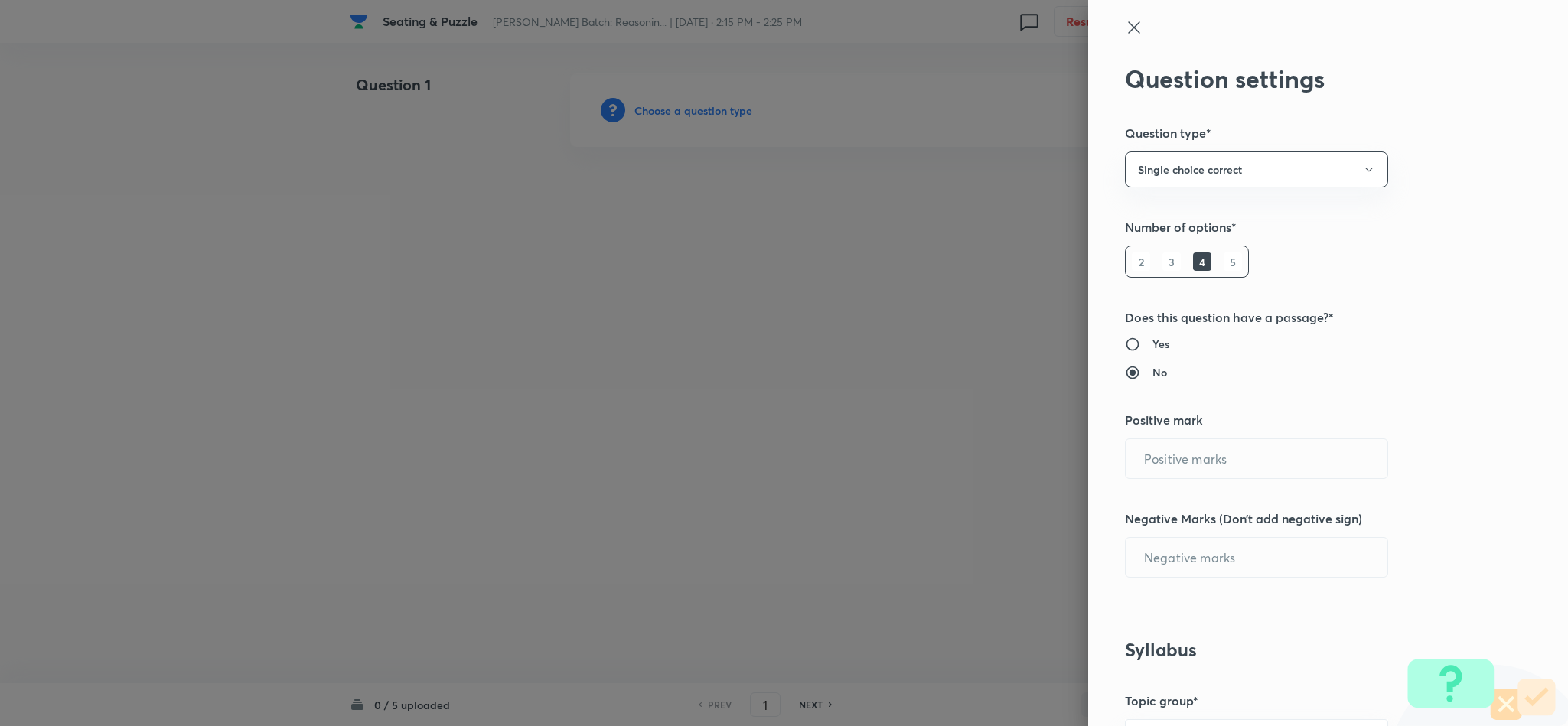
type input "1"
click at [1223, 266] on h6 "5" at bounding box center [1232, 261] width 19 height 19
click at [1224, 551] on input "0" at bounding box center [1256, 557] width 261 height 39
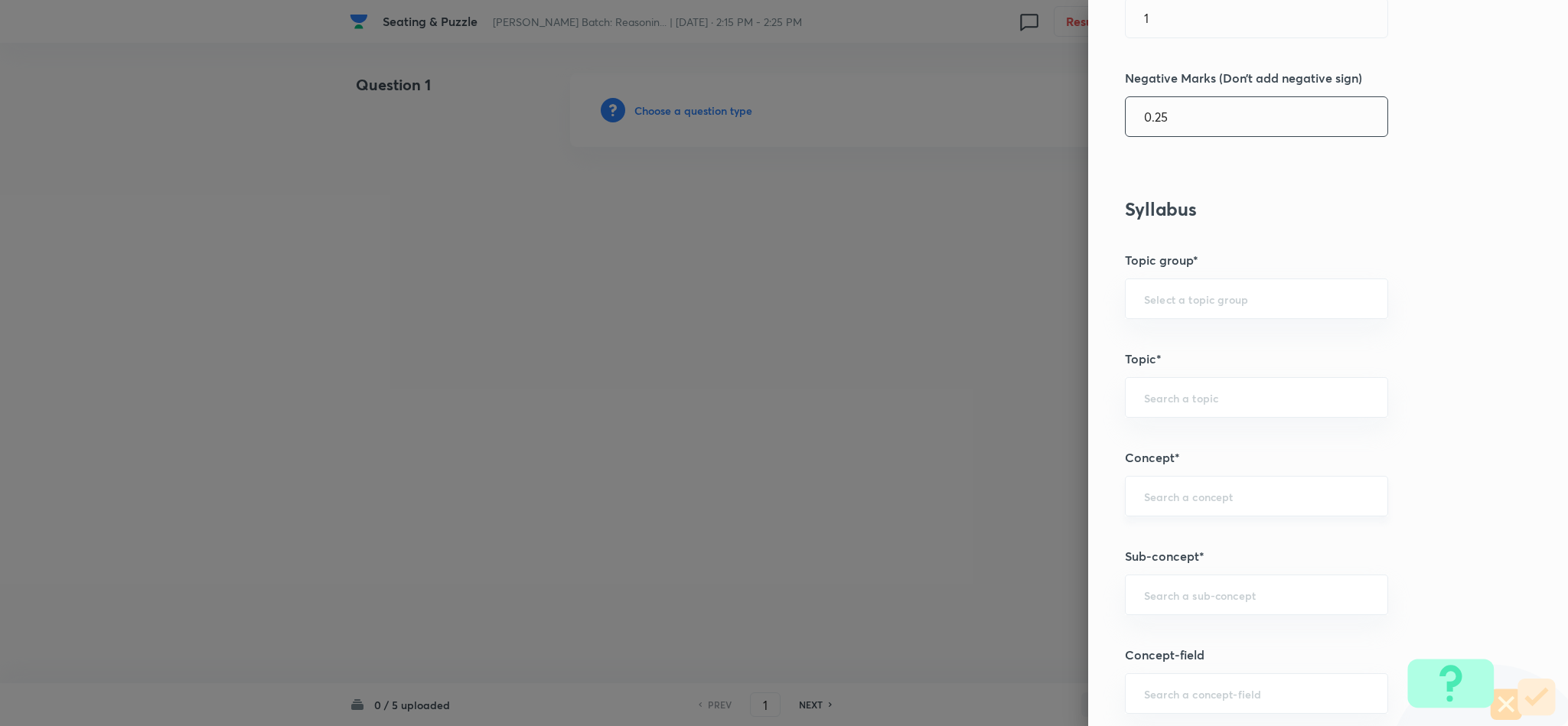
scroll to position [459, 0]
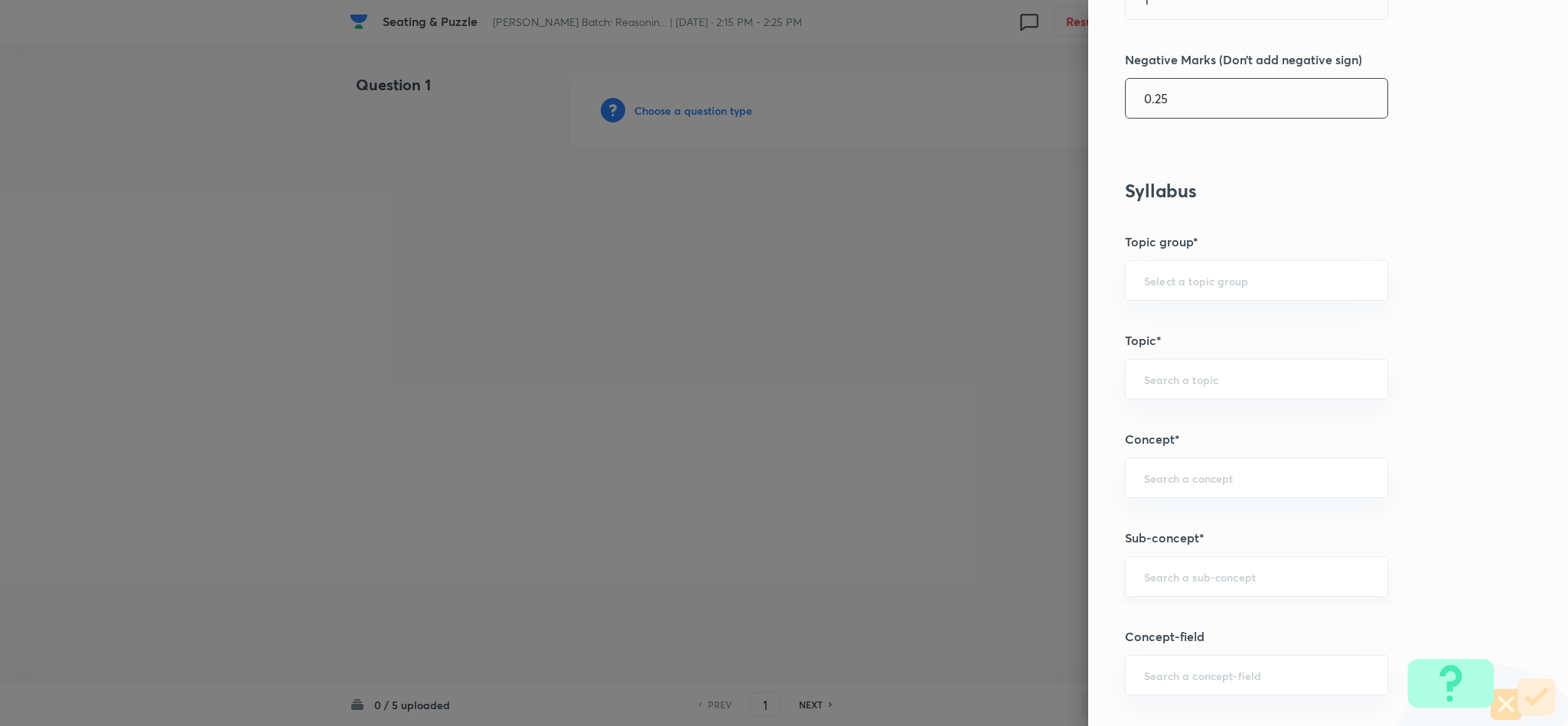
type input "0.25"
click at [1208, 581] on input "text" at bounding box center [1256, 576] width 225 height 15
click at [1201, 621] on li "Miscellaneous Puzzles" at bounding box center [1239, 625] width 261 height 28
type input "Miscellaneous Puzzles"
type input "Reasoning"
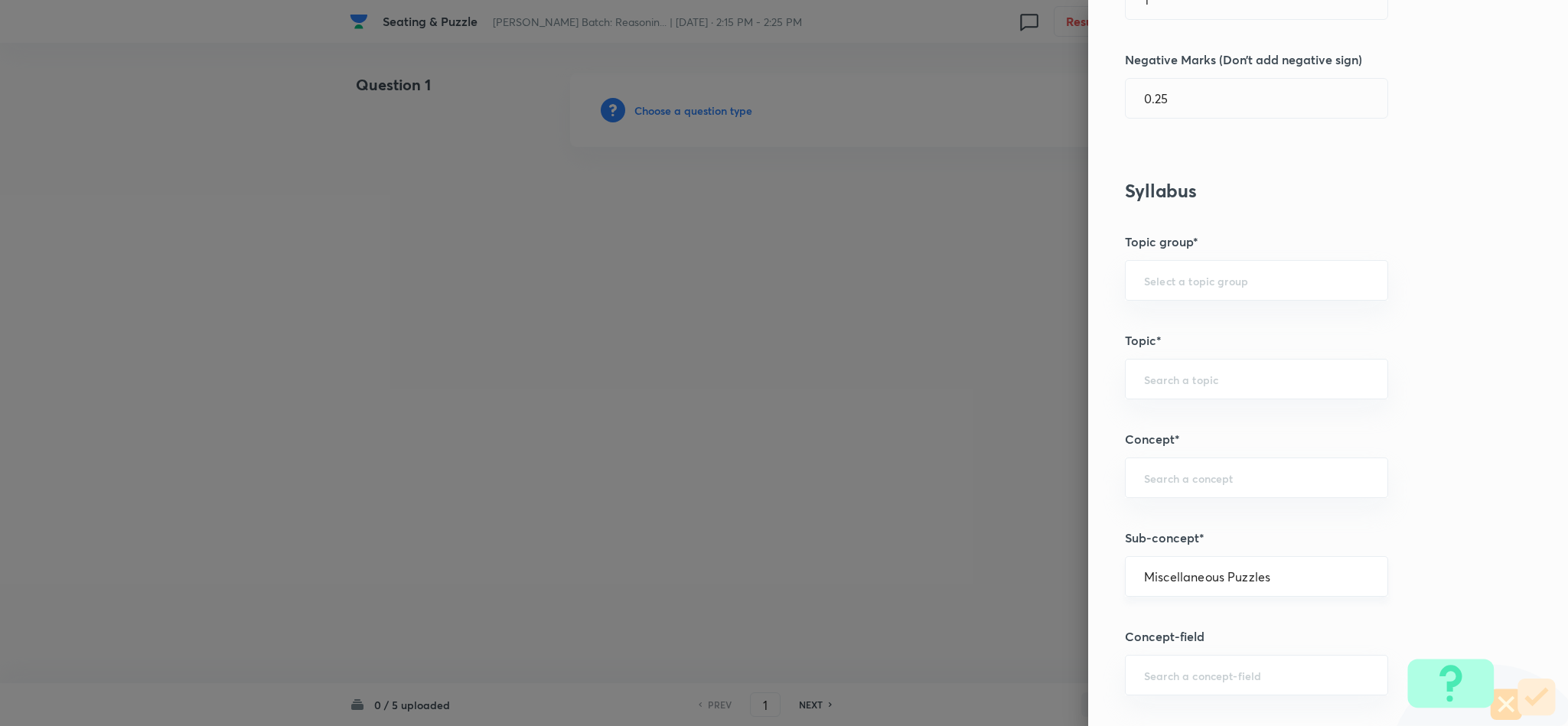
type input "Verbal Reasoning"
type input "Puzzle and Seating Arrangement"
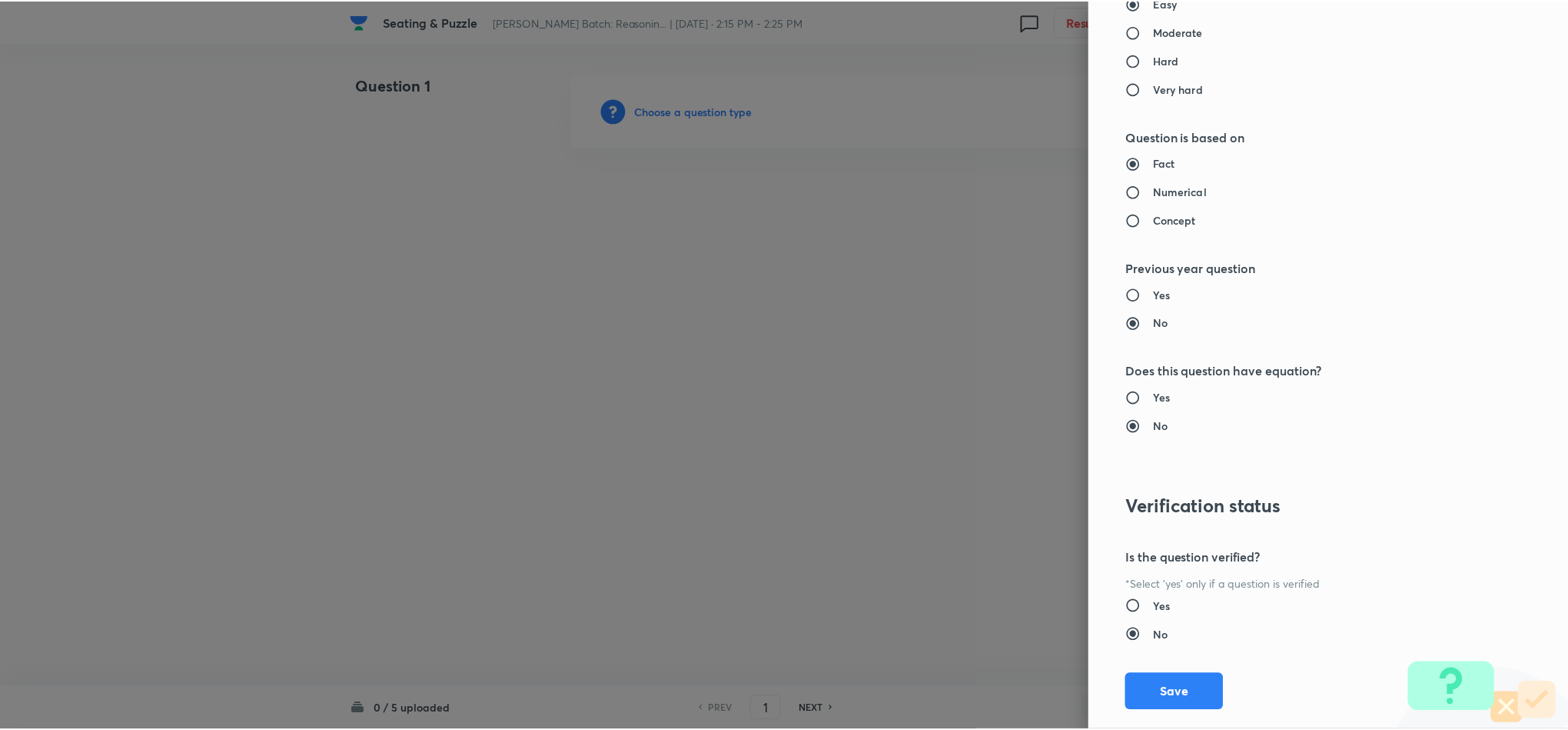
scroll to position [1371, 0]
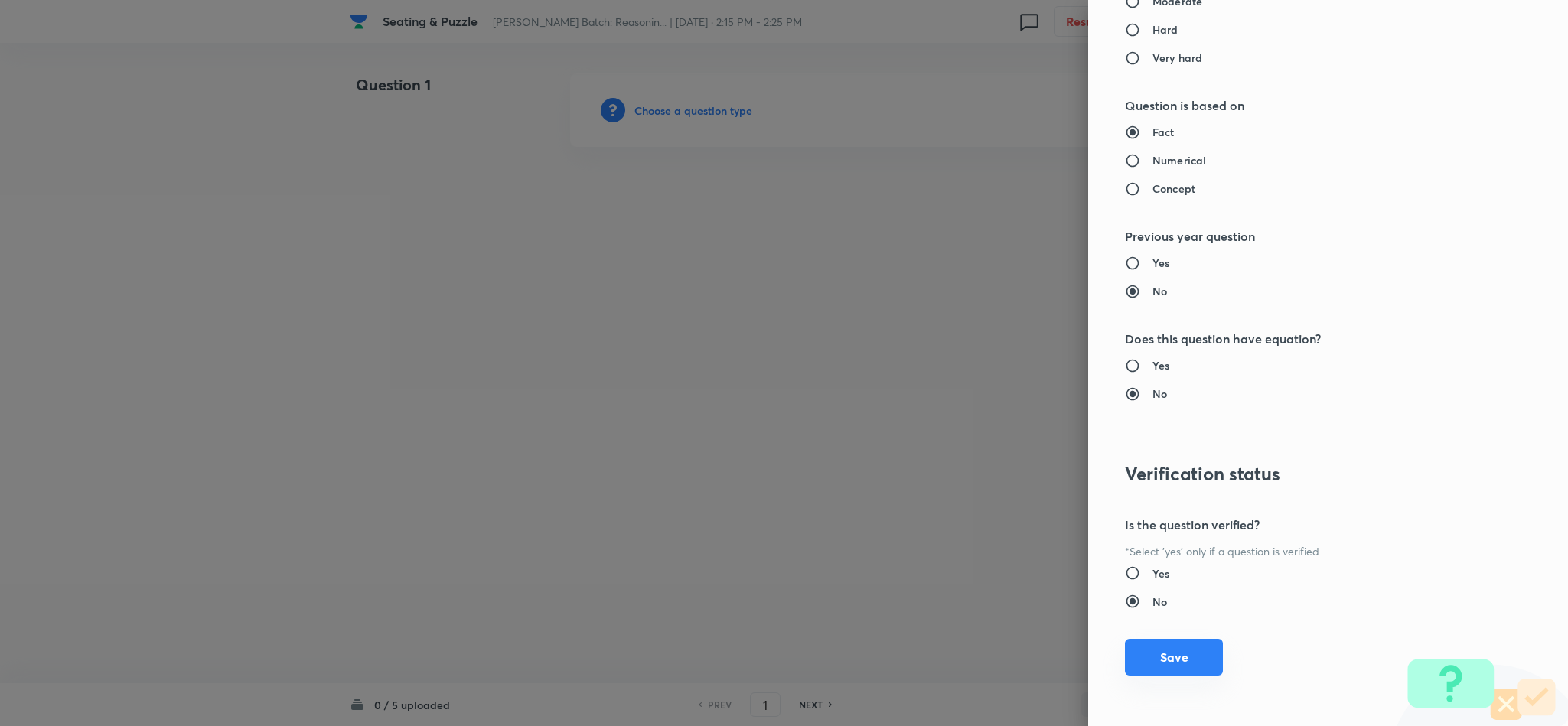
click at [1179, 641] on button "Save" at bounding box center [1173, 656] width 98 height 36
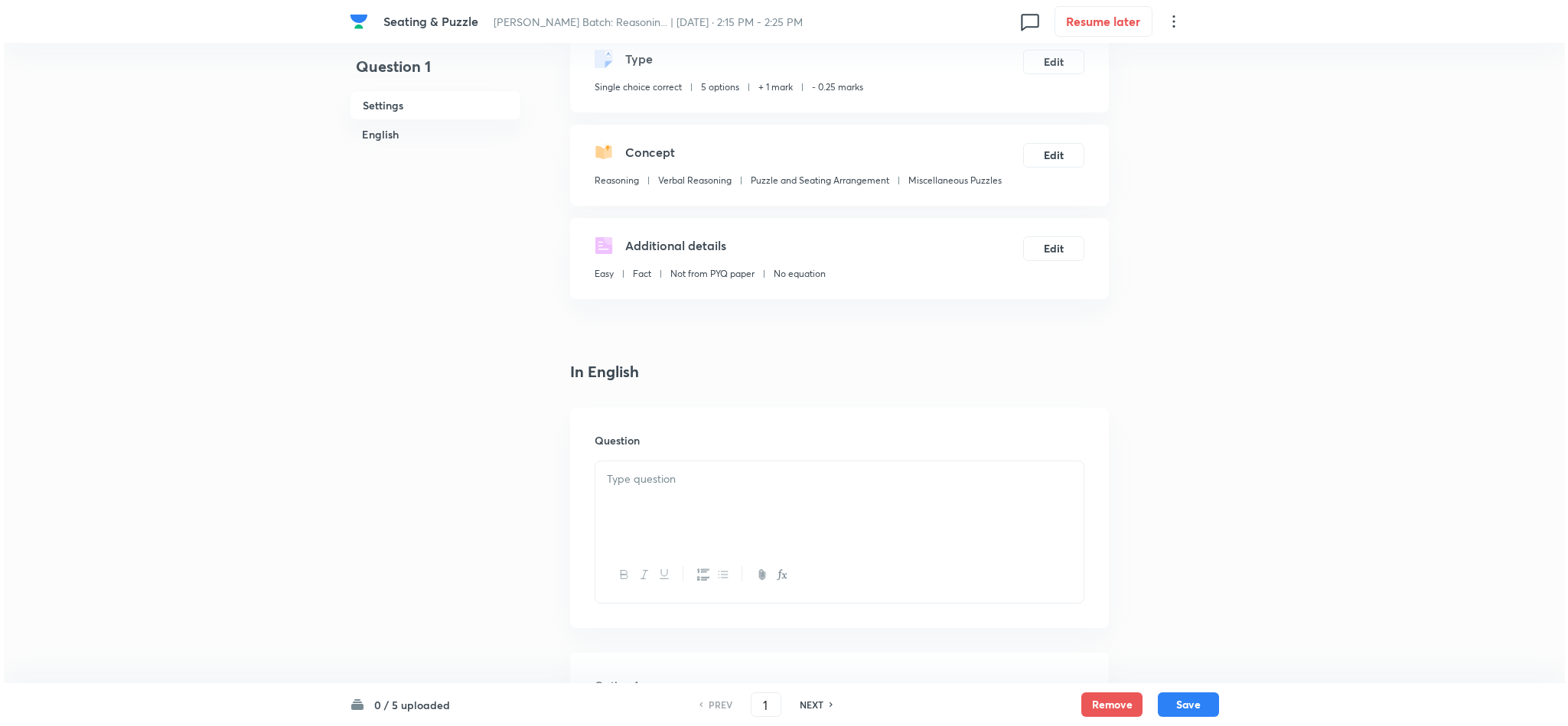
scroll to position [0, 0]
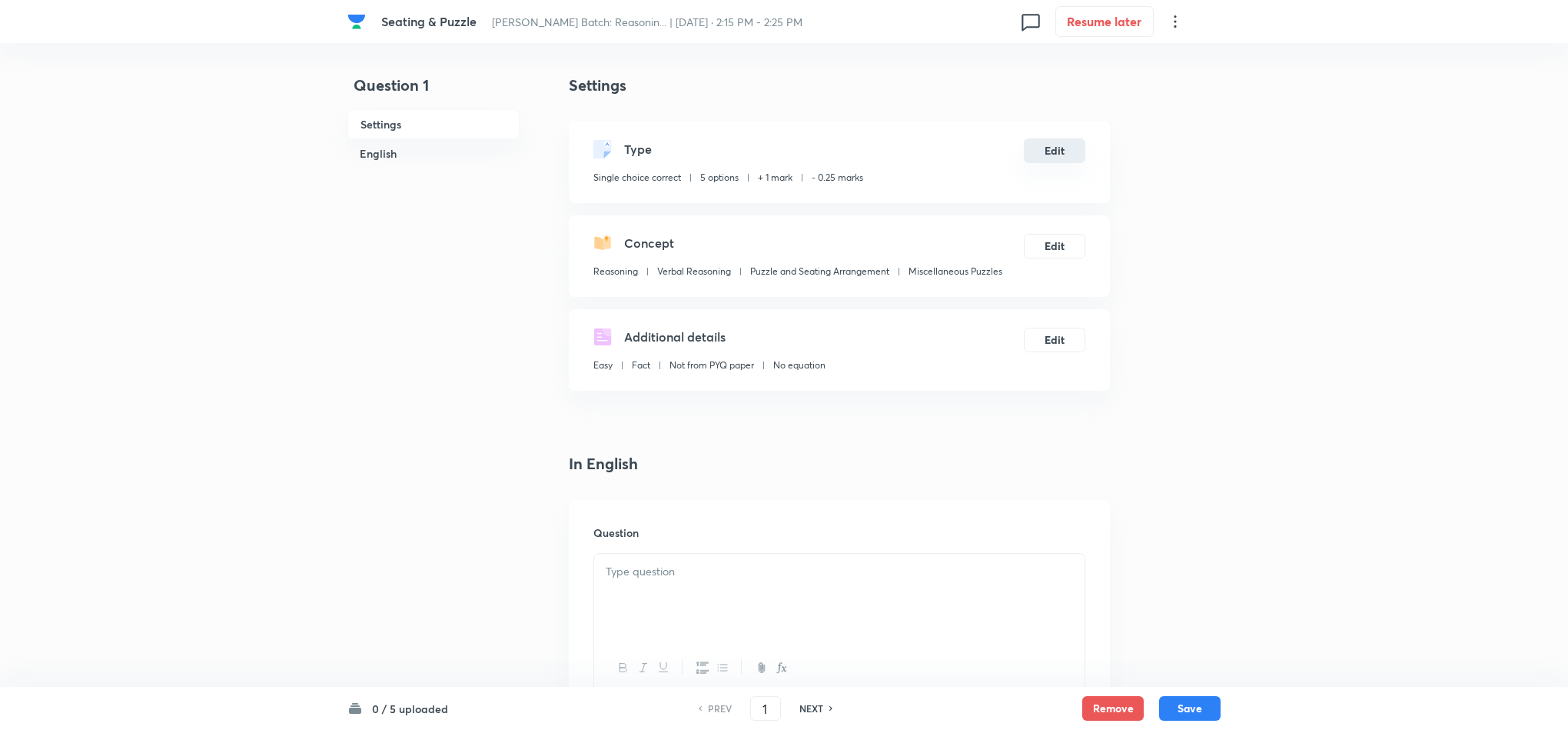
click at [1061, 148] on button "Edit" at bounding box center [1055, 151] width 62 height 24
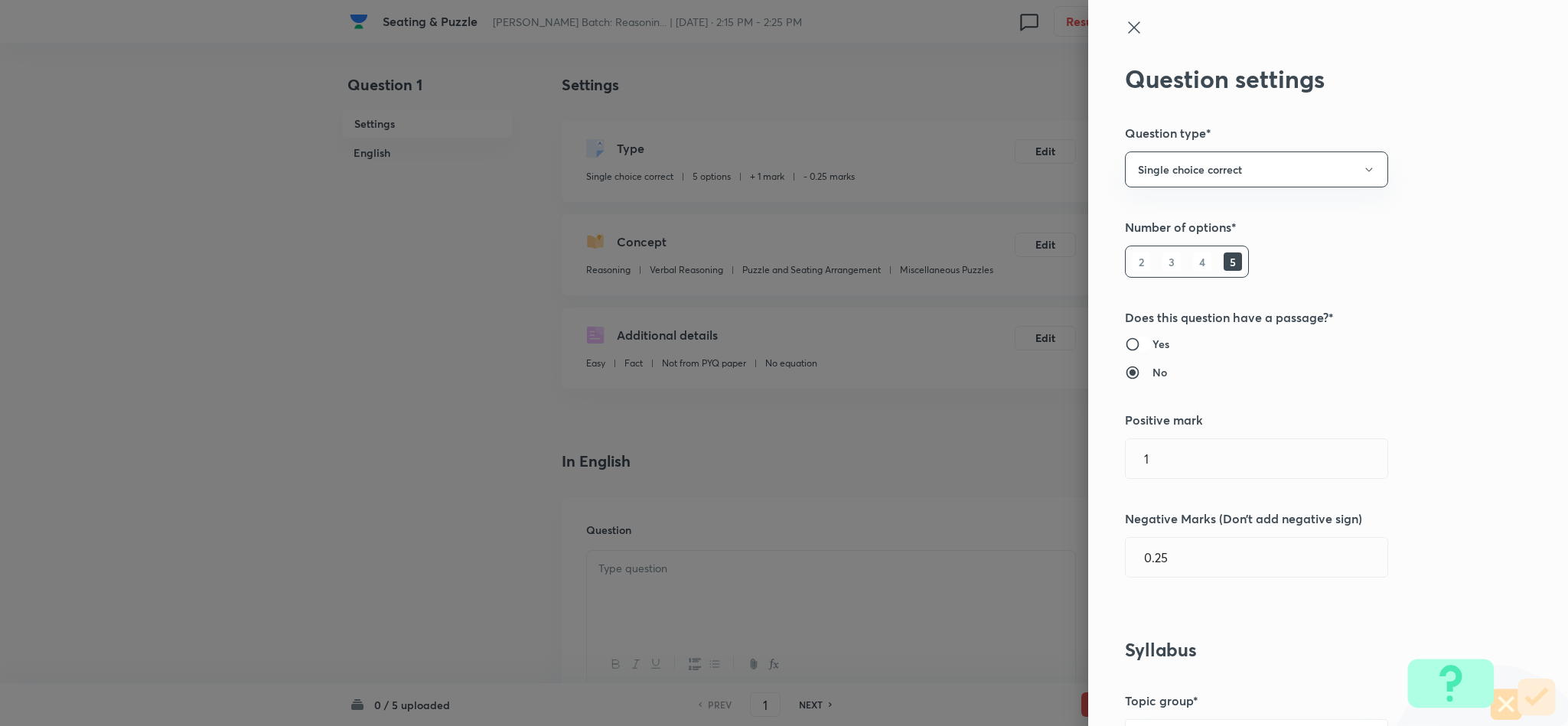
click at [1124, 345] on input "Yes" at bounding box center [1138, 344] width 28 height 15
radio input "true"
radio input "false"
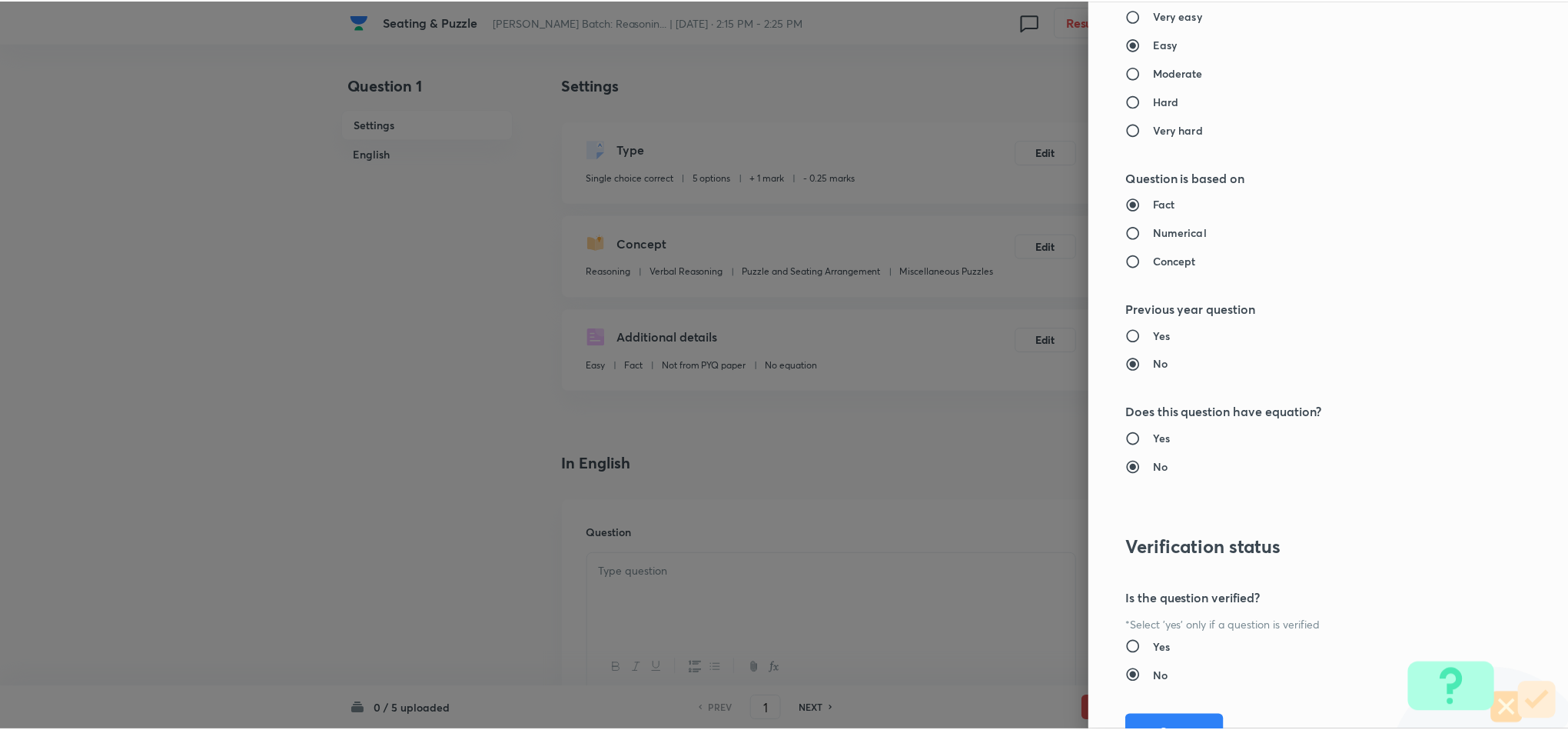
scroll to position [1371, 0]
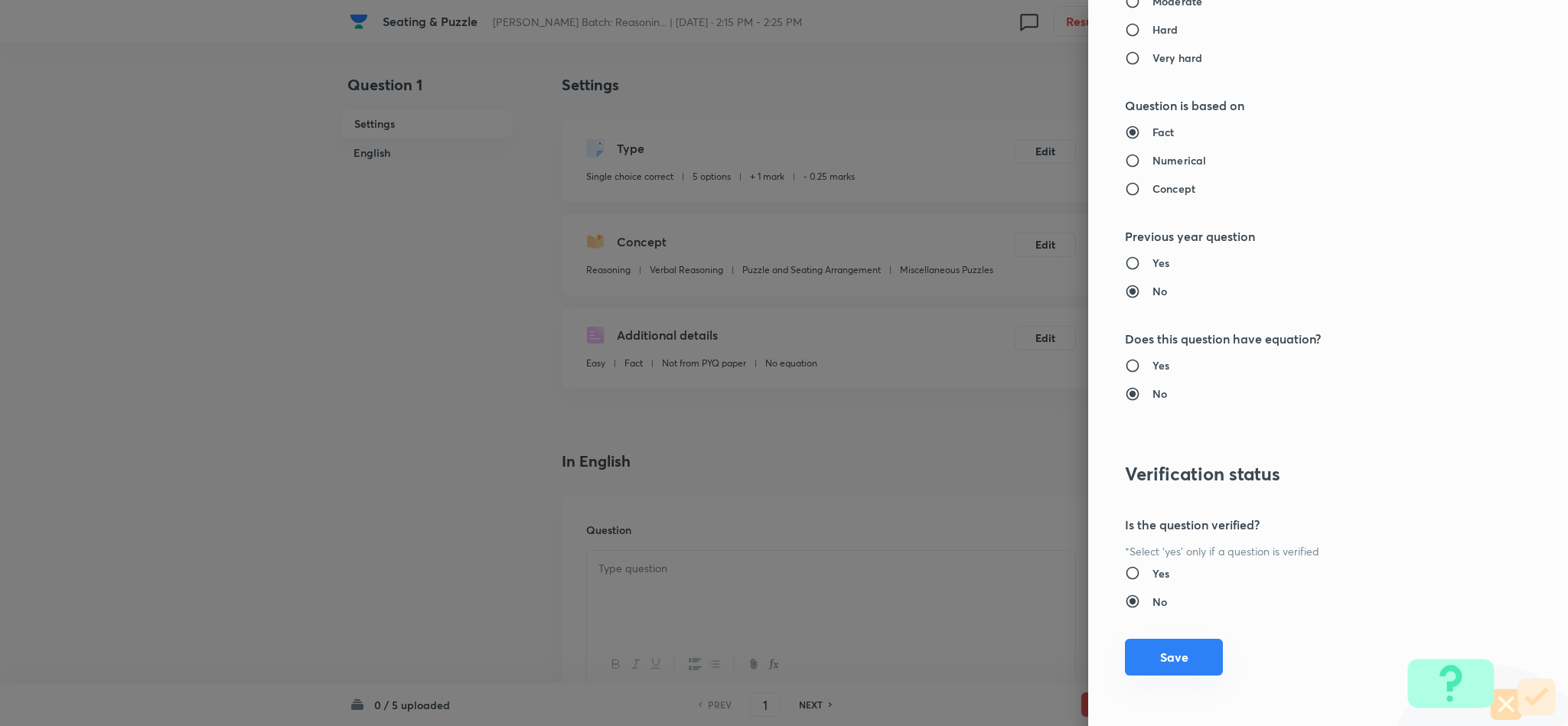
click at [1152, 673] on button "Save" at bounding box center [1173, 656] width 98 height 36
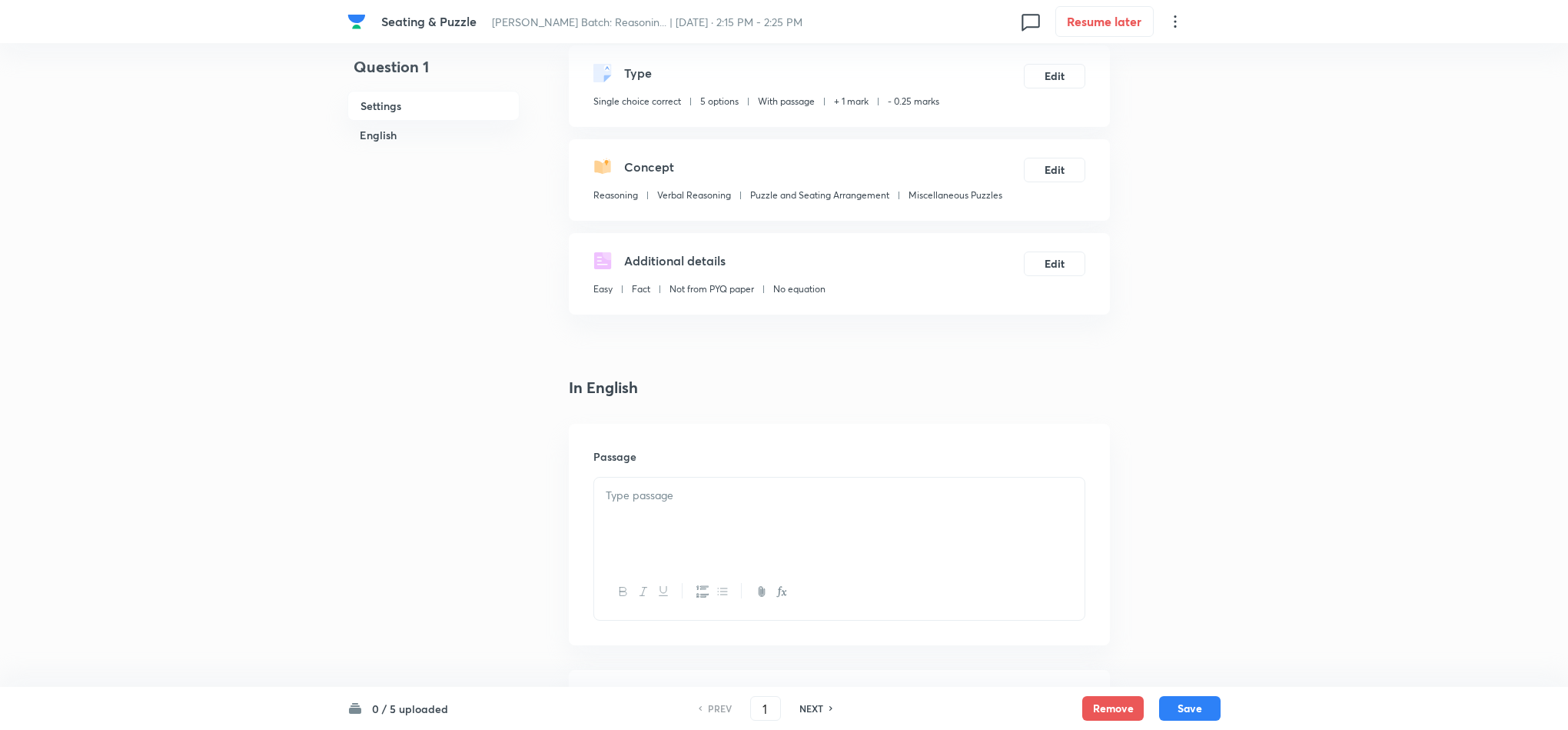
scroll to position [116, 0]
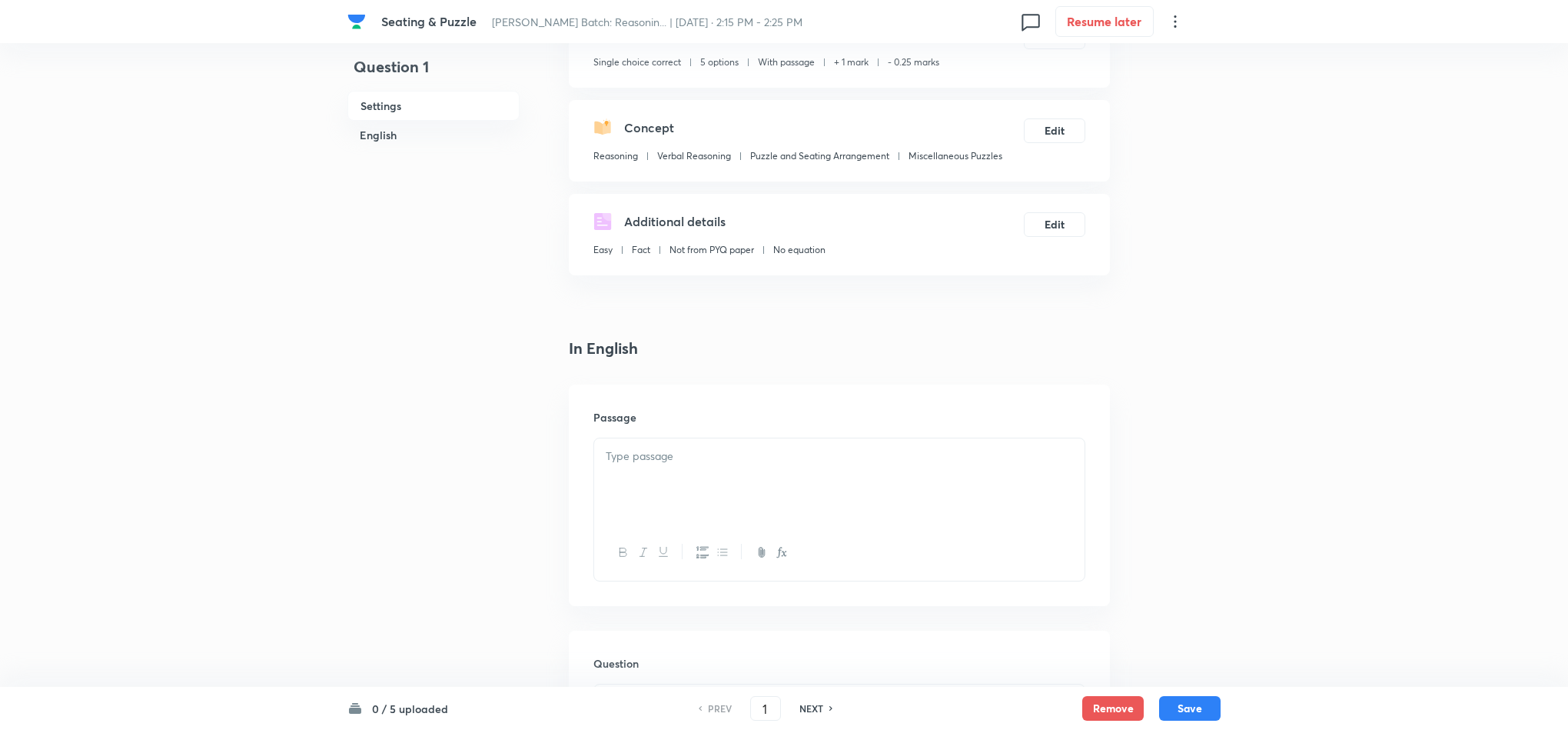
click at [687, 422] on h6 "Passage" at bounding box center [839, 417] width 492 height 16
click at [685, 456] on p at bounding box center [839, 457] width 468 height 18
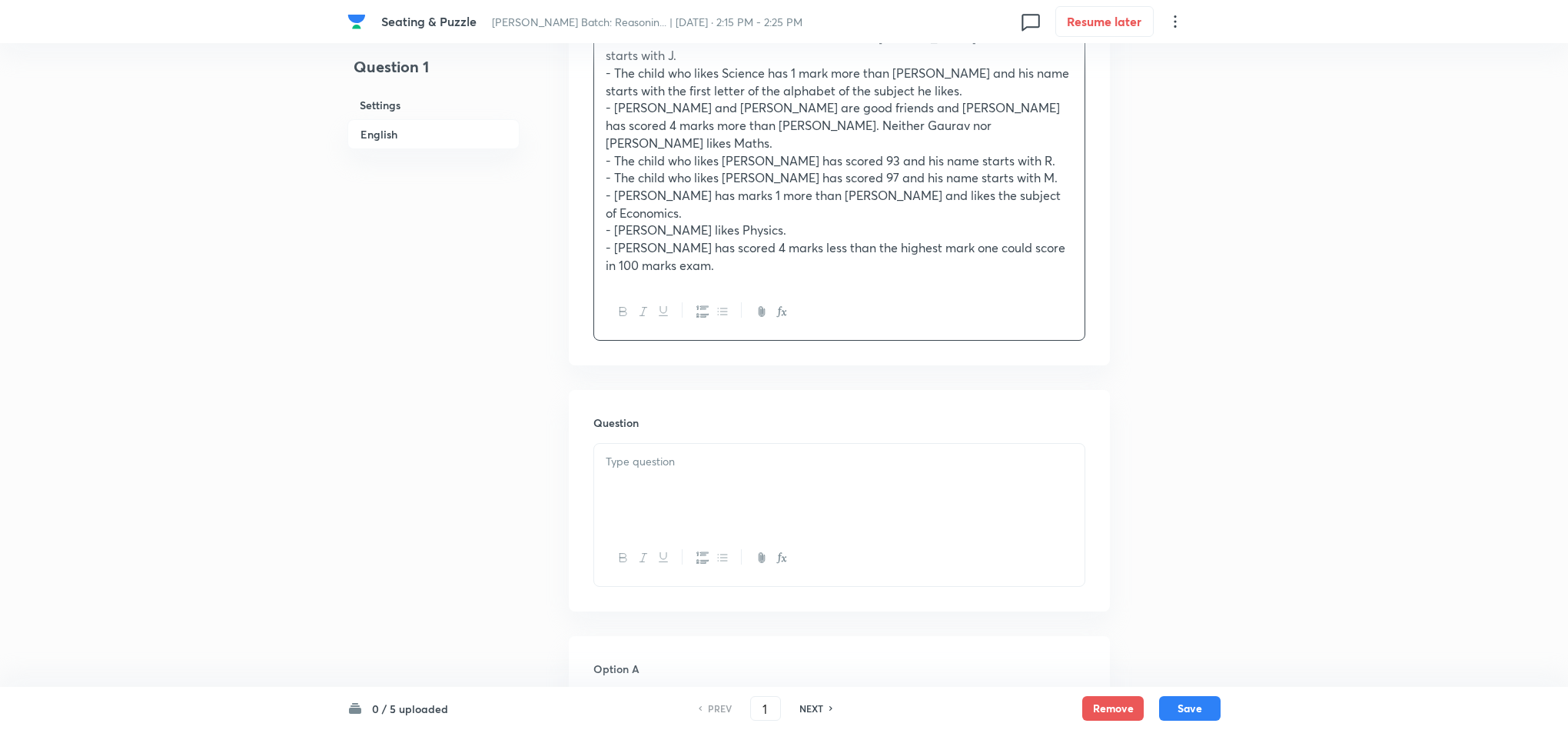
scroll to position [693, 0]
click at [699, 442] on div at bounding box center [839, 485] width 490 height 86
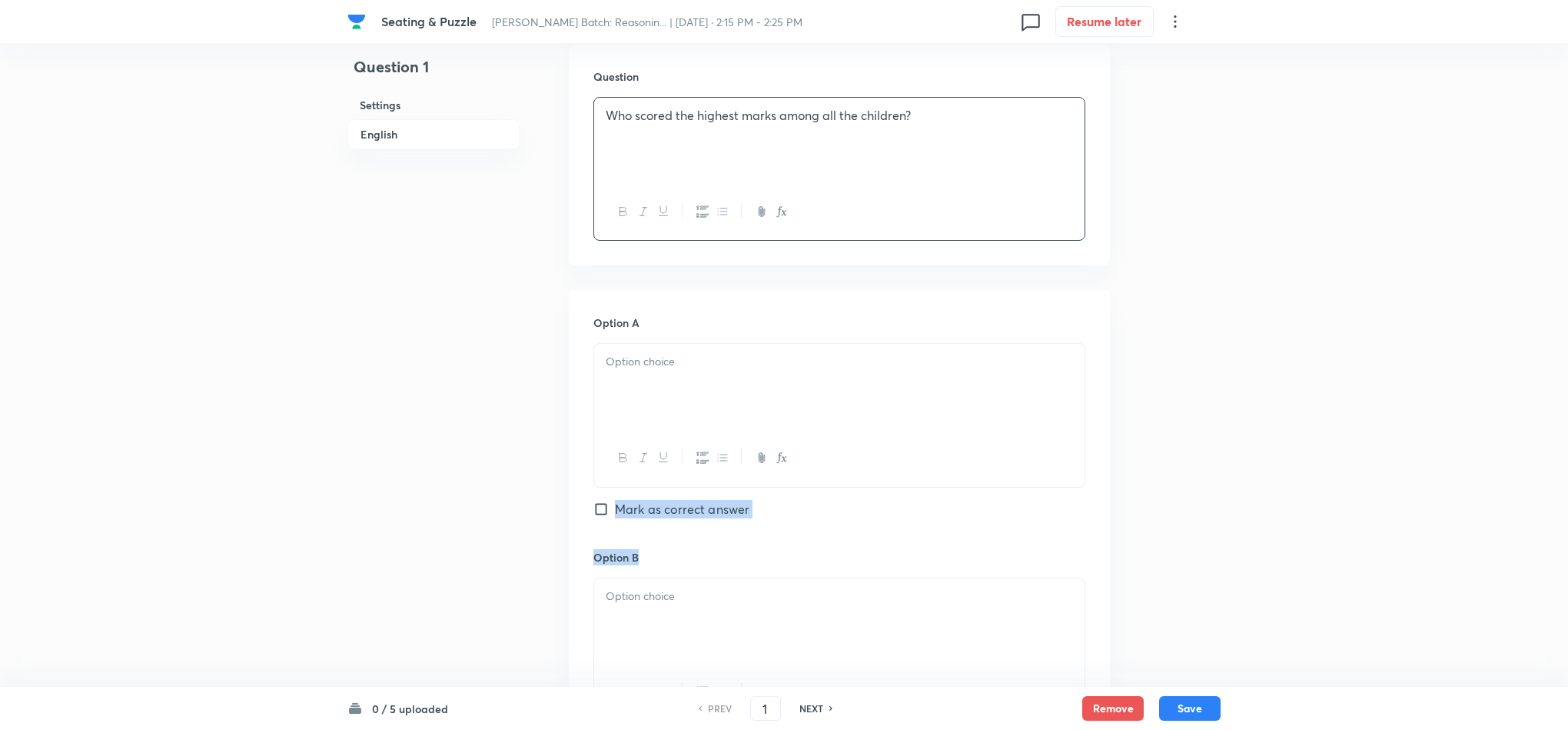
scroll to position [1038, 0]
drag, startPoint x: 586, startPoint y: 568, endPoint x: 619, endPoint y: 459, distance: 113.9
drag, startPoint x: 625, startPoint y: 277, endPoint x: 621, endPoint y: 286, distance: 9.8
click at [625, 343] on div at bounding box center [839, 386] width 490 height 86
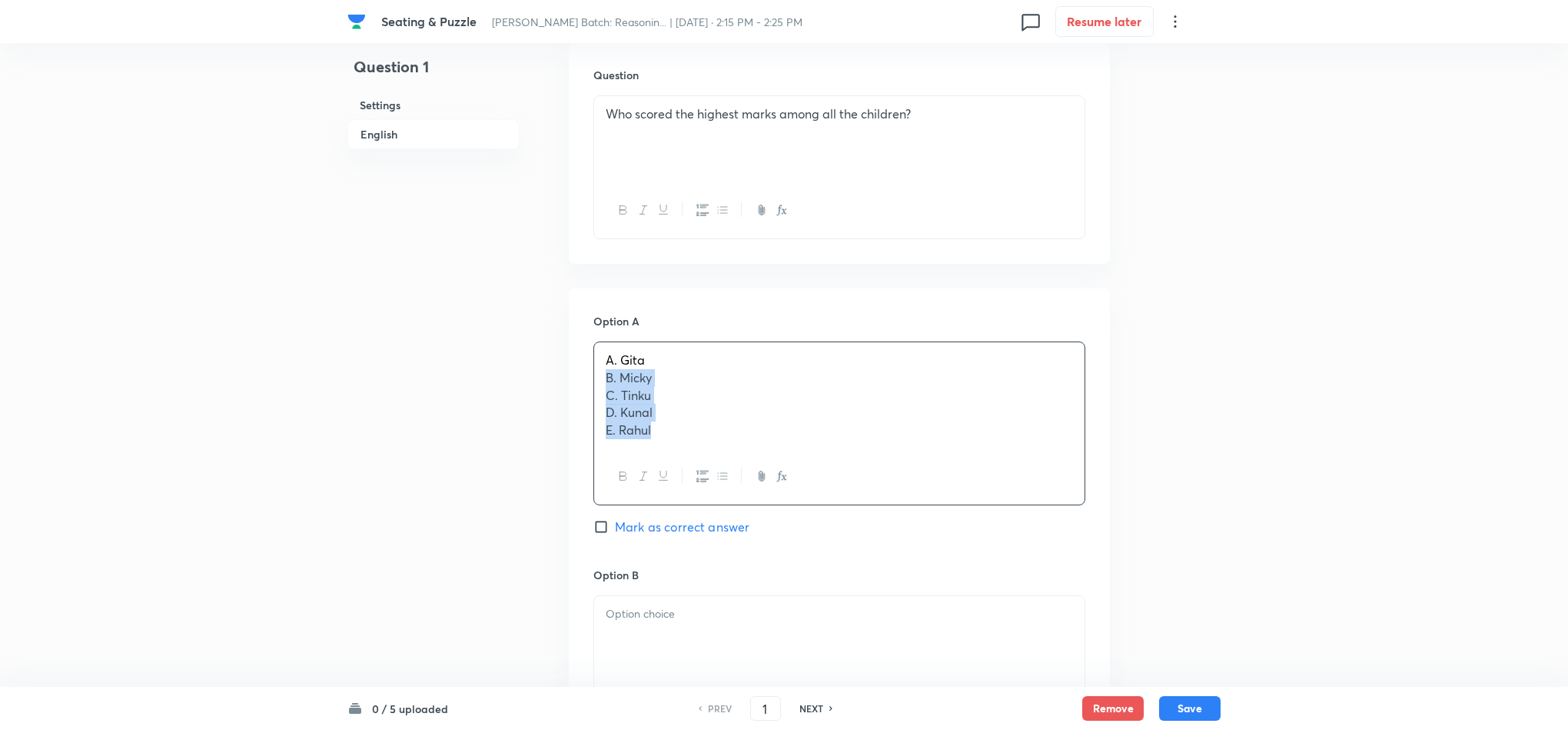
drag, startPoint x: 614, startPoint y: 304, endPoint x: 699, endPoint y: 382, distance: 115.4
click at [695, 378] on div "A. Gita B. Micky C. Tinku D. Kunal E. Rahul" at bounding box center [839, 396] width 490 height 106
click at [619, 577] on div at bounding box center [839, 620] width 490 height 86
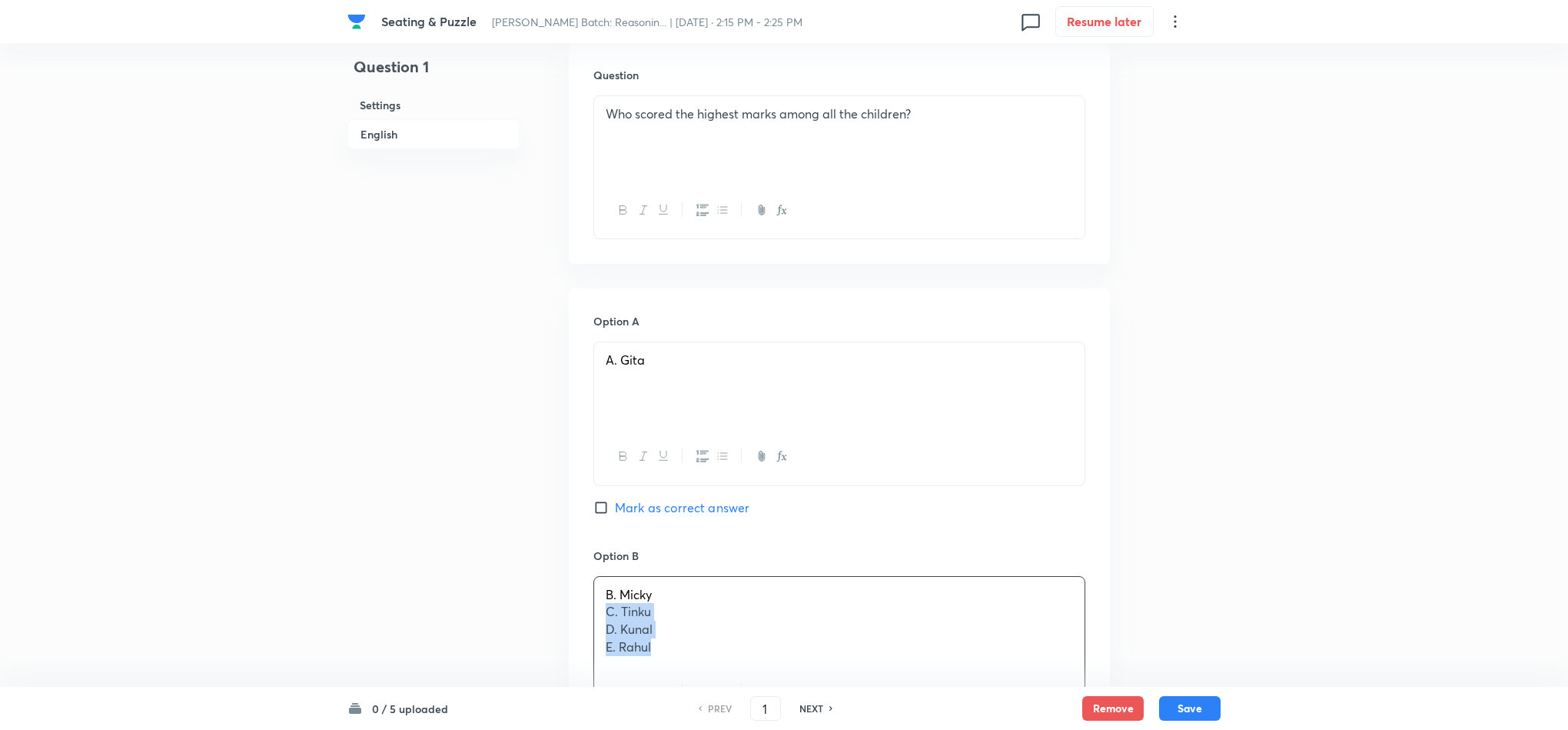
drag, startPoint x: 607, startPoint y: 544, endPoint x: 699, endPoint y: 591, distance: 103.3
click at [699, 591] on div "B. Micky C. Tinku D. Kunal E. Rahul" at bounding box center [839, 621] width 490 height 89
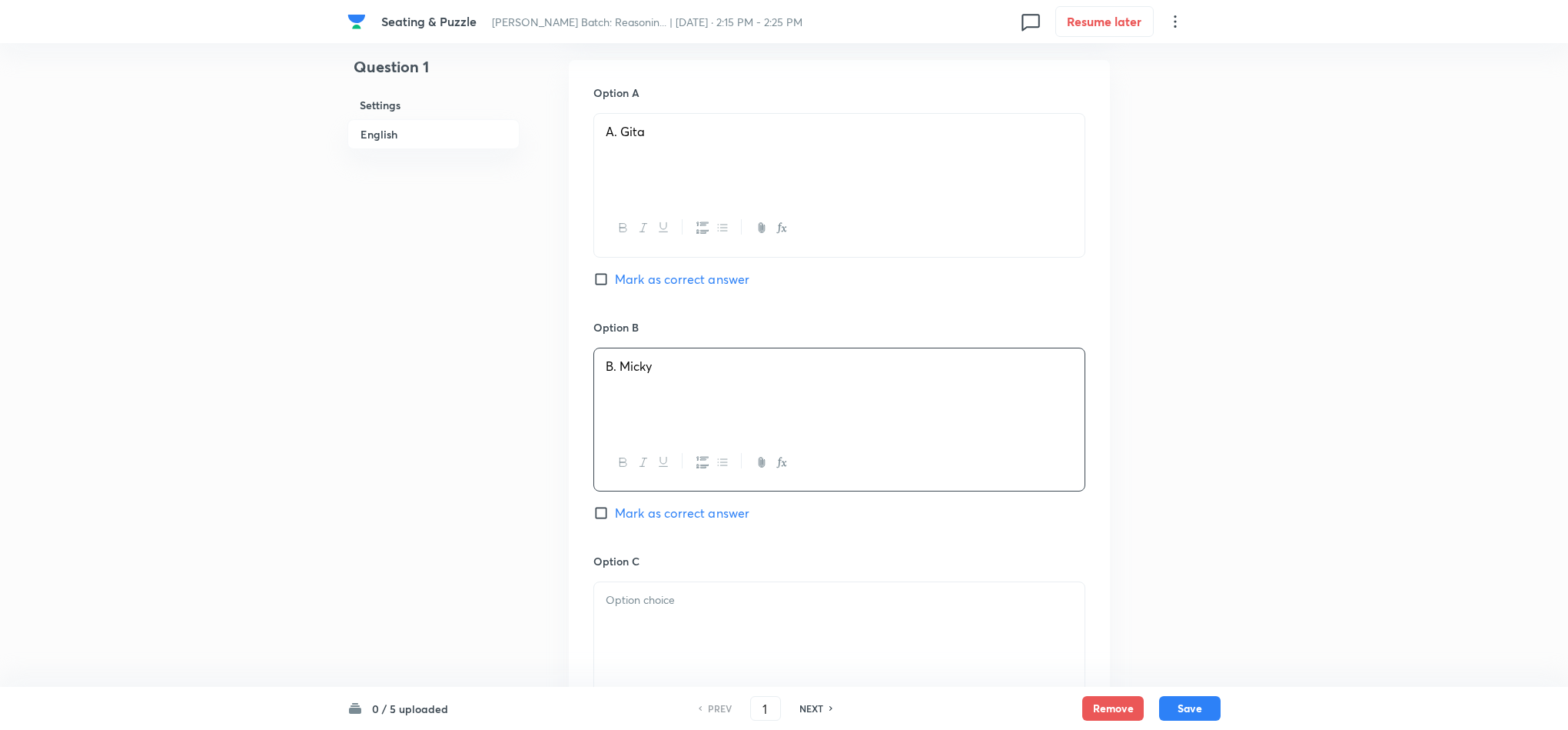
scroll to position [1270, 0]
click at [625, 580] on div at bounding box center [839, 623] width 490 height 86
click at [609, 607] on span "D. Kunal" at bounding box center [629, 615] width 47 height 16
drag, startPoint x: 603, startPoint y: 554, endPoint x: 725, endPoint y: 596, distance: 129.0
click at [725, 596] on div "C. Tinku D. Kunal E. Rahul" at bounding box center [839, 623] width 490 height 86
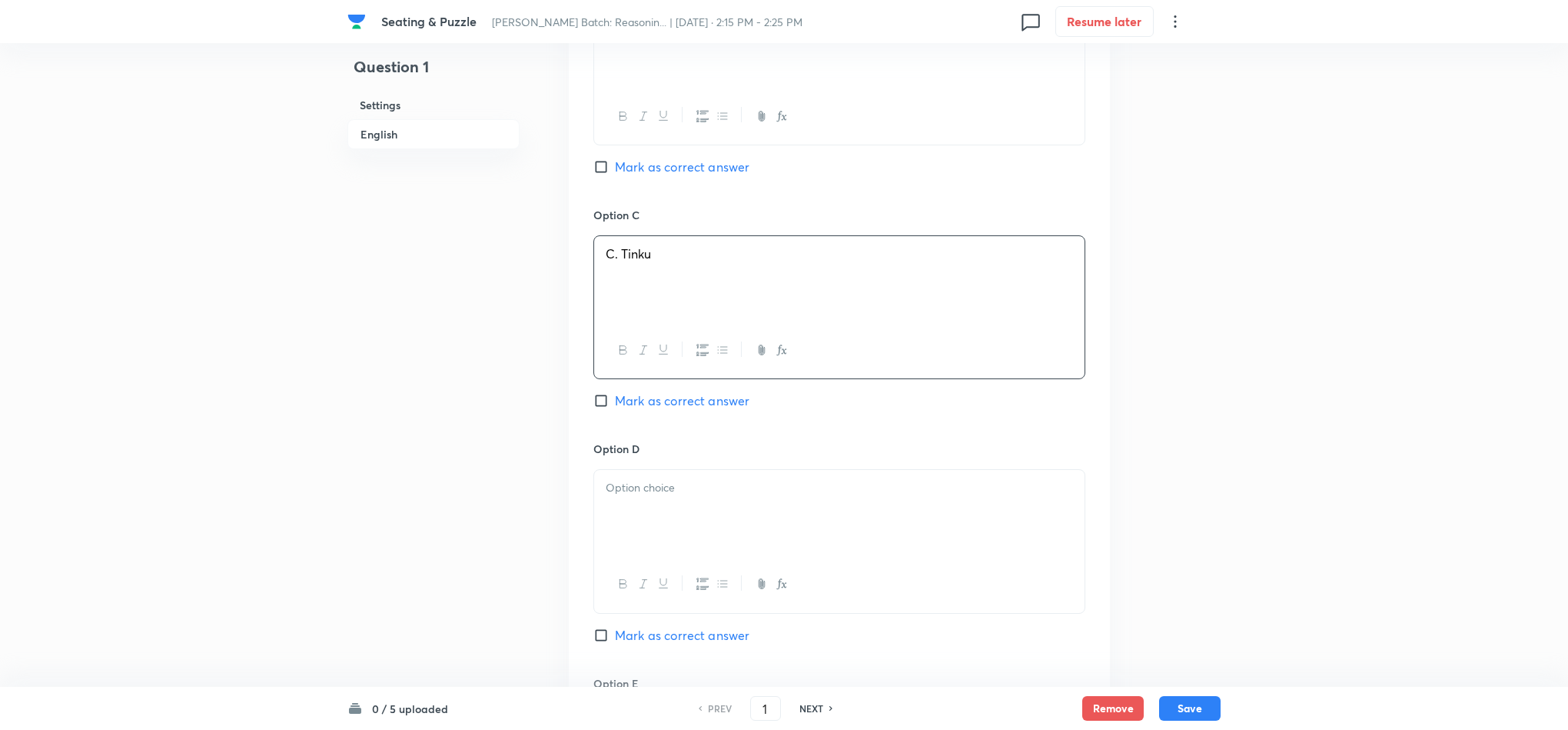
scroll to position [1615, 0]
click at [664, 468] on div at bounding box center [839, 511] width 490 height 86
drag, startPoint x: 623, startPoint y: 462, endPoint x: 595, endPoint y: 461, distance: 28.0
click at [586, 457] on div "Option A A. Gita Mark as correct answer Option B B. Micky Mark as correct answe…" at bounding box center [838, 306] width 541 height 1189
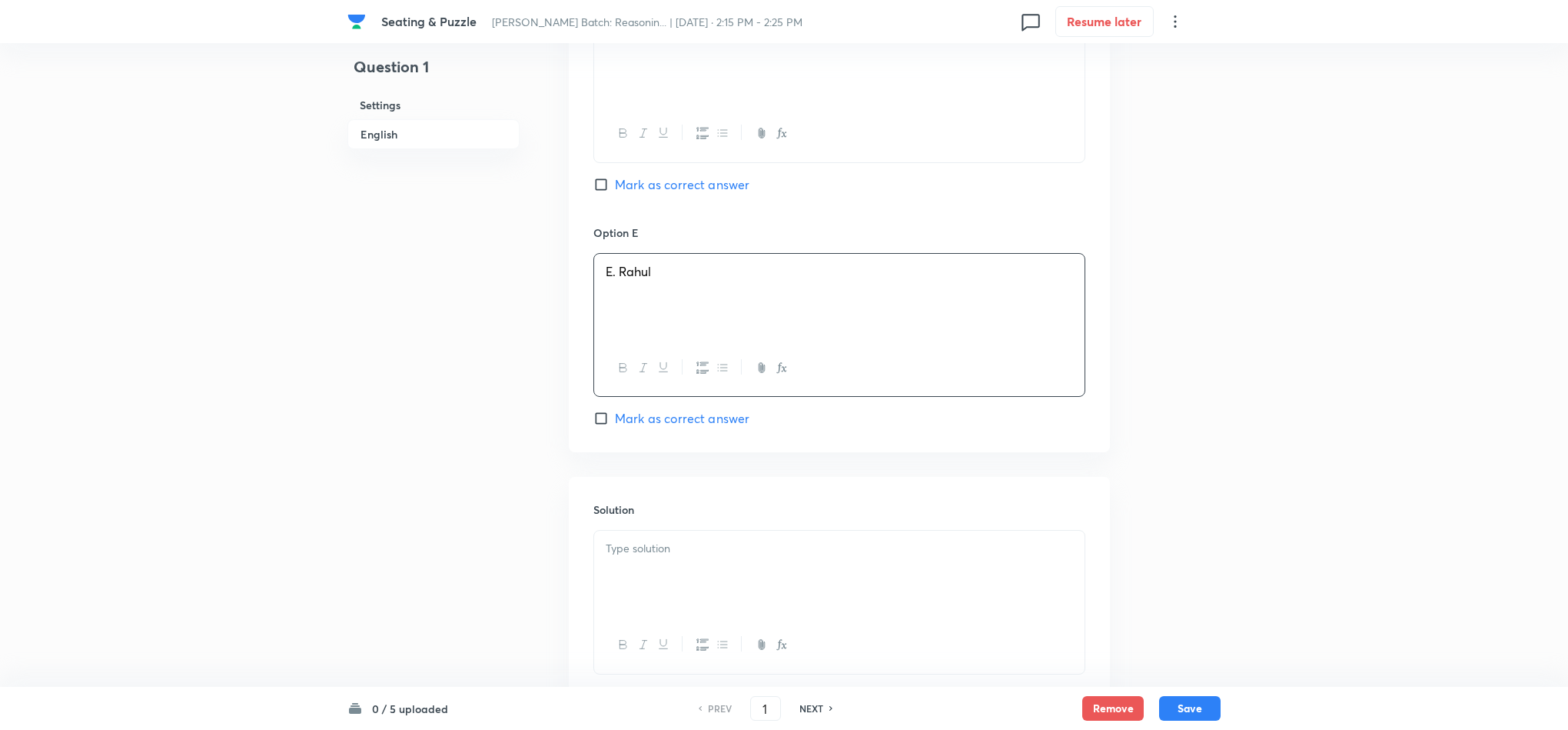
scroll to position [2103, 0]
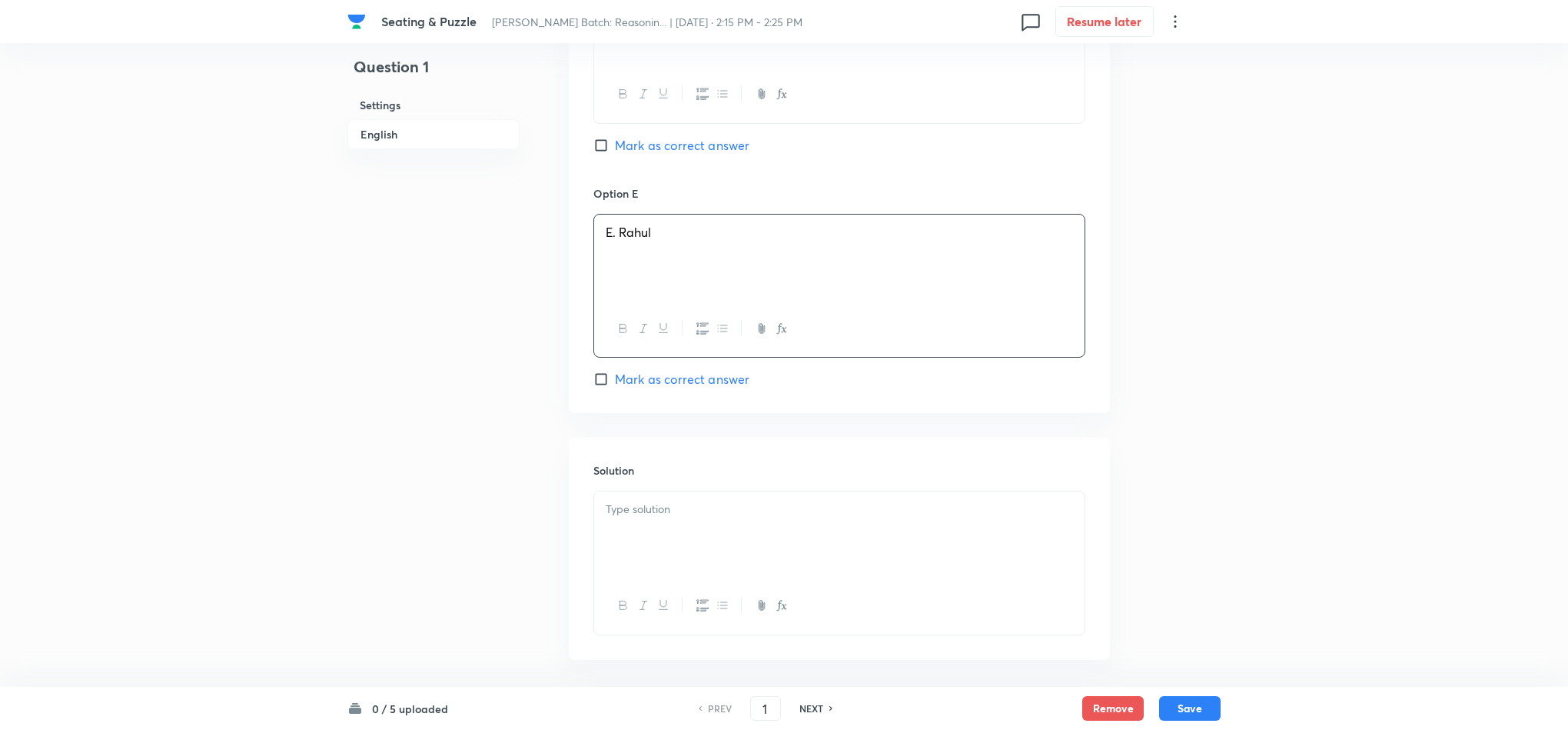
click at [703, 492] on div at bounding box center [839, 535] width 490 height 86
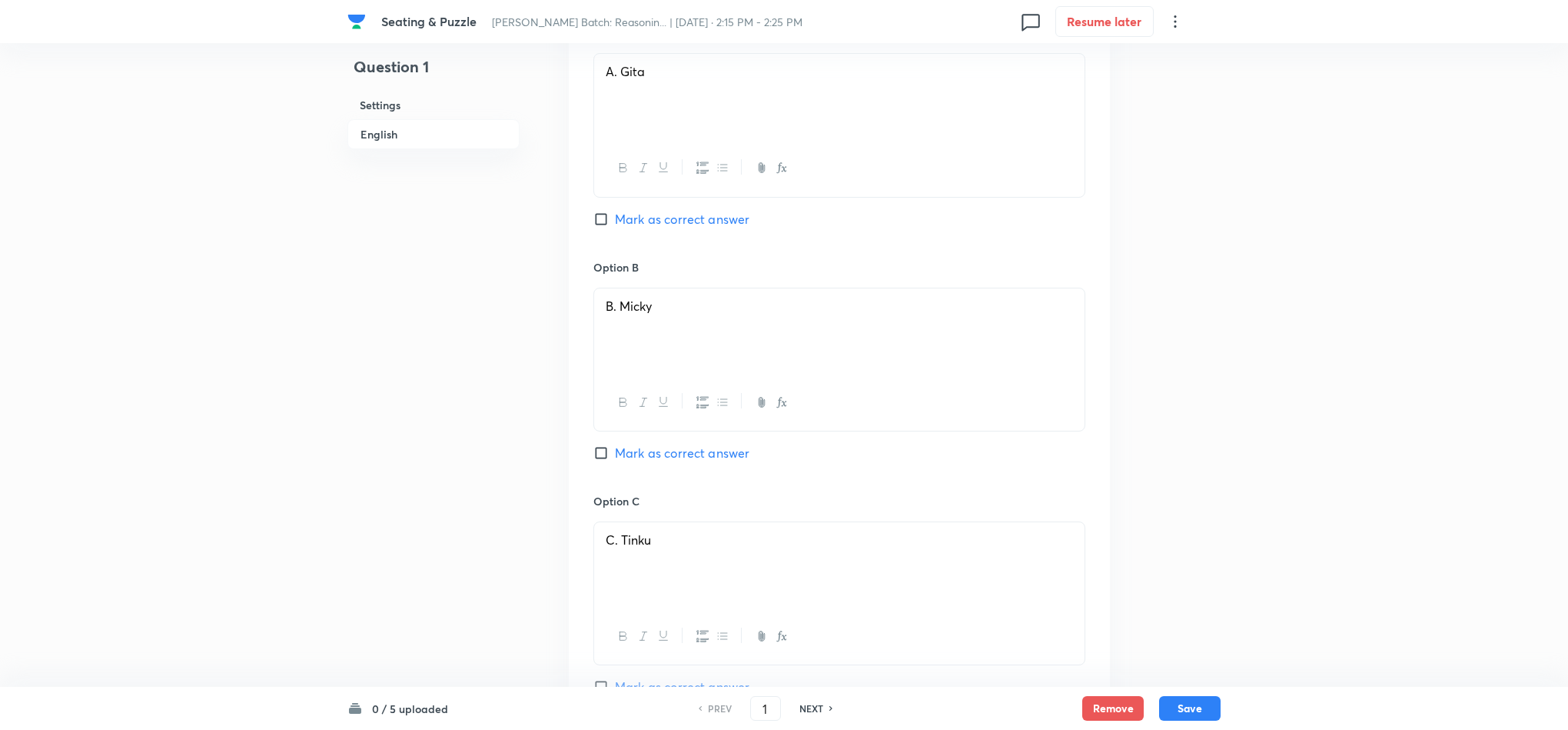
scroll to position [1312, 0]
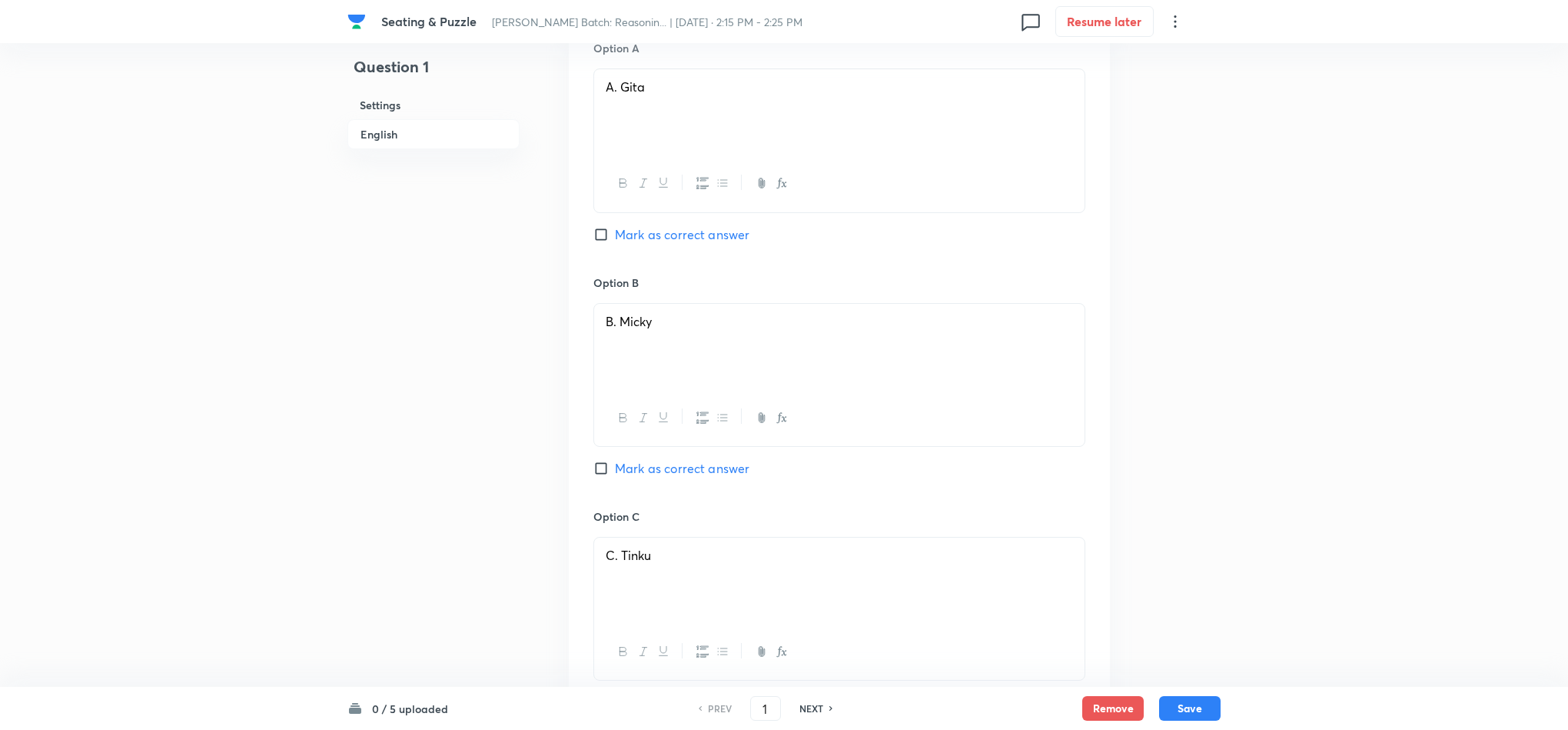
click at [644, 693] on span "Mark as correct answer" at bounding box center [682, 702] width 134 height 19
click at [615, 695] on input "Mark as correct answer" at bounding box center [604, 702] width 21 height 15
checkbox input "true"
click at [1201, 705] on button "Save" at bounding box center [1190, 707] width 62 height 24
type input "2"
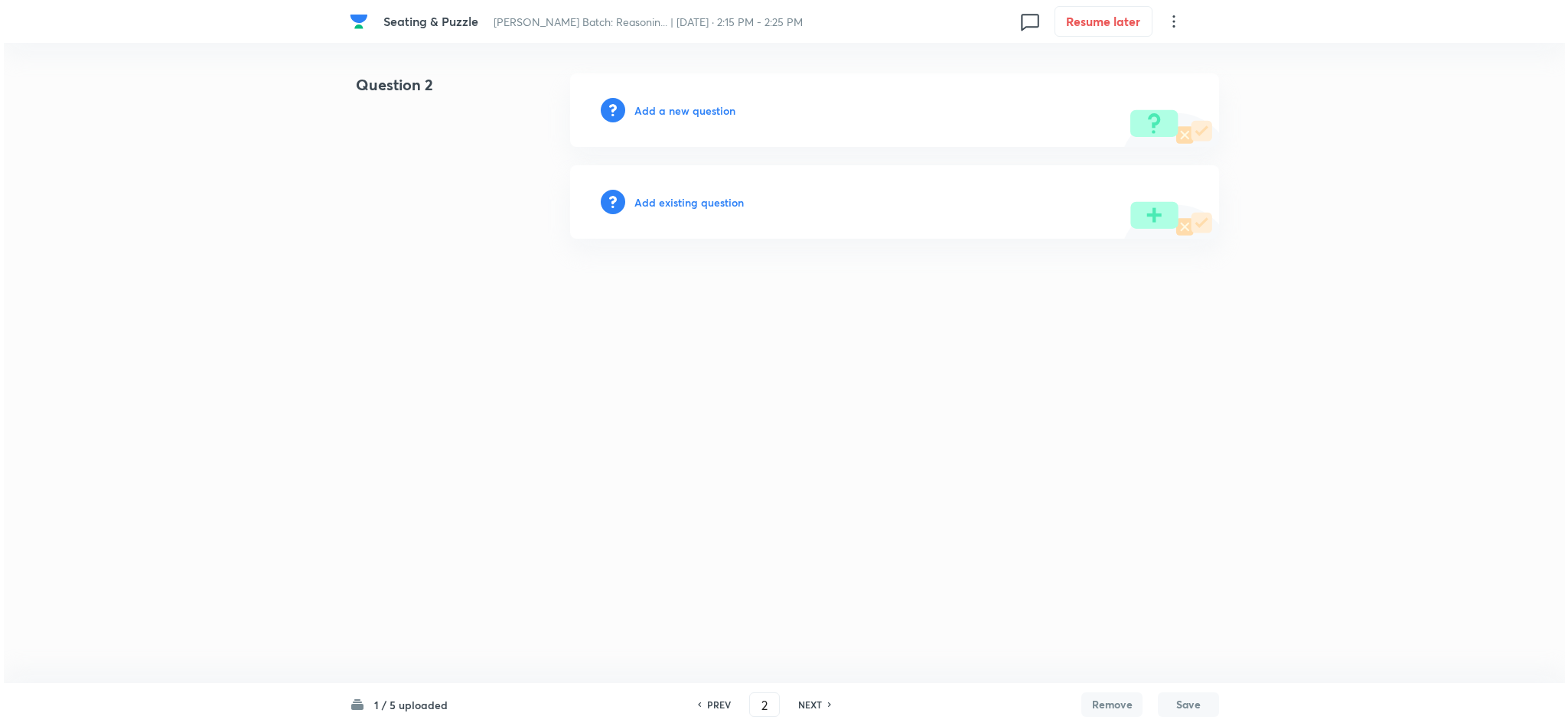
scroll to position [0, 0]
click at [690, 103] on h6 "Add a new question" at bounding box center [685, 111] width 101 height 16
click at [690, 103] on h6 "Choose a question type" at bounding box center [694, 111] width 118 height 16
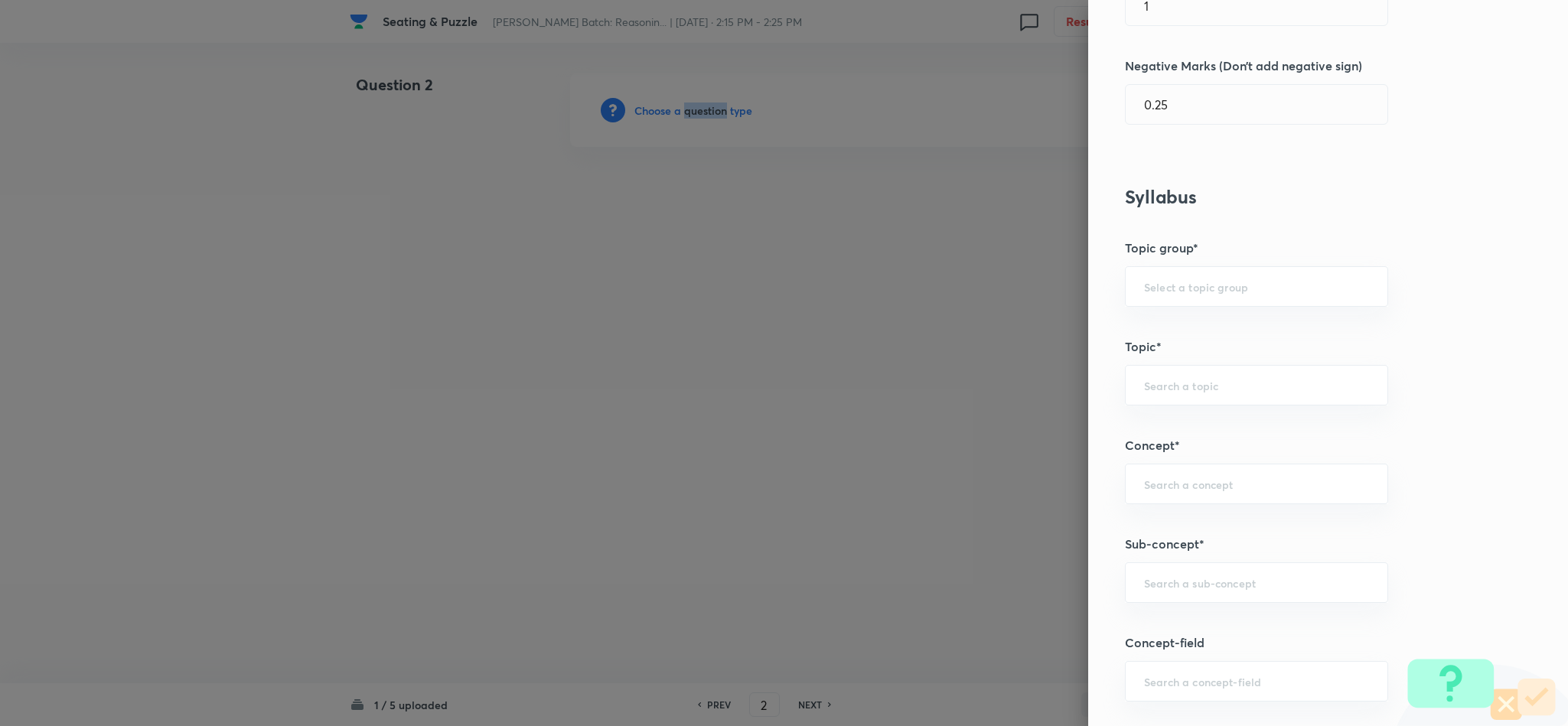
scroll to position [459, 0]
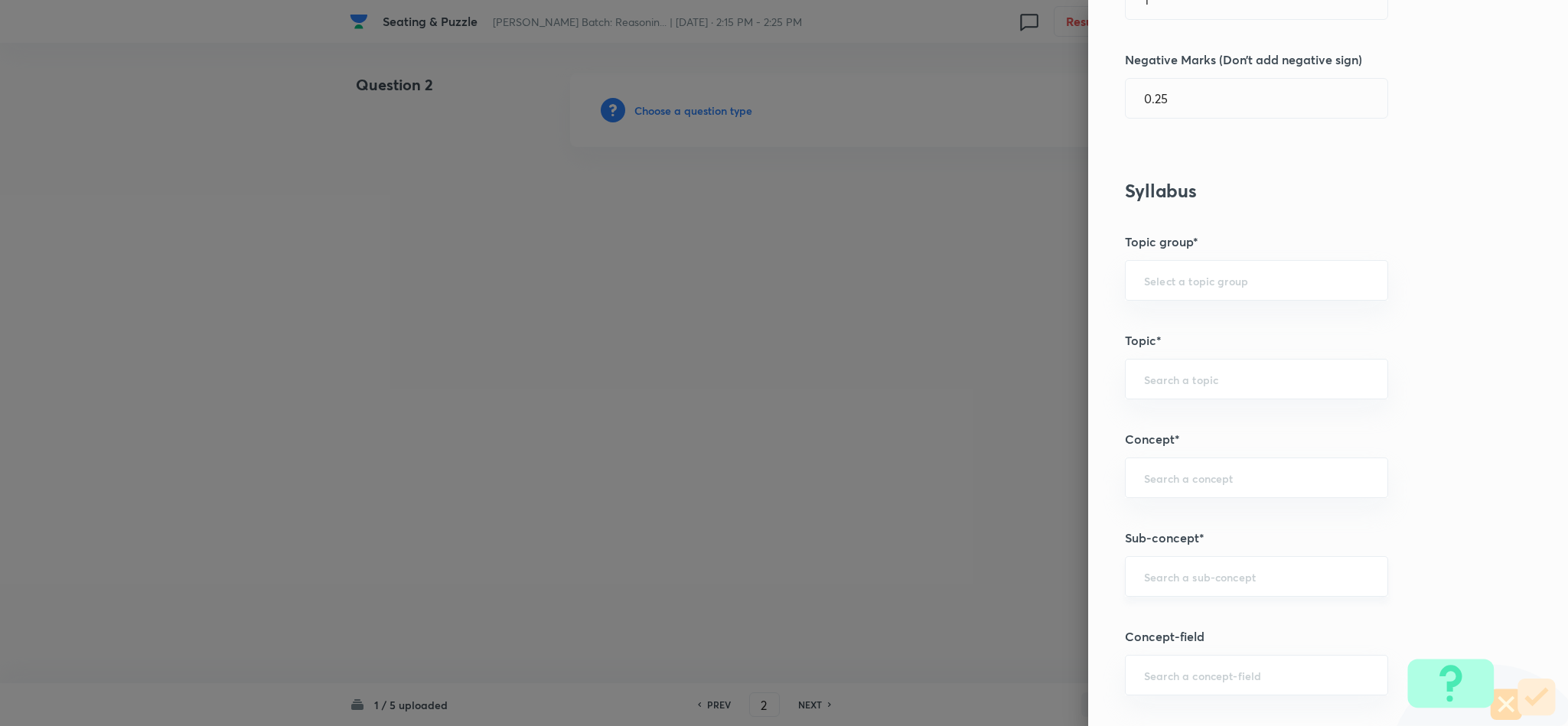
click at [1217, 583] on input "text" at bounding box center [1256, 576] width 225 height 15
click at [1203, 460] on li "Miscellaneous Puzzles" at bounding box center [1239, 455] width 261 height 28
type input "Miscellaneous Puzzles"
type input "Reasoning"
type input "Verbal Reasoning"
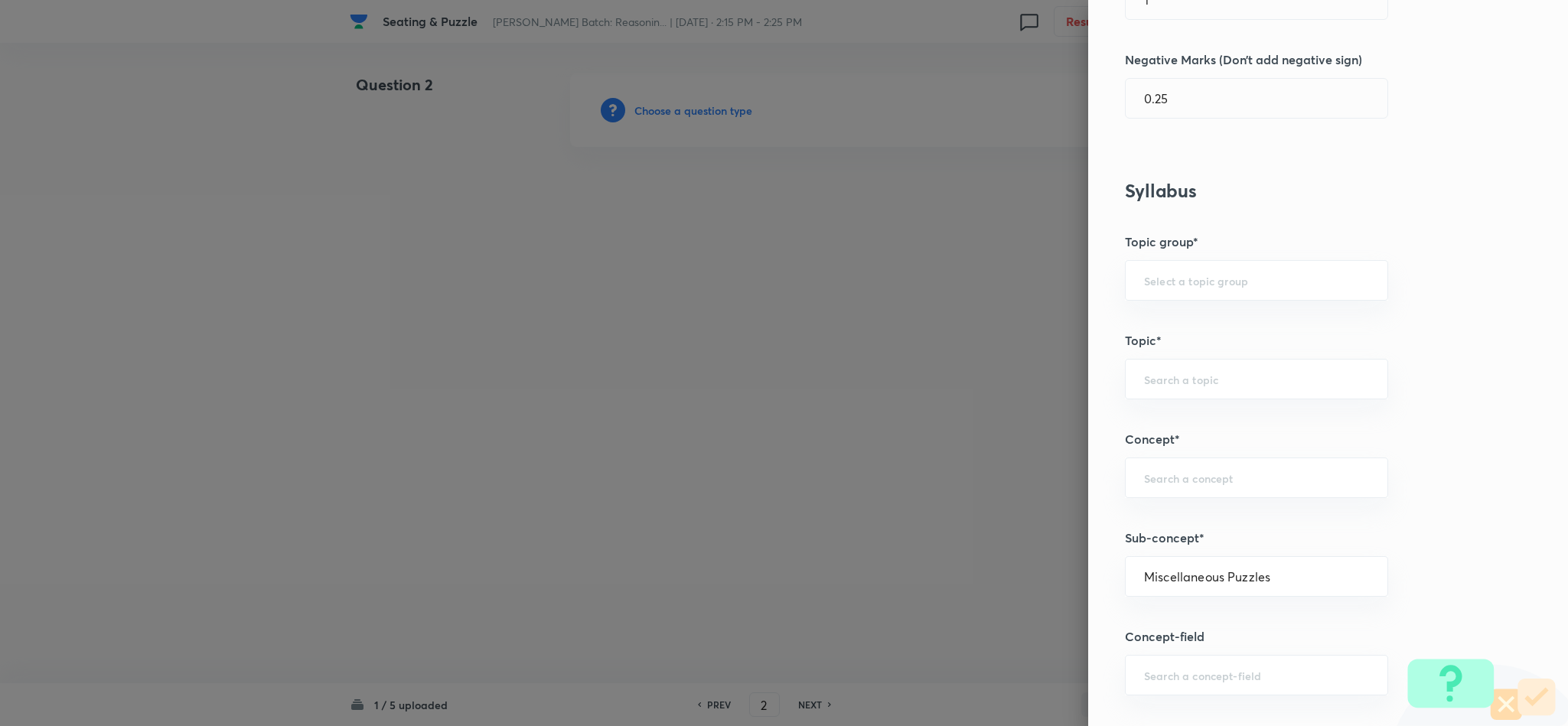
type input "Puzzle and Seating Arrangement"
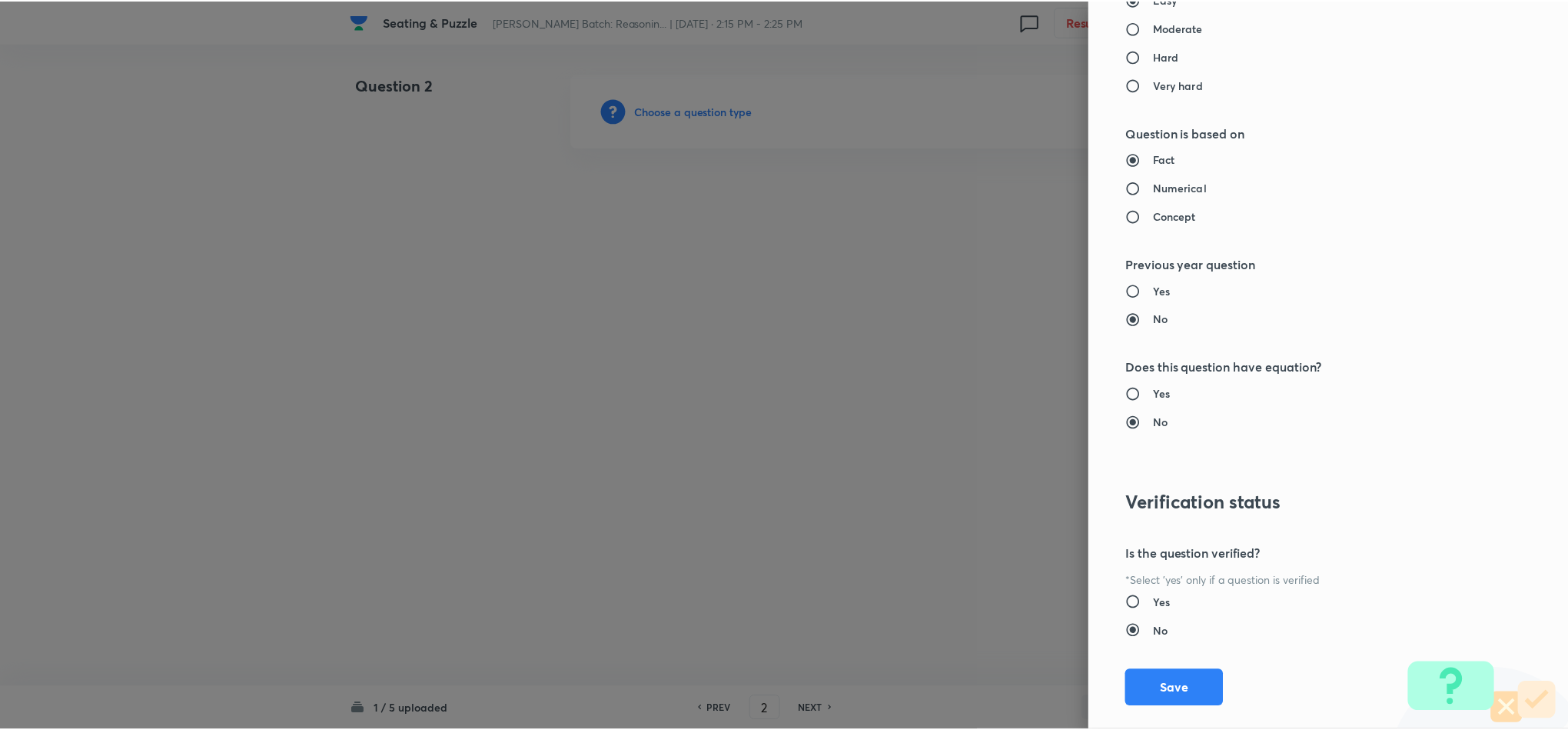
scroll to position [1371, 0]
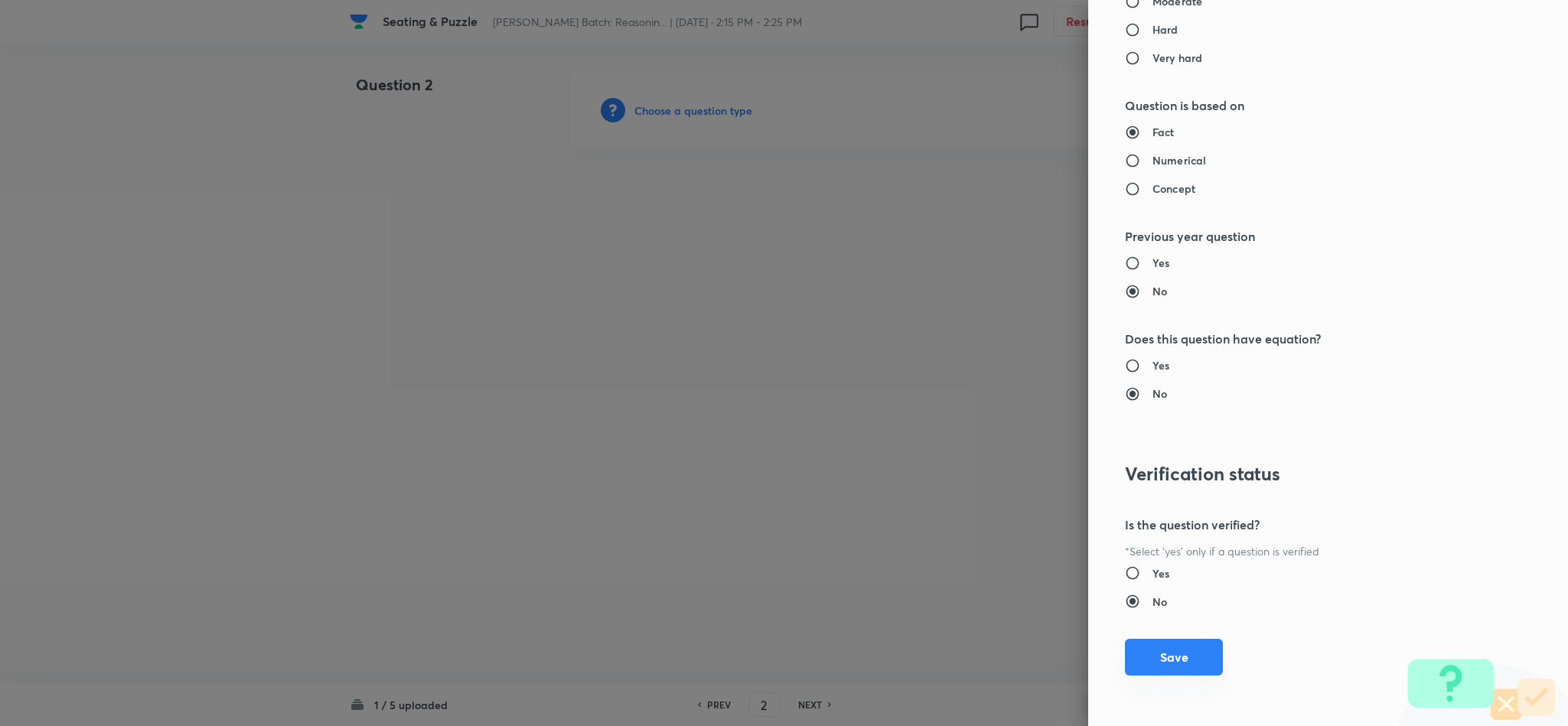
click at [1150, 646] on button "Save" at bounding box center [1173, 656] width 98 height 36
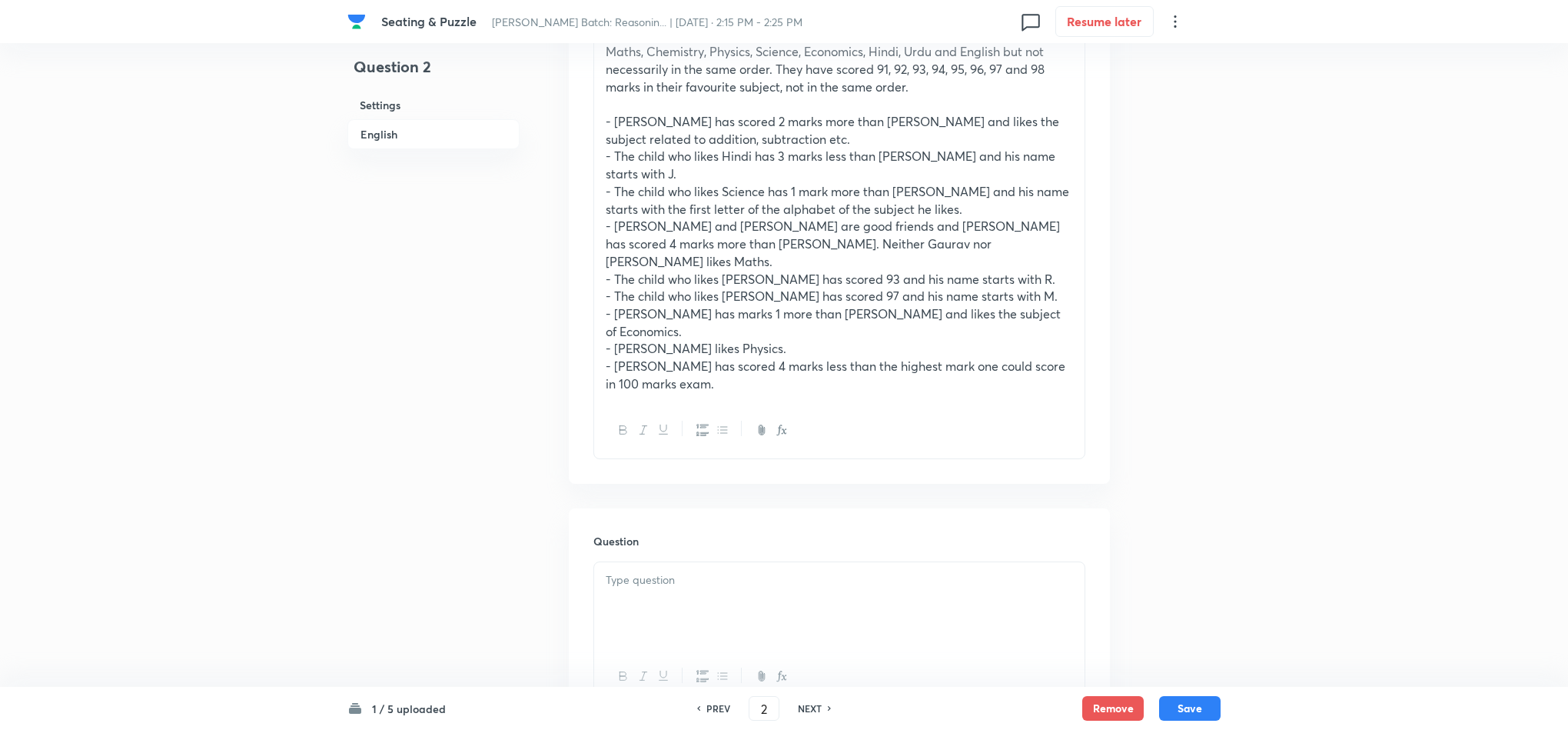
scroll to position [577, 0]
click at [642, 567] on p at bounding box center [839, 576] width 468 height 18
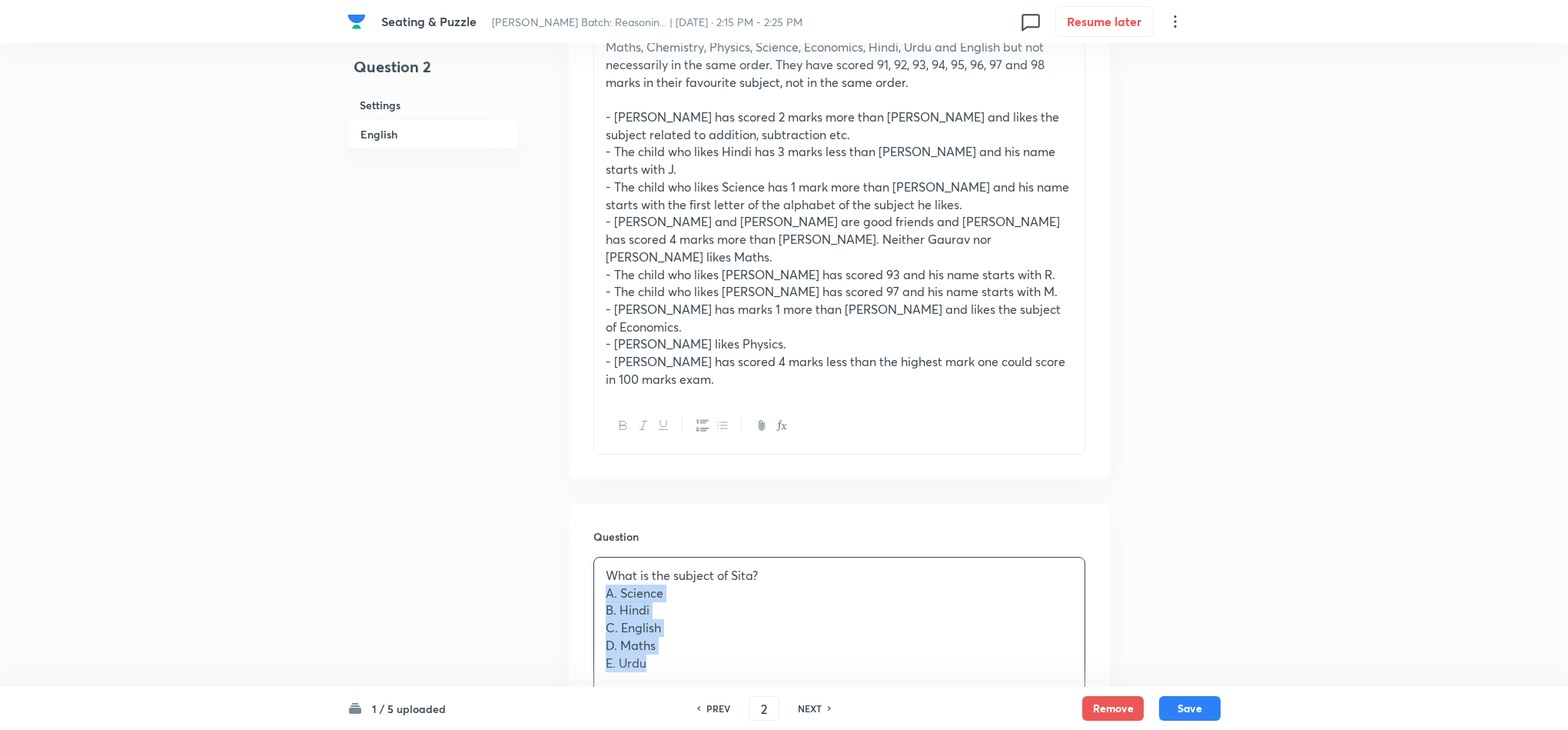
drag, startPoint x: 605, startPoint y: 524, endPoint x: 664, endPoint y: 619, distance: 111.8
click at [664, 619] on div "What is the subject of Sita? A. Science B. Hindi C. English D. Maths E. Urdu" at bounding box center [839, 647] width 492 height 181
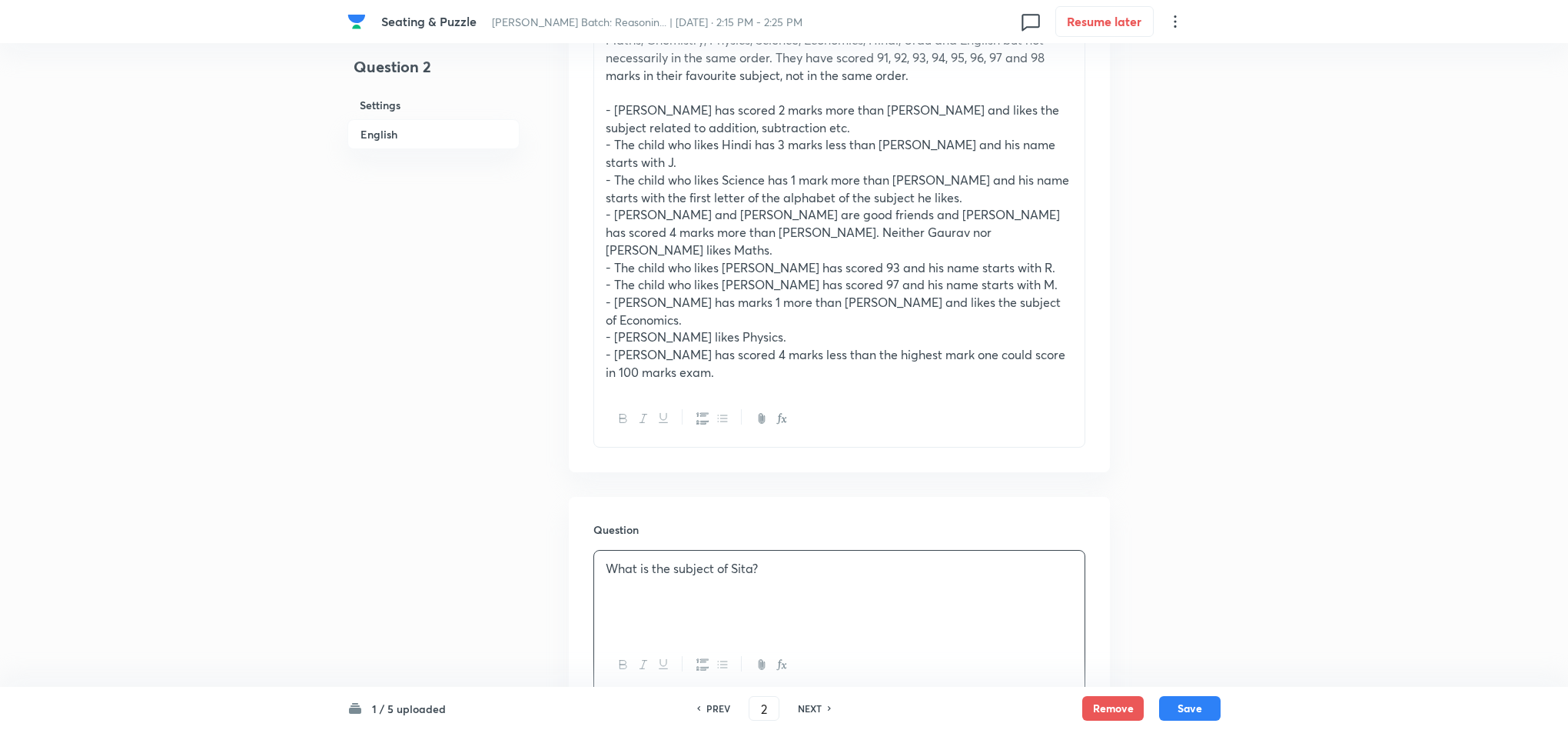
scroll to position [923, 0]
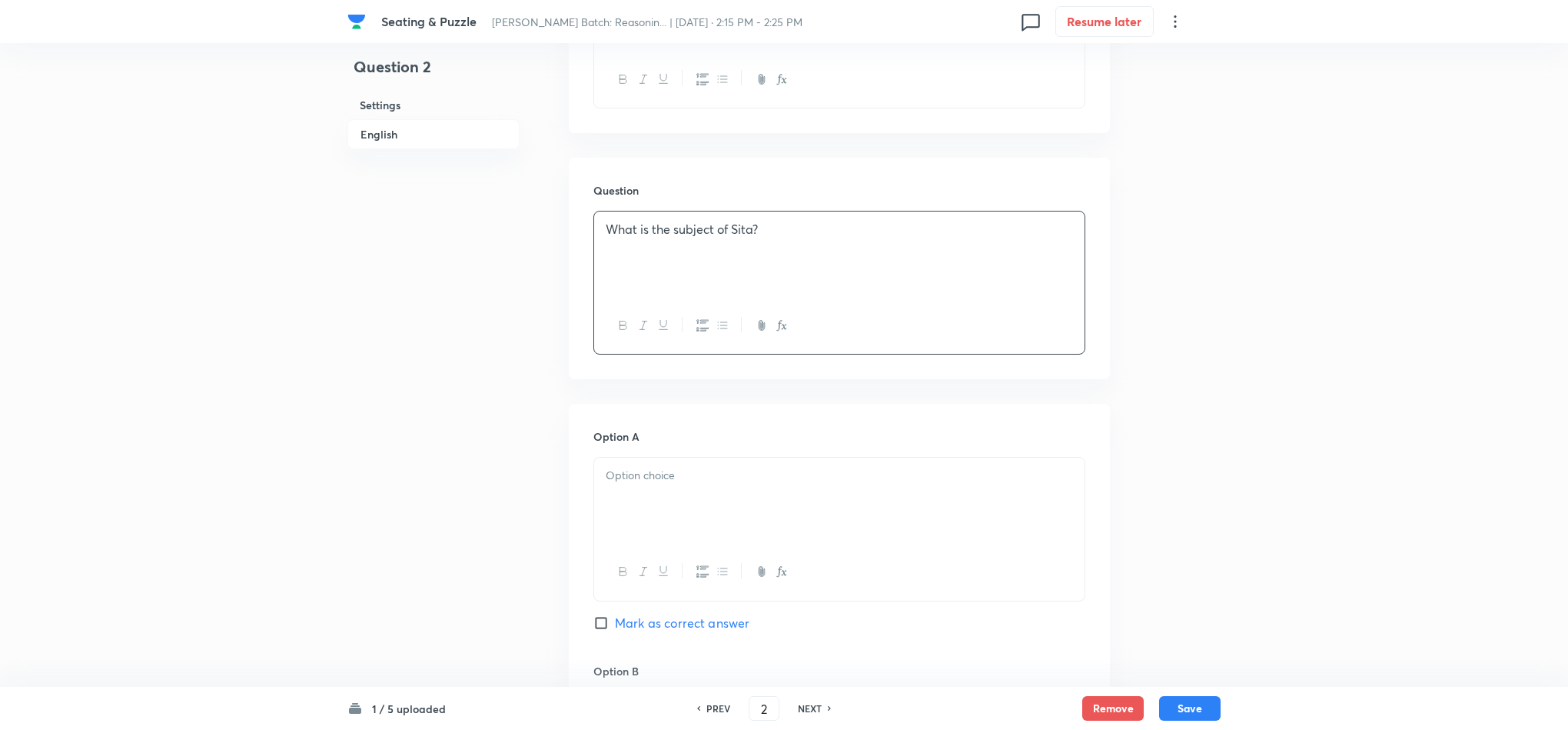
click at [616, 457] on div at bounding box center [839, 501] width 490 height 86
drag, startPoint x: 608, startPoint y: 422, endPoint x: 713, endPoint y: 513, distance: 138.9
click at [710, 509] on div "A. Science B. Hindi C. English D. Maths E. Urdu" at bounding box center [839, 538] width 492 height 164
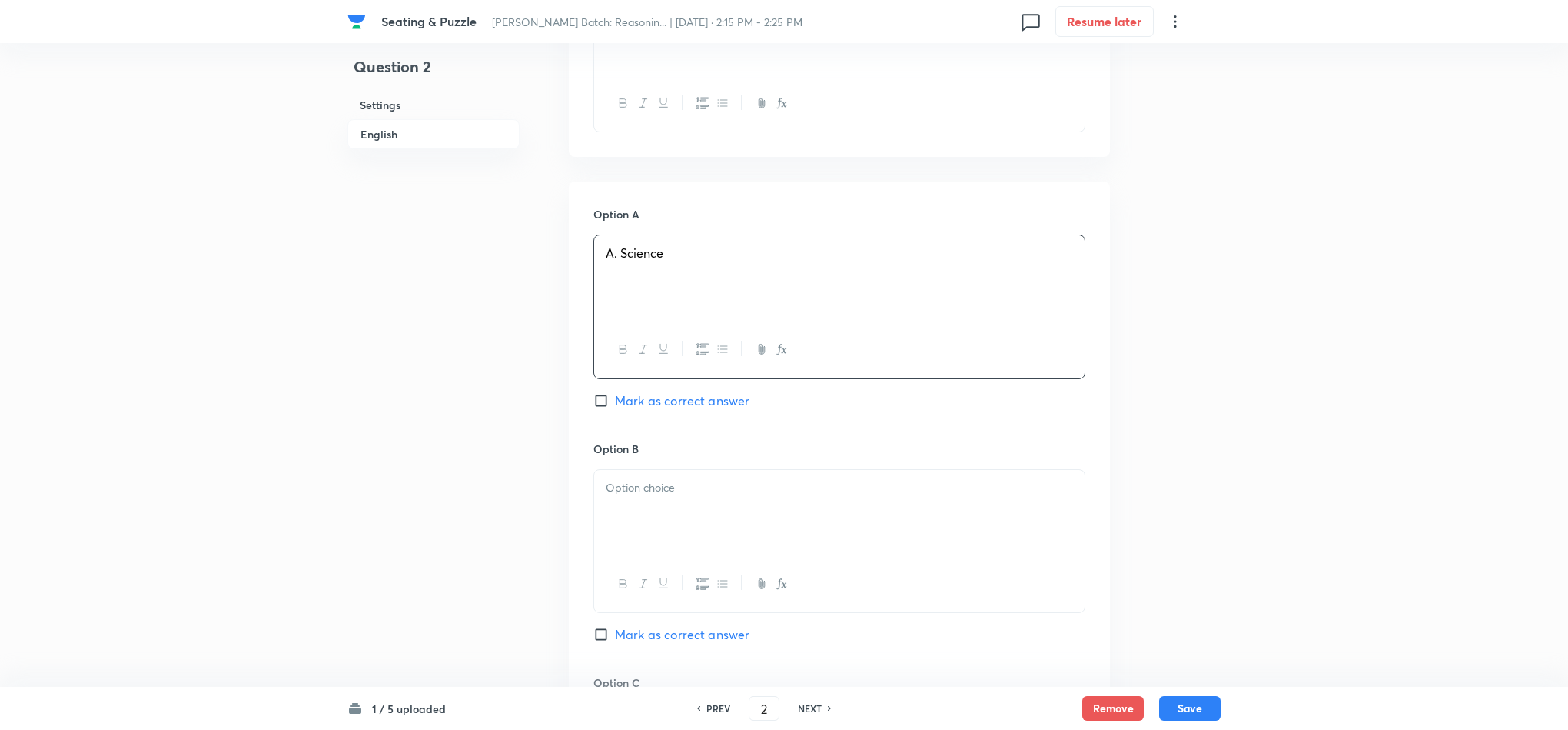
scroll to position [1154, 0]
click at [637, 461] on div at bounding box center [839, 505] width 490 height 86
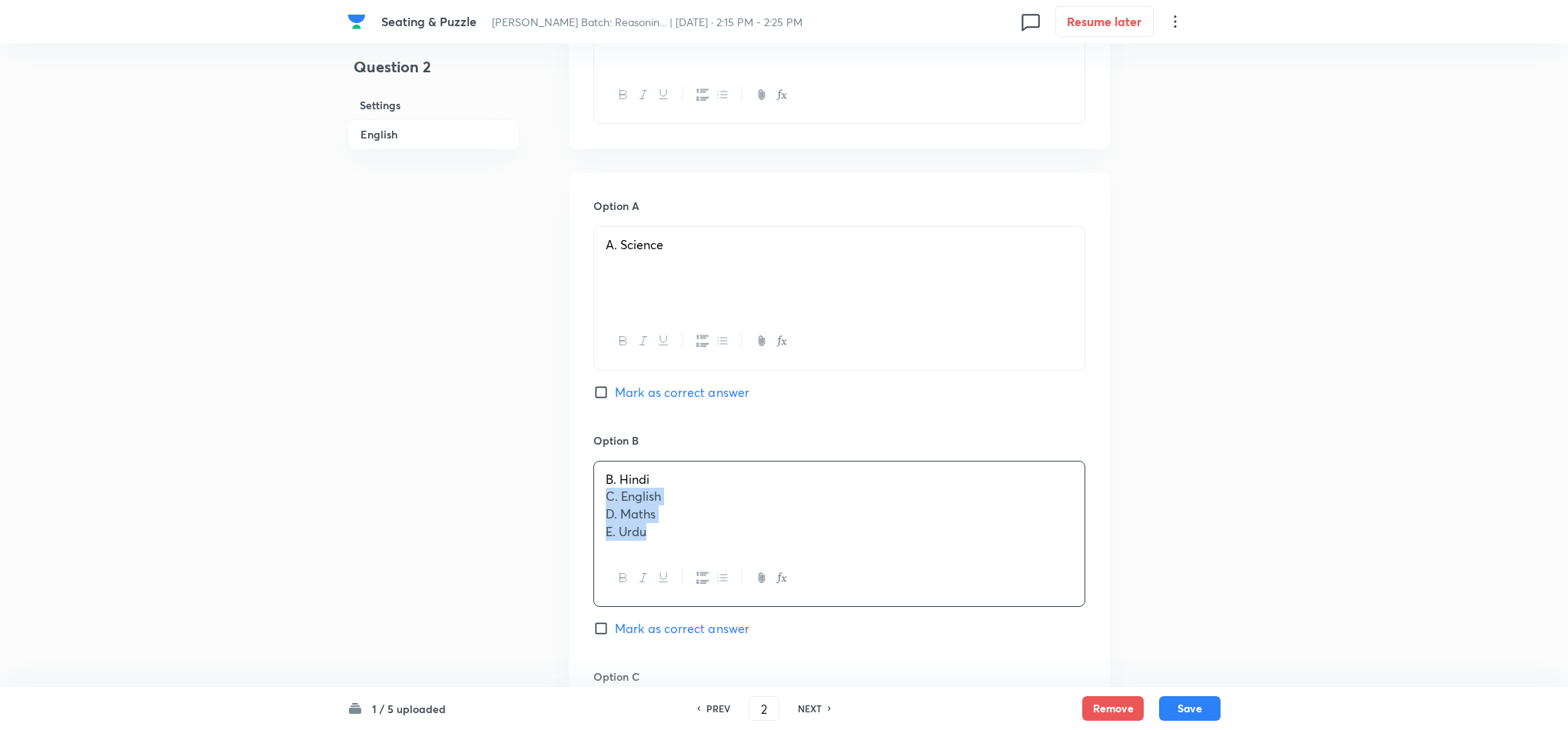
drag, startPoint x: 625, startPoint y: 435, endPoint x: 756, endPoint y: 517, distance: 154.5
click at [748, 515] on div "B. Hindi C. English D. Maths E. Urdu" at bounding box center [839, 534] width 492 height 146
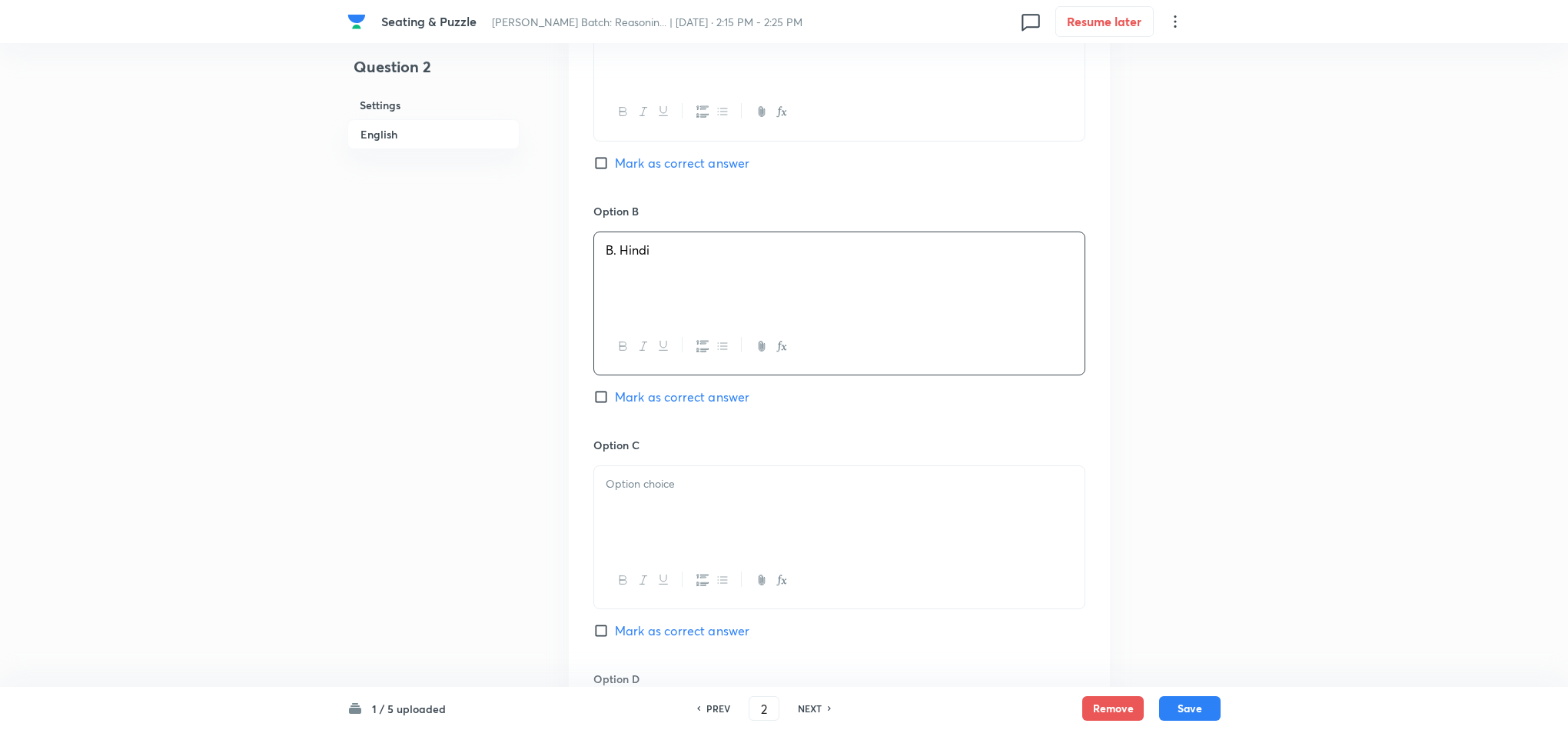
scroll to position [1384, 0]
click at [634, 465] on div at bounding box center [839, 508] width 490 height 86
drag, startPoint x: 604, startPoint y: 435, endPoint x: 718, endPoint y: 470, distance: 119.3
click at [711, 470] on div "C. English D. Maths E. Urdu" at bounding box center [839, 508] width 490 height 86
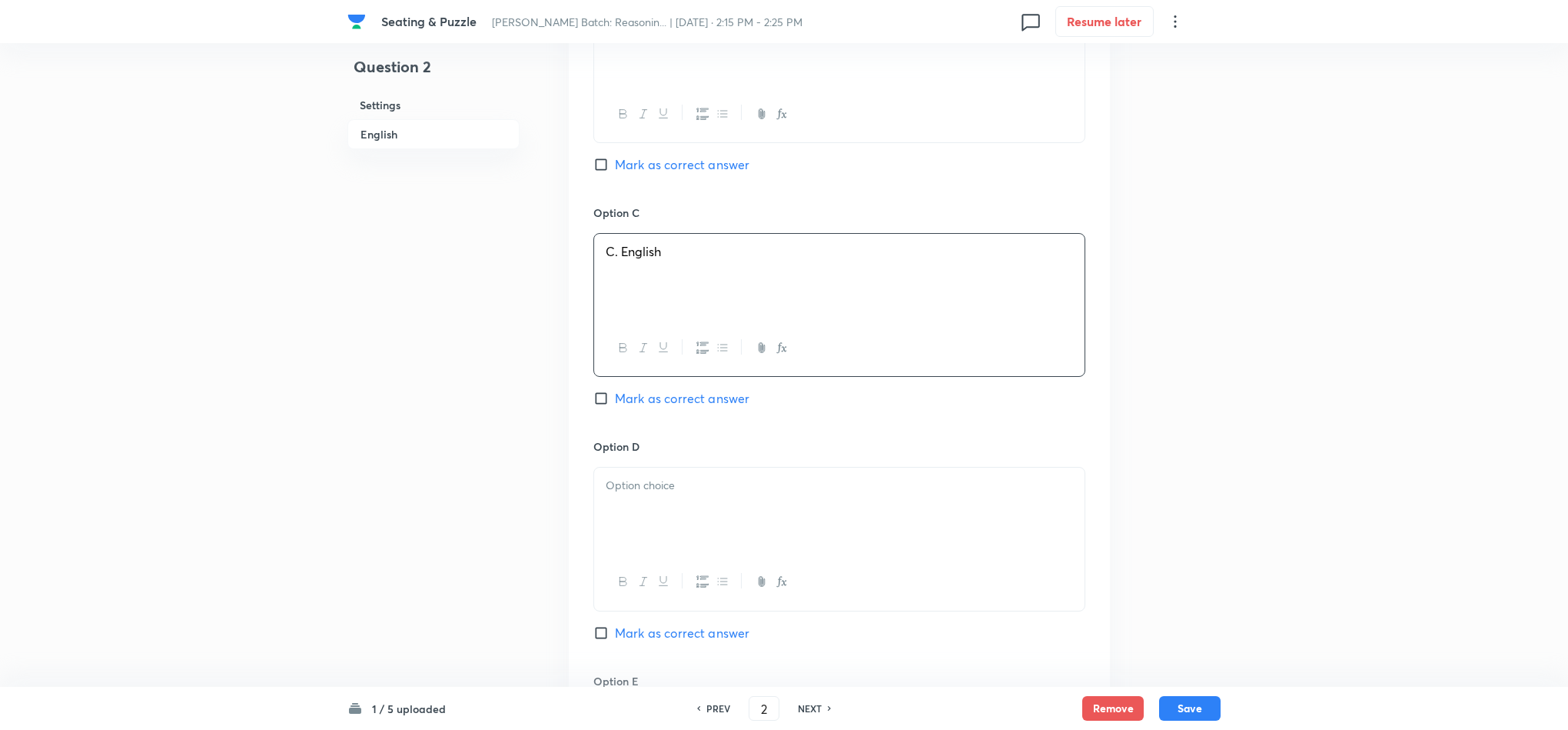
click at [655, 476] on div at bounding box center [839, 511] width 490 height 86
drag, startPoint x: 681, startPoint y: 439, endPoint x: 604, endPoint y: 442, distance: 77.1
click at [568, 436] on div "Option A A. Science Mark as correct answer Option B B. Hindi Mark as correct an…" at bounding box center [838, 306] width 541 height 1189
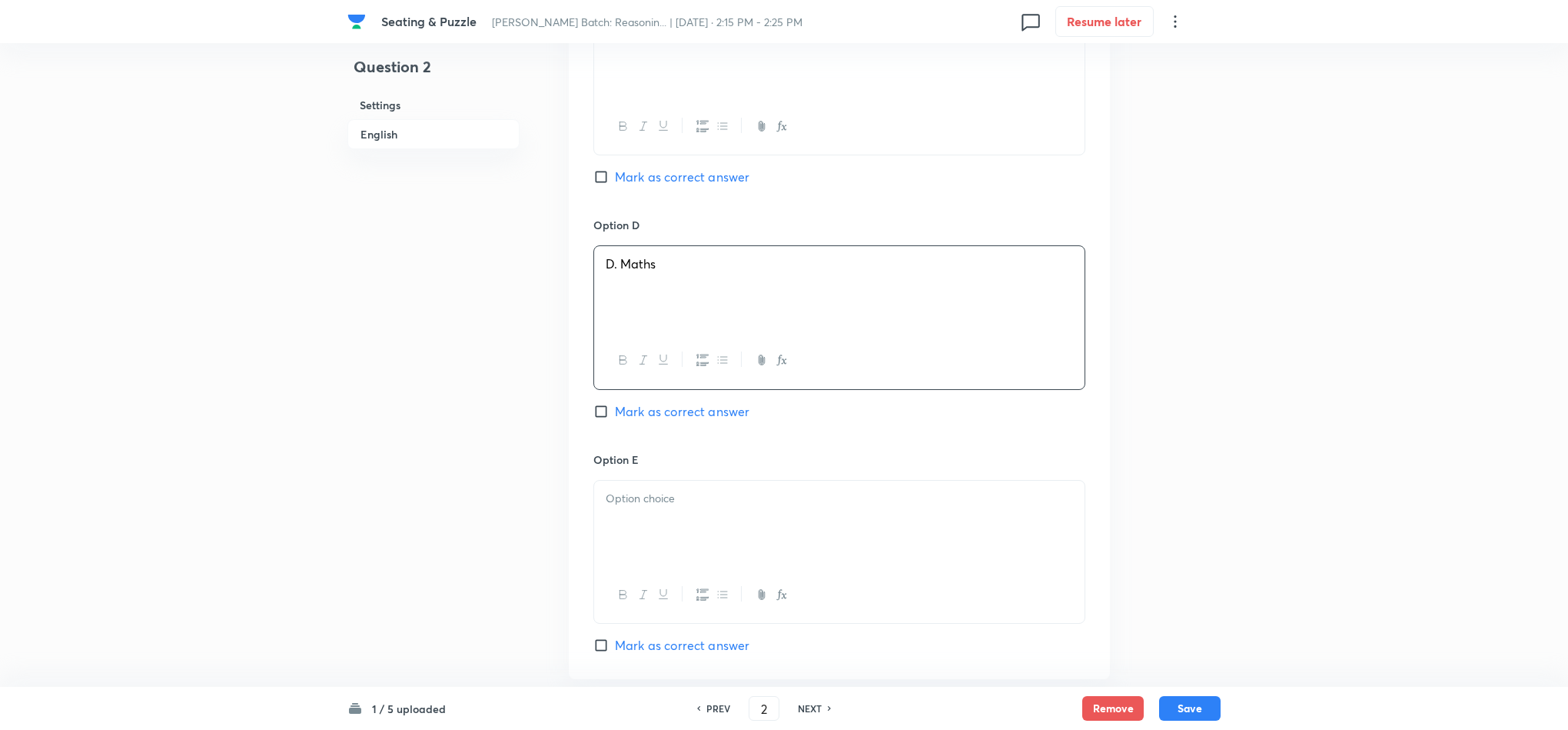
scroll to position [1846, 0]
click at [653, 471] on div at bounding box center [839, 514] width 490 height 86
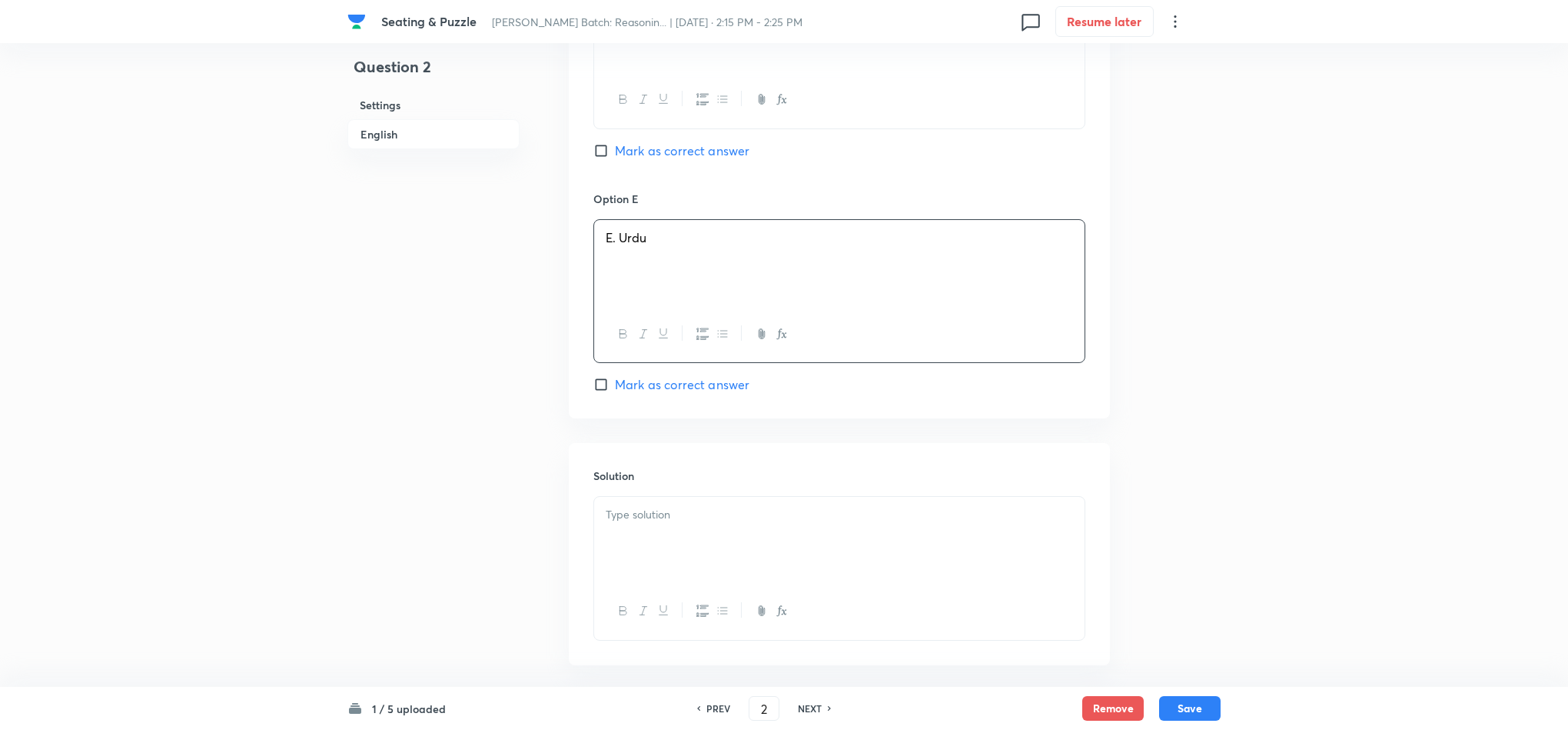
scroll to position [2103, 0]
drag, startPoint x: 657, startPoint y: 479, endPoint x: 677, endPoint y: 452, distance: 33.6
click at [657, 492] on div at bounding box center [839, 535] width 490 height 86
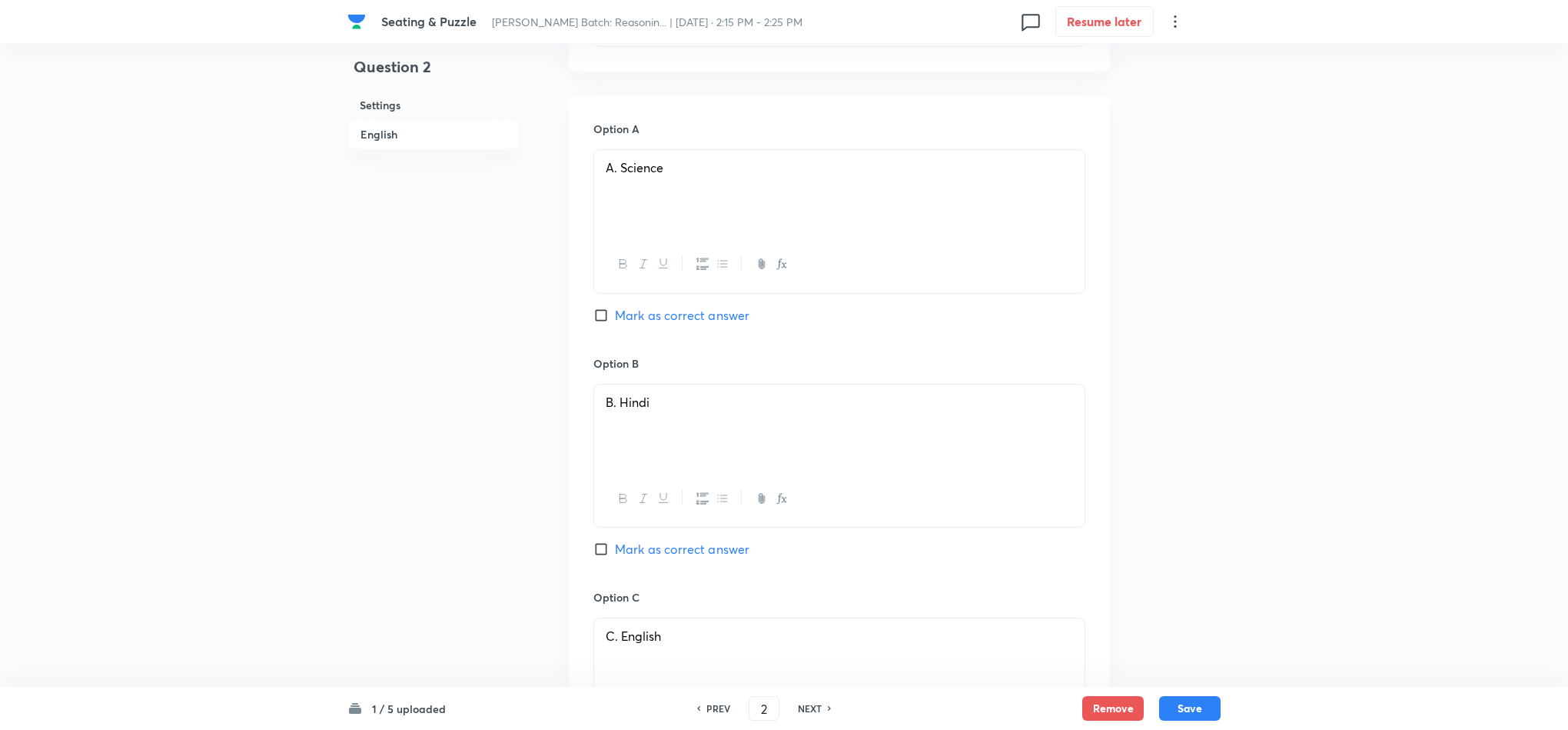
scroll to position [1180, 0]
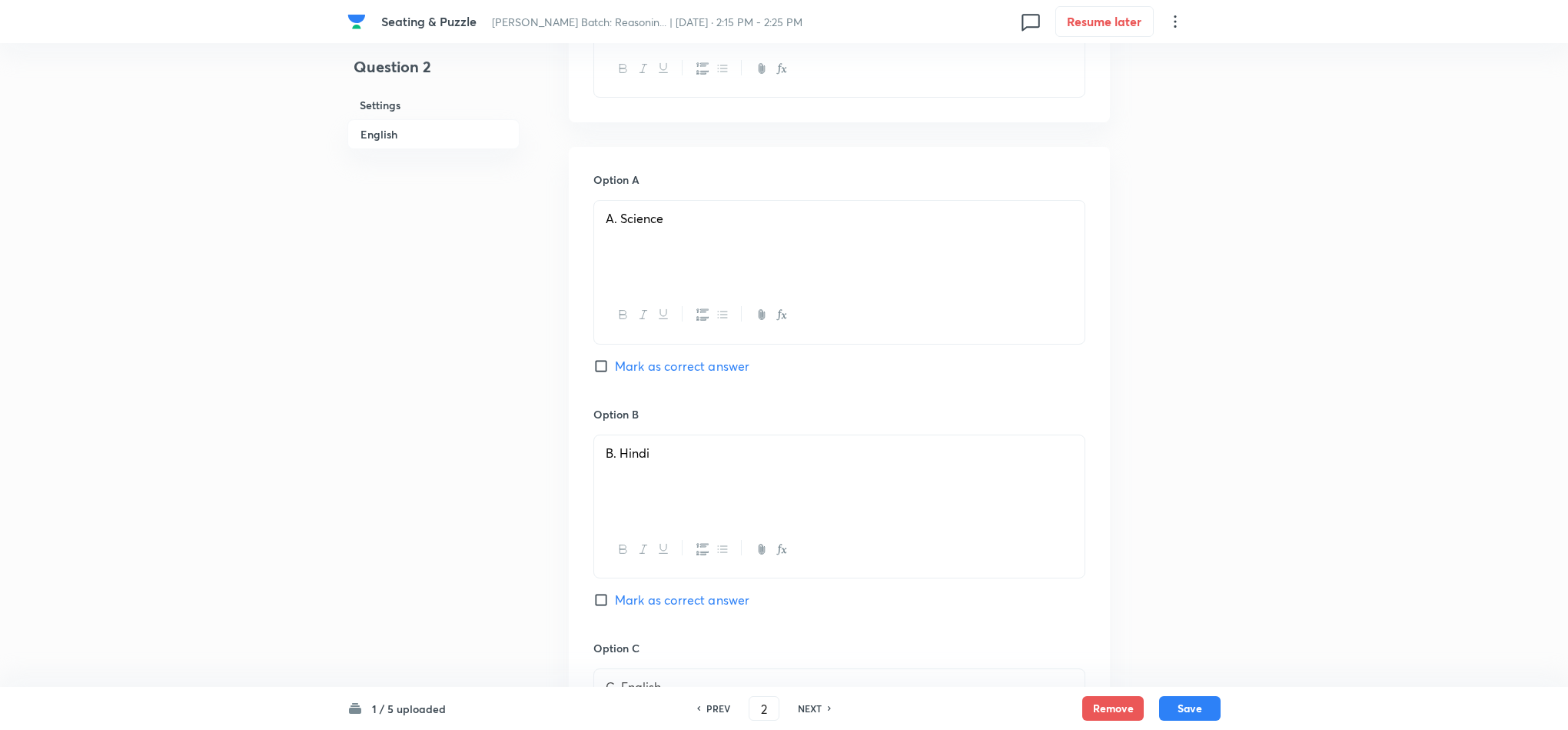
click at [690, 357] on span "Mark as correct answer" at bounding box center [682, 366] width 134 height 19
click at [615, 358] on input "Mark as correct answer" at bounding box center [604, 365] width 21 height 15
checkbox input "true"
click at [1183, 713] on button "Save" at bounding box center [1190, 707] width 62 height 24
type input "3"
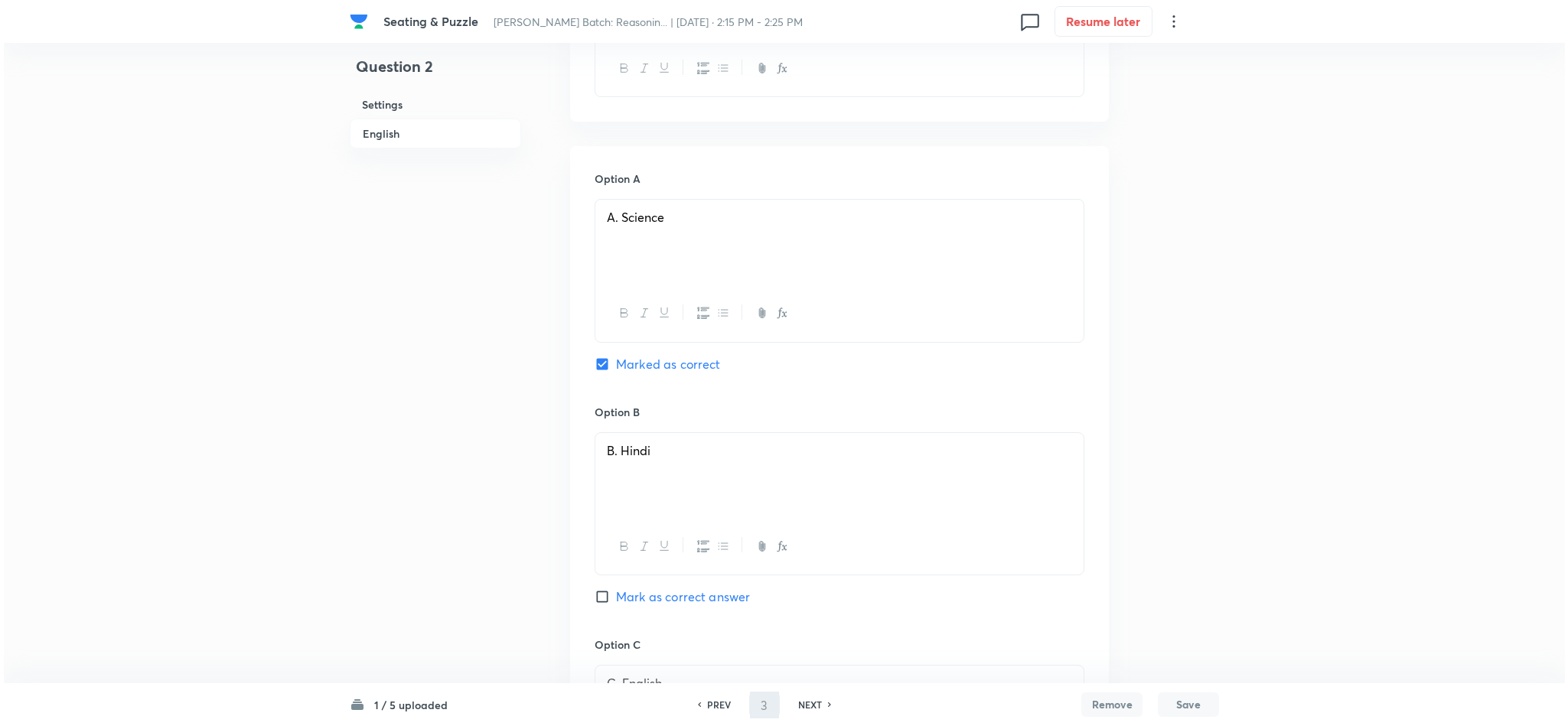
scroll to position [0, 0]
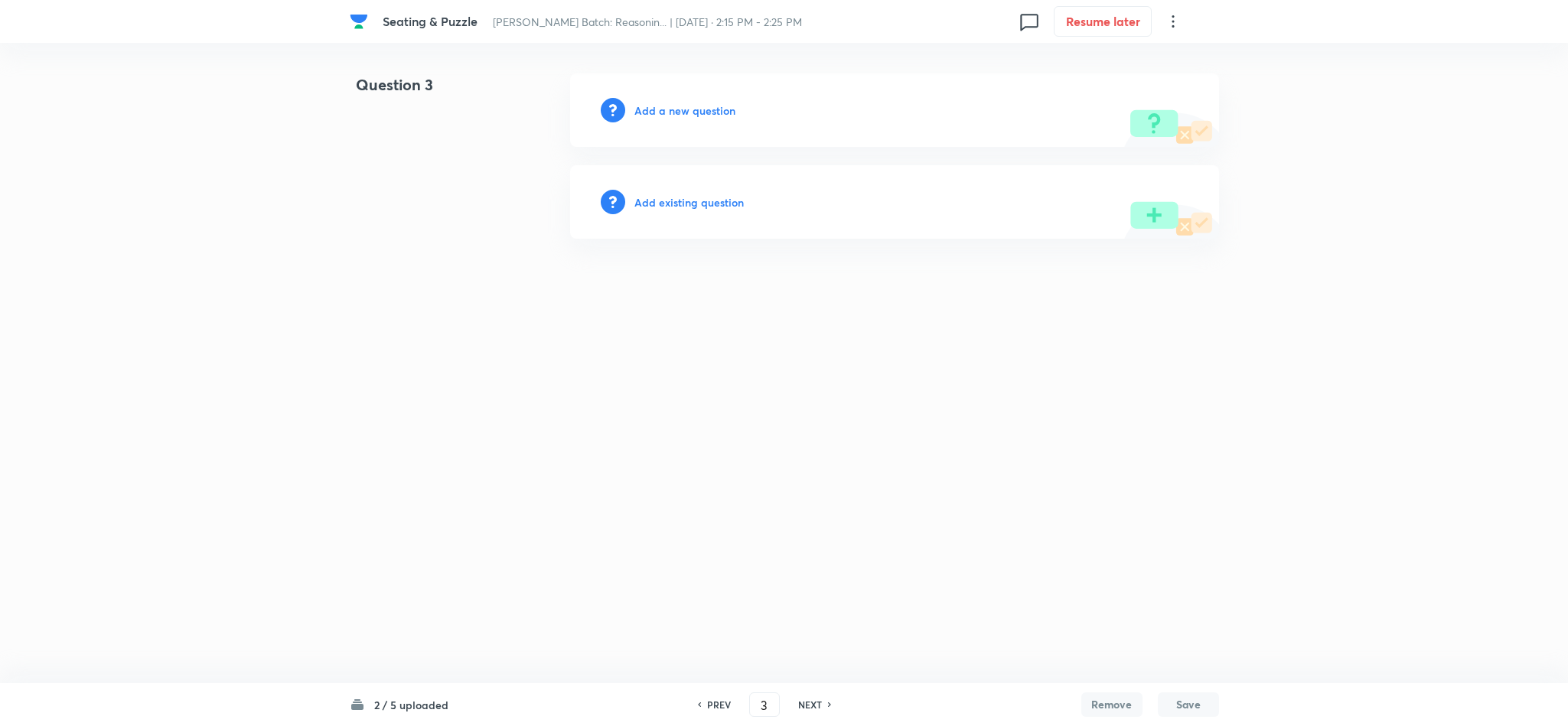
click at [680, 113] on h6 "Add a new question" at bounding box center [685, 111] width 101 height 16
click at [680, 110] on h6 "Choose a question type" at bounding box center [694, 111] width 118 height 16
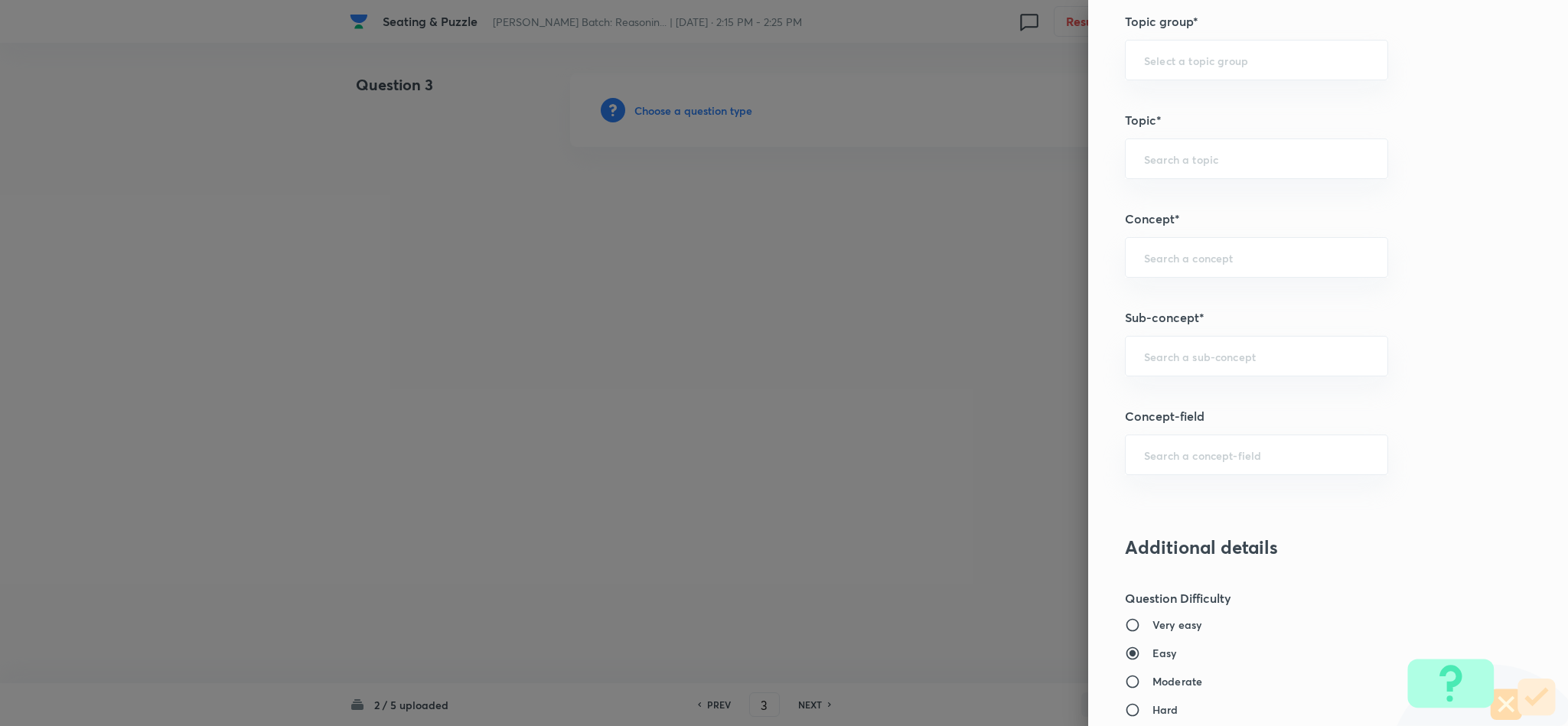
scroll to position [689, 0]
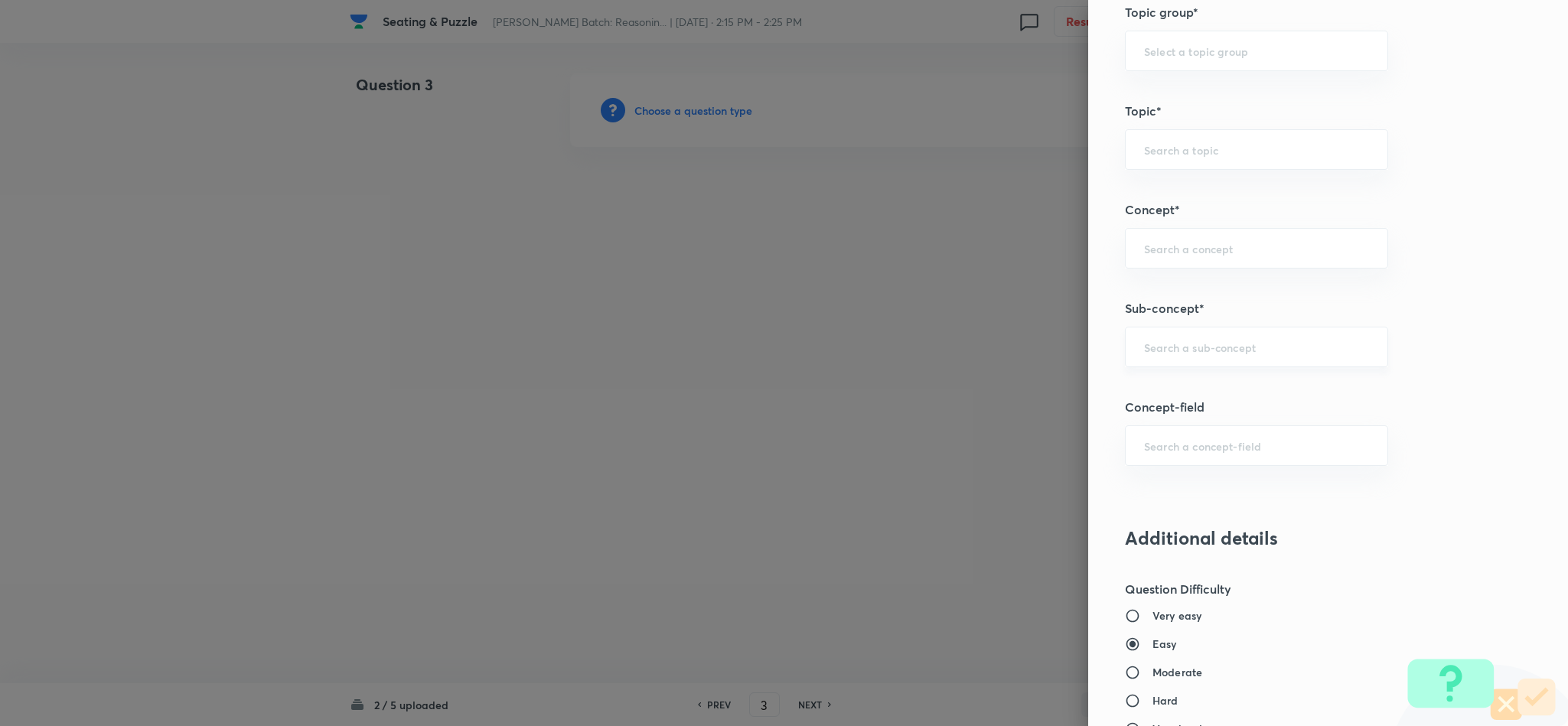
click at [1239, 354] on input "text" at bounding box center [1256, 347] width 225 height 15
click at [1256, 393] on li "Miscellaneous Puzzles" at bounding box center [1239, 396] width 261 height 28
type input "Miscellaneous Puzzles"
type input "Reasoning"
type input "Verbal Reasoning"
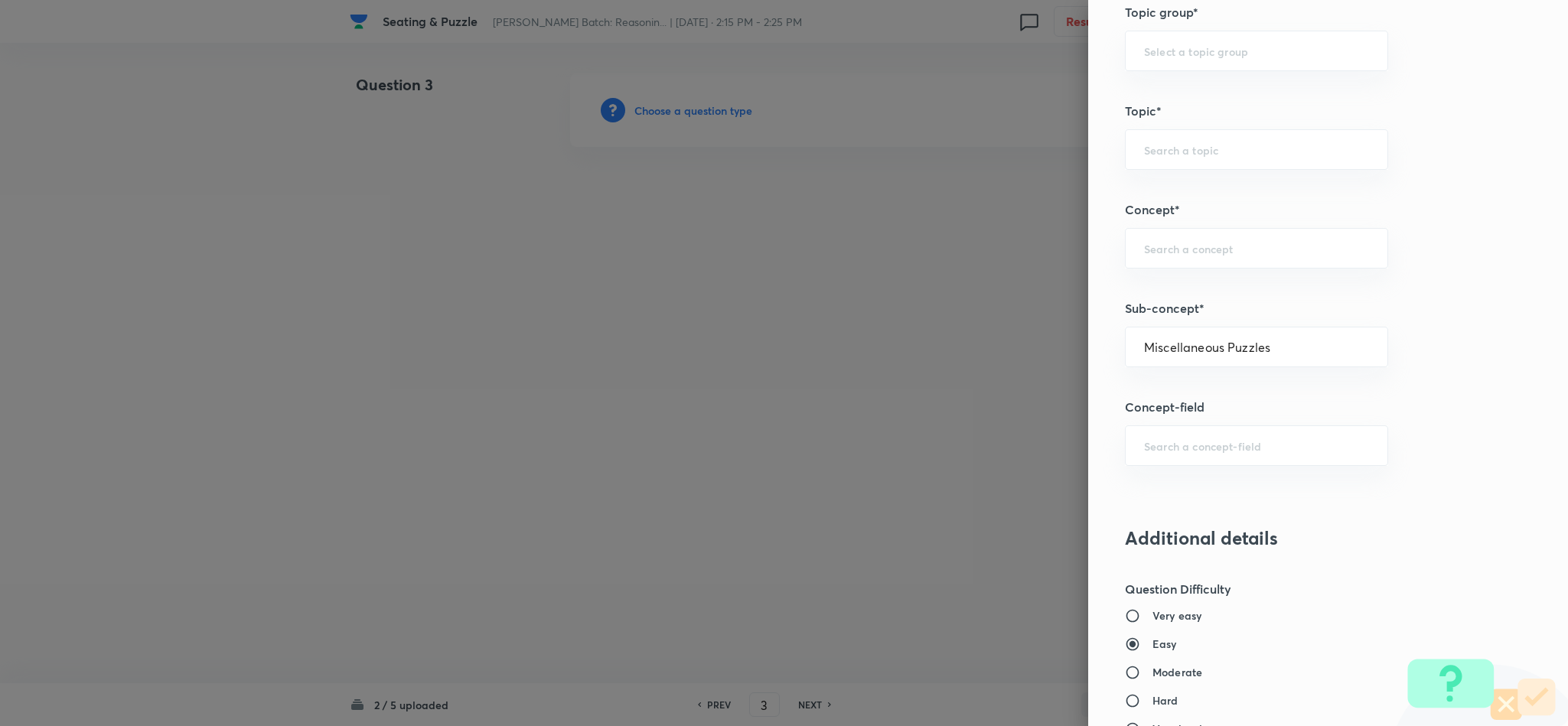
type input "Puzzle and Seating Arrangement"
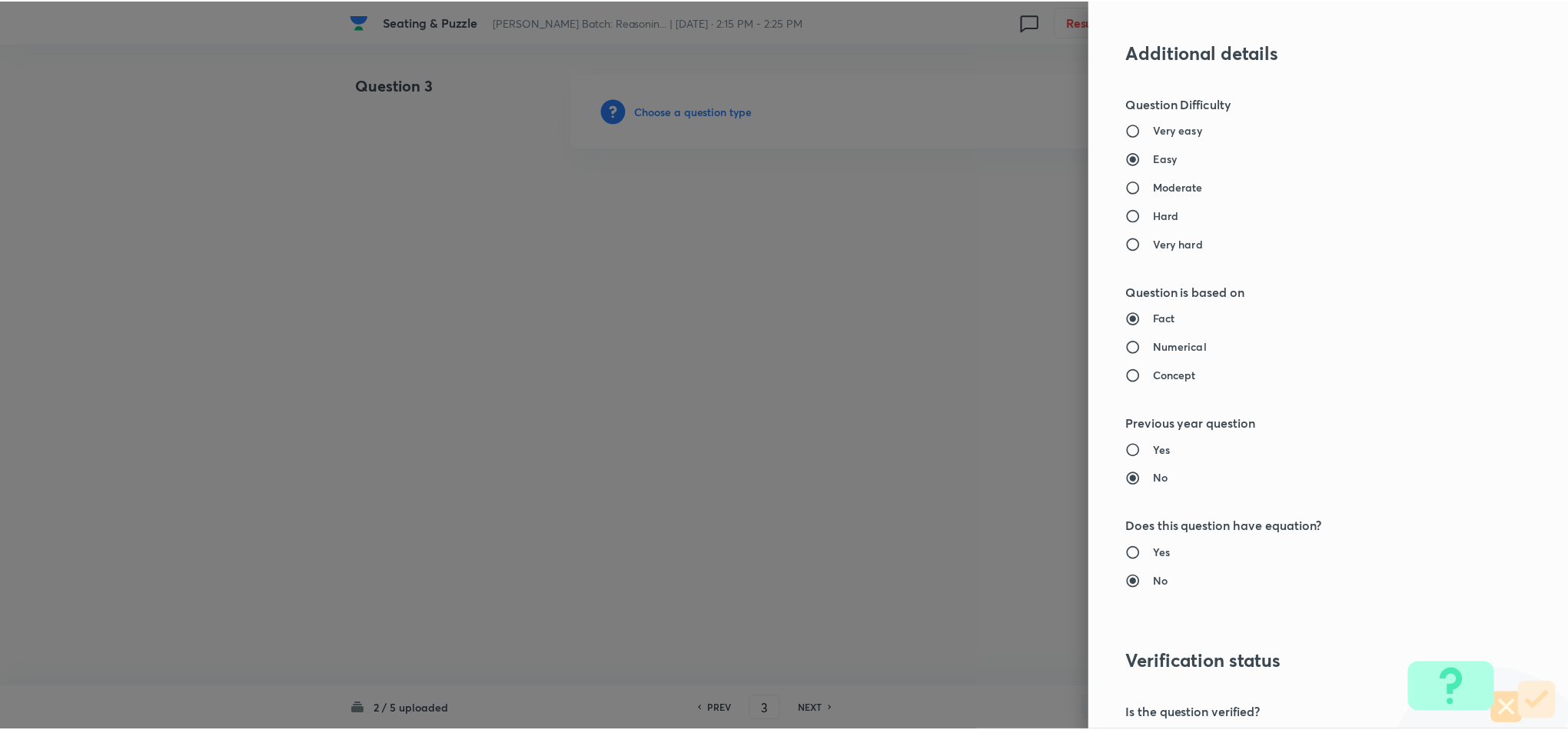
scroll to position [1371, 0]
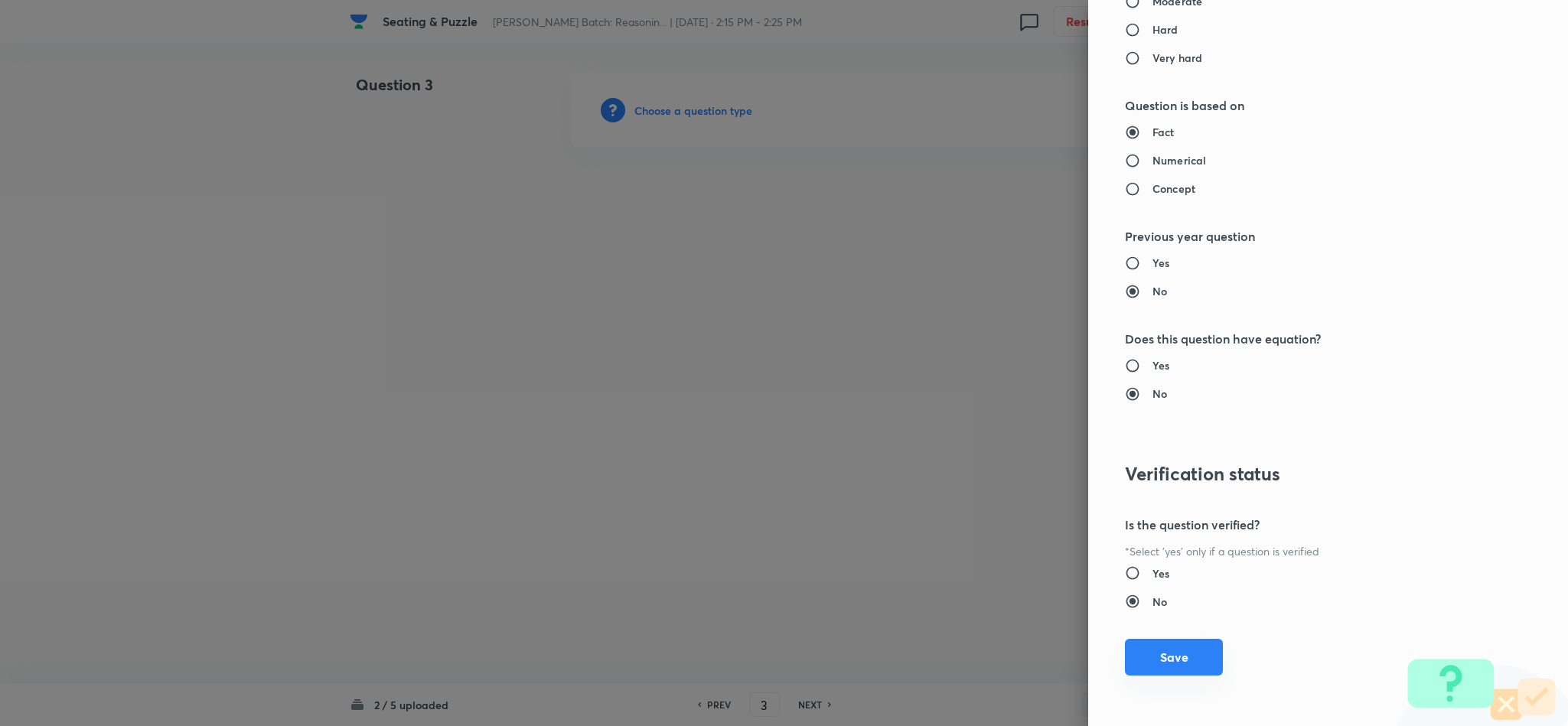
click at [1196, 654] on button "Save" at bounding box center [1173, 656] width 98 height 36
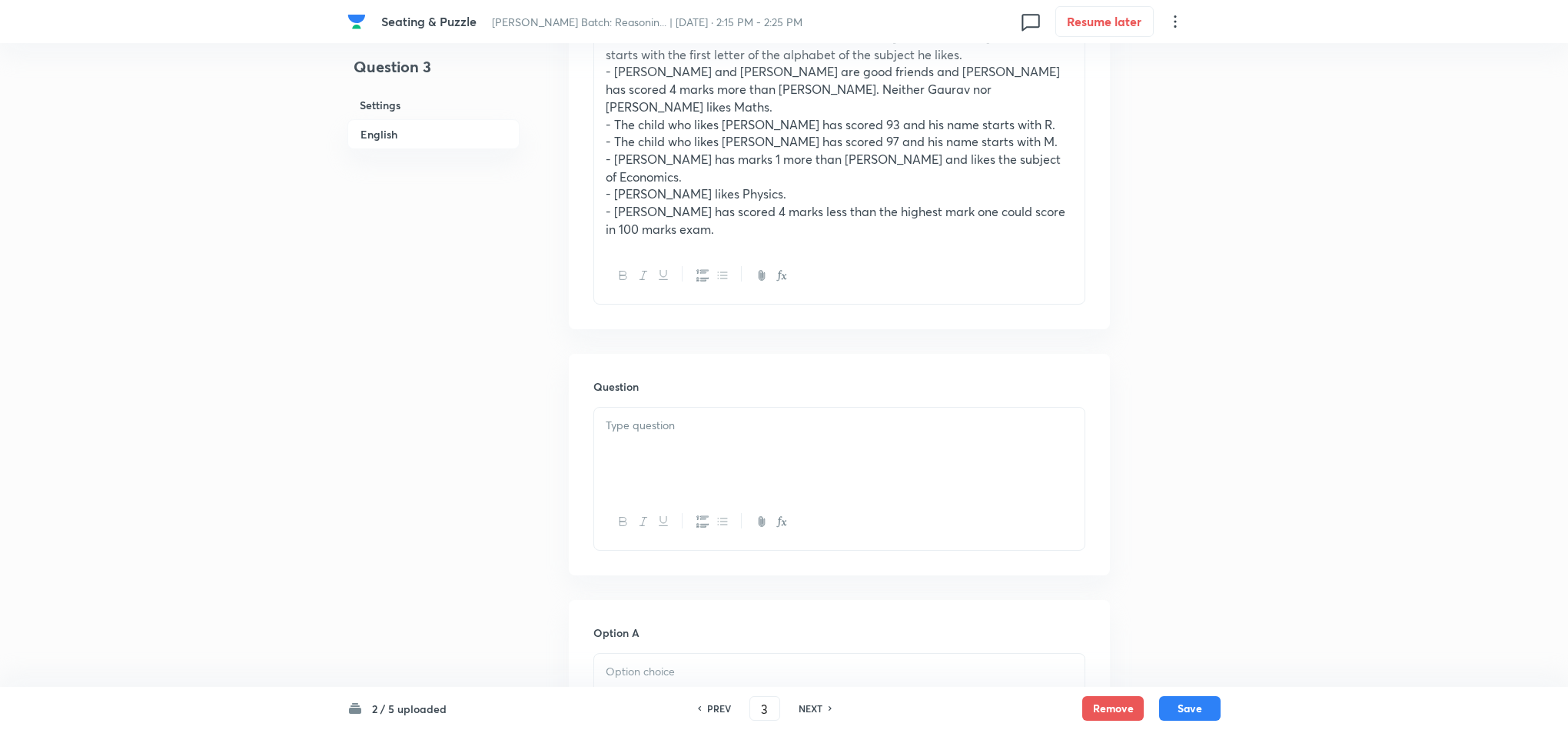
scroll to position [807, 0]
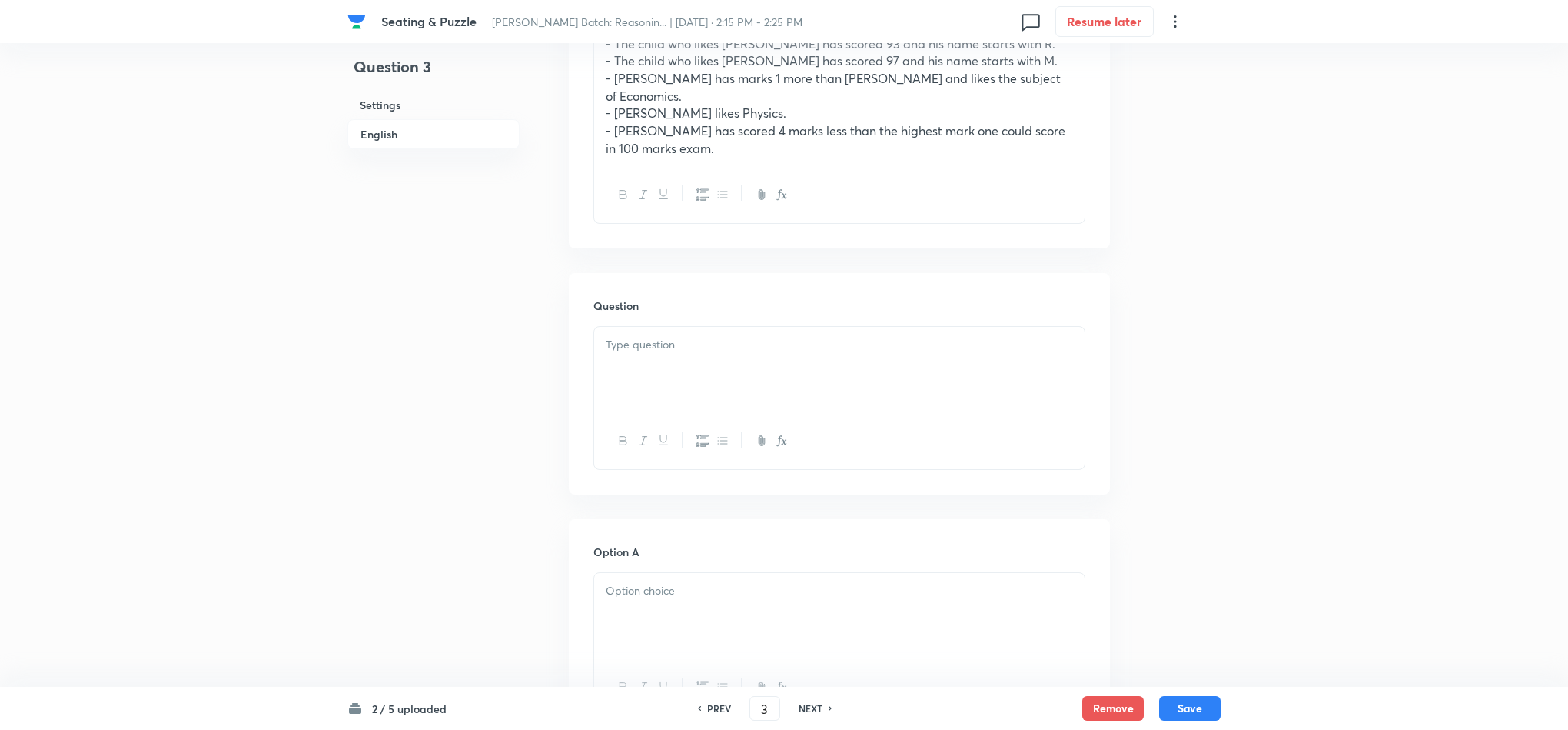
drag, startPoint x: 623, startPoint y: 323, endPoint x: 623, endPoint y: 298, distance: 25.0
click at [623, 326] on div at bounding box center [839, 398] width 492 height 144
click at [623, 327] on div at bounding box center [839, 370] width 490 height 86
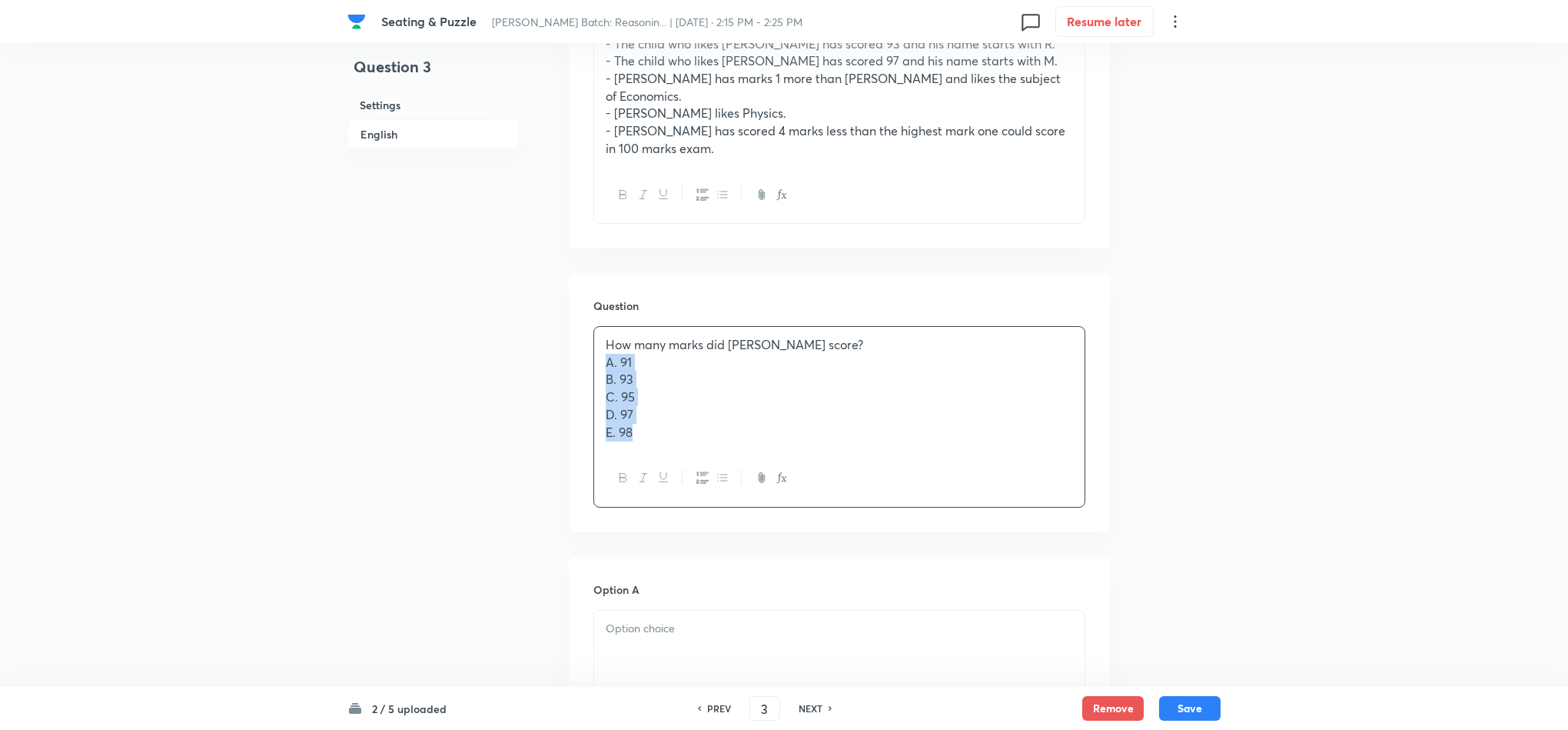
drag, startPoint x: 608, startPoint y: 294, endPoint x: 693, endPoint y: 442, distance: 170.7
click at [690, 425] on div "How many marks did Gaurav score? A. 91 B. 93 C. 95 D. 97 E. 98" at bounding box center [839, 417] width 492 height 181
click at [638, 573] on div at bounding box center [839, 616] width 490 height 86
drag, startPoint x: 597, startPoint y: 540, endPoint x: 672, endPoint y: 621, distance: 110.4
click at [672, 621] on div "A. 91 B. 93 C. 95 D. 97 E. 98" at bounding box center [839, 654] width 492 height 164
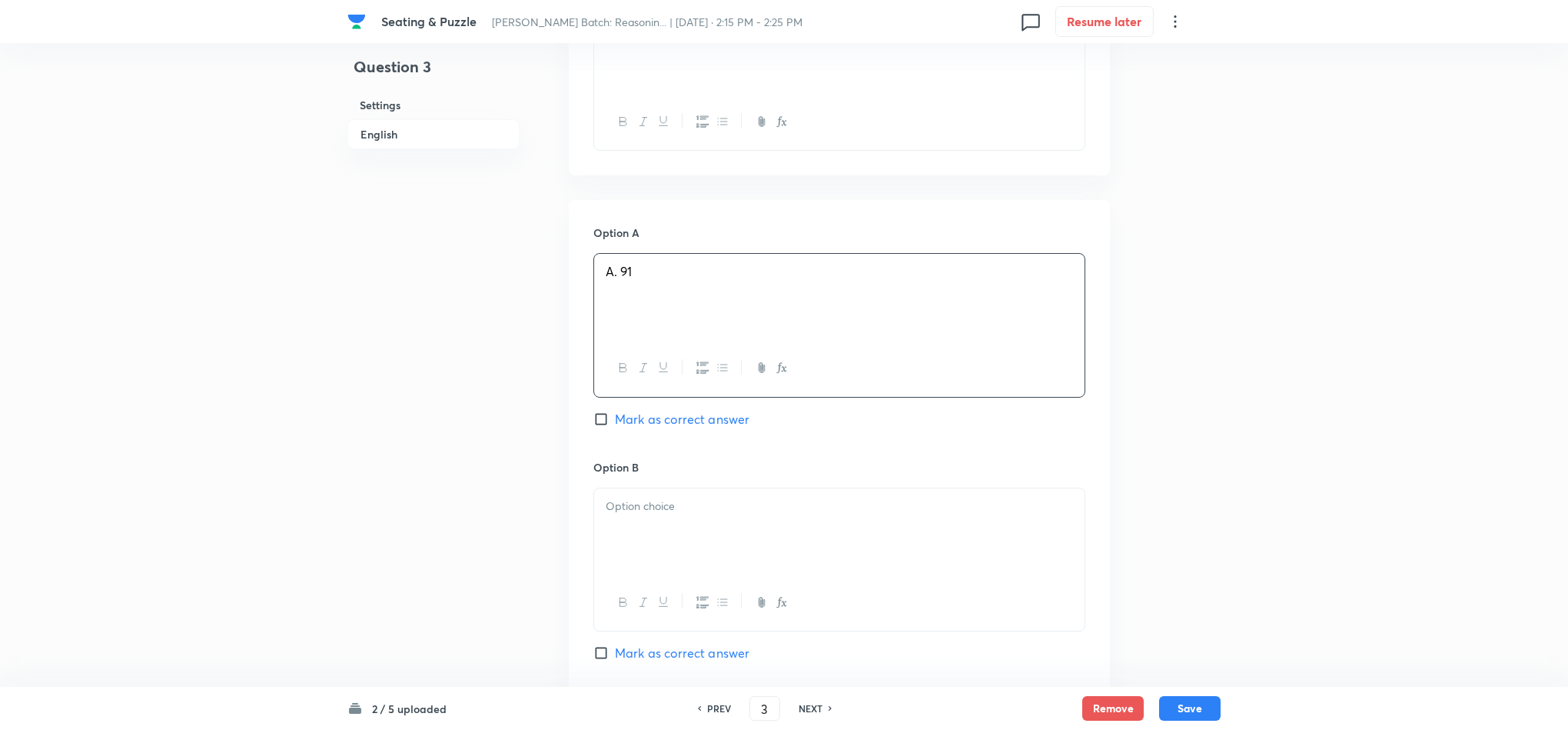
scroll to position [1154, 0]
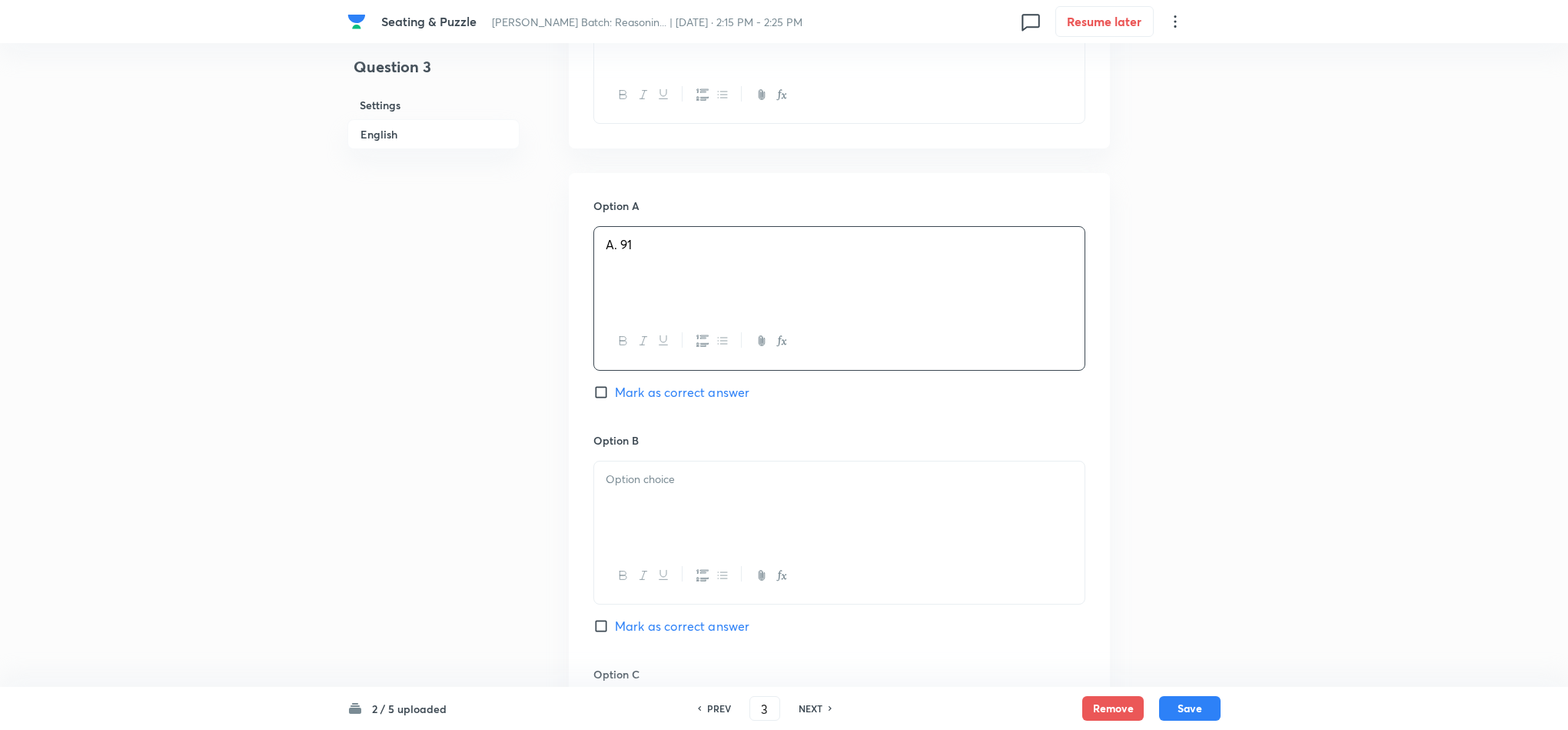
click at [642, 470] on p at bounding box center [839, 479] width 468 height 18
drag, startPoint x: 602, startPoint y: 430, endPoint x: 708, endPoint y: 528, distance: 144.4
click at [678, 524] on div "B. 93 C. 95 D. 97 E. 98" at bounding box center [839, 534] width 492 height 146
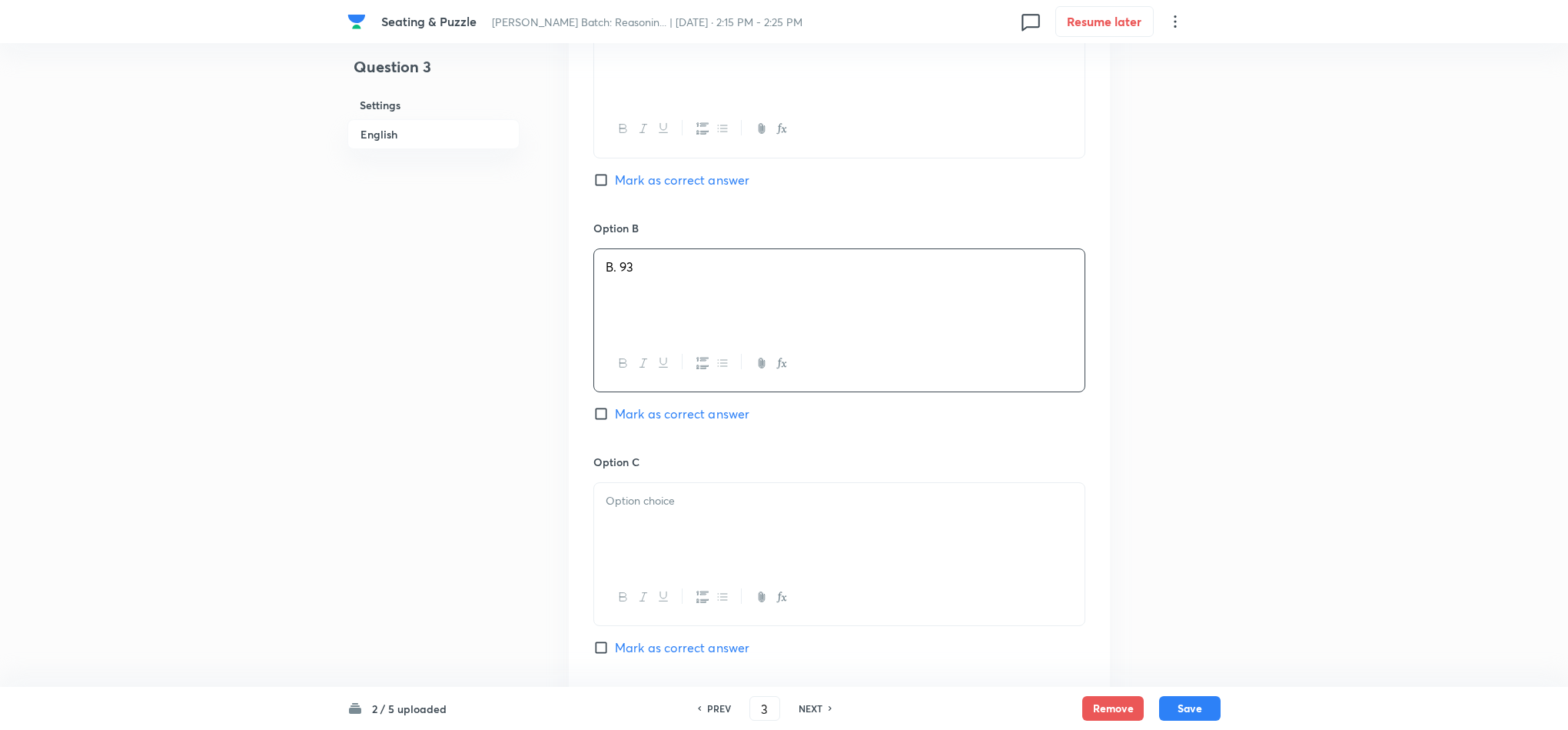
scroll to position [1500, 0]
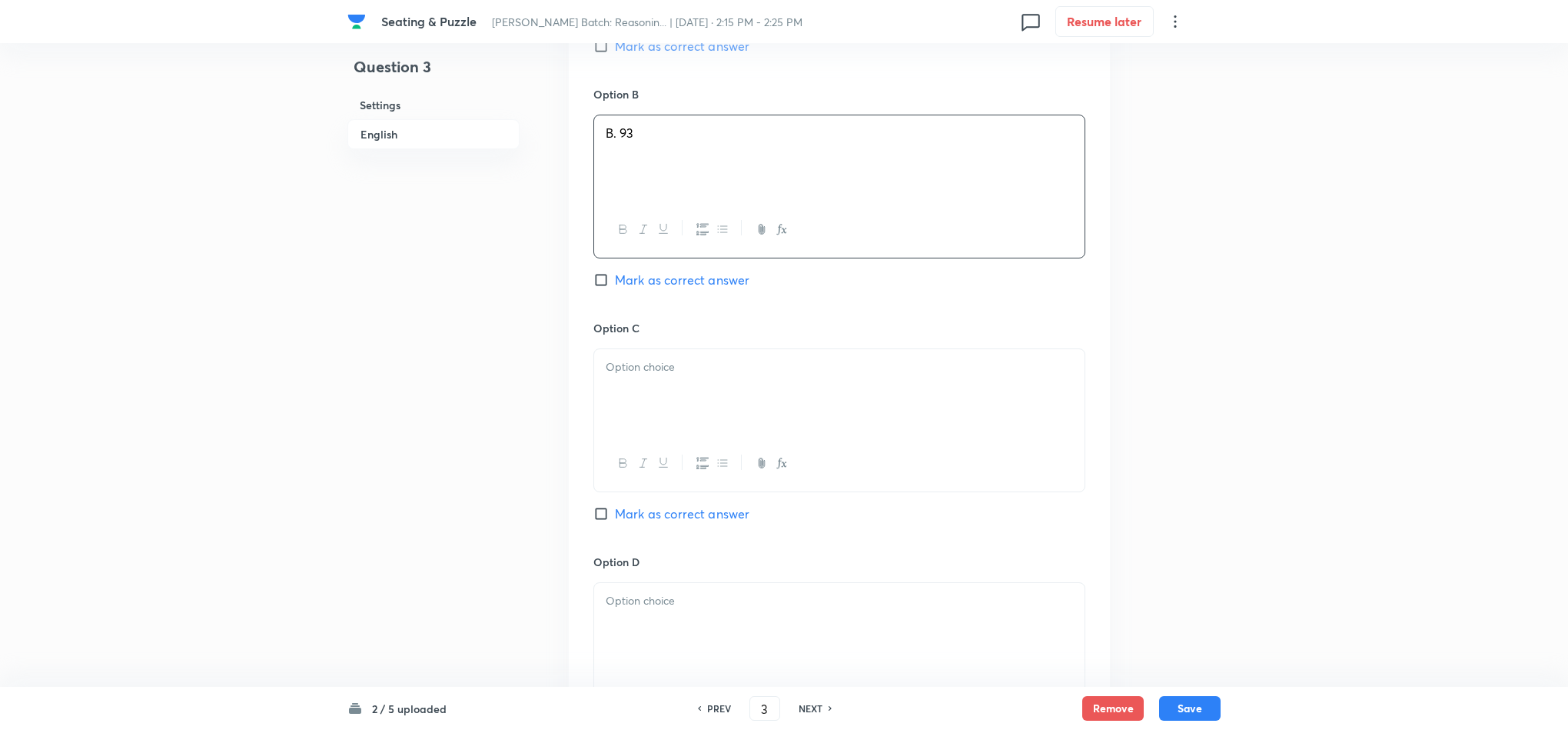
click at [616, 358] on p at bounding box center [839, 367] width 468 height 18
drag, startPoint x: 605, startPoint y: 319, endPoint x: 664, endPoint y: 418, distance: 115.2
click at [664, 418] on div "C. 95 D. 97 E. 98" at bounding box center [839, 420] width 492 height 144
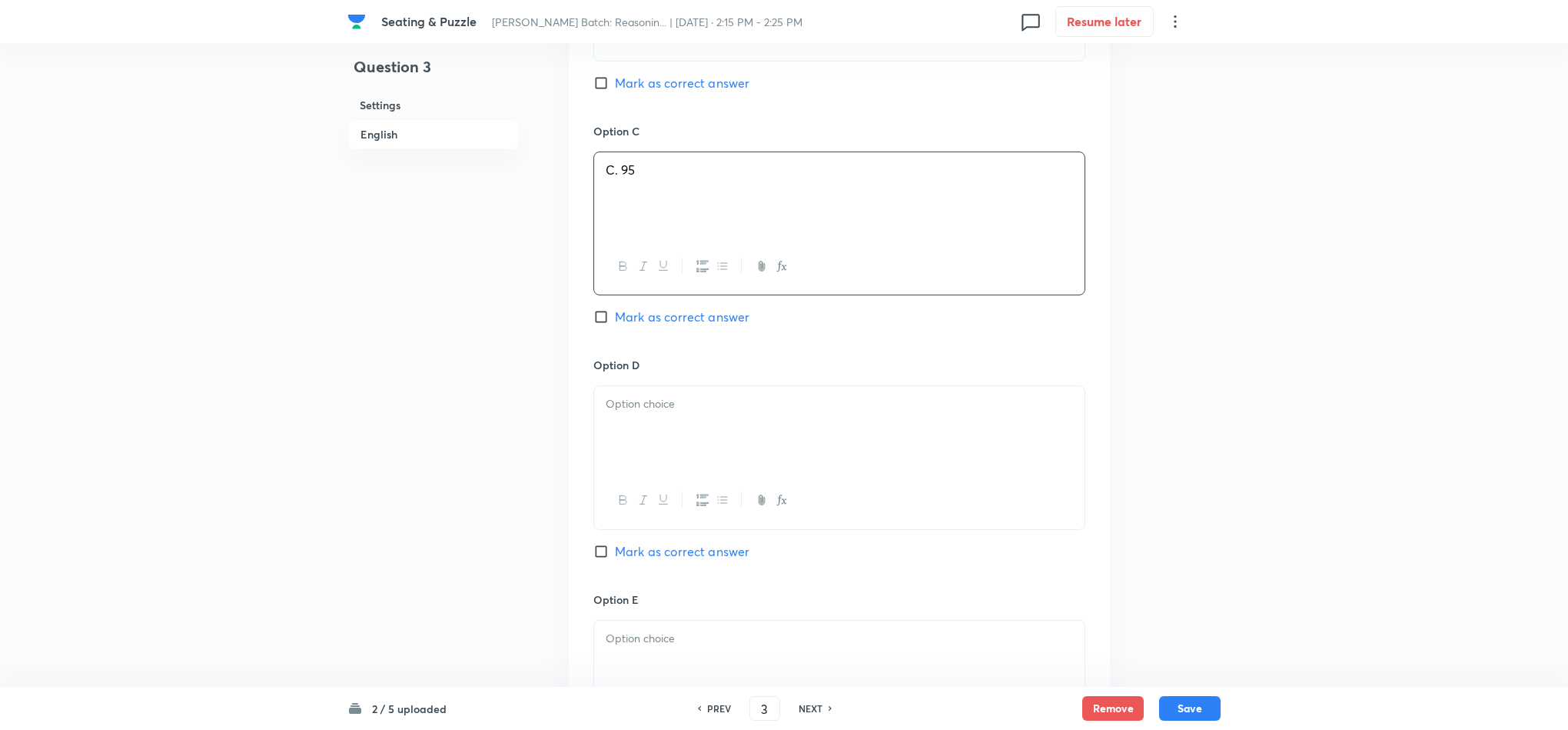
scroll to position [1731, 0]
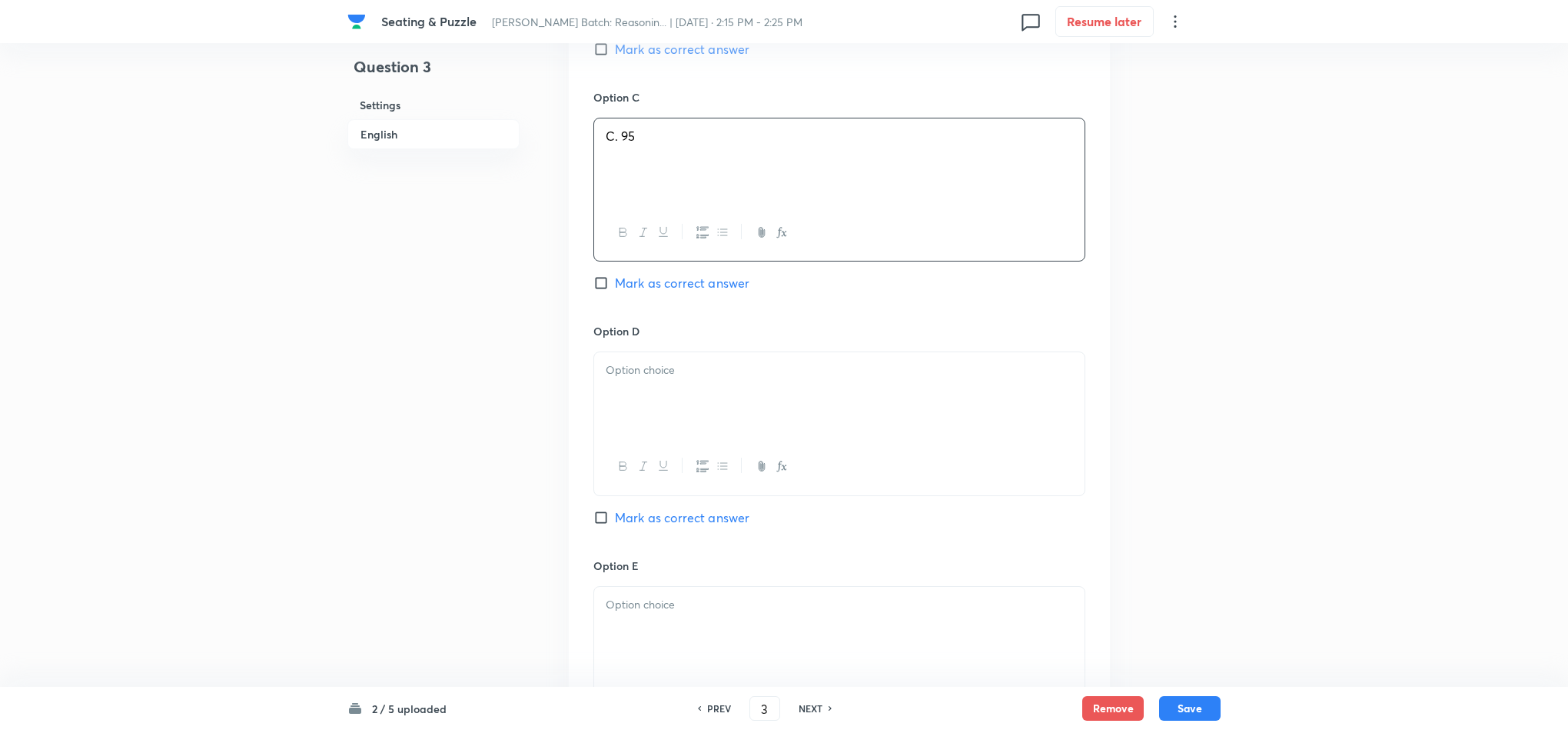
click at [658, 361] on p at bounding box center [839, 370] width 468 height 18
drag, startPoint x: 656, startPoint y: 312, endPoint x: 599, endPoint y: 328, distance: 59.2
click at [597, 352] on div "D. 97 E. 98" at bounding box center [839, 396] width 490 height 86
drag, startPoint x: 642, startPoint y: 335, endPoint x: 599, endPoint y: 332, distance: 43.1
click at [595, 352] on div "D. 97 E. 98" at bounding box center [839, 396] width 490 height 86
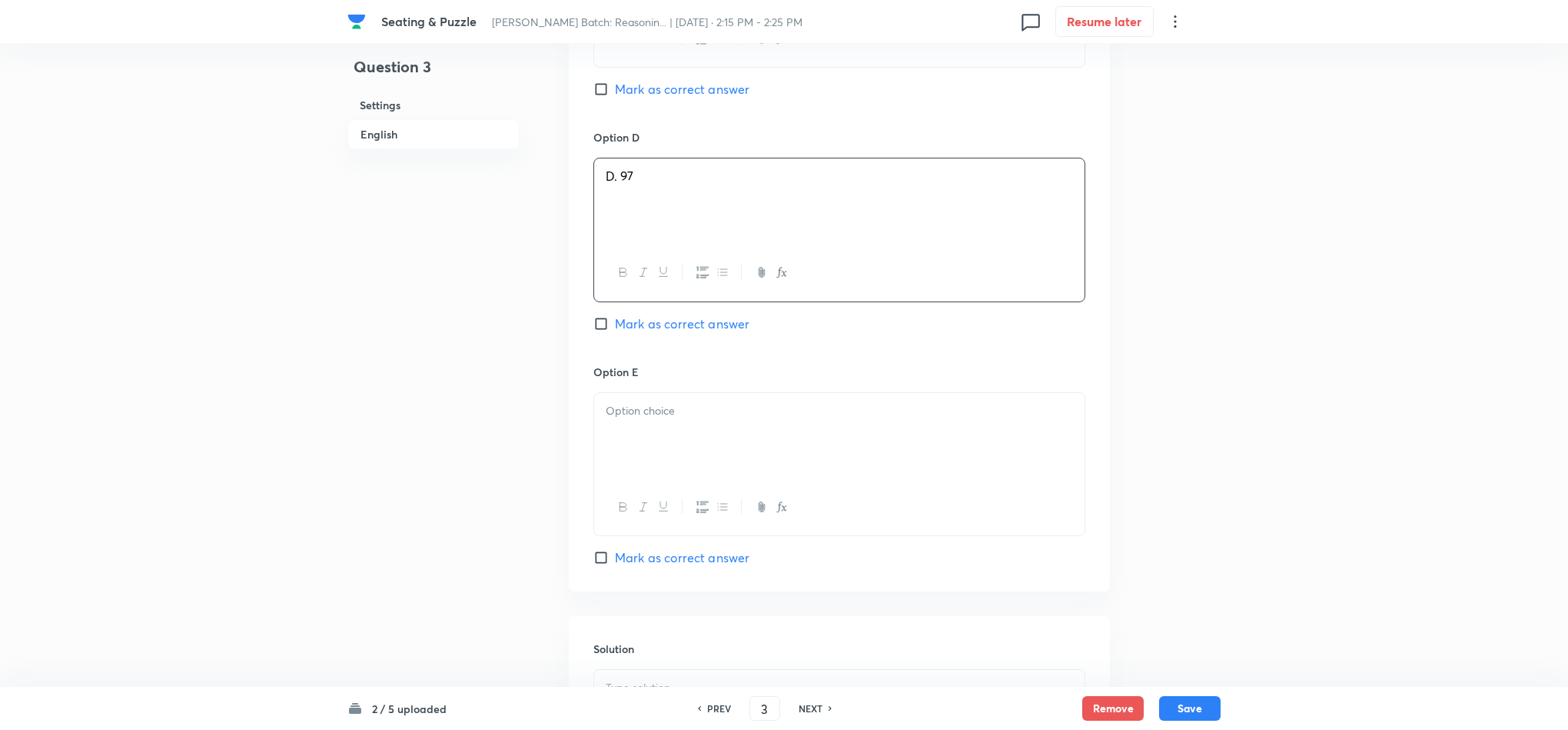
scroll to position [1961, 0]
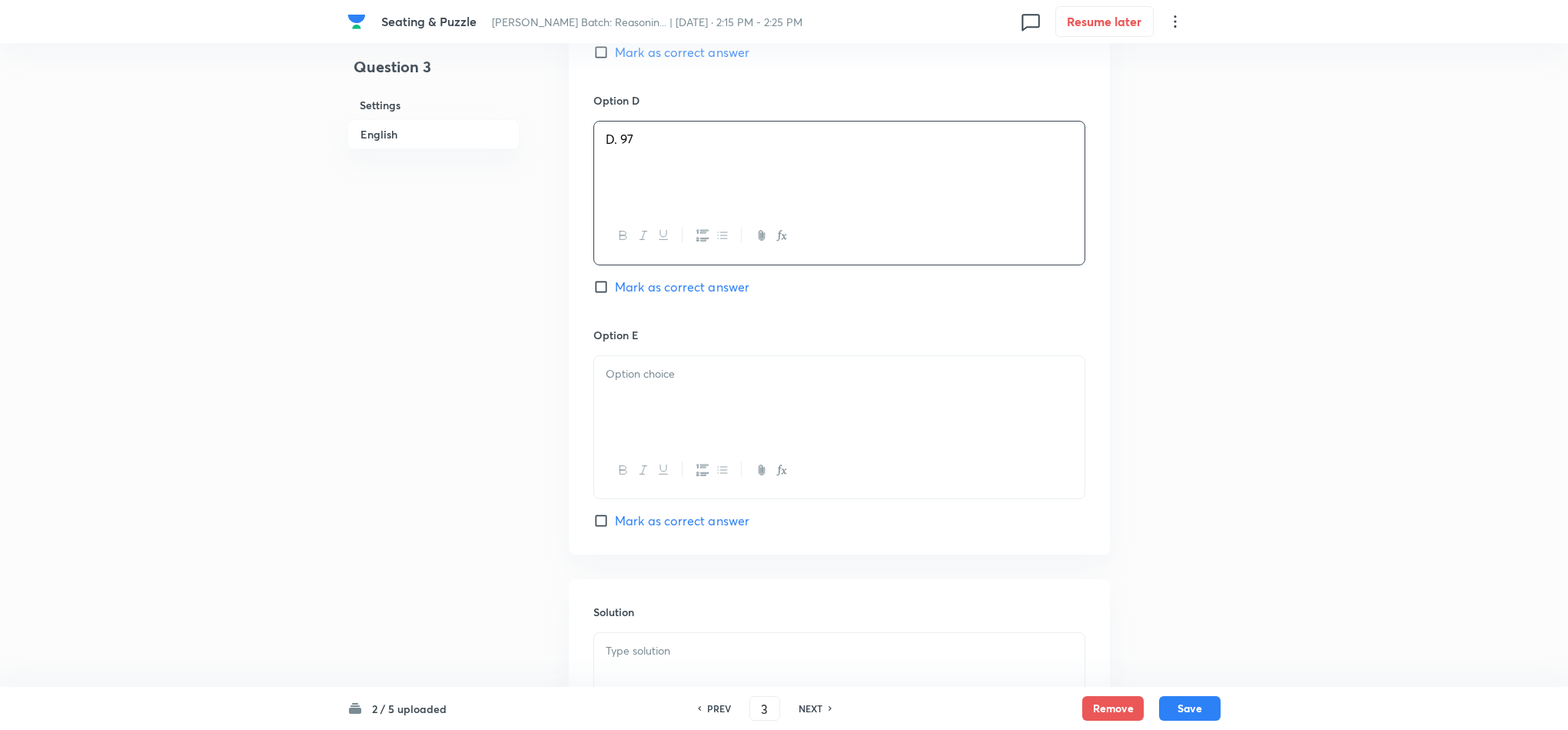
click at [662, 365] on p at bounding box center [839, 374] width 468 height 18
drag, startPoint x: 692, startPoint y: 589, endPoint x: 711, endPoint y: 586, distance: 19.2
click at [692, 642] on p at bounding box center [839, 651] width 468 height 18
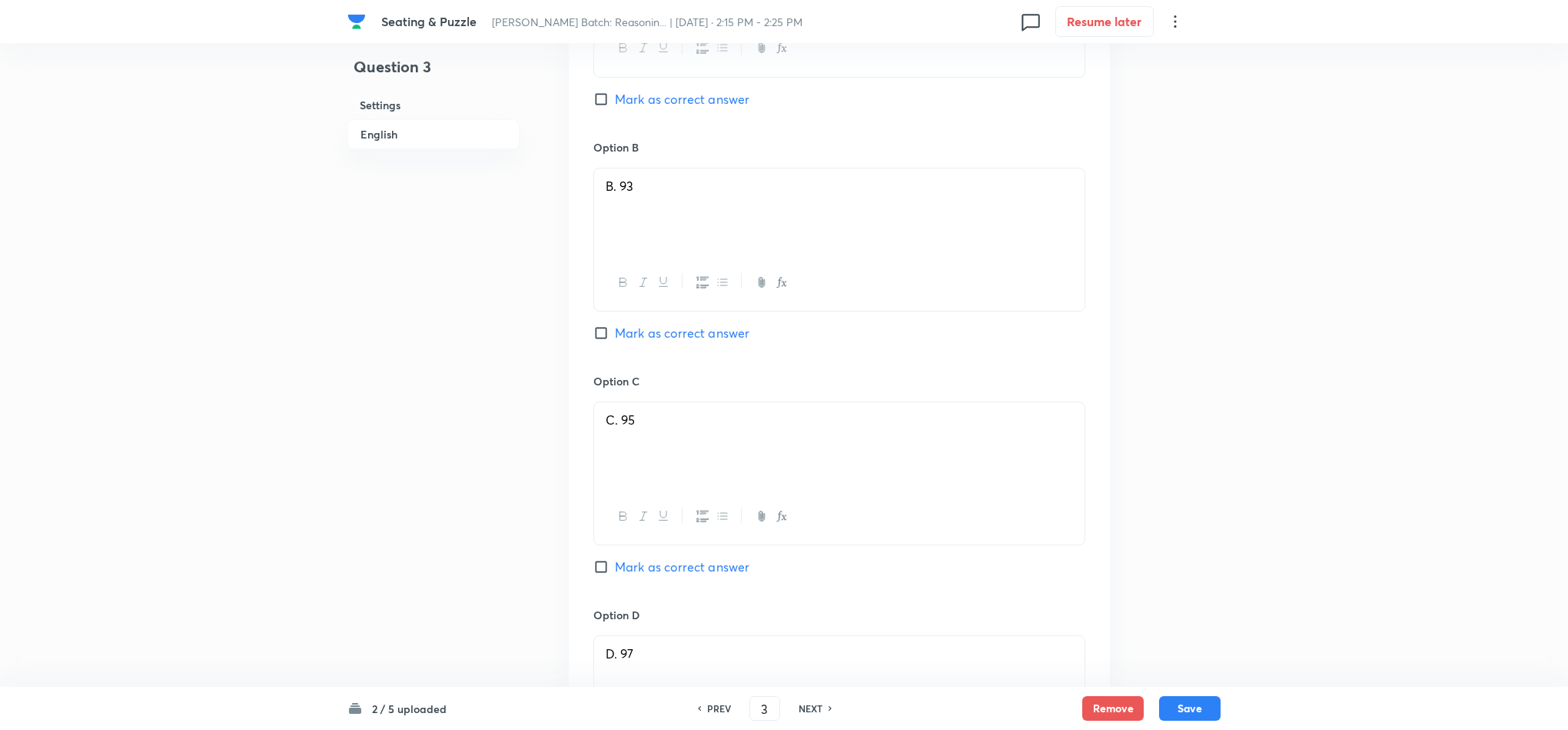
scroll to position [1312, 0]
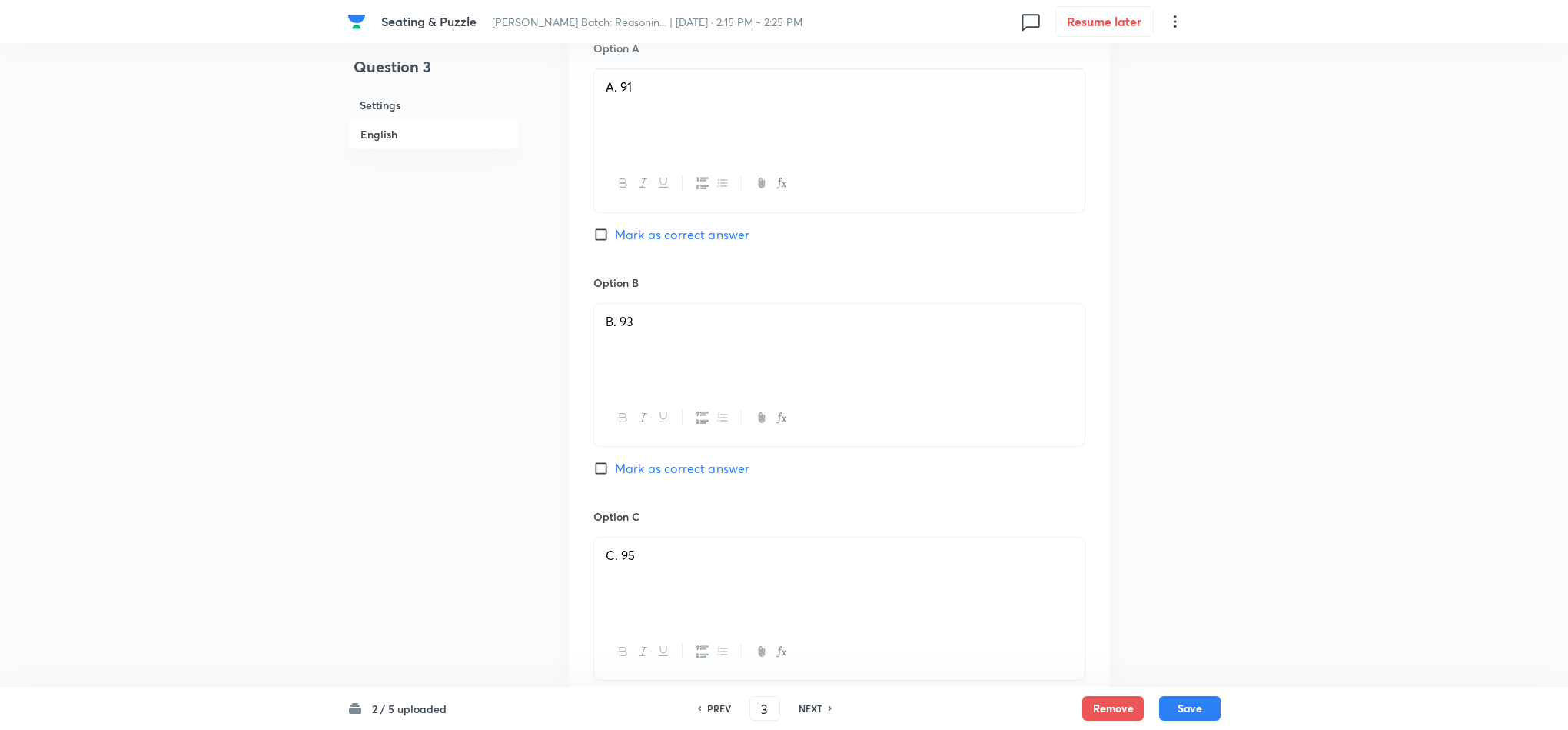
click at [687, 693] on span "Mark as correct answer" at bounding box center [682, 702] width 134 height 19
click at [615, 695] on input "Mark as correct answer" at bounding box center [604, 702] width 21 height 15
checkbox input "true"
click at [1220, 700] on button "Save" at bounding box center [1190, 707] width 62 height 24
type input "4"
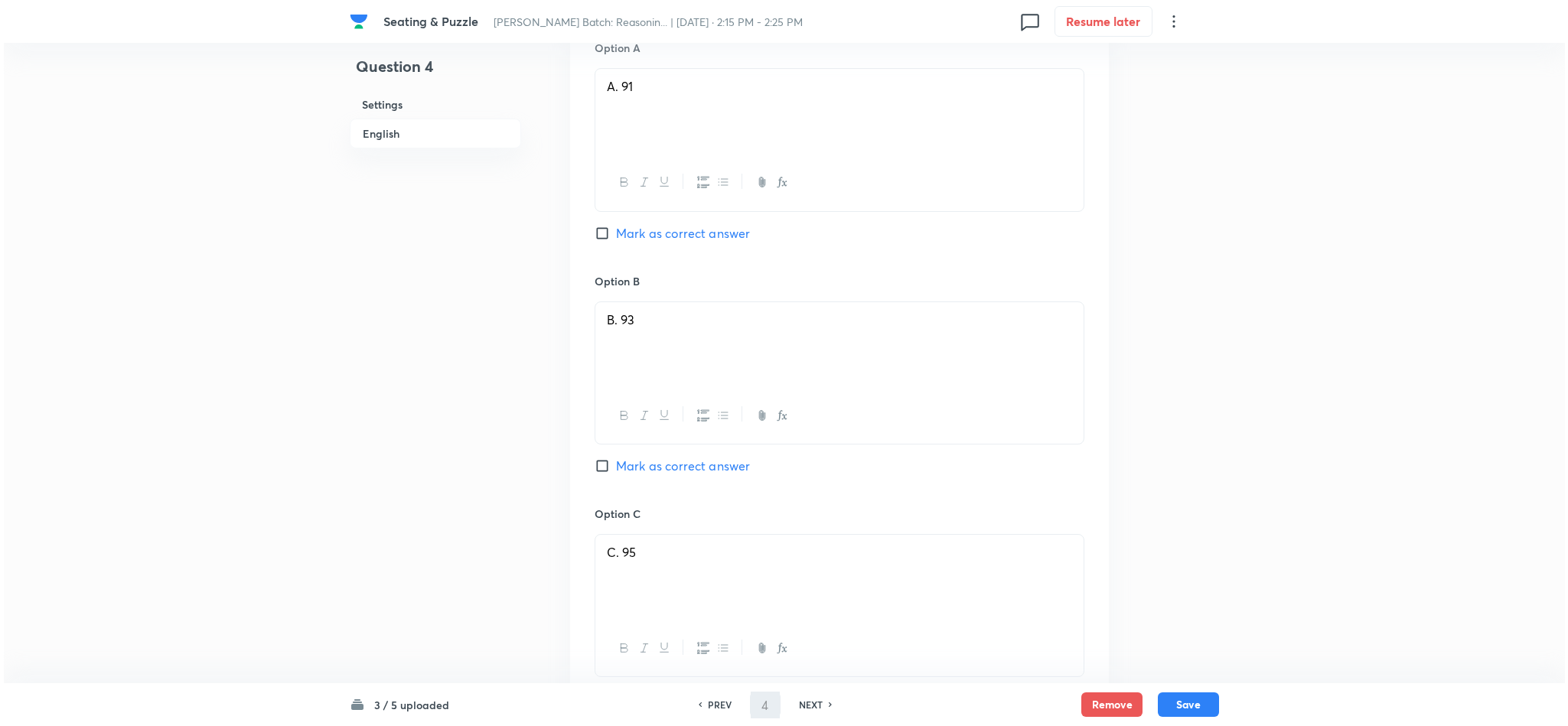
scroll to position [0, 0]
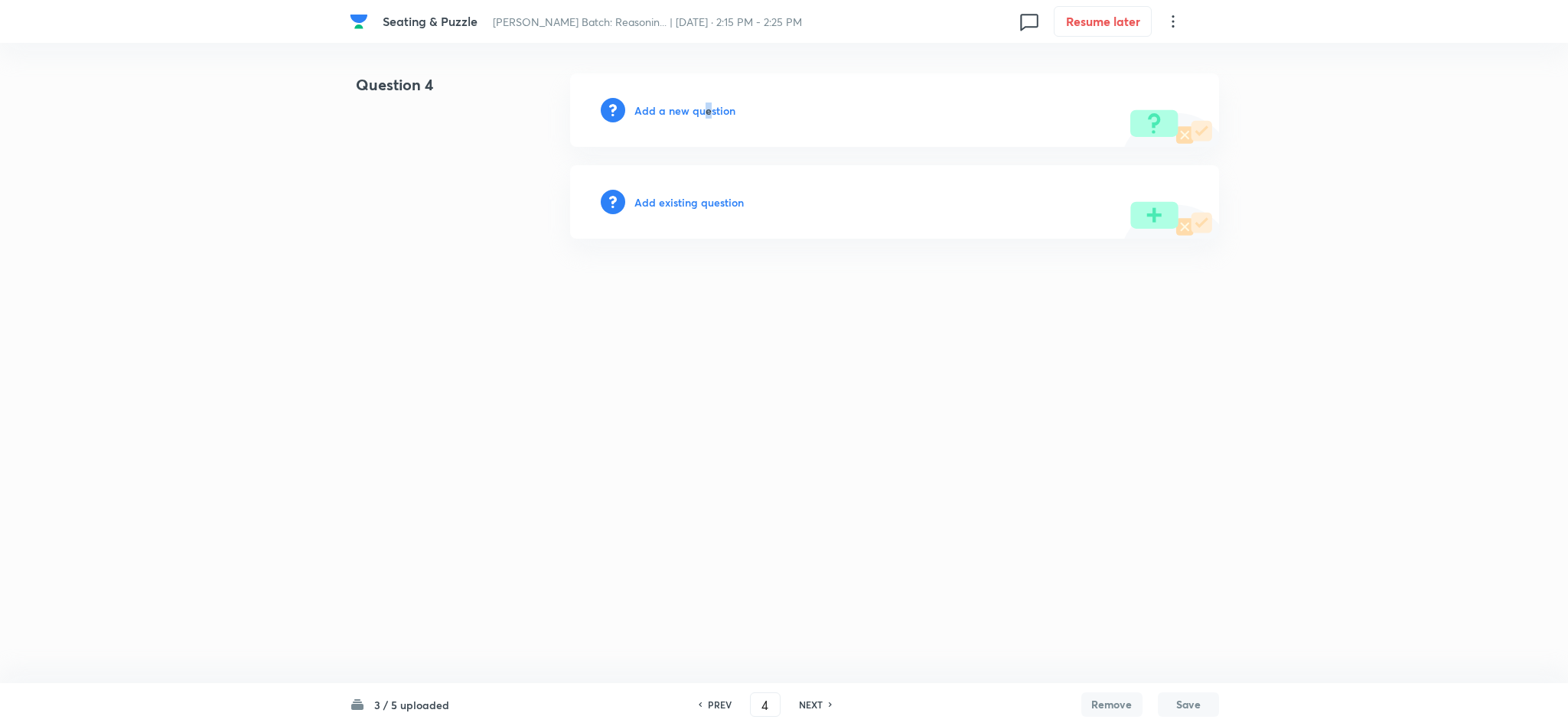
click at [705, 115] on h6 "Add a new question" at bounding box center [685, 111] width 101 height 16
click at [703, 117] on h6 "Choose a question type" at bounding box center [694, 111] width 118 height 16
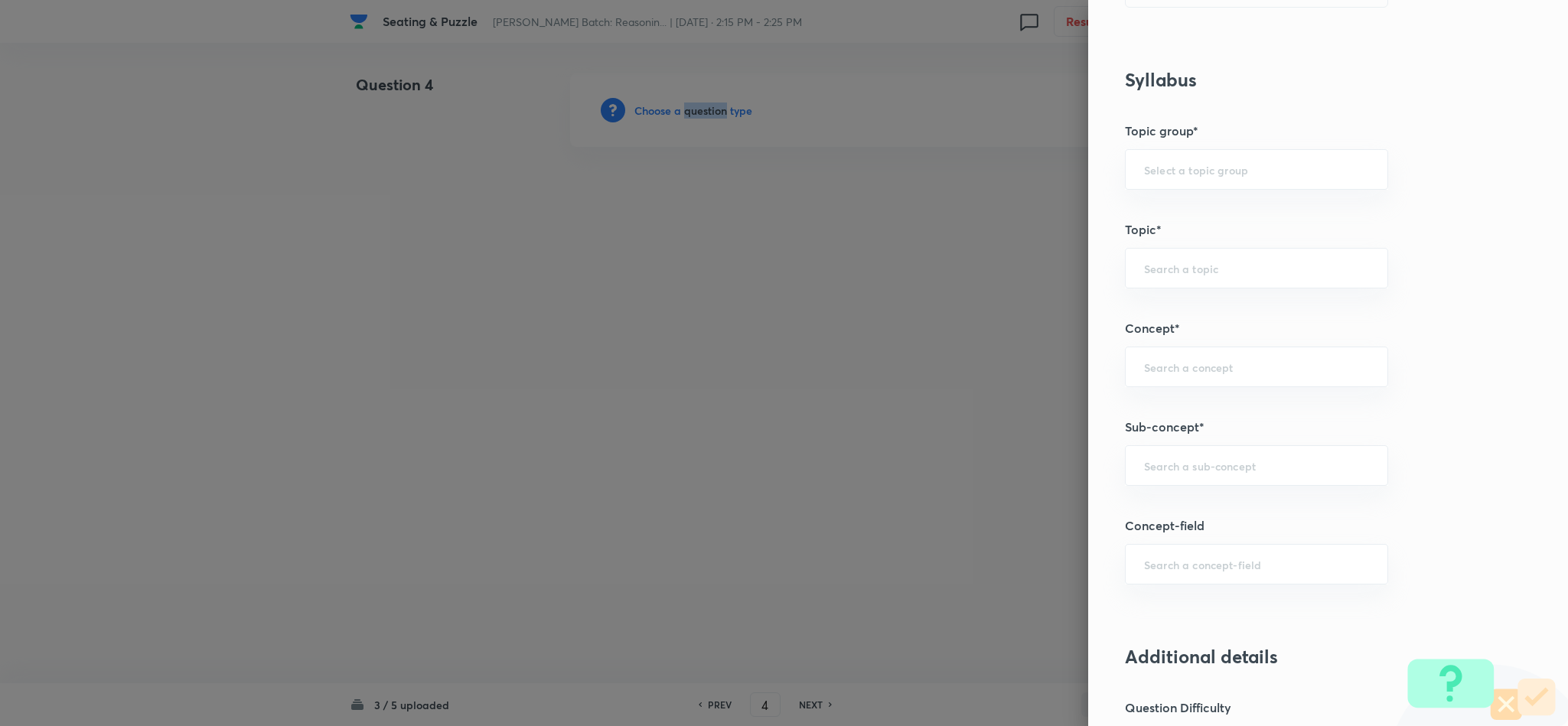
scroll to position [574, 0]
click at [1207, 457] on div "​" at bounding box center [1256, 461] width 263 height 40
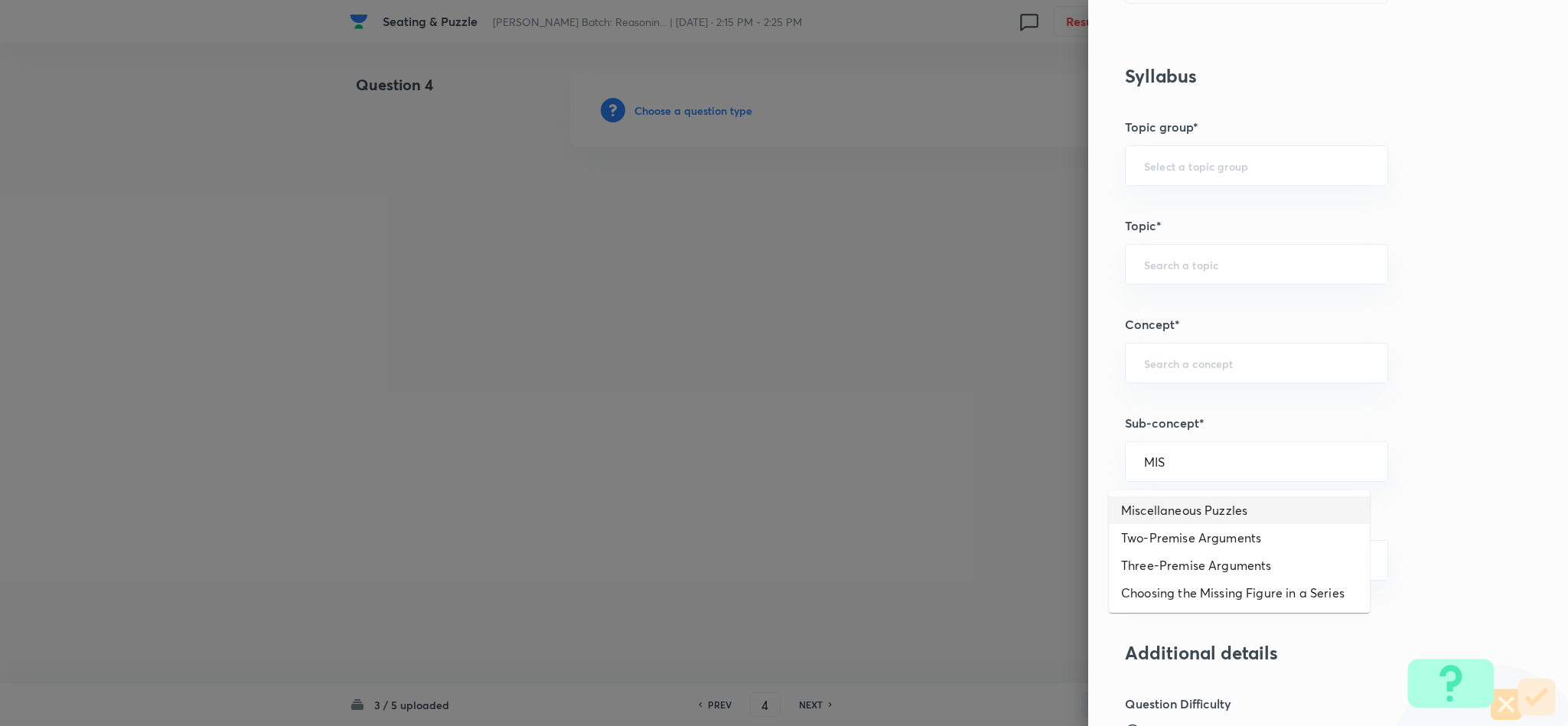
click at [1199, 505] on li "Miscellaneous Puzzles" at bounding box center [1239, 510] width 261 height 28
type input "Miscellaneous Puzzles"
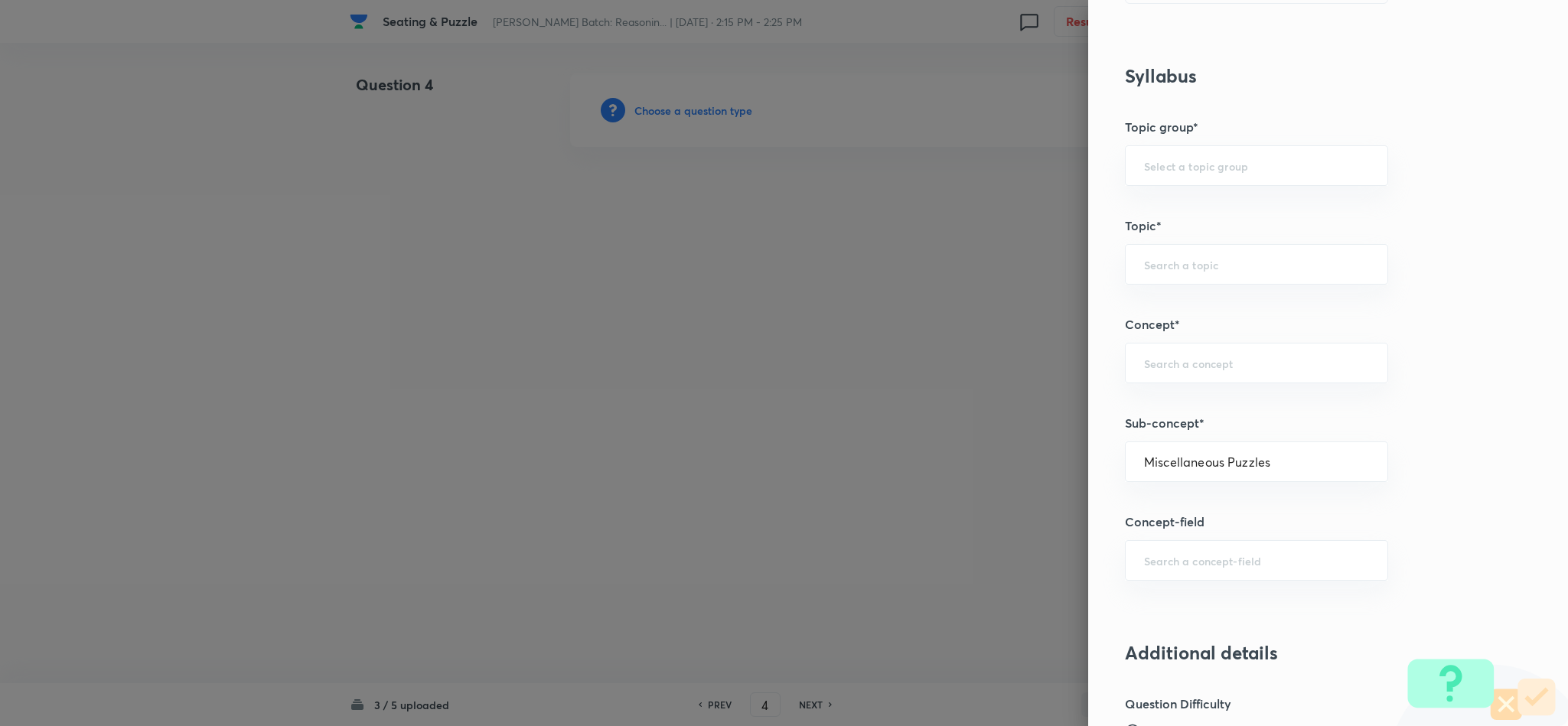
type input "Reasoning"
type input "Verbal Reasoning"
type input "Puzzle and Seating Arrangement"
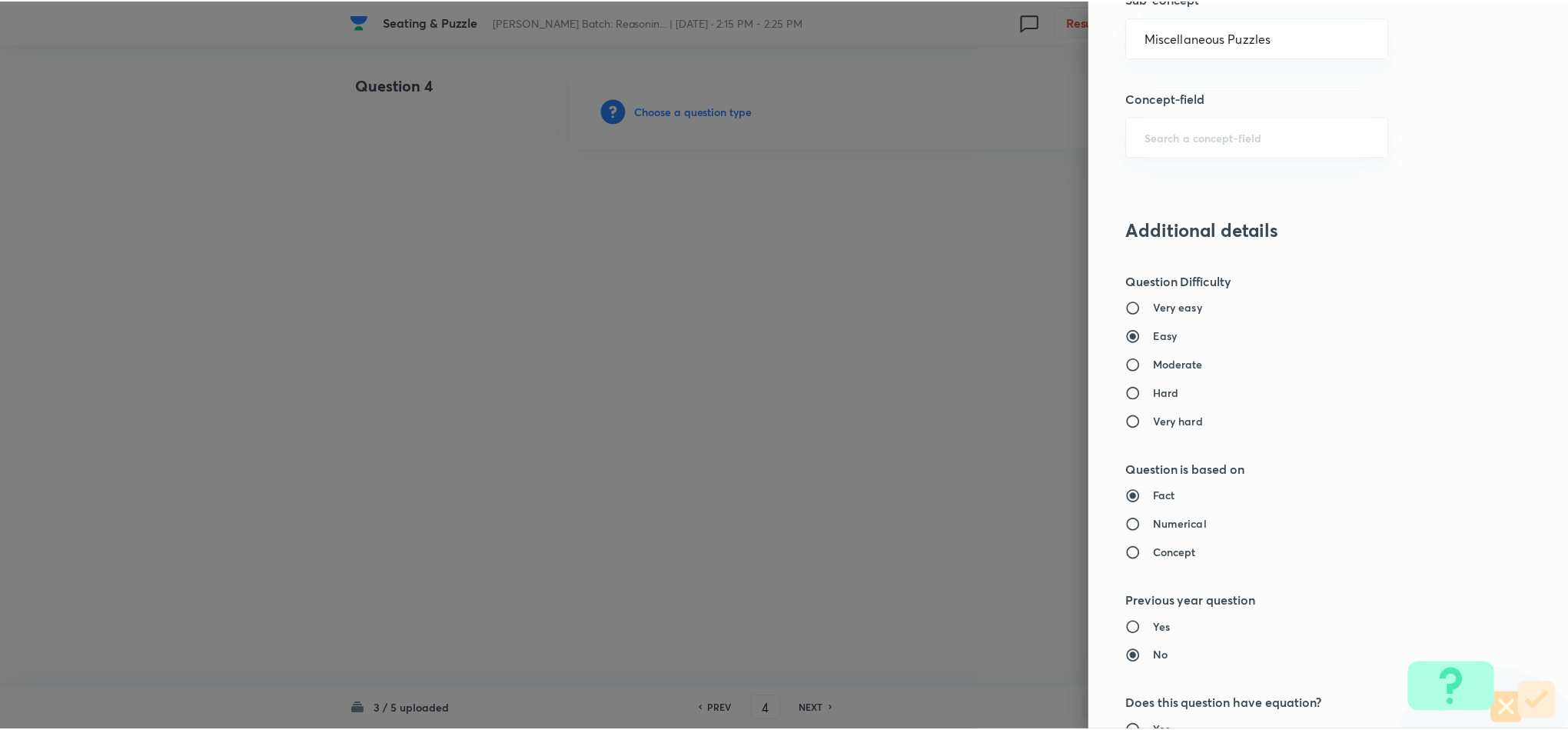
scroll to position [1371, 0]
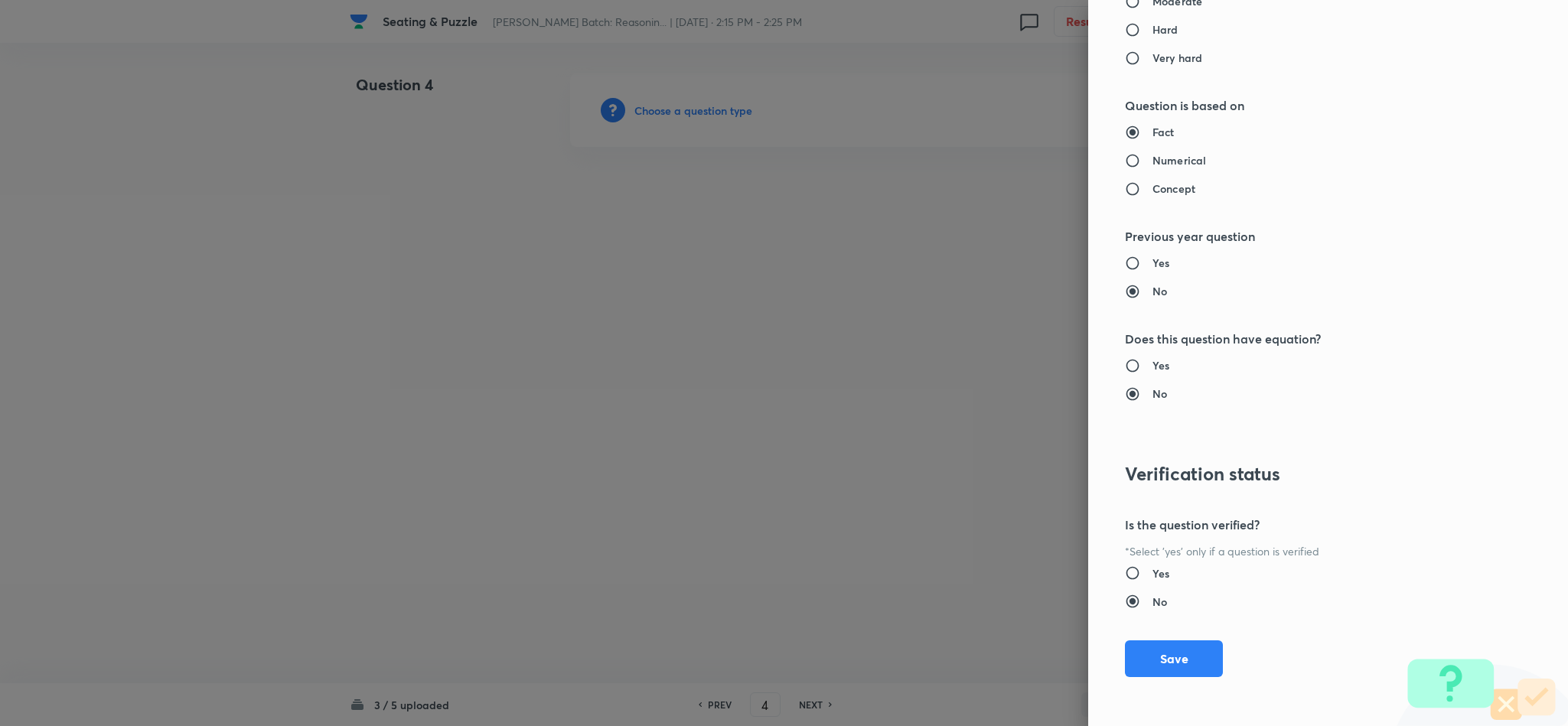
drag, startPoint x: 1178, startPoint y: 650, endPoint x: 1052, endPoint y: 611, distance: 131.9
click at [1178, 652] on button "Save" at bounding box center [1173, 658] width 98 height 36
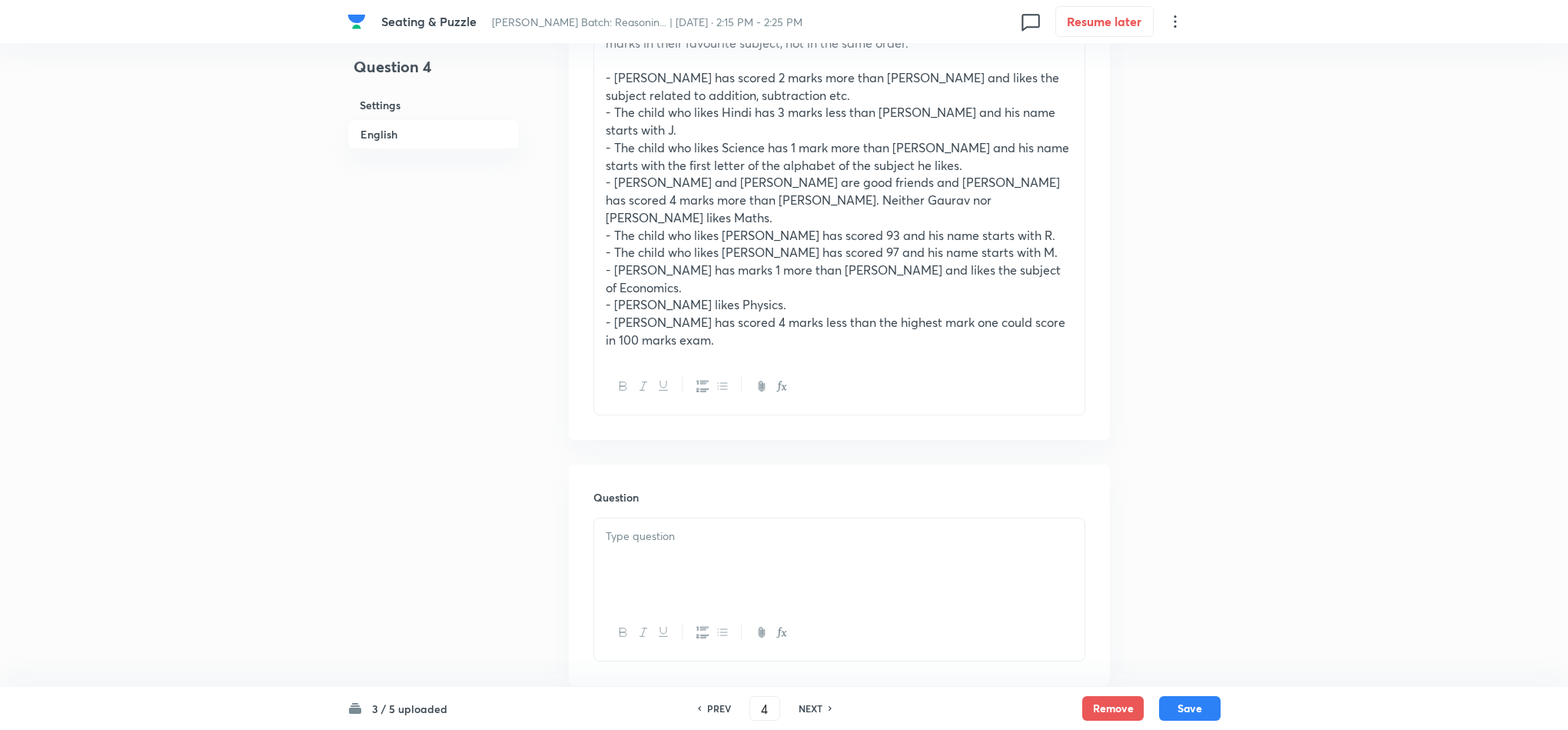
scroll to position [807, 0]
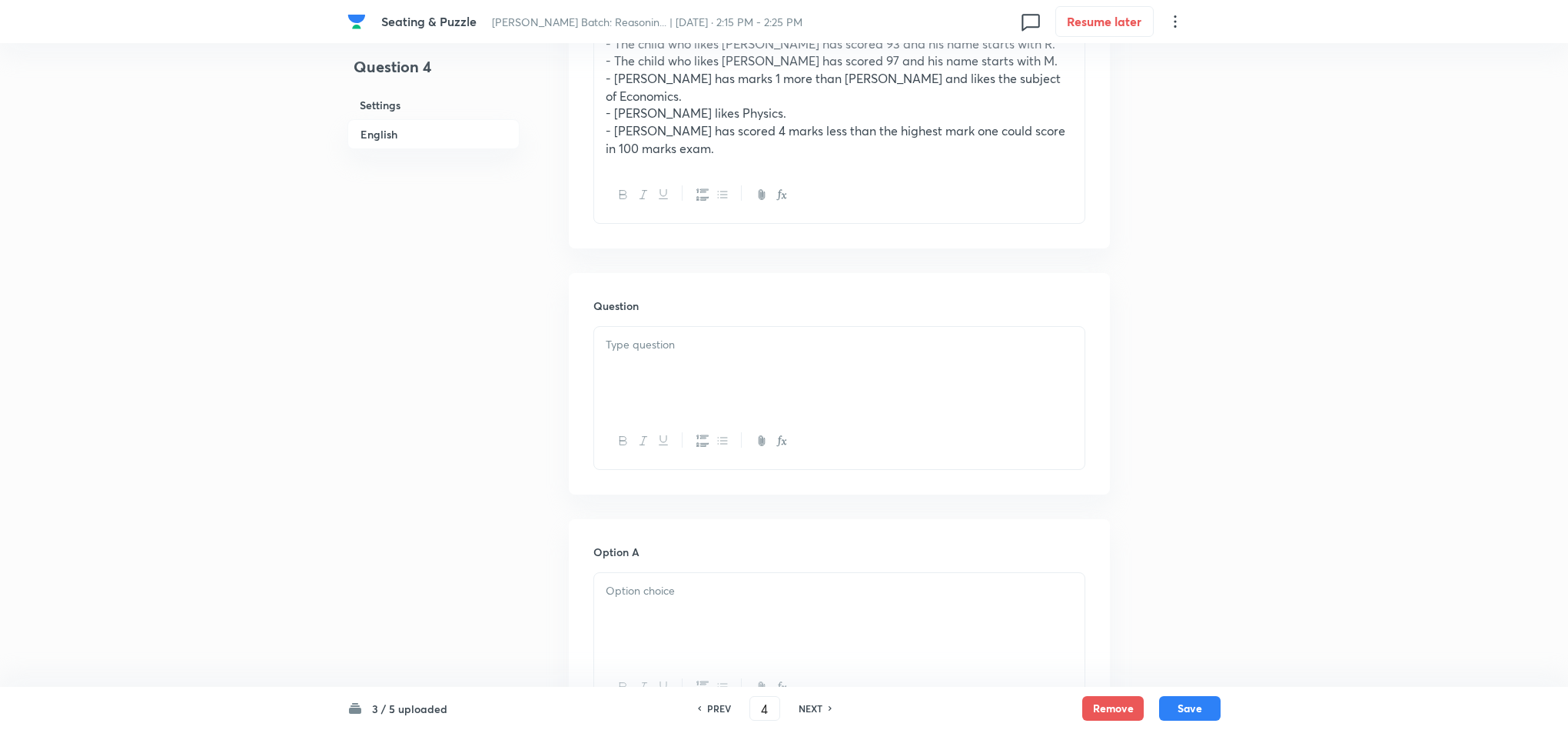
click at [643, 327] on div at bounding box center [839, 370] width 490 height 86
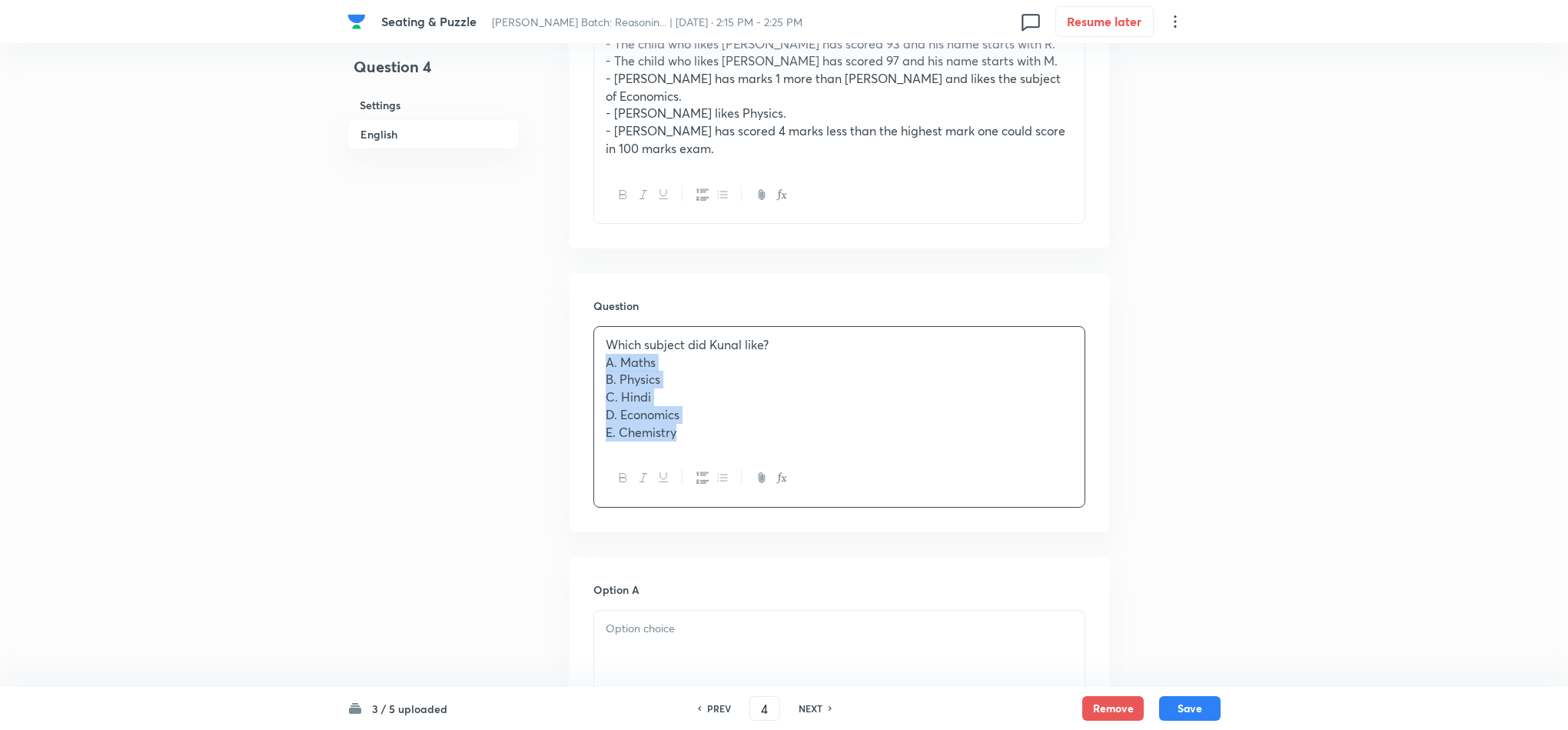
drag, startPoint x: 604, startPoint y: 291, endPoint x: 819, endPoint y: 487, distance: 290.9
click at [877, 448] on div "Question Which subject did Kunal like? A. Maths B. Physics C. Hindi D. Economic…" at bounding box center [838, 403] width 541 height 260
click at [619, 573] on div at bounding box center [839, 616] width 490 height 86
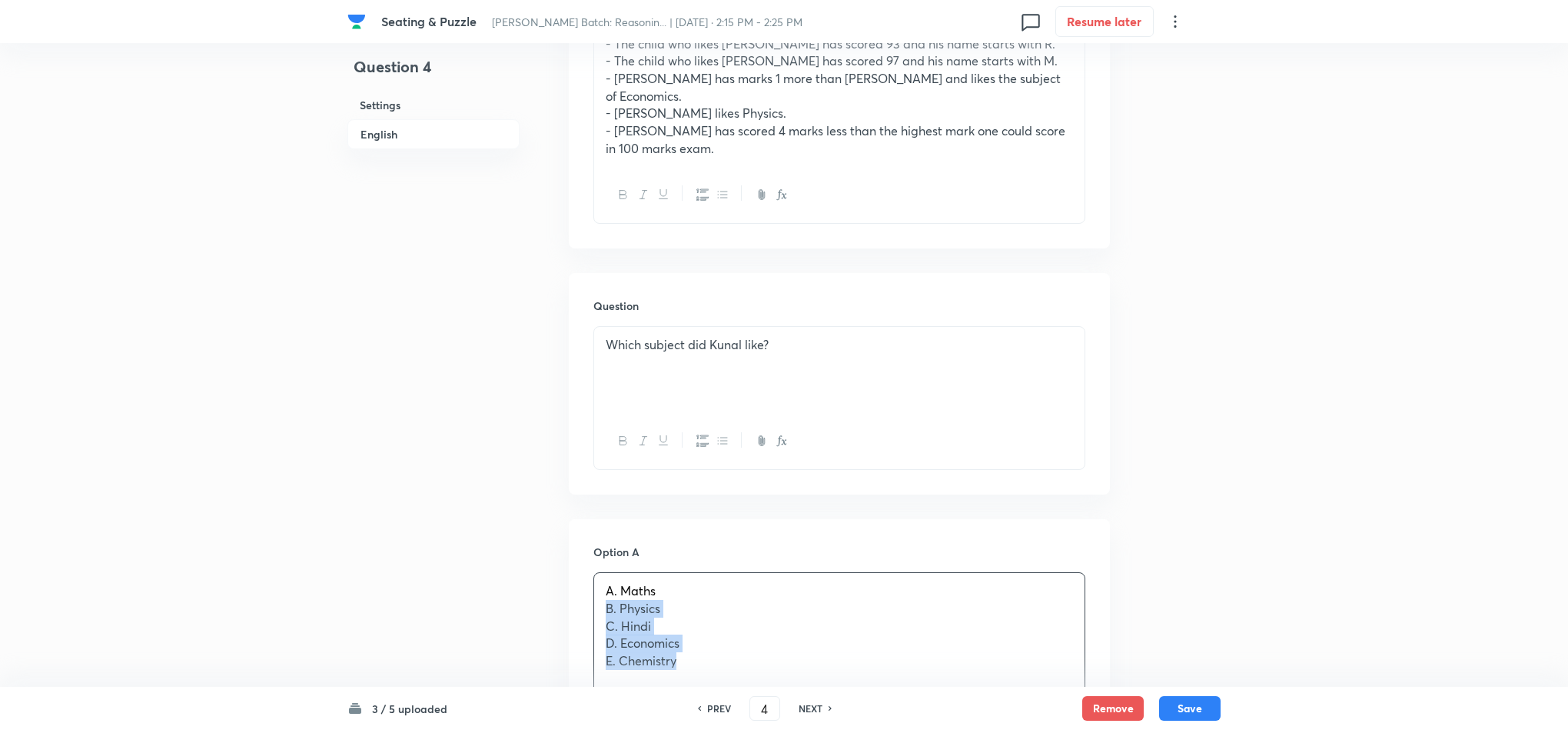
drag, startPoint x: 595, startPoint y: 539, endPoint x: 798, endPoint y: 652, distance: 232.3
click at [795, 658] on div "A. Maths B. Physics C. Hindi D. Economics E. Chemistry" at bounding box center [839, 654] width 492 height 164
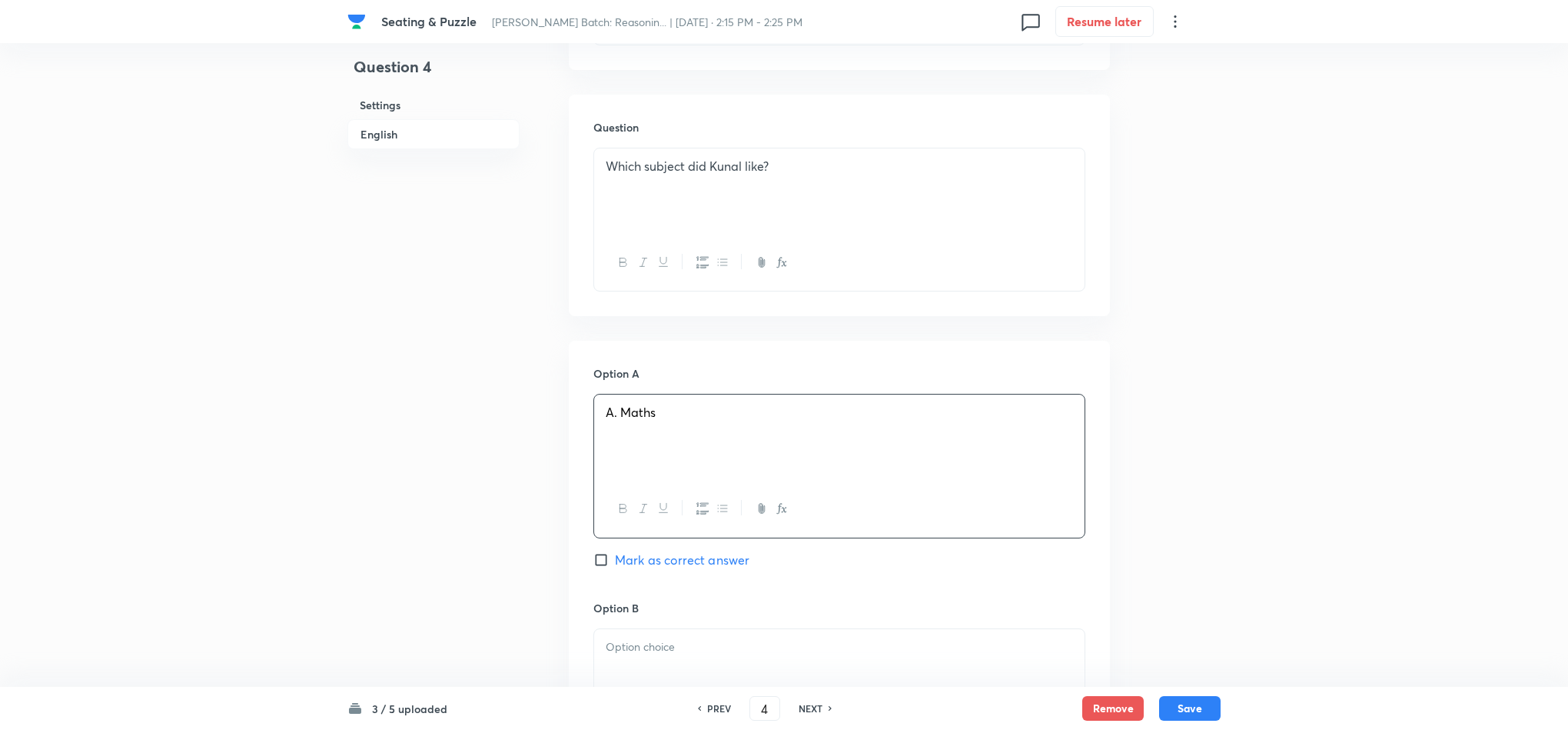
scroll to position [1038, 0]
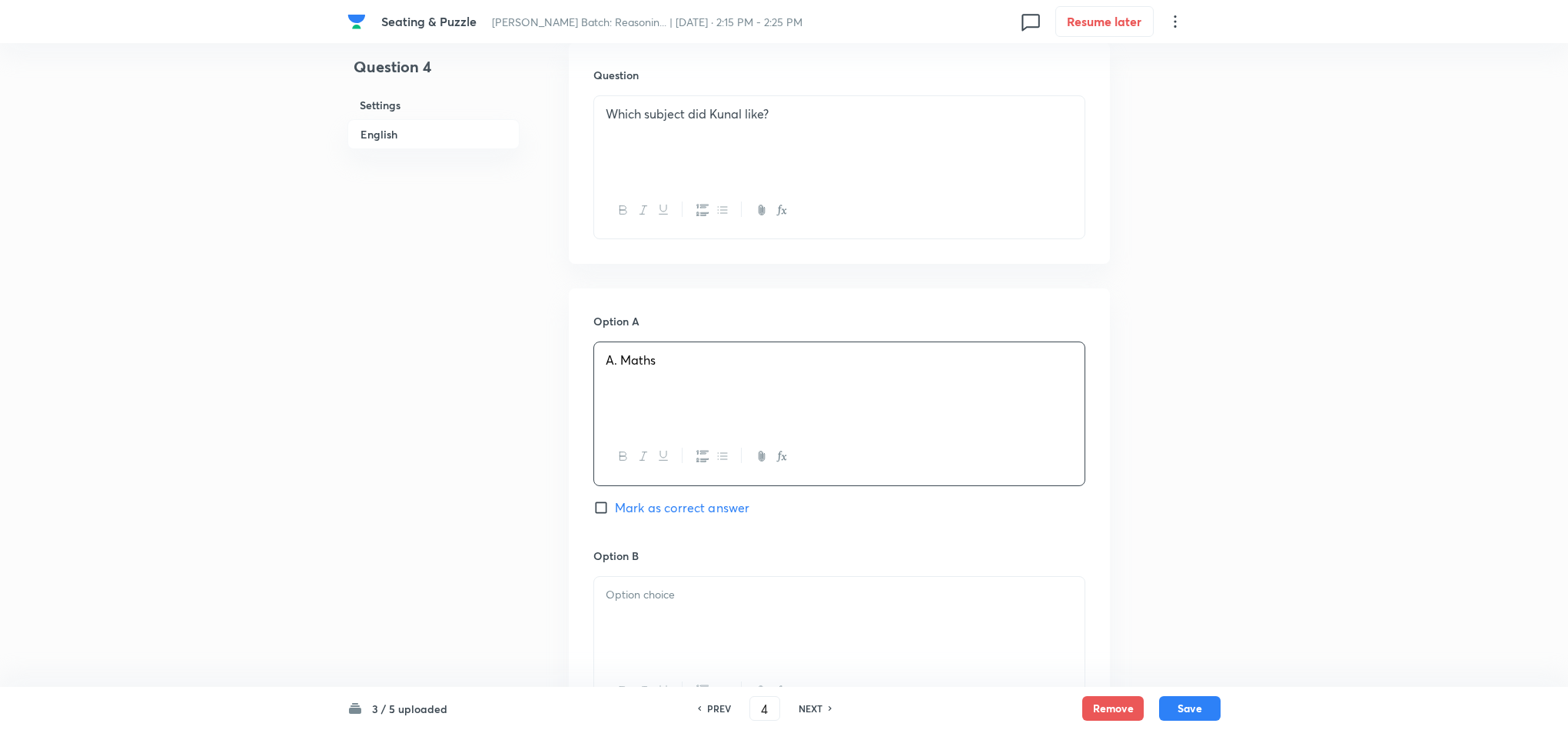
click at [624, 577] on div at bounding box center [839, 620] width 490 height 86
drag, startPoint x: 602, startPoint y: 545, endPoint x: 829, endPoint y: 640, distance: 246.1
click at [829, 640] on div "B. Physics C. Hindi D. Economics E. Chemistry" at bounding box center [839, 649] width 492 height 146
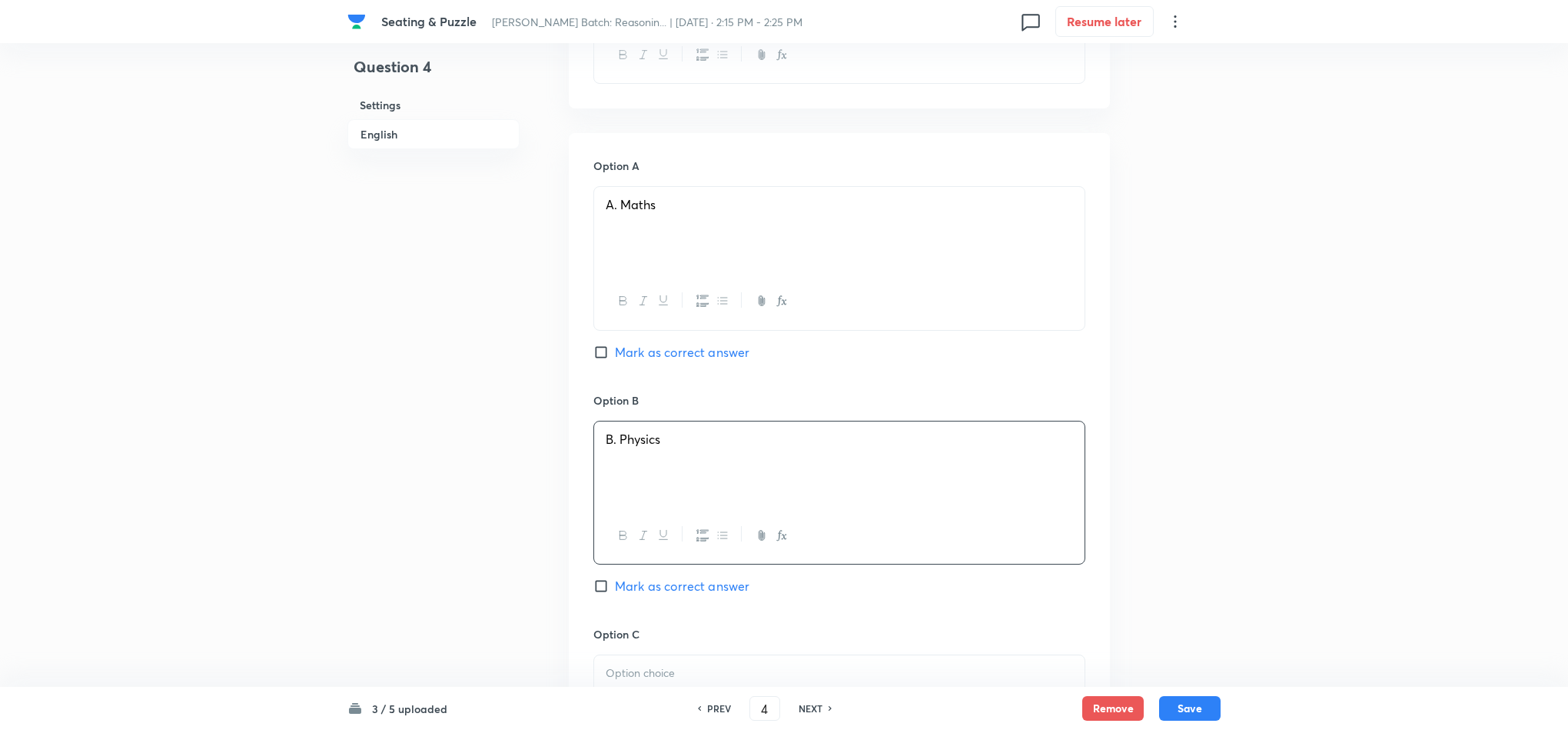
scroll to position [1270, 0]
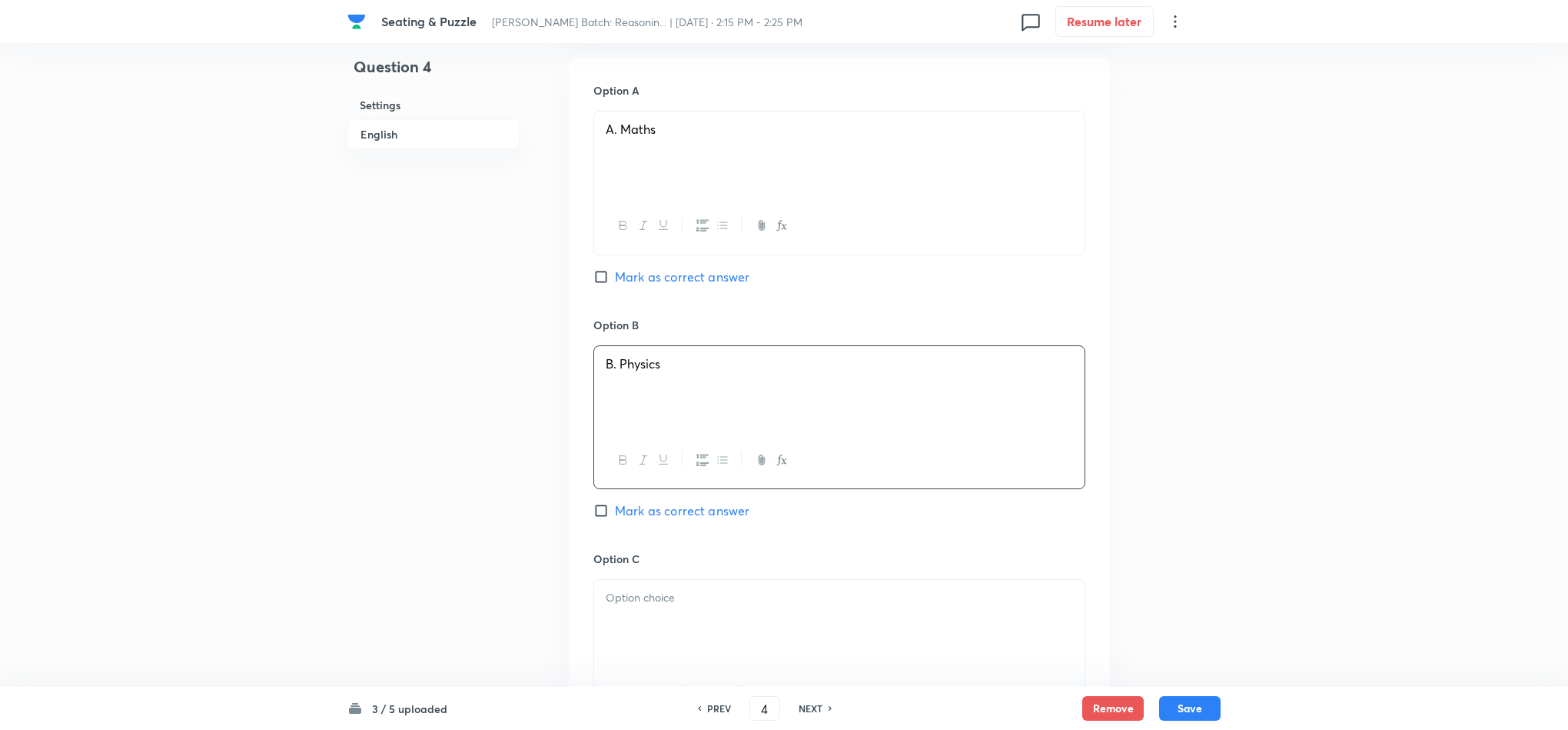
click at [647, 580] on div at bounding box center [839, 623] width 490 height 86
drag, startPoint x: 602, startPoint y: 556, endPoint x: 769, endPoint y: 588, distance: 170.0
click at [766, 587] on div "C. Hindi D. Economics E. Chemistry" at bounding box center [839, 623] width 490 height 86
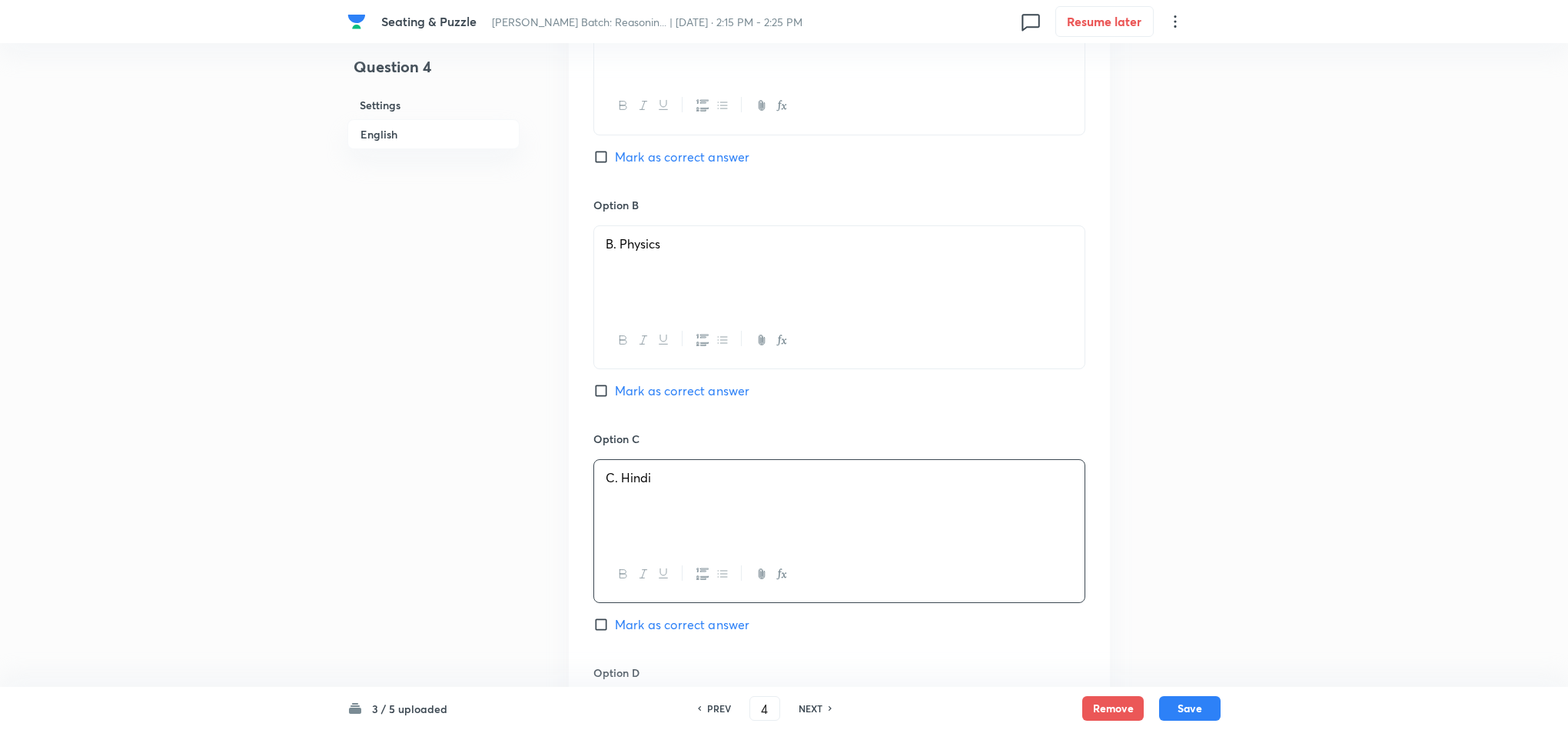
scroll to position [1500, 0]
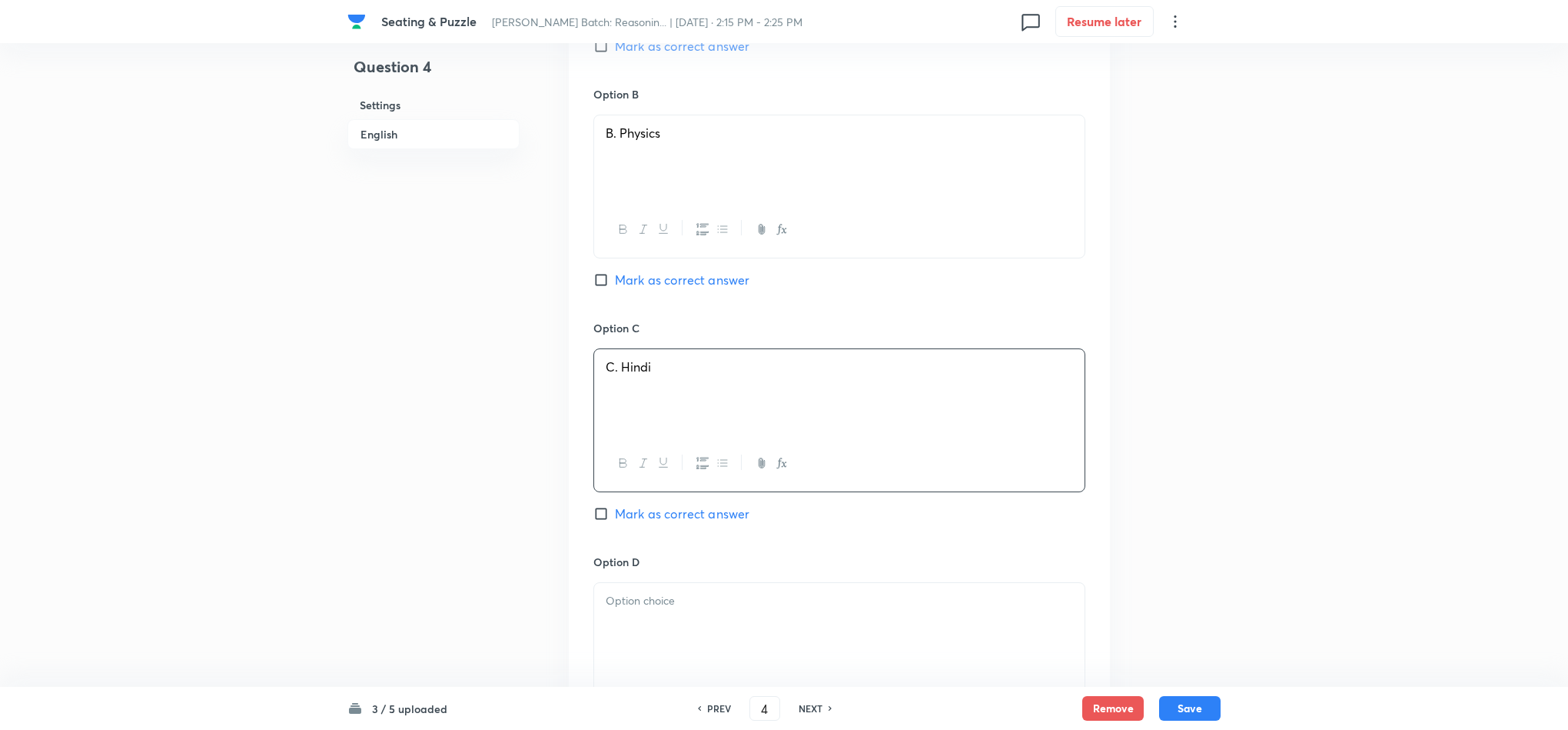
click at [649, 603] on div at bounding box center [839, 654] width 492 height 144
drag, startPoint x: 708, startPoint y: 564, endPoint x: 604, endPoint y: 559, distance: 104.1
click at [604, 583] on div "D. Economics E. Chemistry" at bounding box center [839, 626] width 490 height 86
click at [712, 587] on div at bounding box center [839, 630] width 490 height 86
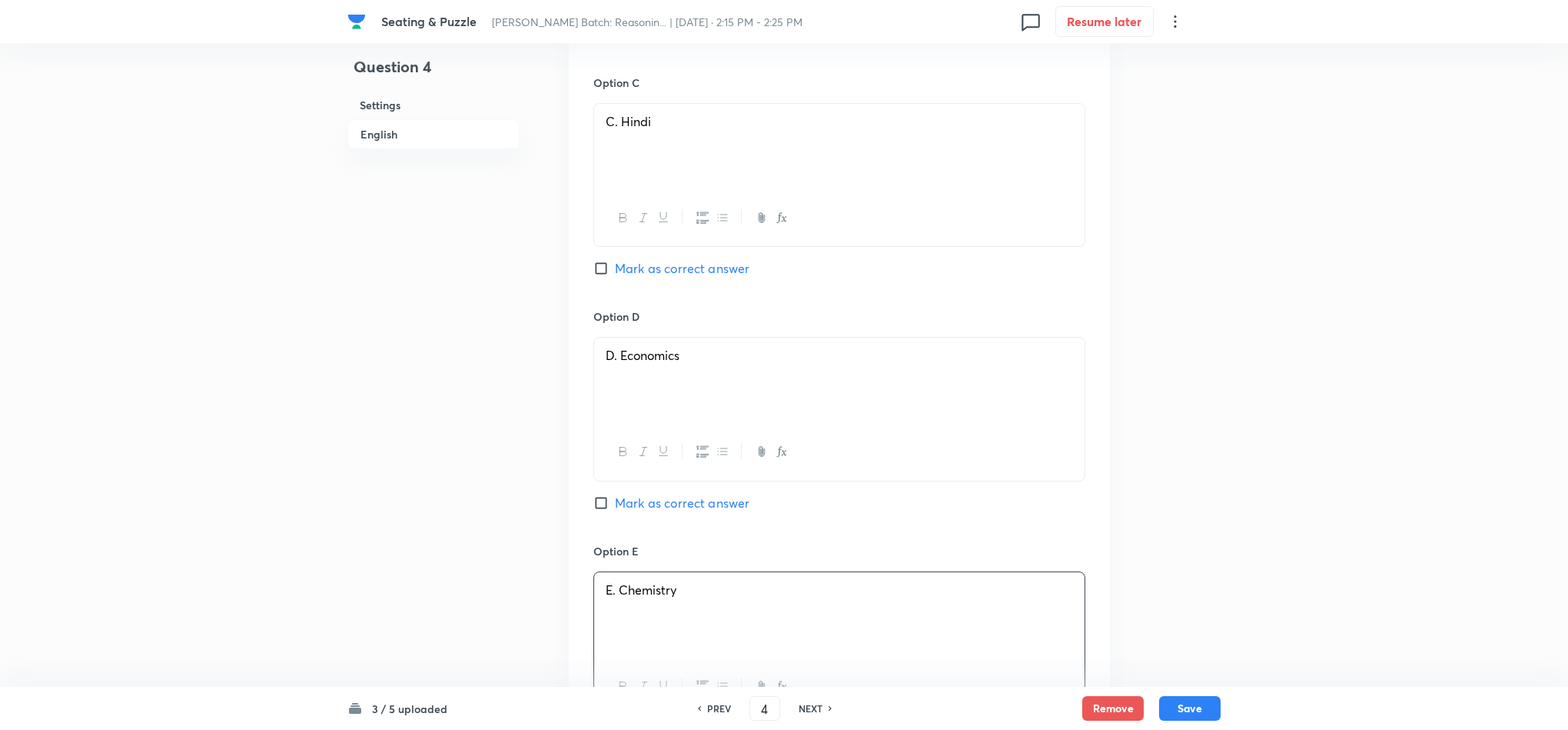
scroll to position [2077, 0]
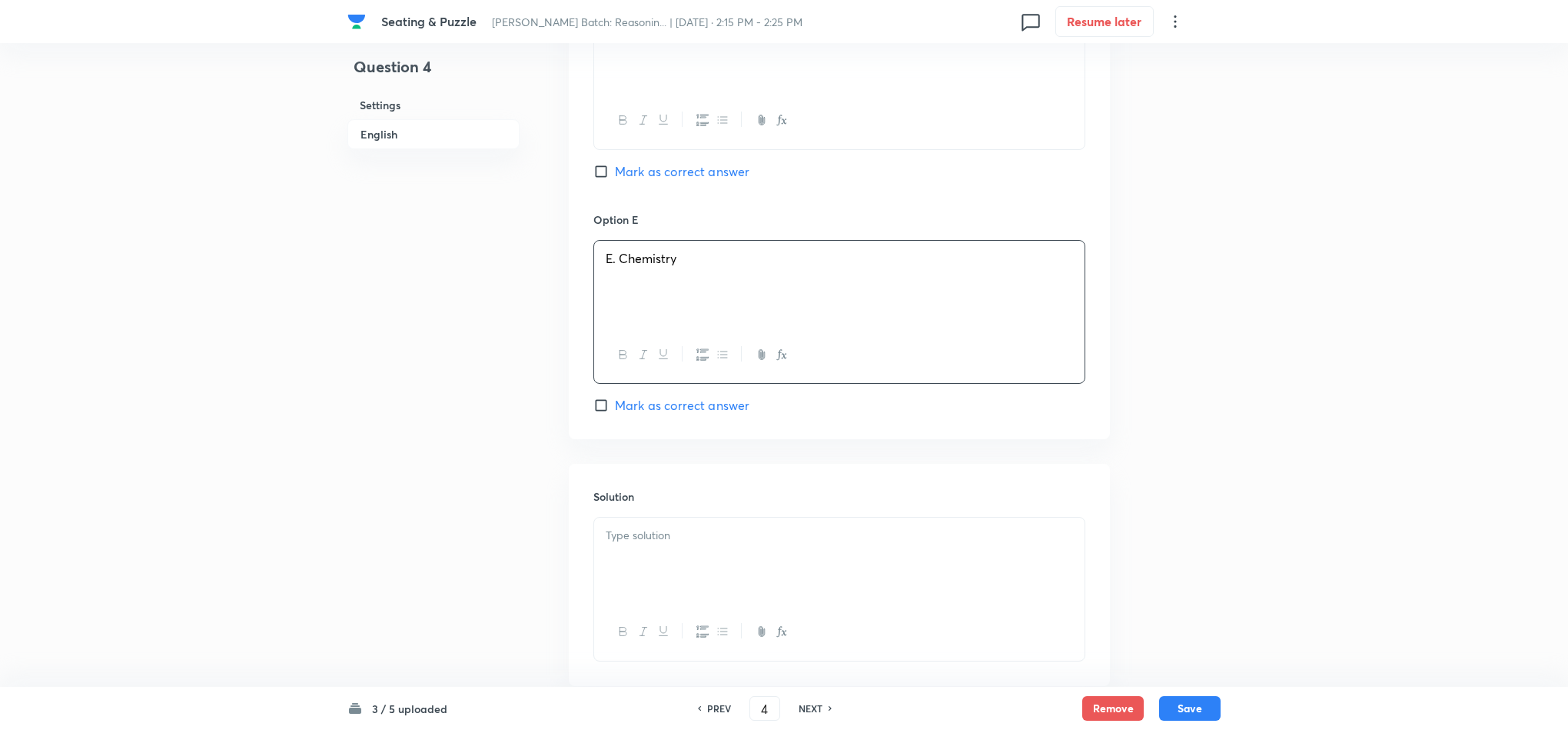
click at [706, 518] on div at bounding box center [839, 561] width 490 height 86
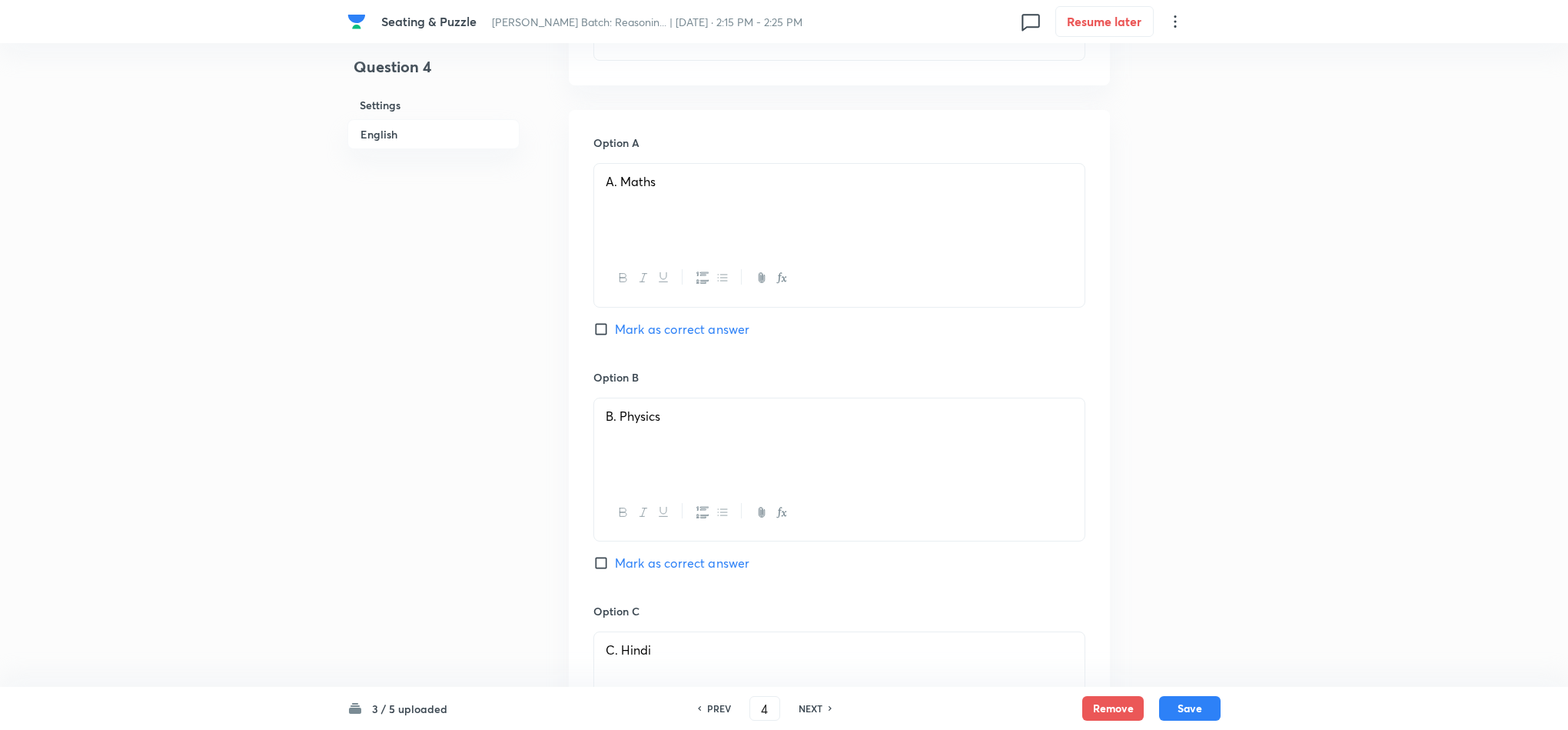
scroll to position [1270, 0]
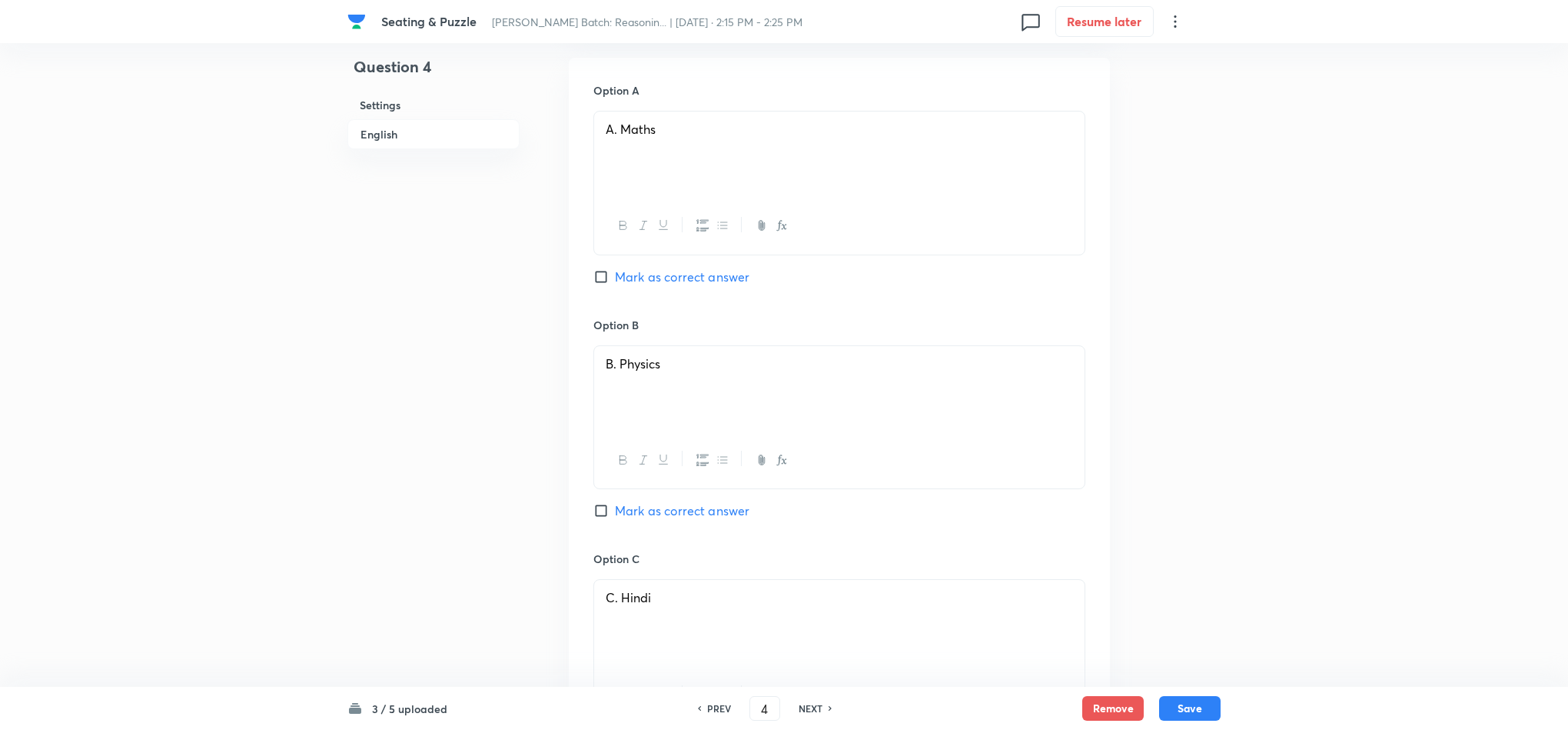
drag, startPoint x: 690, startPoint y: 434, endPoint x: 708, endPoint y: 448, distance: 22.8
click at [690, 501] on span "Mark as correct answer" at bounding box center [682, 510] width 134 height 19
click at [615, 503] on input "Mark as correct answer" at bounding box center [604, 510] width 21 height 15
checkbox input "true"
click at [1204, 697] on button "Save" at bounding box center [1190, 707] width 62 height 24
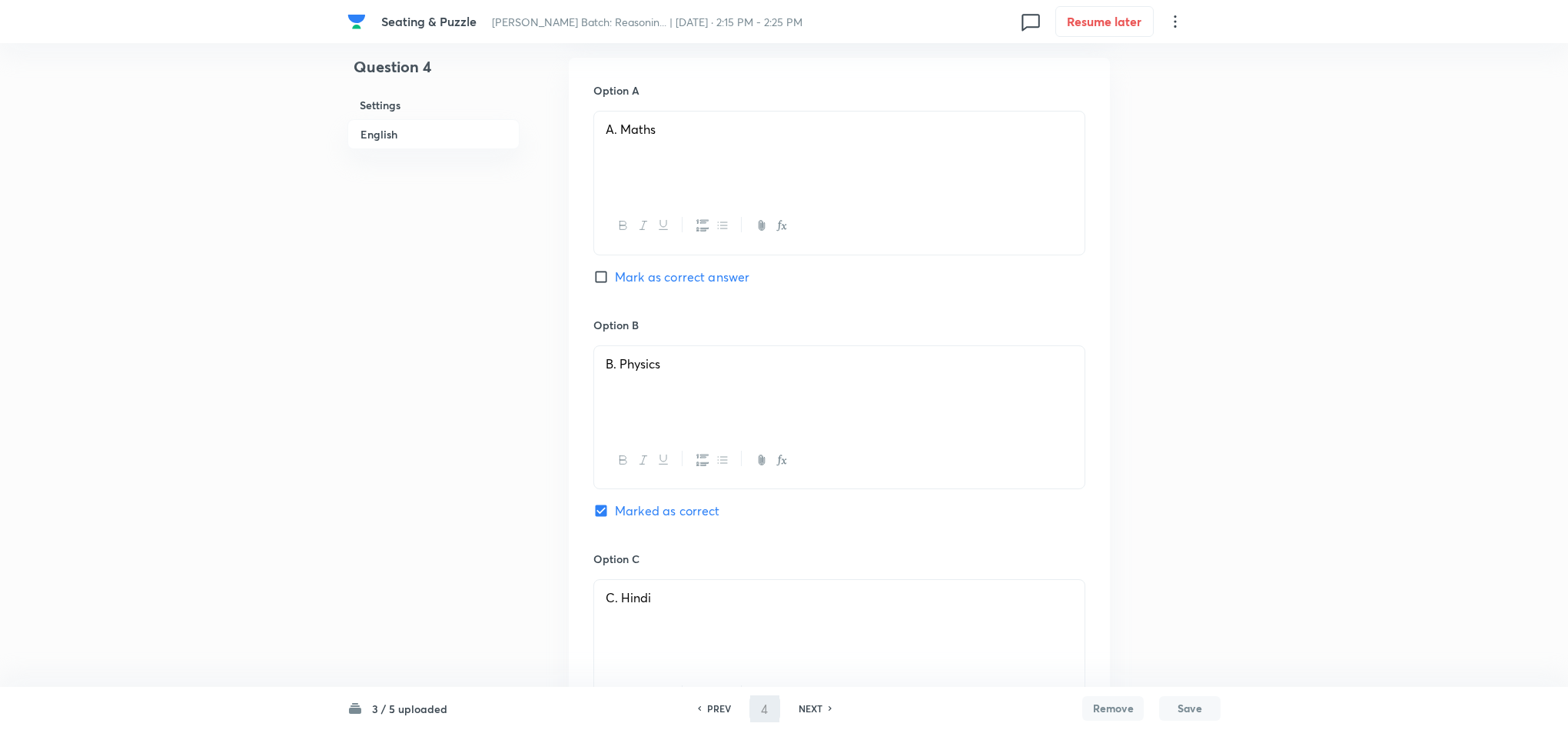
type input "5"
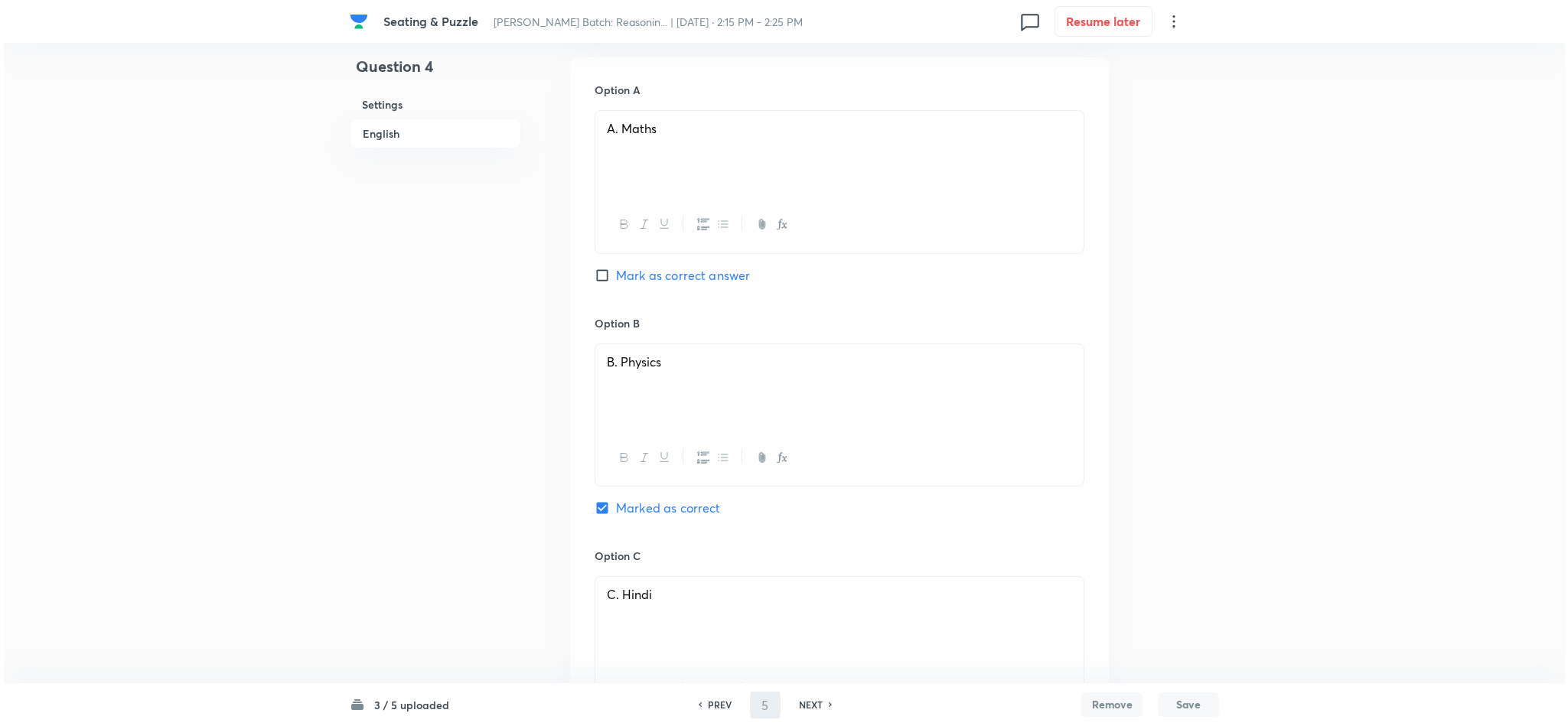
scroll to position [0, 0]
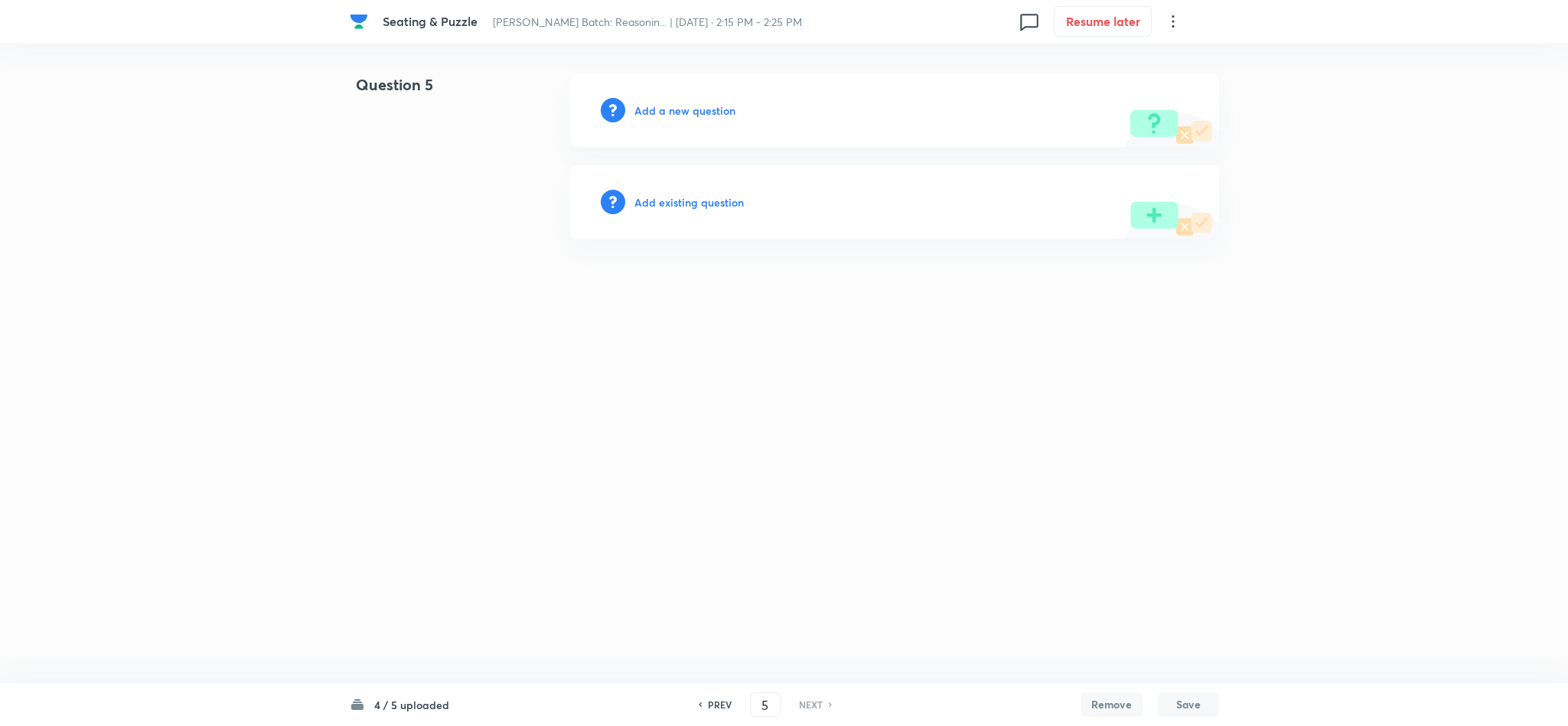
click at [689, 111] on h6 "Add a new question" at bounding box center [685, 111] width 101 height 16
click at [689, 111] on h6 "Choose a question type" at bounding box center [694, 111] width 118 height 16
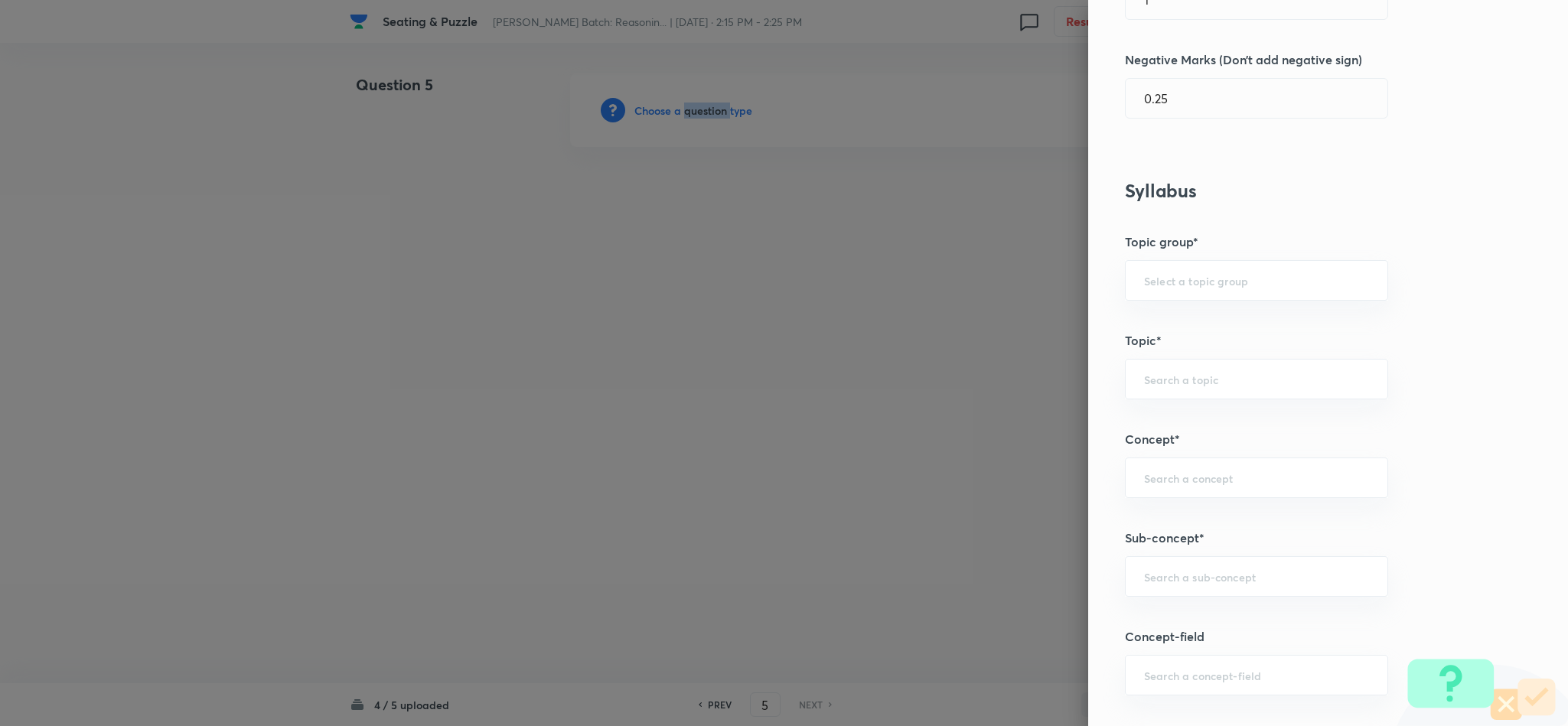
scroll to position [574, 0]
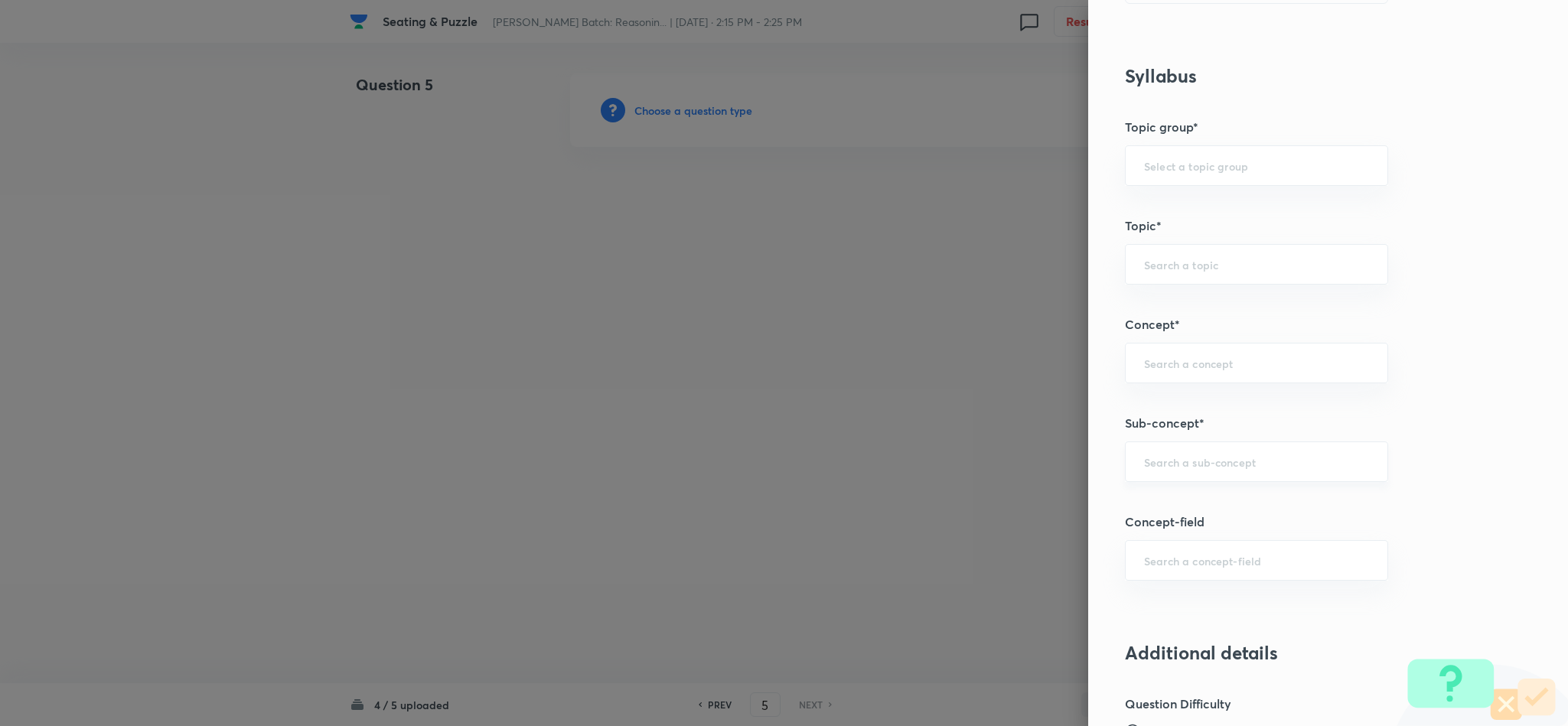
click at [1155, 469] on input "text" at bounding box center [1256, 461] width 225 height 15
click at [1162, 519] on li "Miscellaneous Puzzles" at bounding box center [1239, 510] width 261 height 28
type input "Miscellaneous Puzzles"
type input "Reasoning"
type input "Verbal Reasoning"
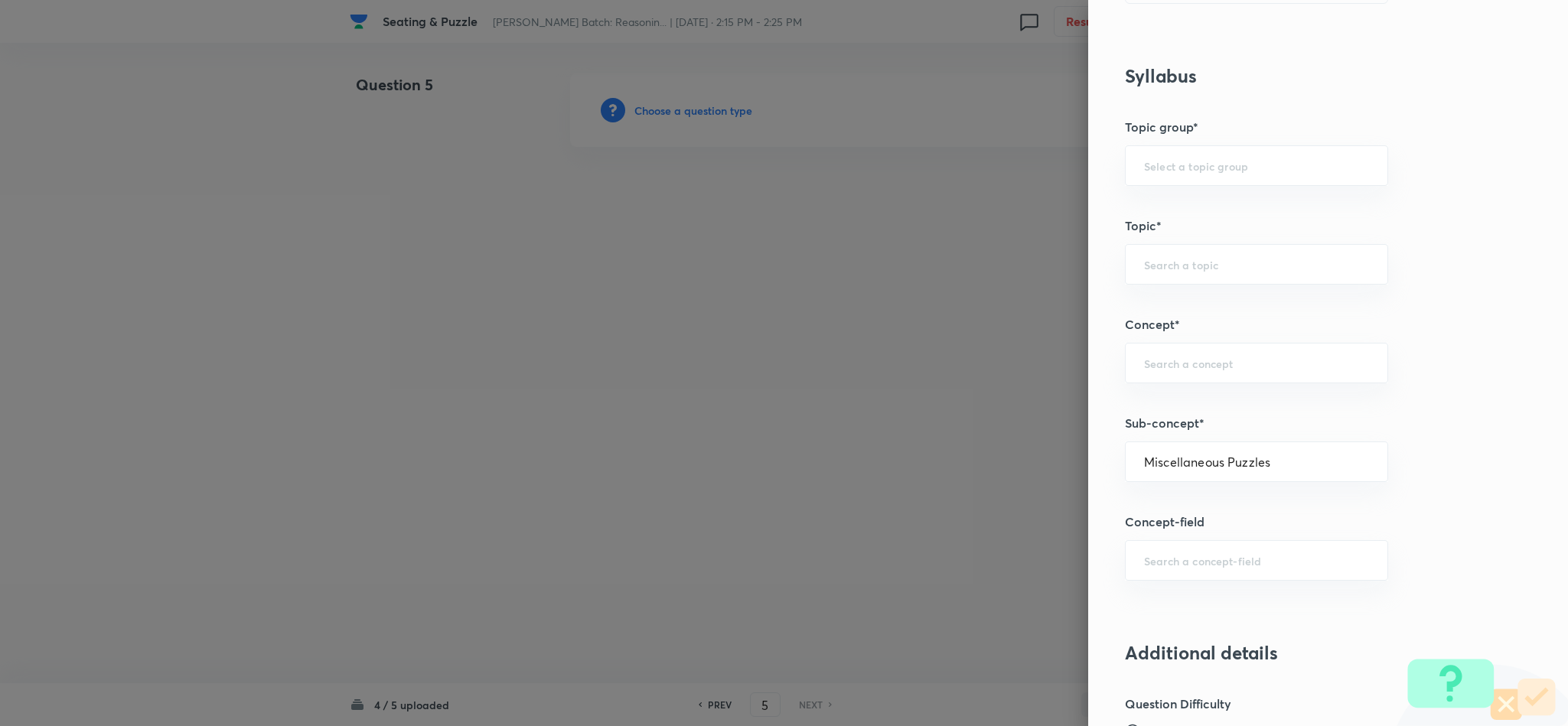
type input "Puzzle and Seating Arrangement"
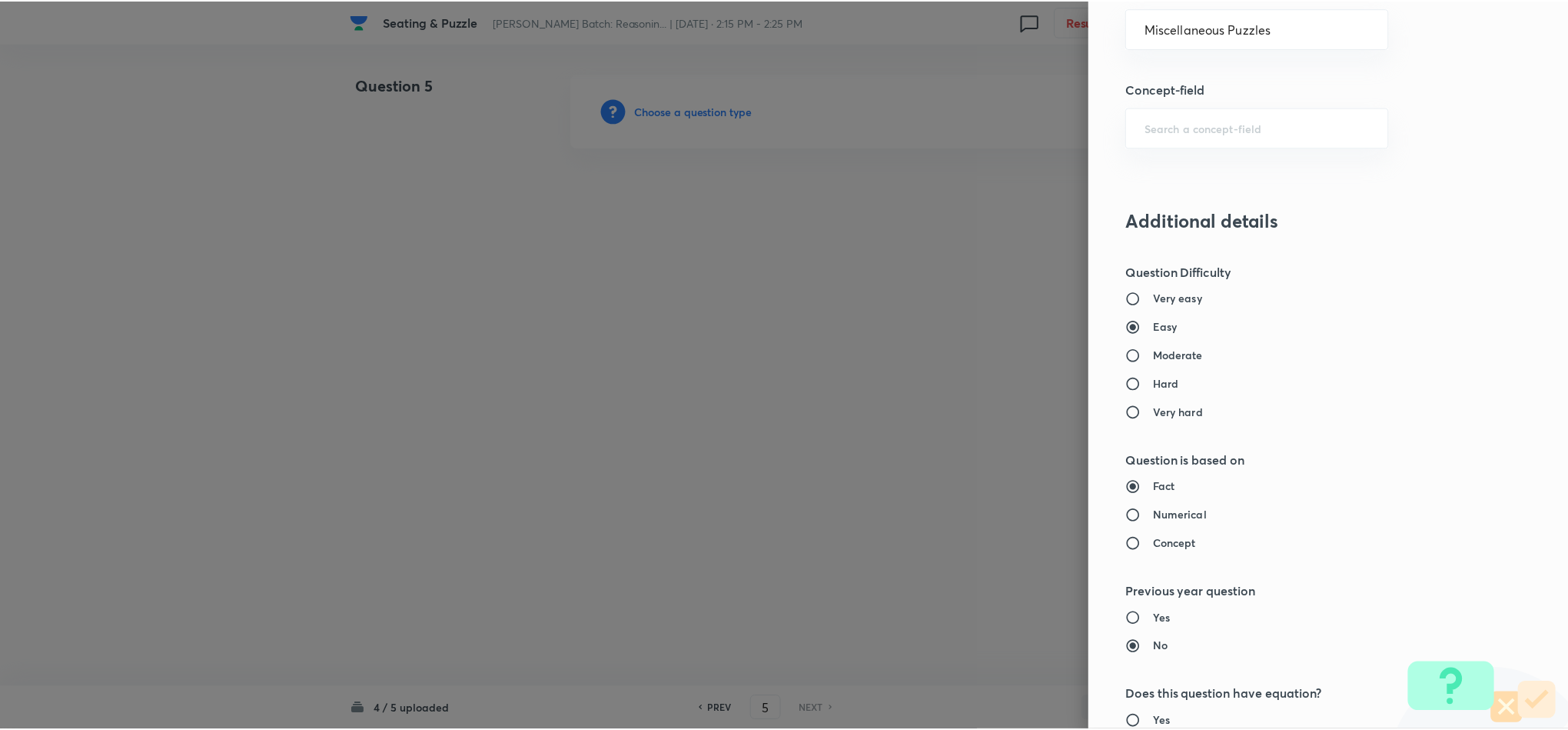
scroll to position [1371, 0]
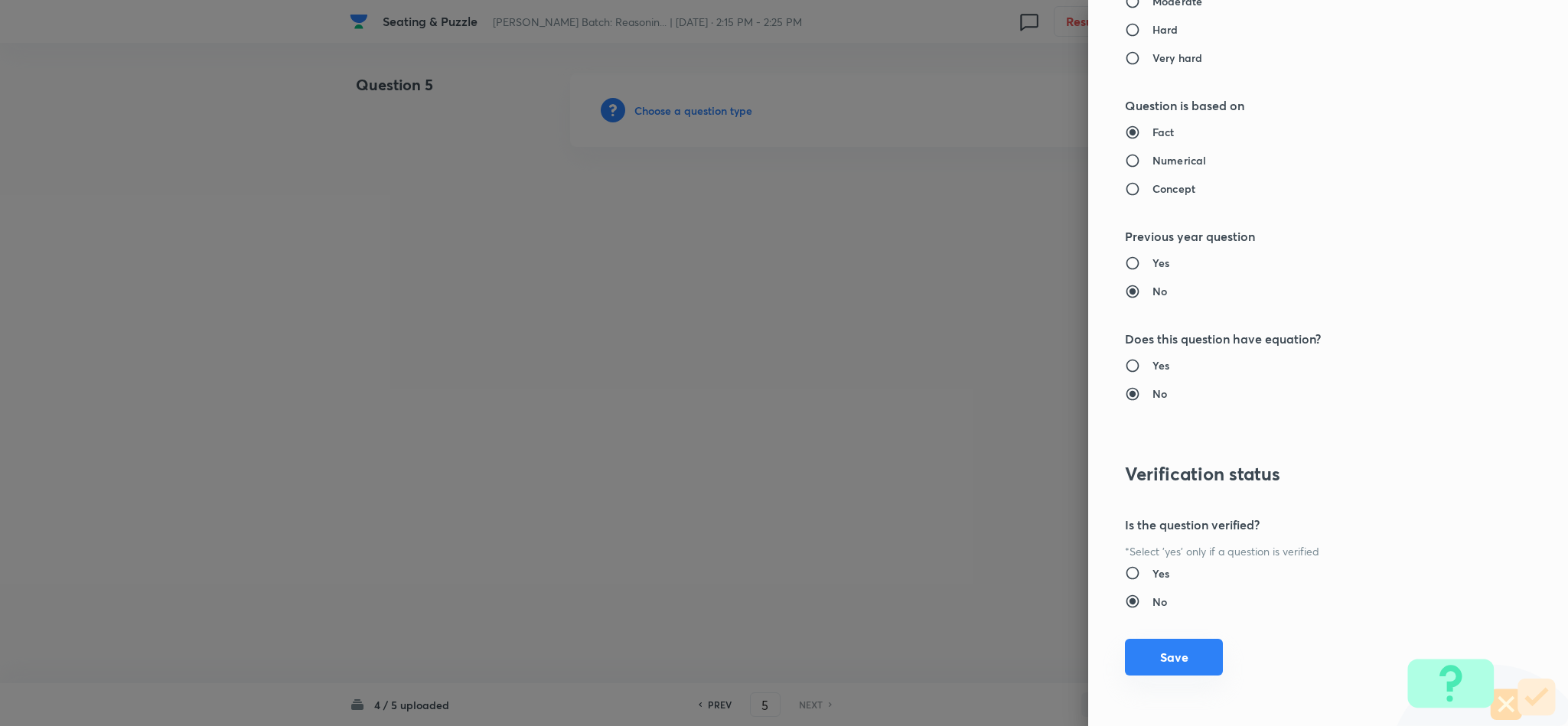
click at [1165, 664] on button "Save" at bounding box center [1173, 656] width 98 height 36
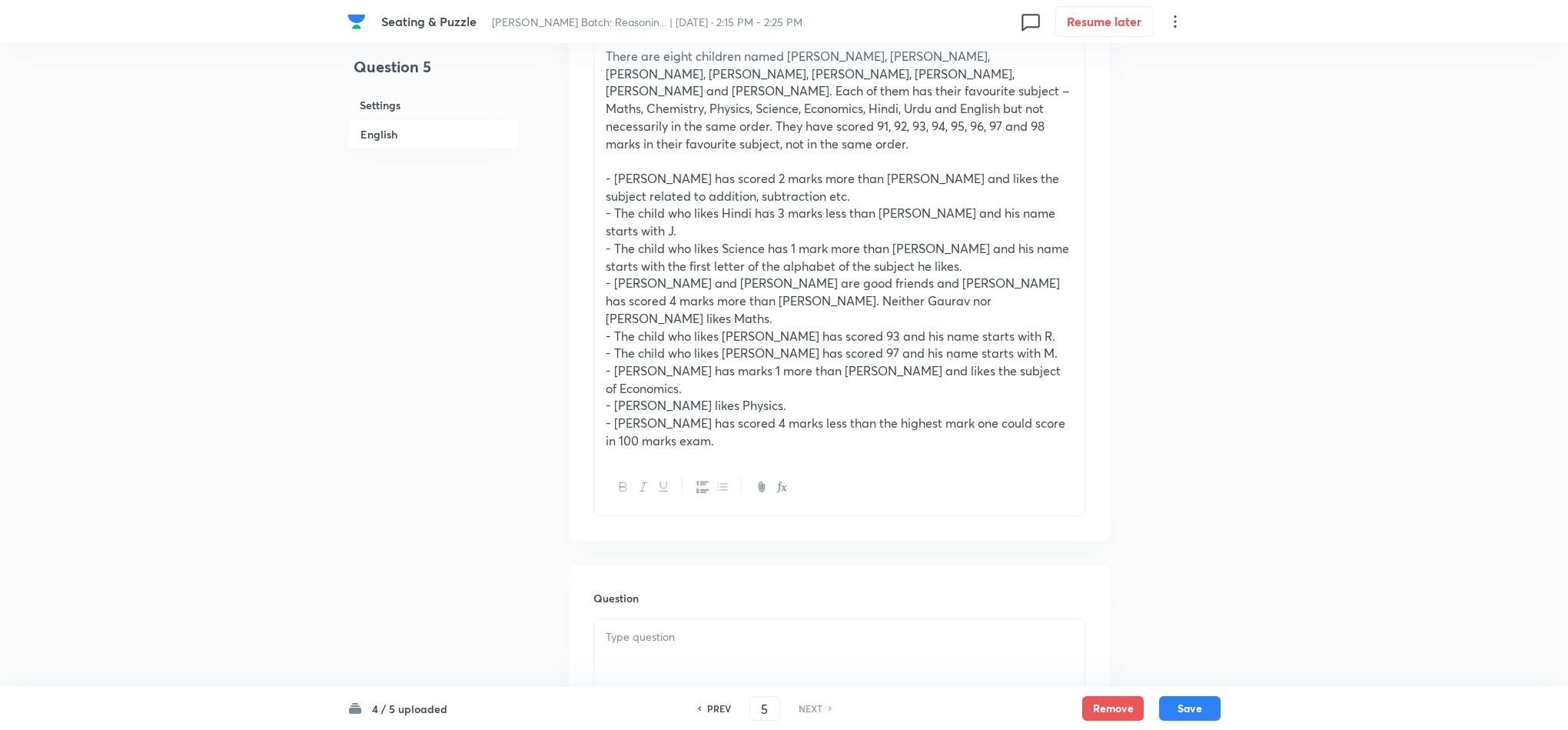
scroll to position [577, 0]
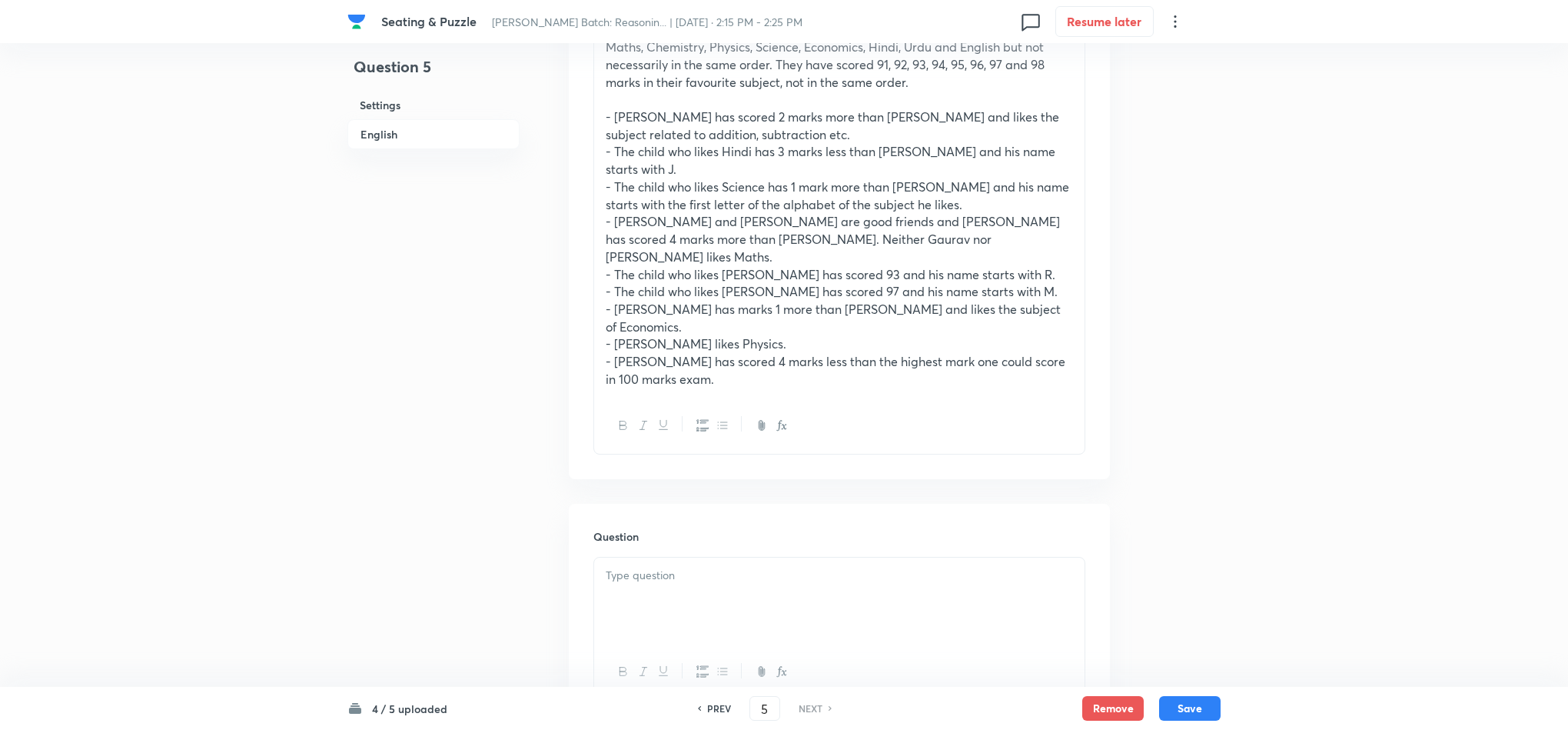
click at [676, 557] on div at bounding box center [839, 601] width 490 height 86
click at [593, 517] on div "Question What are the marks of Jony? A. 91 B. 92 C. 93 D. 94 E. 95" at bounding box center [838, 633] width 541 height 260
drag, startPoint x: 597, startPoint y: 517, endPoint x: 713, endPoint y: 628, distance: 160.6
click at [710, 628] on div "What are the marks of Jony? A. 91 B. 92 C. 93 D. 94 E. 95" at bounding box center [839, 647] width 492 height 181
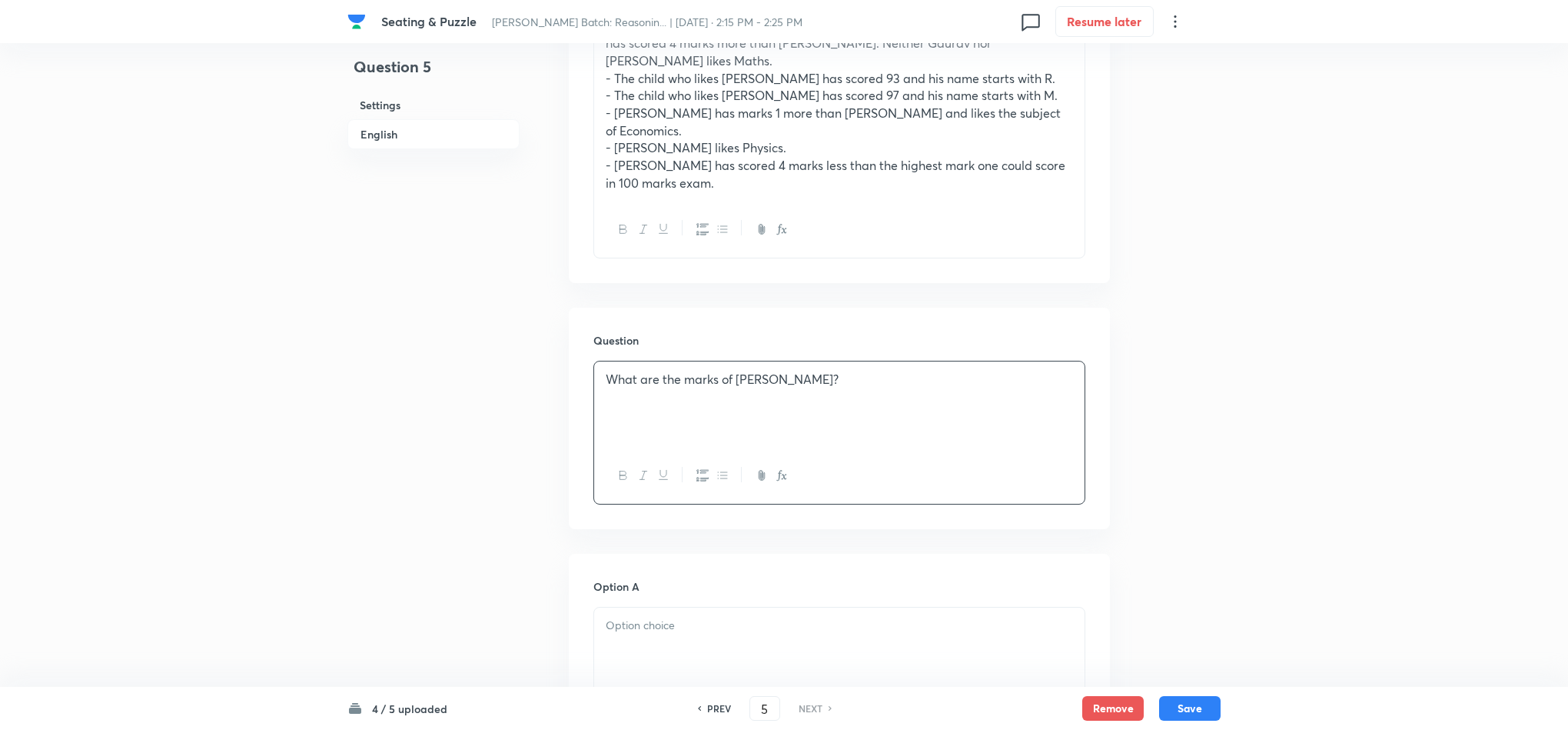
scroll to position [807, 0]
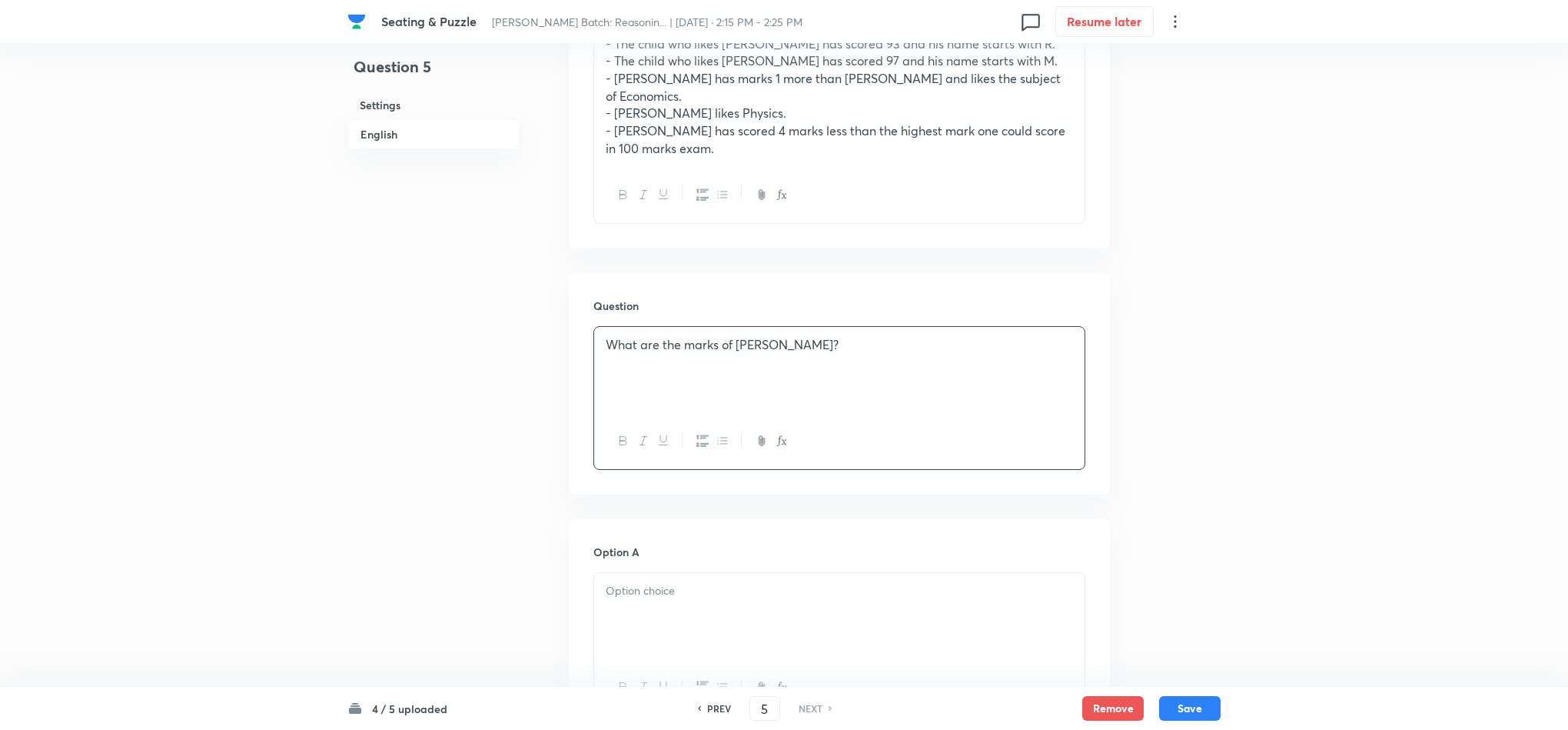
click at [614, 583] on p at bounding box center [839, 592] width 468 height 18
drag, startPoint x: 608, startPoint y: 538, endPoint x: 695, endPoint y: 608, distance: 111.7
click at [693, 608] on div "A. 91 B. 92 C. 93 D. 94 E. 95" at bounding box center [839, 626] width 490 height 106
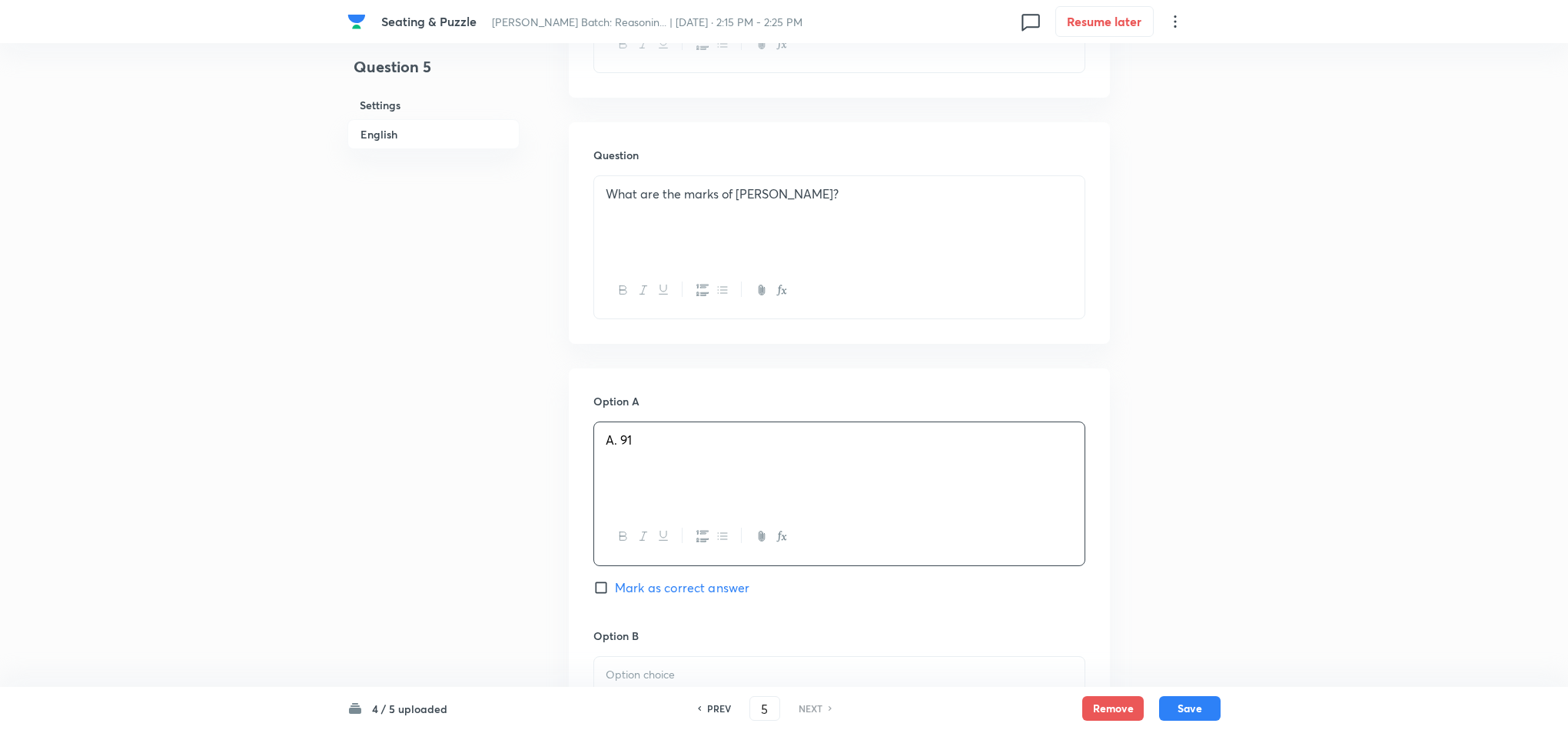
scroll to position [1038, 0]
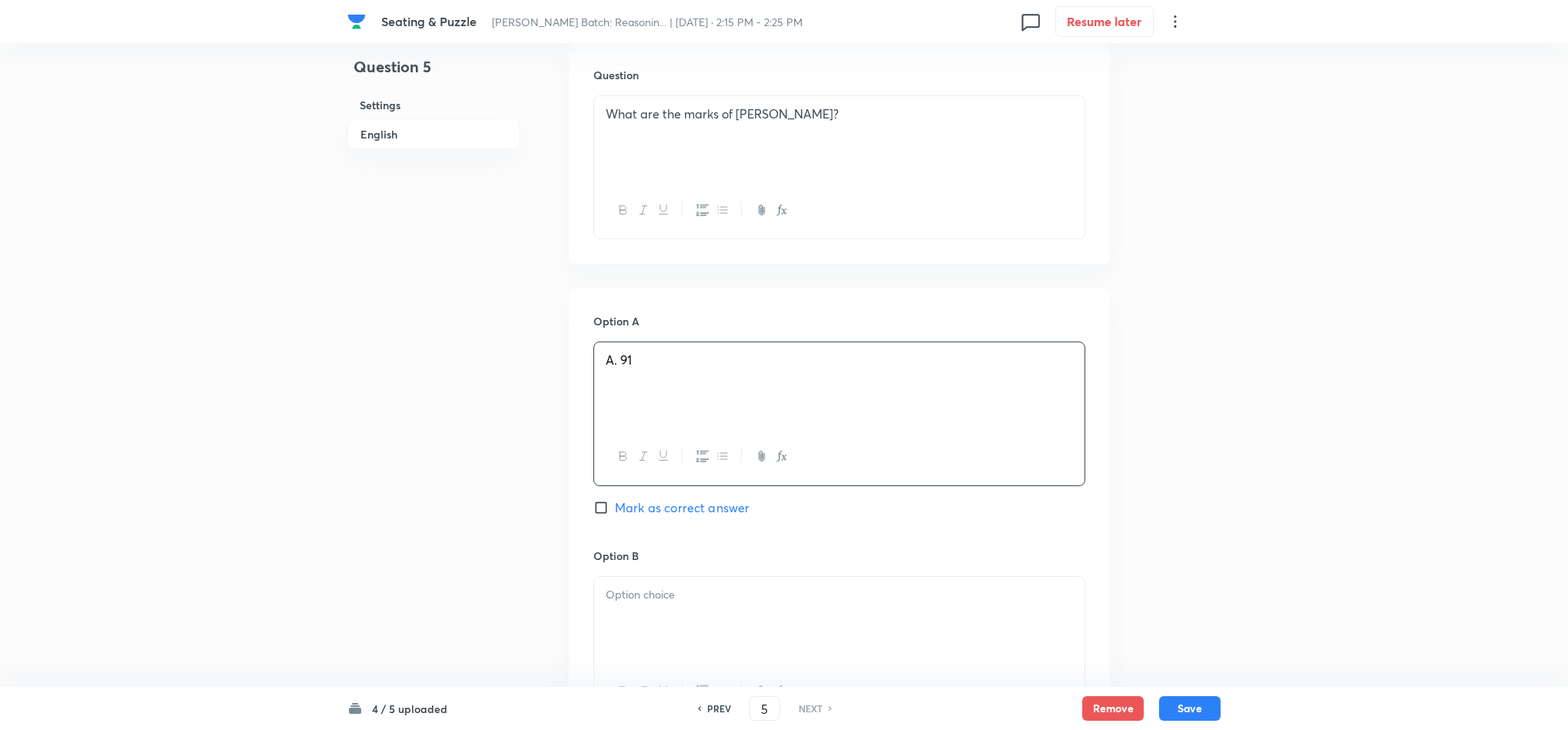
click at [616, 577] on div at bounding box center [839, 620] width 490 height 86
drag, startPoint x: 604, startPoint y: 543, endPoint x: 738, endPoint y: 614, distance: 151.6
click at [732, 611] on div "B. 92 C. 93 D. 94 E. 95" at bounding box center [839, 649] width 492 height 146
click at [637, 580] on div at bounding box center [839, 623] width 490 height 86
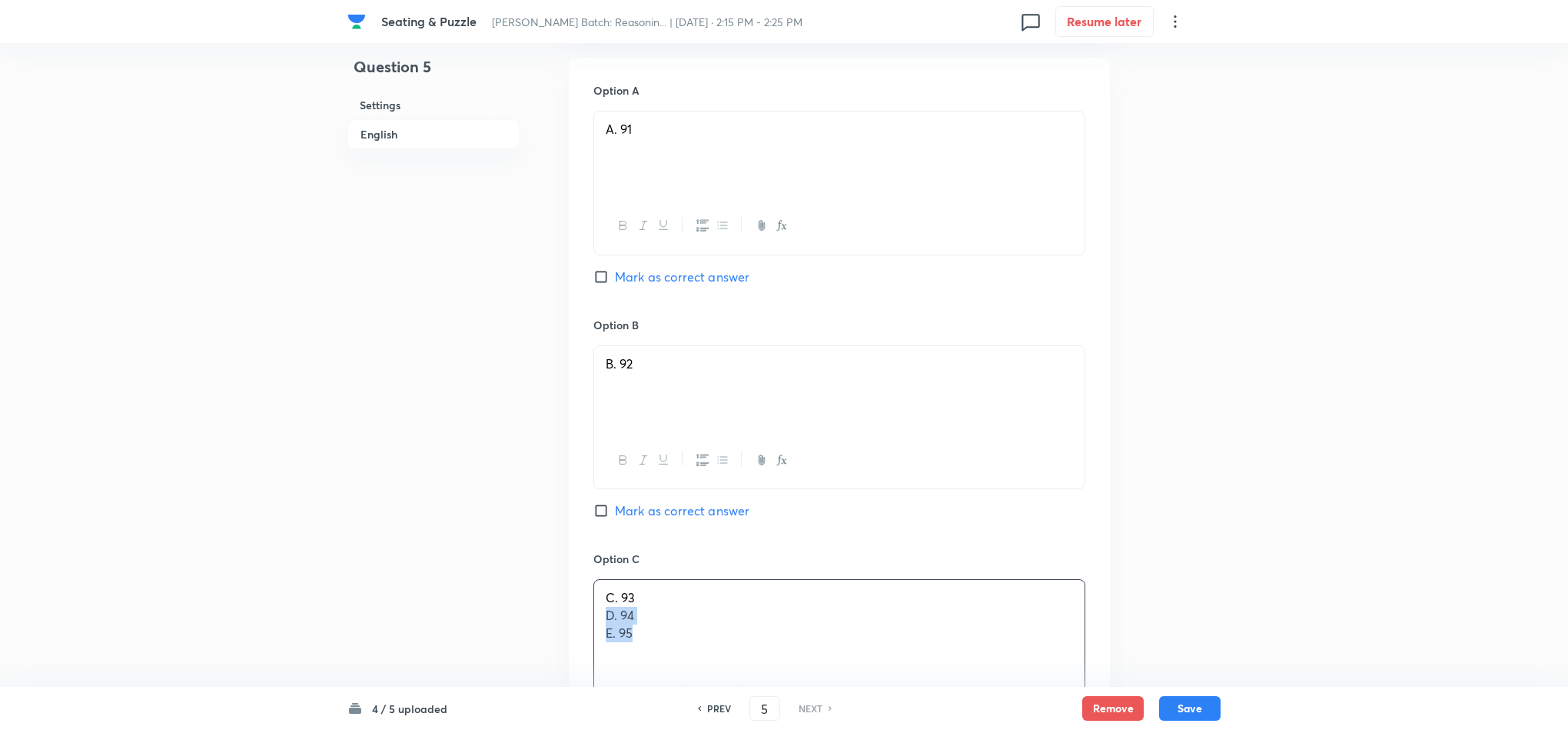
drag, startPoint x: 609, startPoint y: 549, endPoint x: 697, endPoint y: 591, distance: 97.5
click at [695, 588] on div "C. 93 D. 94 E. 95" at bounding box center [839, 623] width 490 height 86
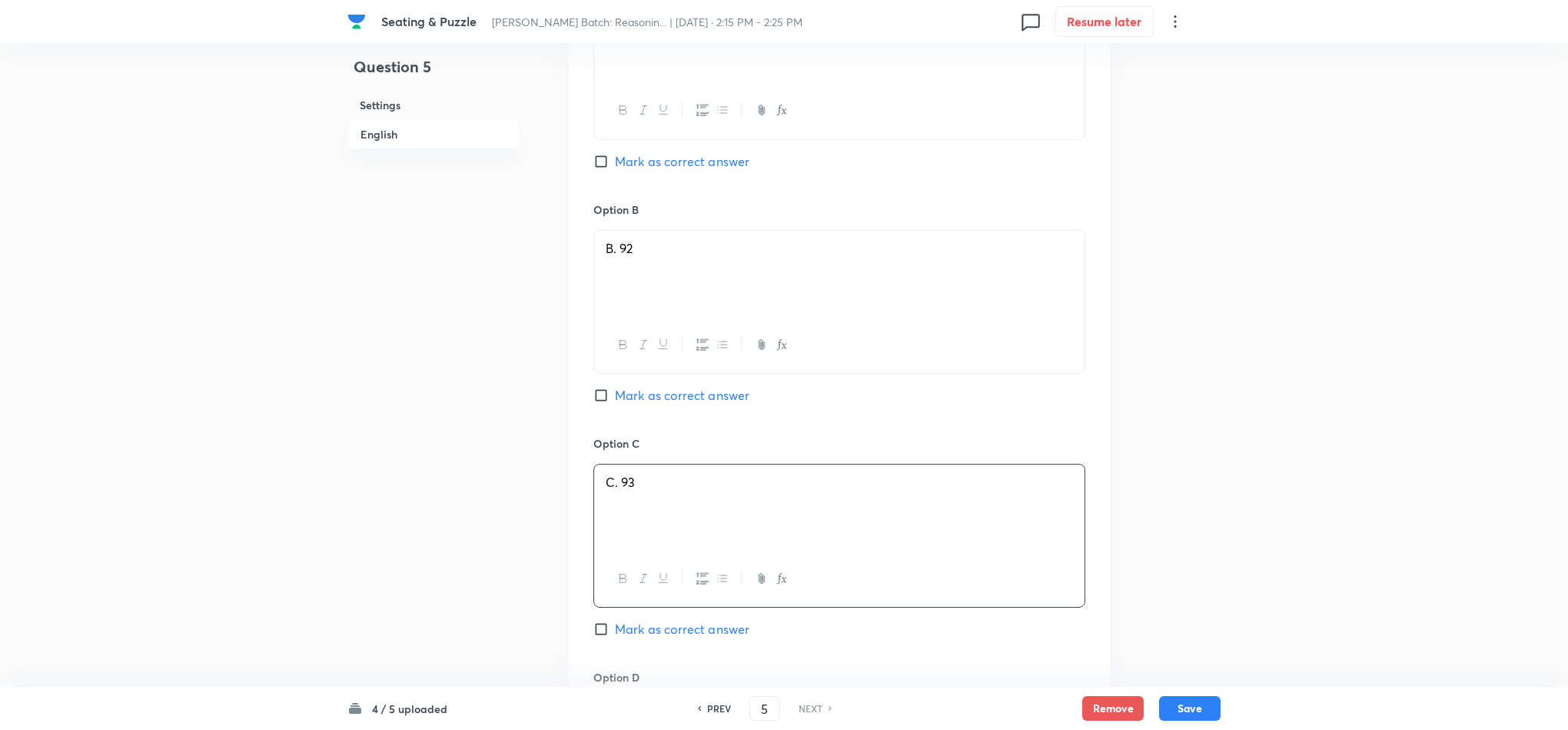
scroll to position [1500, 0]
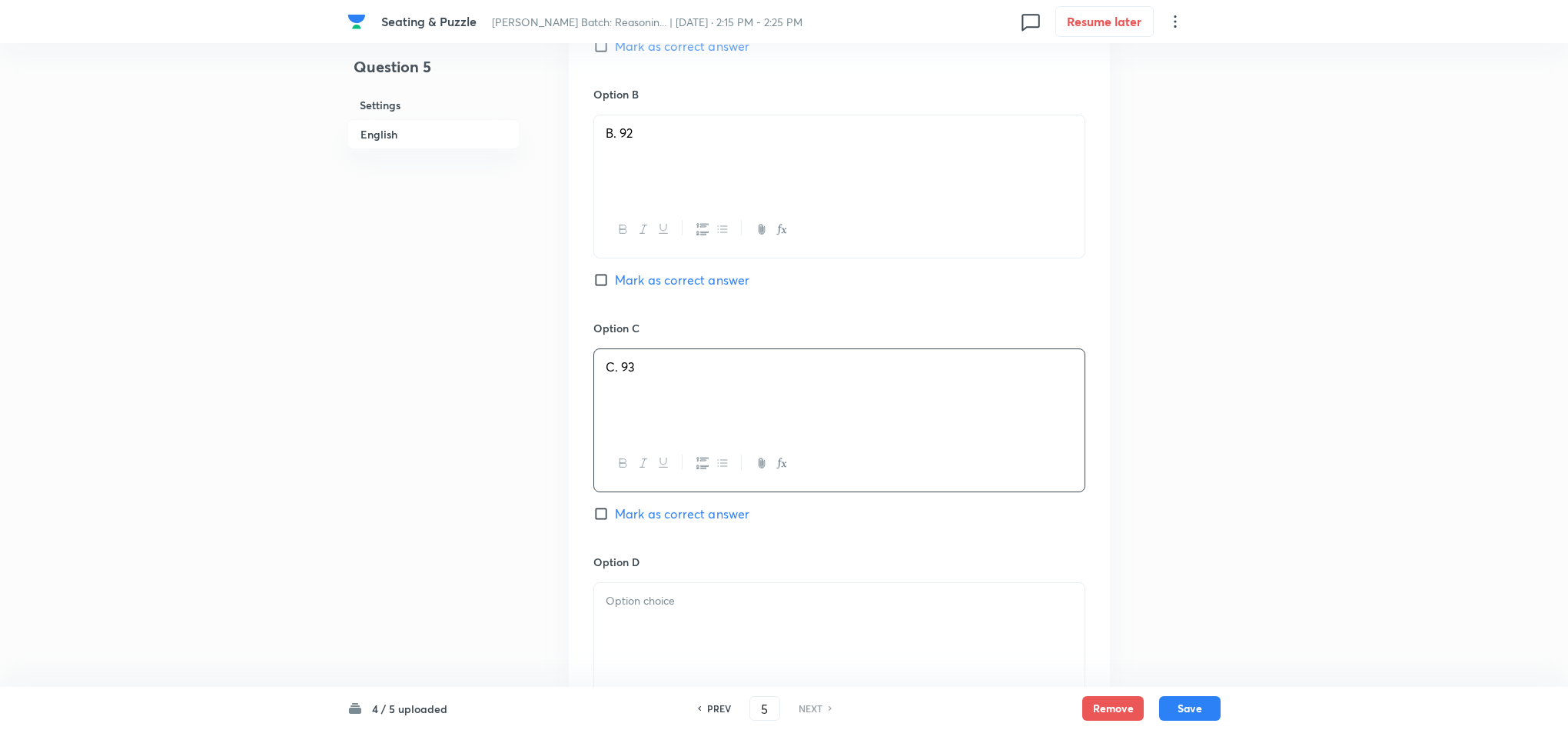
click at [624, 583] on div at bounding box center [839, 626] width 490 height 86
drag, startPoint x: 671, startPoint y: 553, endPoint x: 678, endPoint y: 583, distance: 30.8
click at [569, 561] on div "Option A A. 91 Mark as correct answer Option B B. 92 Mark as correct answer Opt…" at bounding box center [838, 421] width 541 height 1189
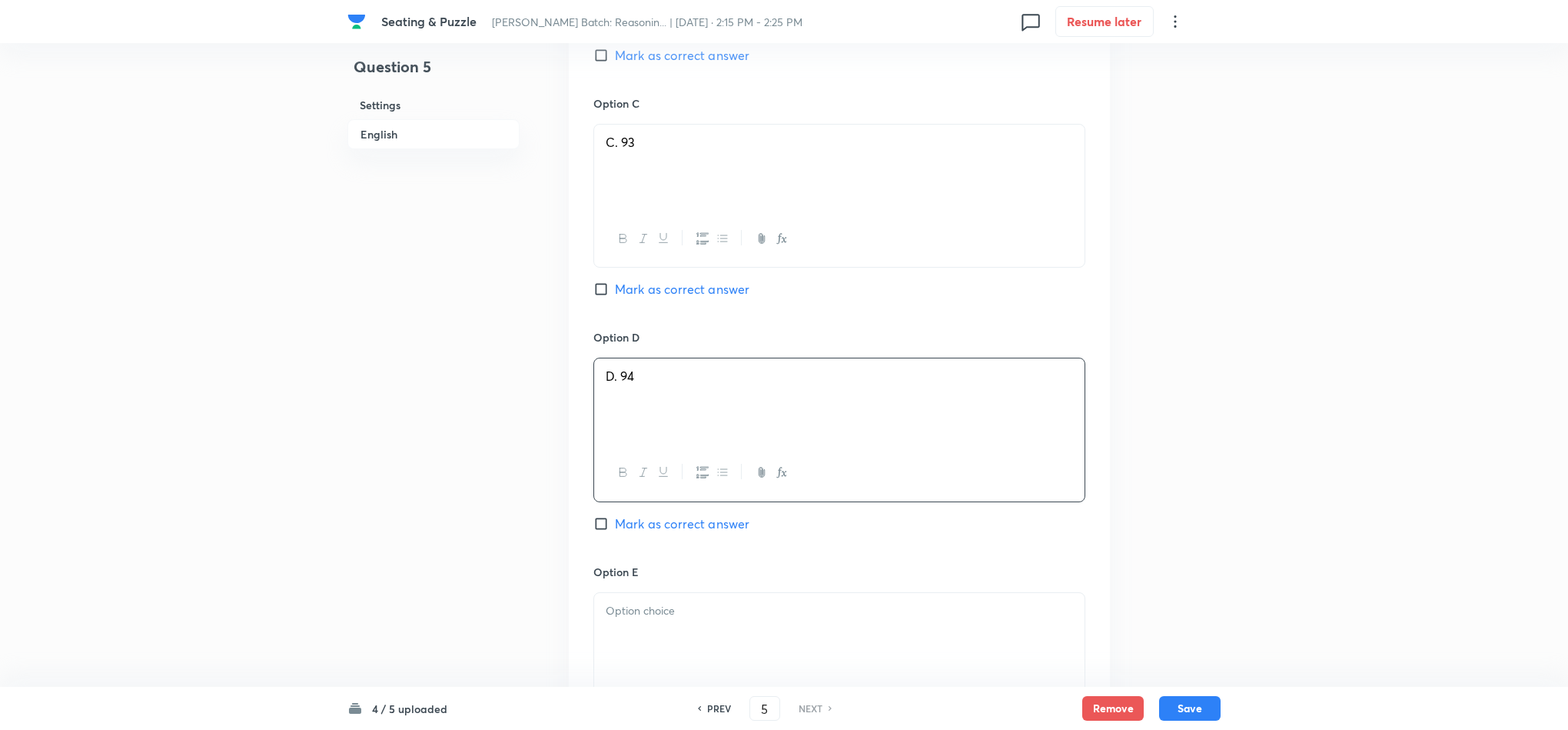
scroll to position [1731, 0]
click at [634, 587] on div at bounding box center [839, 630] width 490 height 86
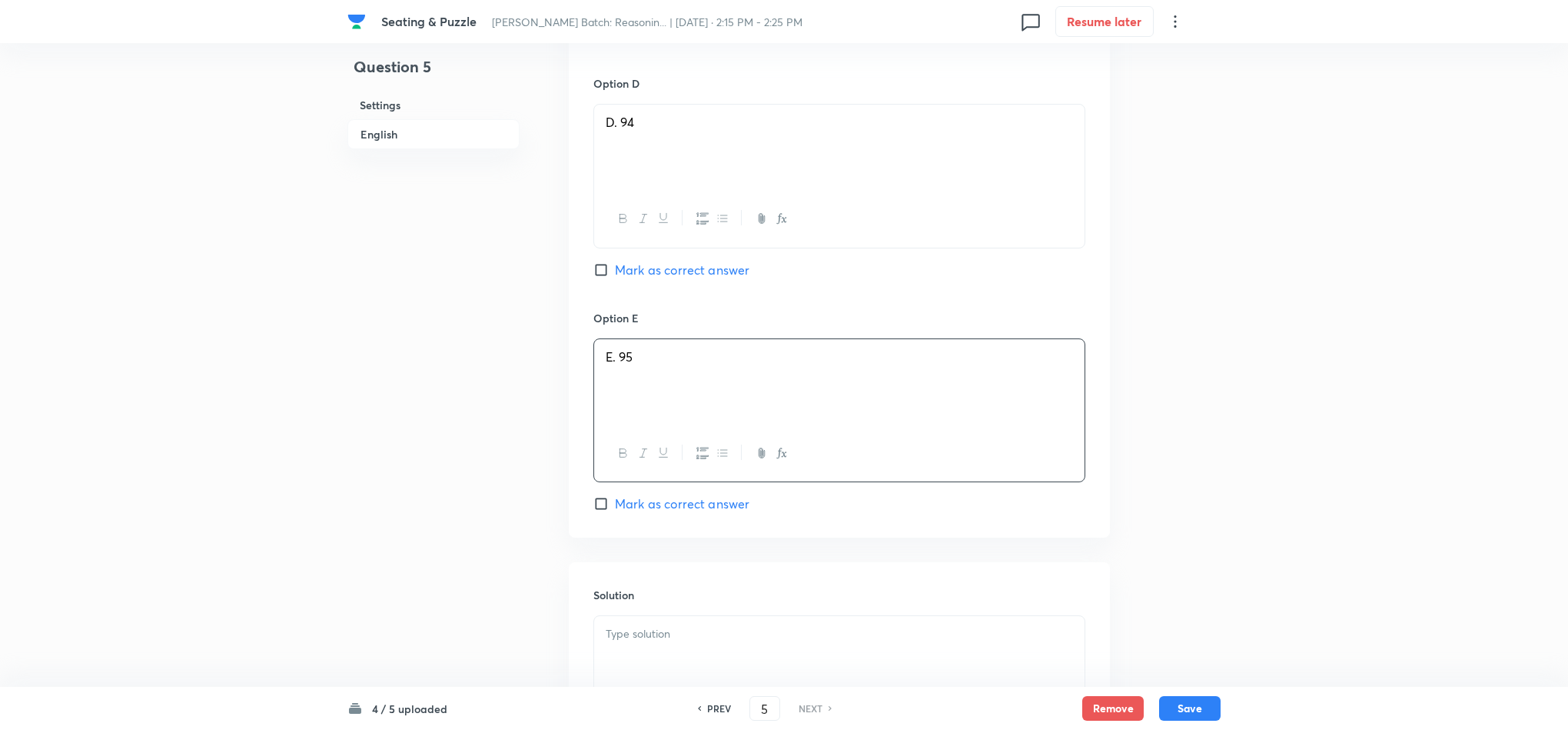
scroll to position [2103, 0]
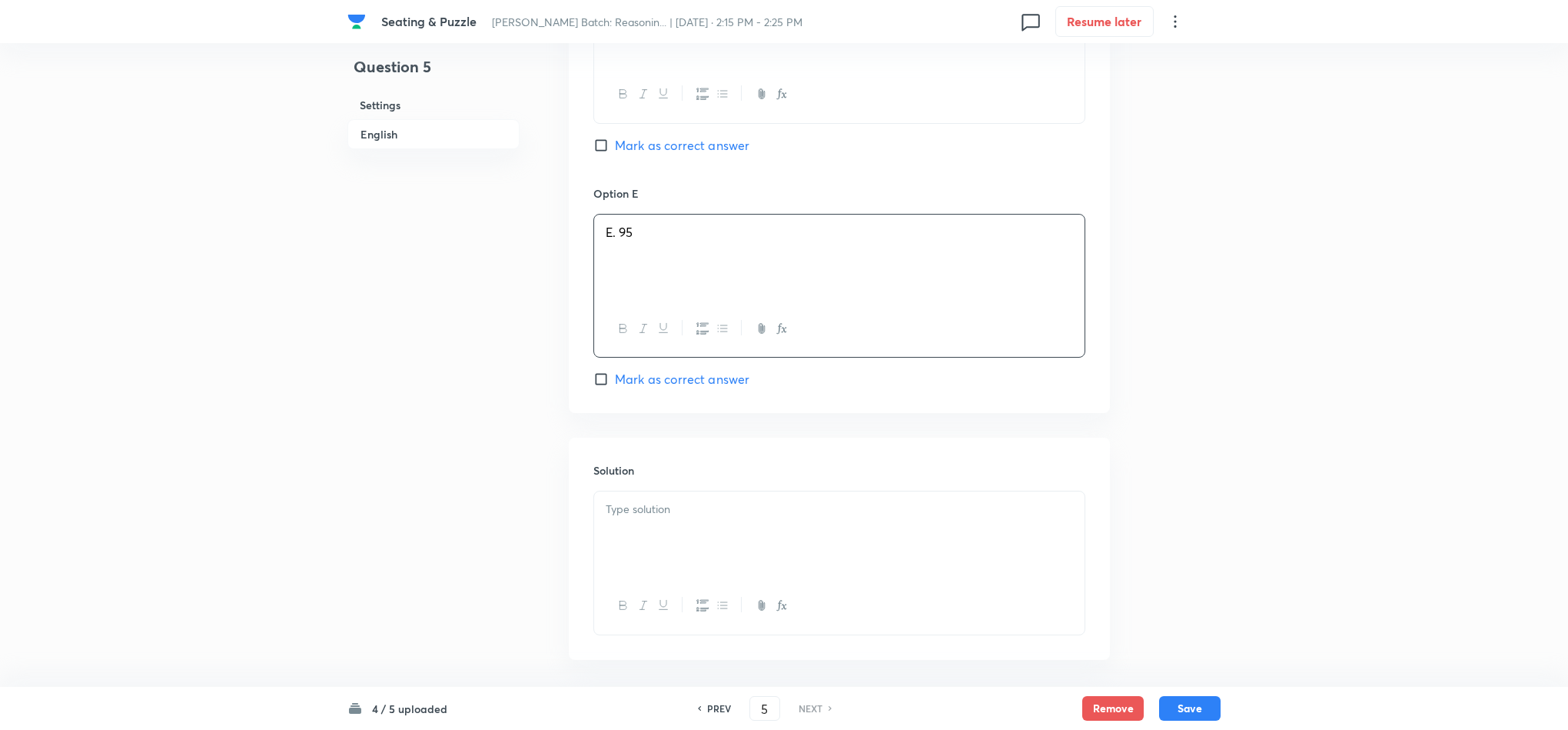
click at [669, 492] on div at bounding box center [839, 535] width 490 height 86
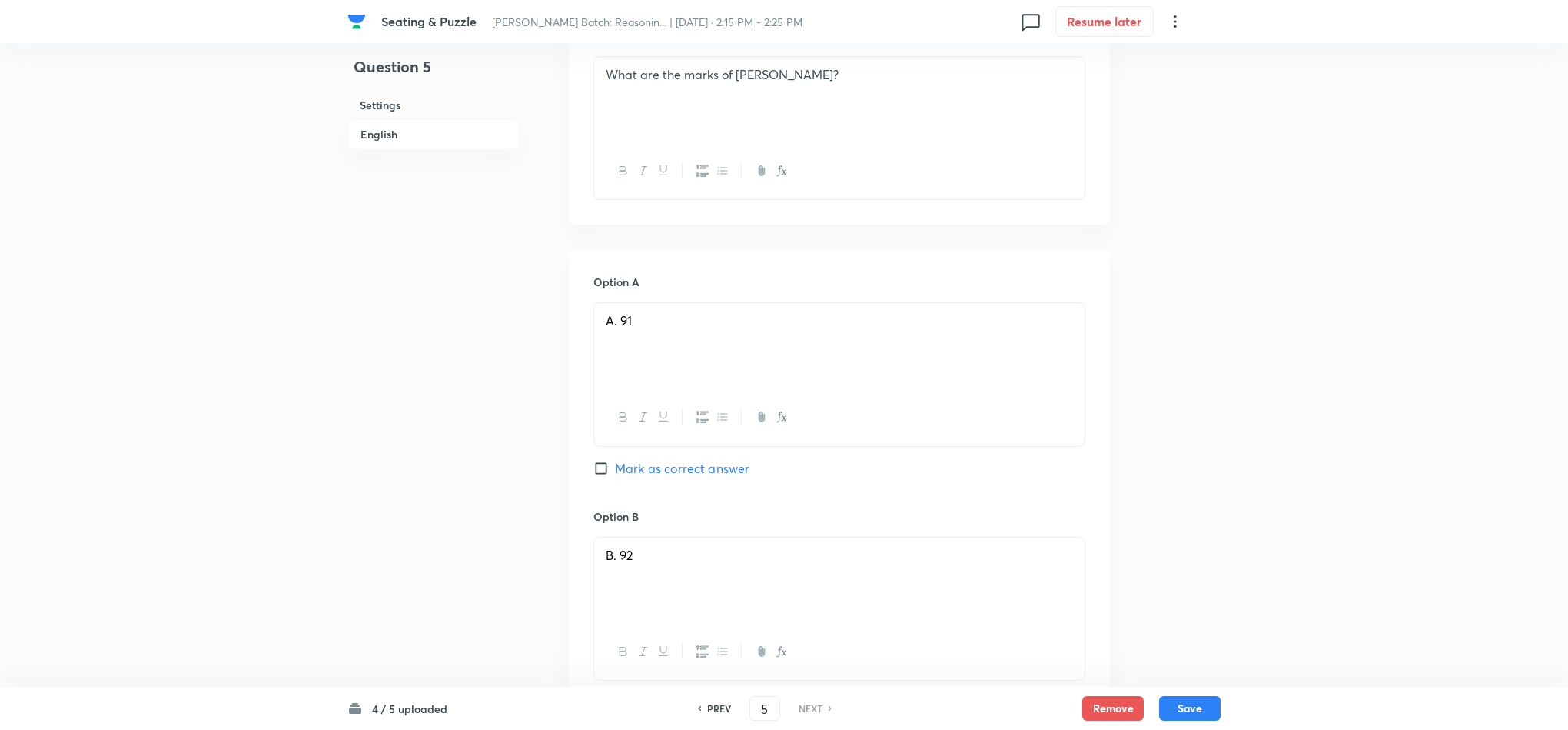
scroll to position [1064, 0]
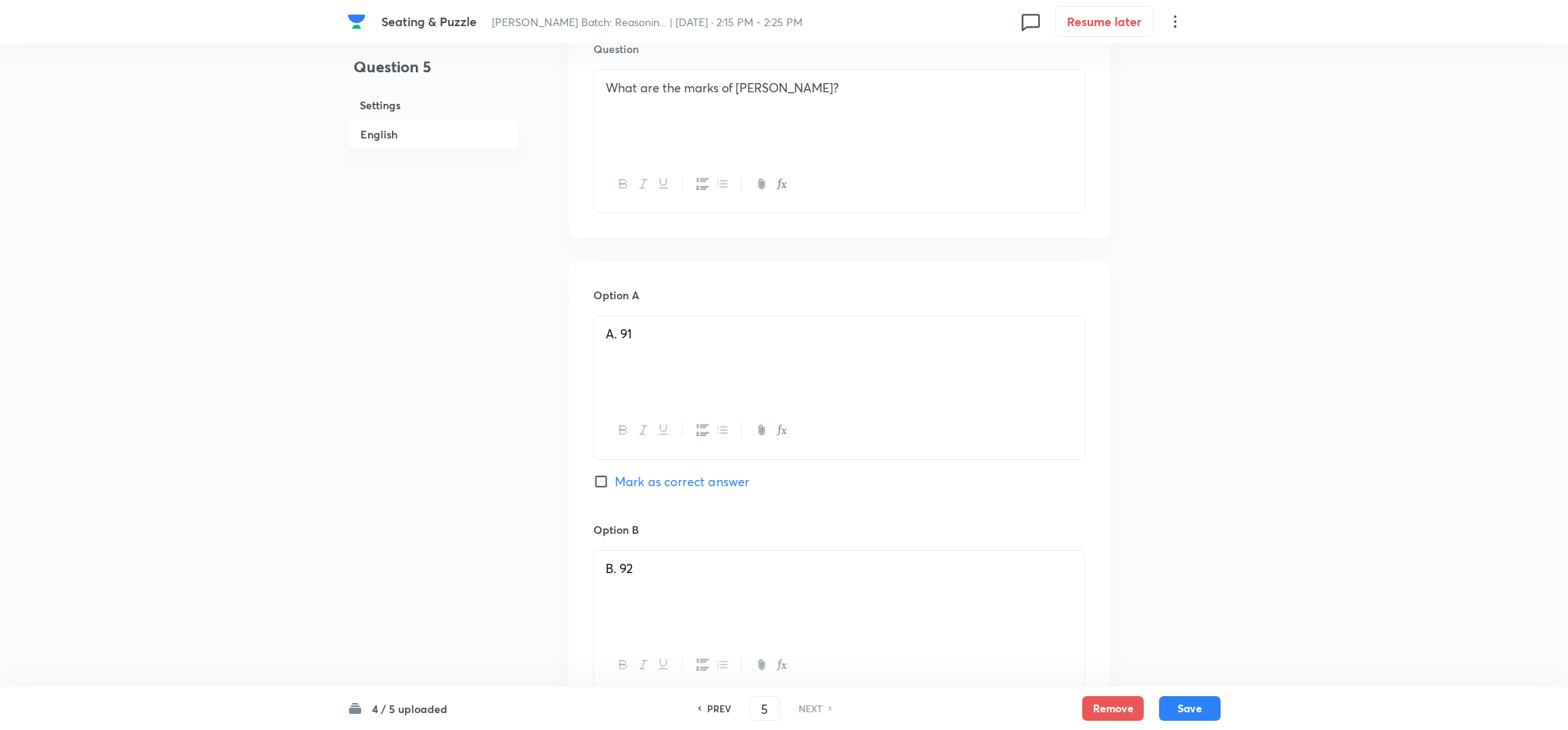
click at [695, 472] on span "Mark as correct answer" at bounding box center [682, 481] width 134 height 19
click at [615, 474] on input "Mark as correct answer" at bounding box center [604, 481] width 21 height 15
drag, startPoint x: 1213, startPoint y: 718, endPoint x: 1213, endPoint y: 709, distance: 9.0
click at [1213, 718] on button "Save" at bounding box center [1190, 707] width 62 height 24
click at [1195, 709] on button "Save" at bounding box center [1190, 707] width 62 height 24
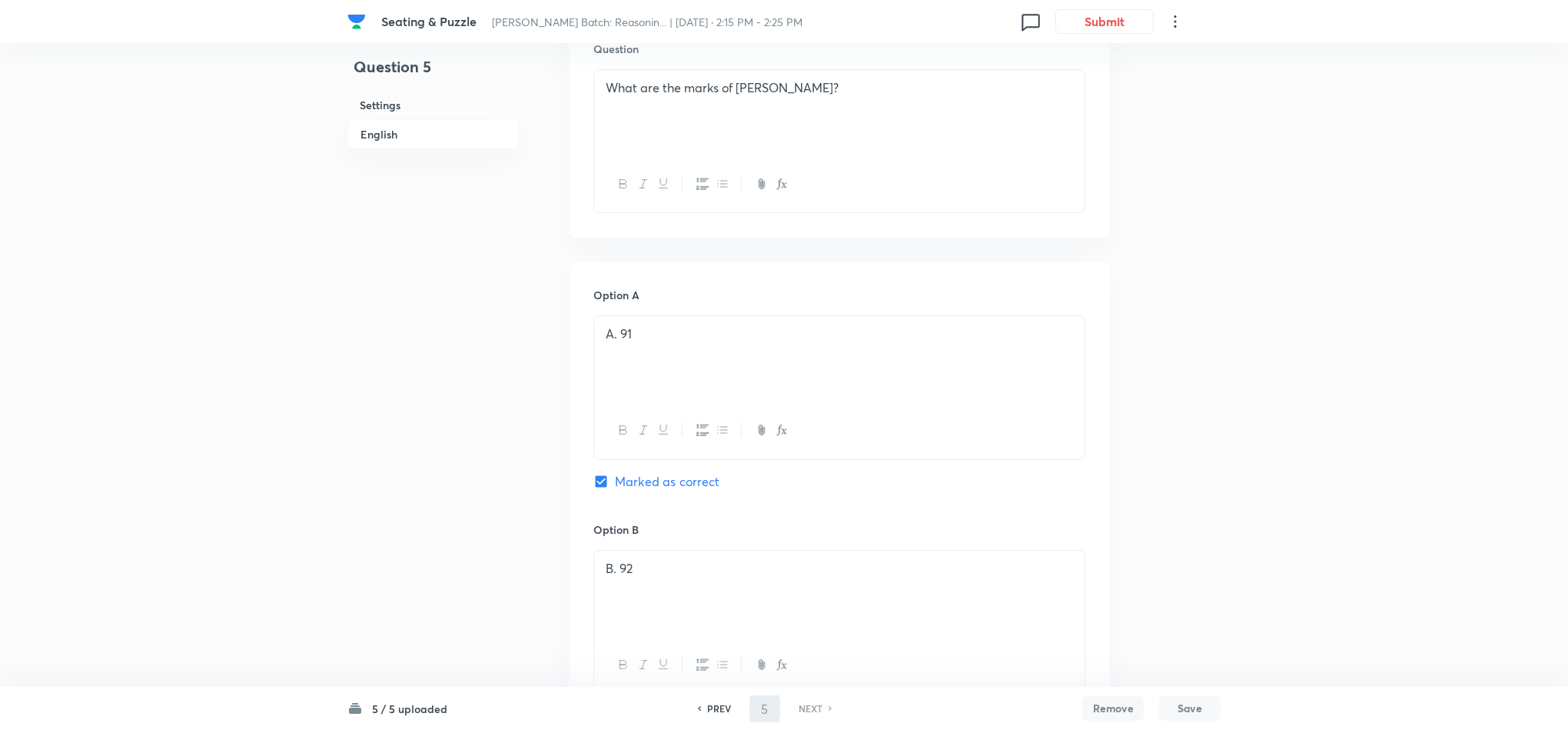
checkbox input "true"
